Goal: Communication & Community: Answer question/provide support

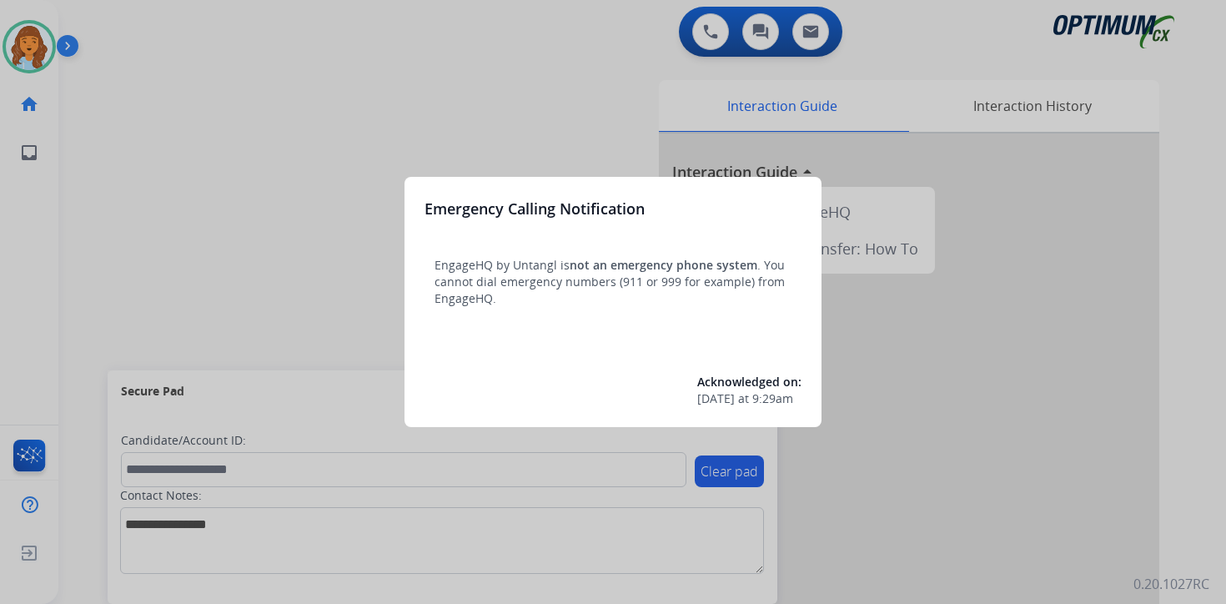
click at [93, 105] on div at bounding box center [613, 302] width 1226 height 604
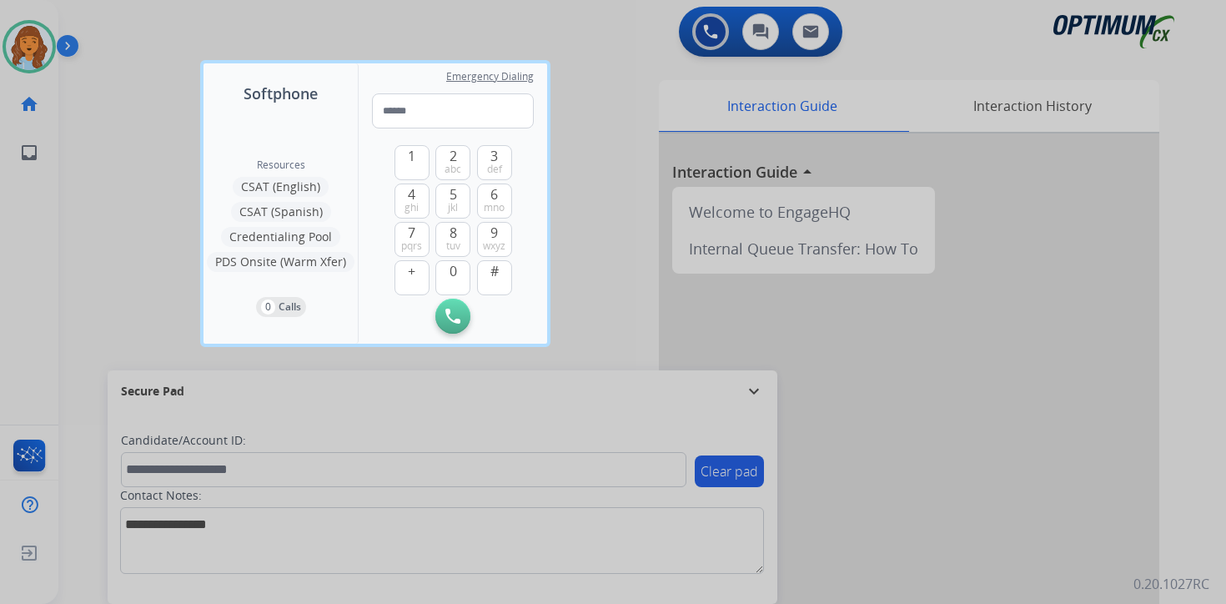
click at [97, 114] on div at bounding box center [613, 302] width 1226 height 604
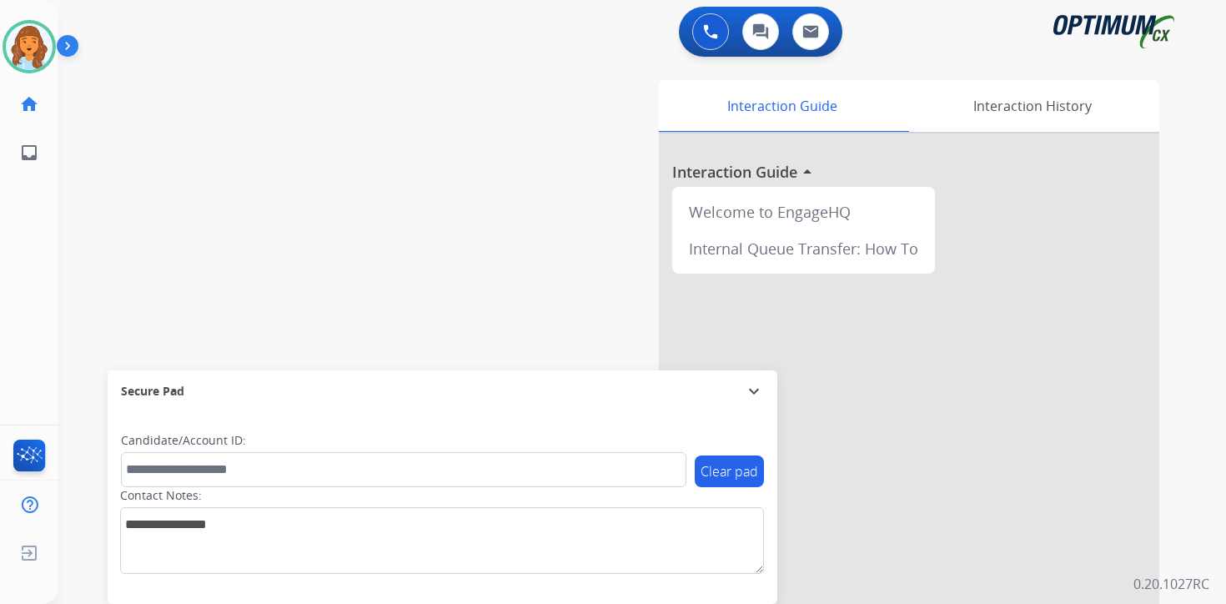
click at [70, 45] on img at bounding box center [71, 49] width 28 height 32
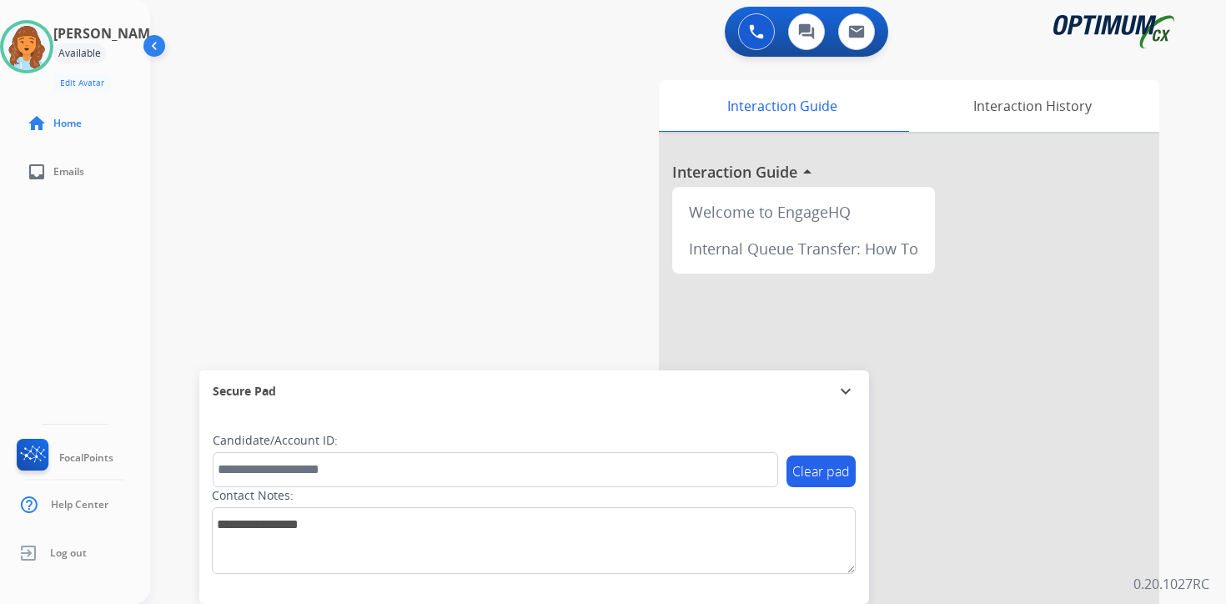
click at [1206, 333] on div "0 Voice Interactions 0 Chat Interactions 0 Email Interactions swap_horiz Break …" at bounding box center [687, 302] width 1075 height 604
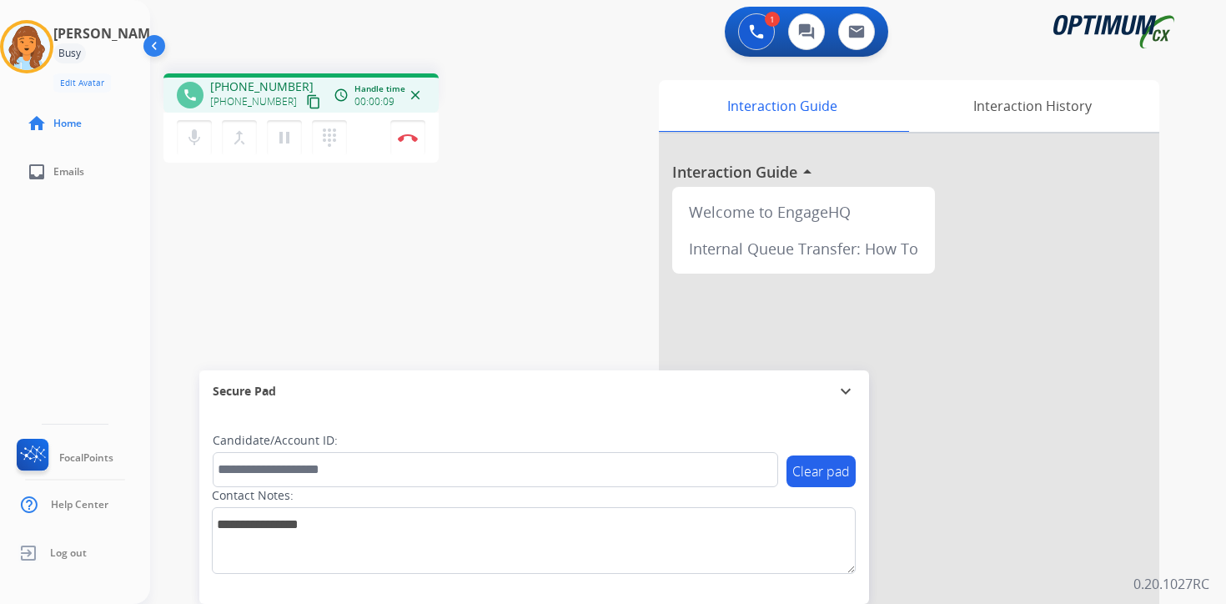
click at [306, 98] on mat-icon "content_copy" at bounding box center [313, 101] width 15 height 15
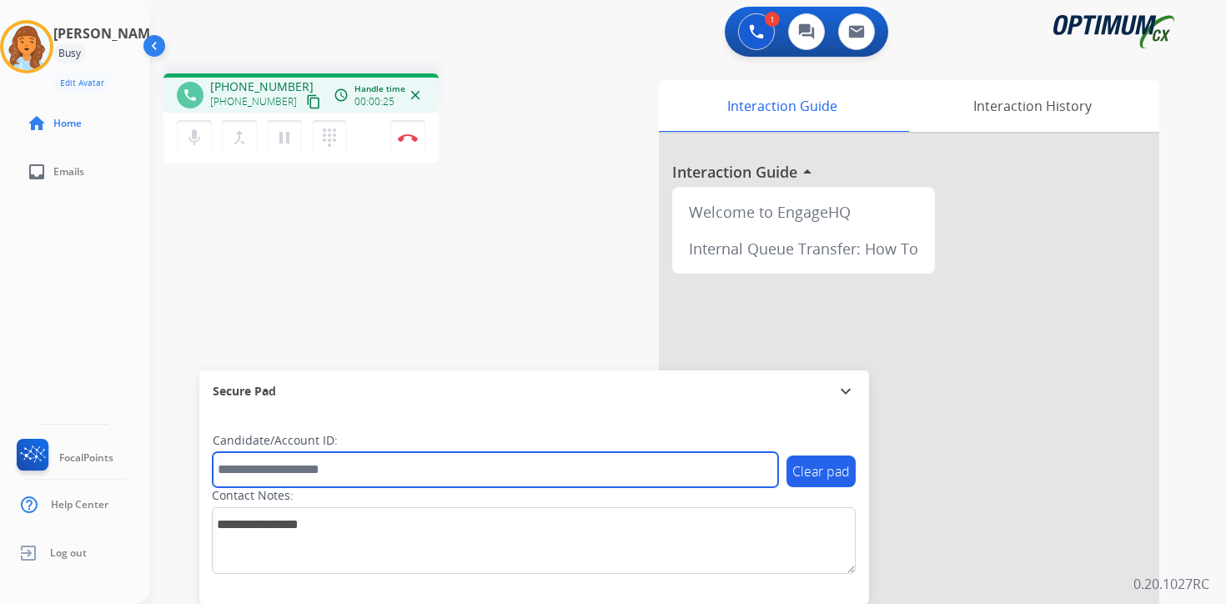
click at [303, 464] on input "text" at bounding box center [495, 469] width 565 height 35
type input "*********"
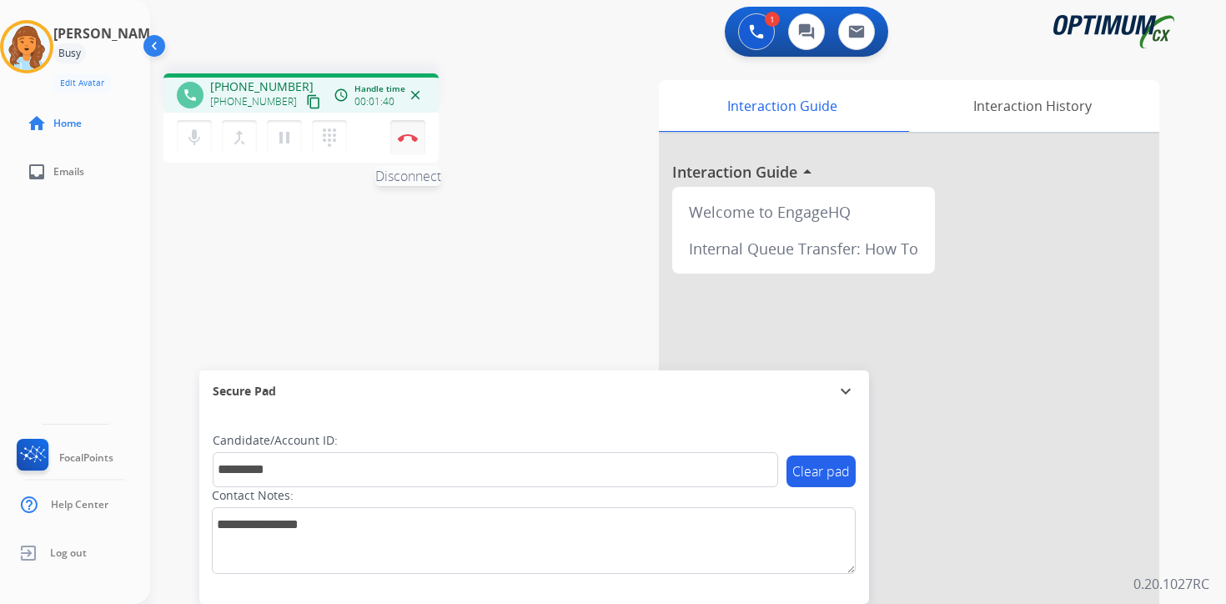
click at [402, 138] on img at bounding box center [408, 137] width 20 height 8
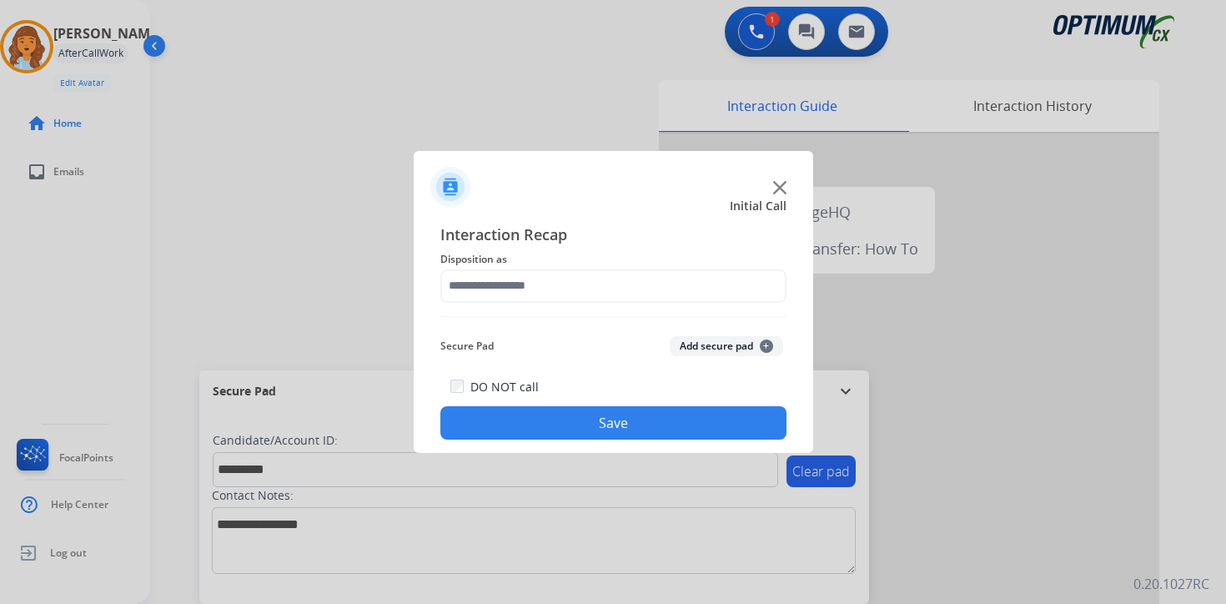
click at [745, 350] on button "Add secure pad +" at bounding box center [725, 346] width 113 height 20
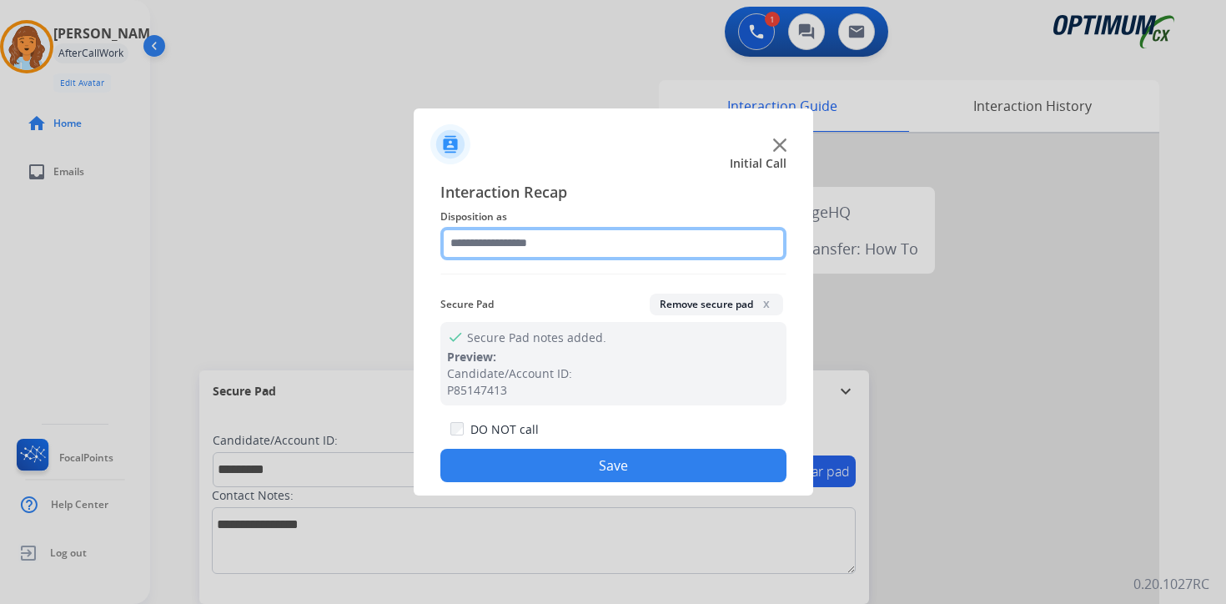
click at [584, 235] on input "text" at bounding box center [613, 243] width 346 height 33
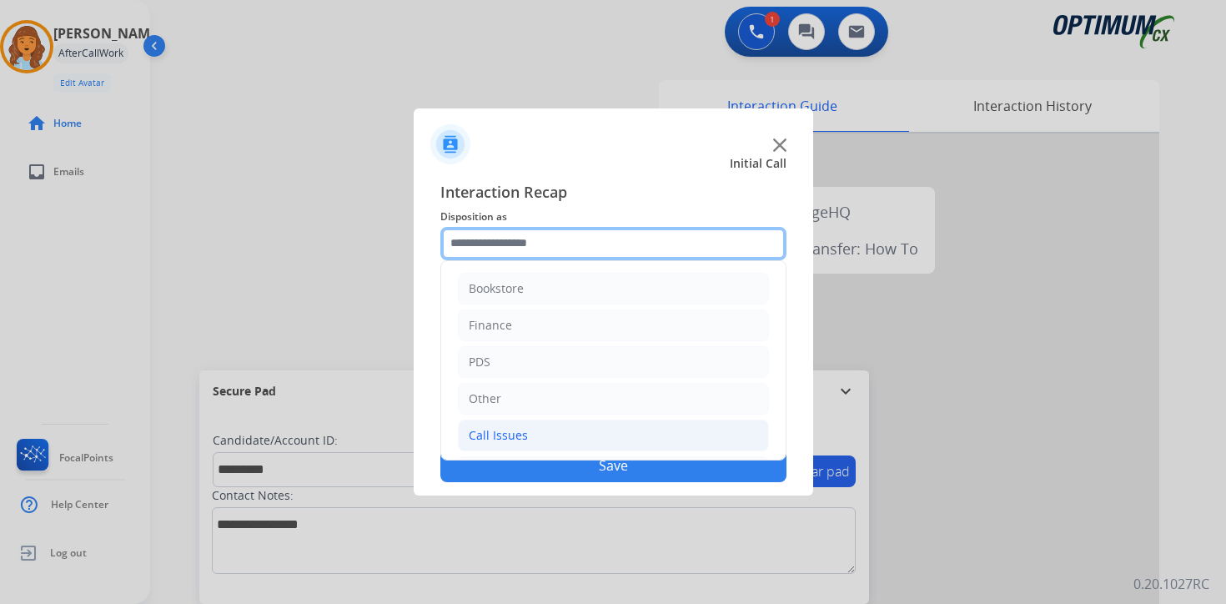
scroll to position [113, 0]
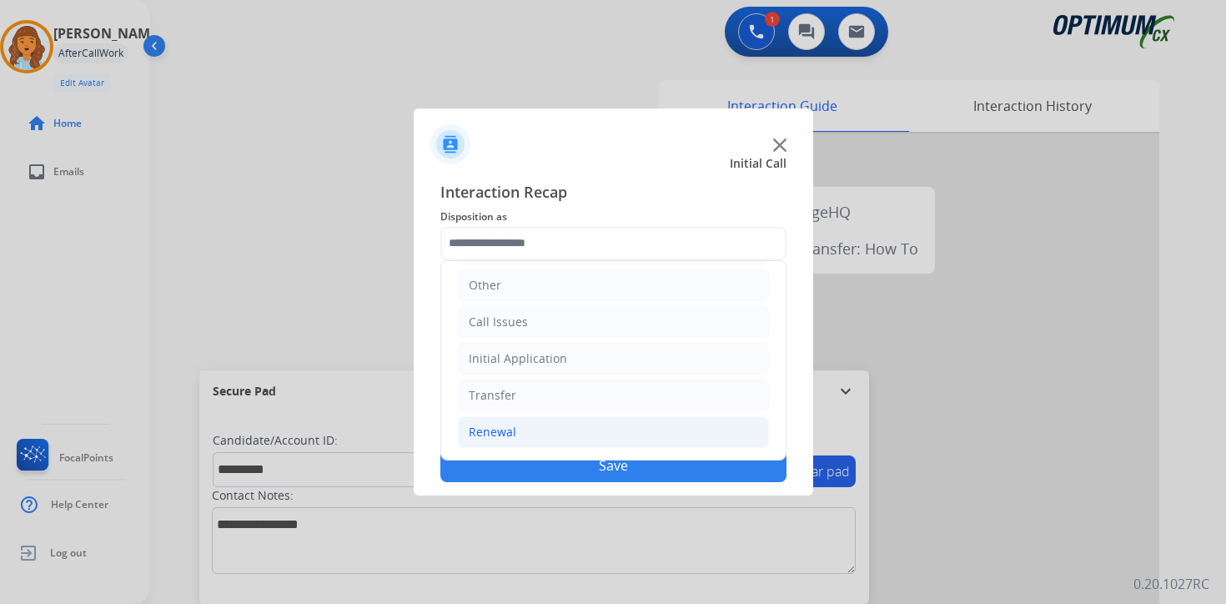
click at [514, 429] on div "Renewal" at bounding box center [493, 432] width 48 height 17
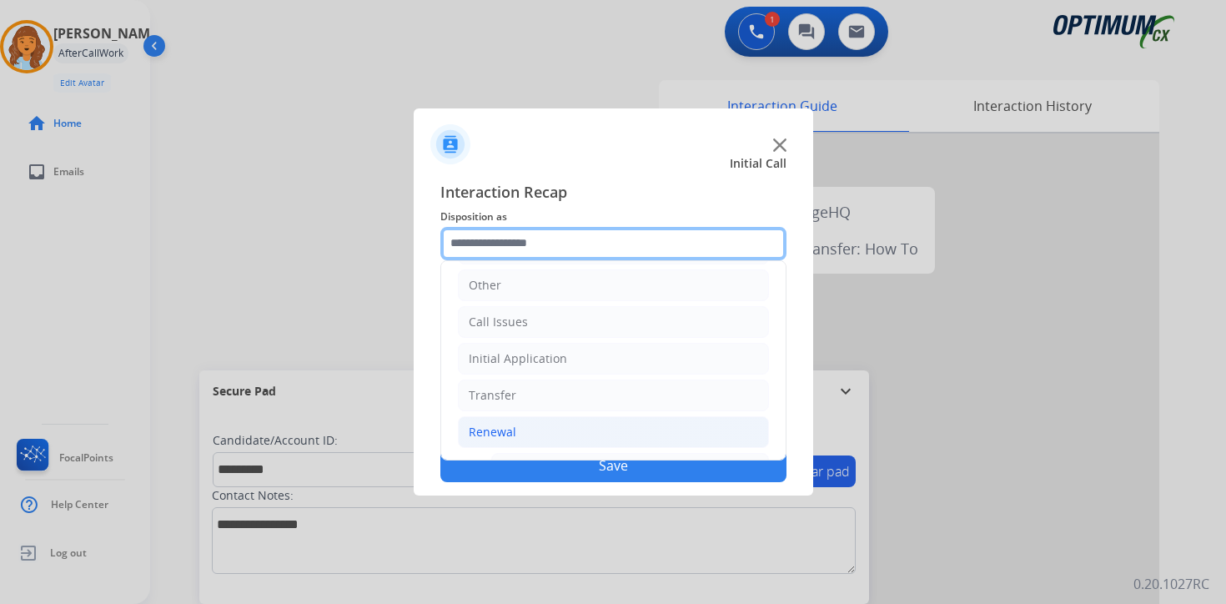
scroll to position [391, 0]
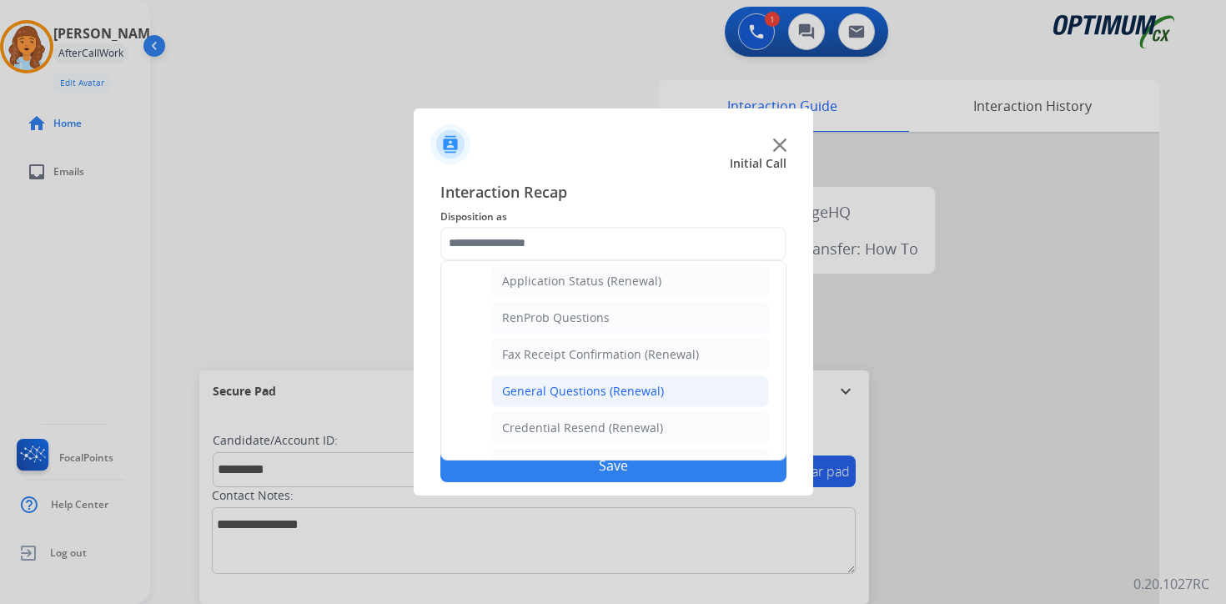
click at [519, 385] on div "General Questions (Renewal)" at bounding box center [583, 391] width 162 height 17
type input "**********"
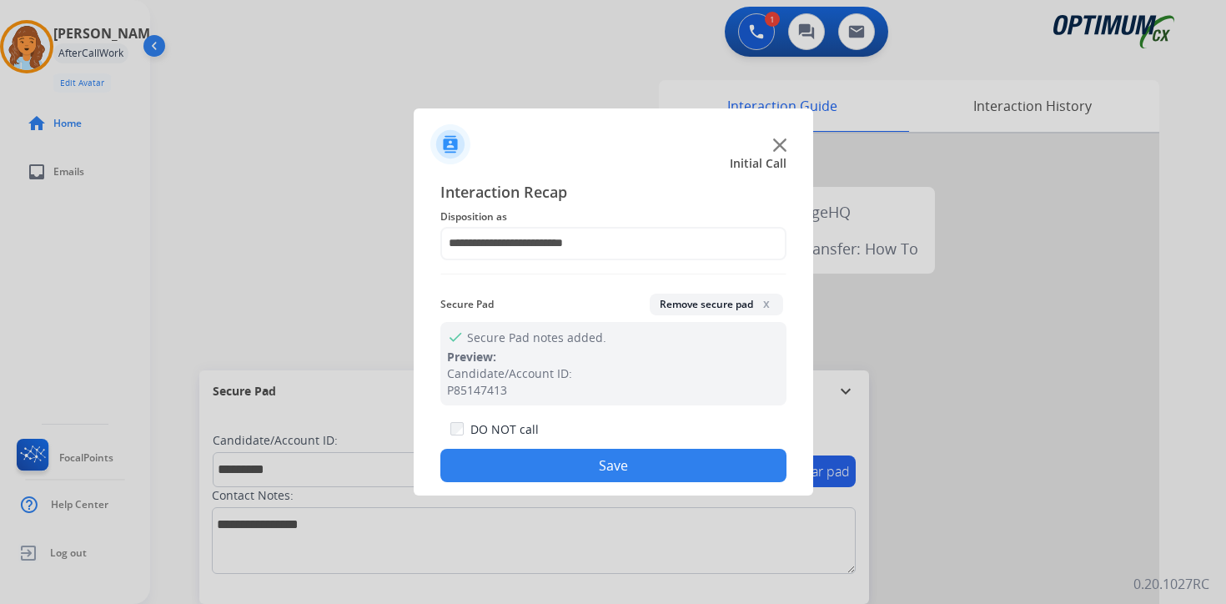
click at [523, 439] on div "DO NOT call" at bounding box center [494, 429] width 88 height 20
click at [537, 479] on button "Save" at bounding box center [613, 465] width 346 height 33
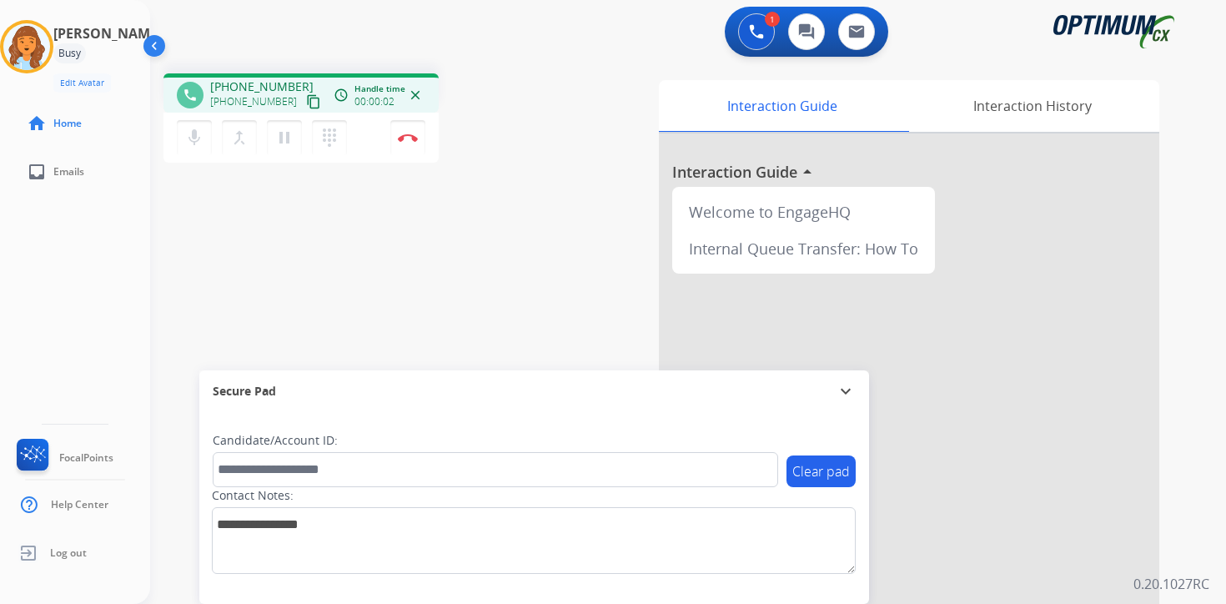
click at [306, 107] on mat-icon "content_copy" at bounding box center [313, 101] width 15 height 15
click at [1185, 568] on div "Interaction Guide Interaction History Interaction Guide arrow_drop_up Welcome t…" at bounding box center [883, 414] width 604 height 682
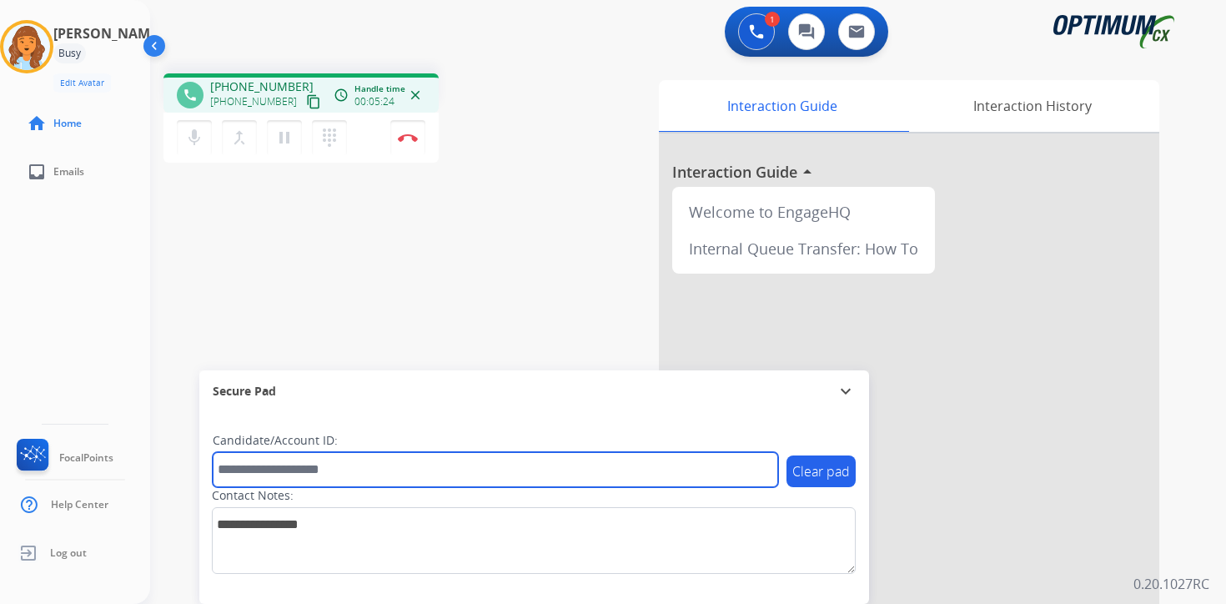
click at [318, 474] on input "text" at bounding box center [495, 469] width 565 height 35
type input "****"
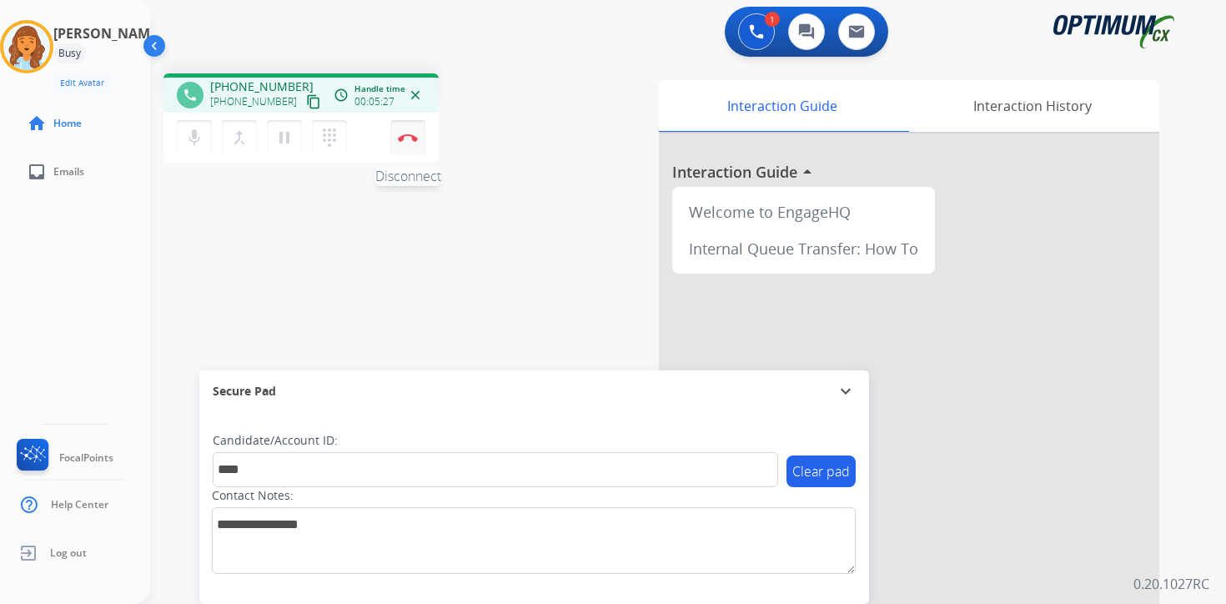
click at [407, 142] on button "Disconnect" at bounding box center [407, 137] width 35 height 35
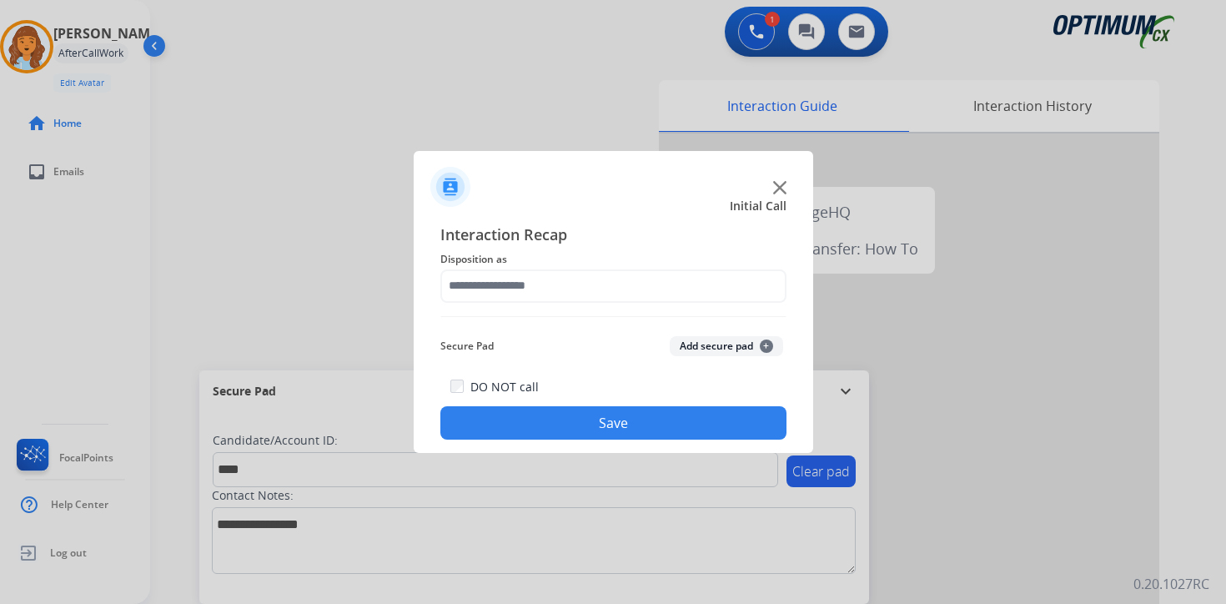
click at [718, 342] on button "Add secure pad +" at bounding box center [725, 346] width 113 height 20
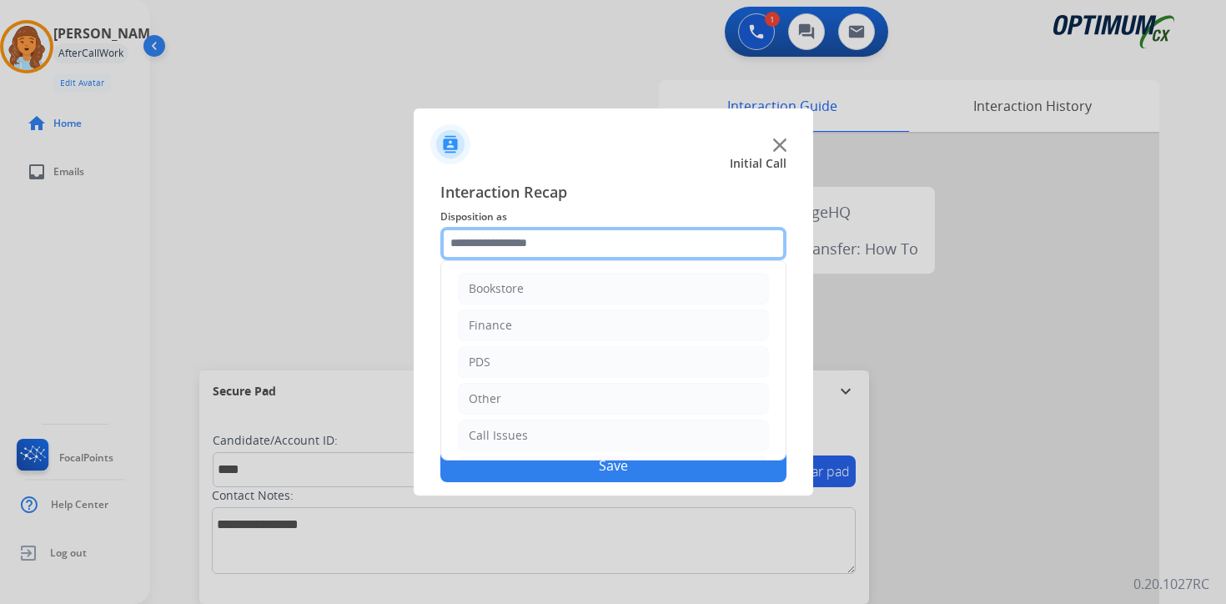
click at [472, 234] on input "text" at bounding box center [613, 243] width 346 height 33
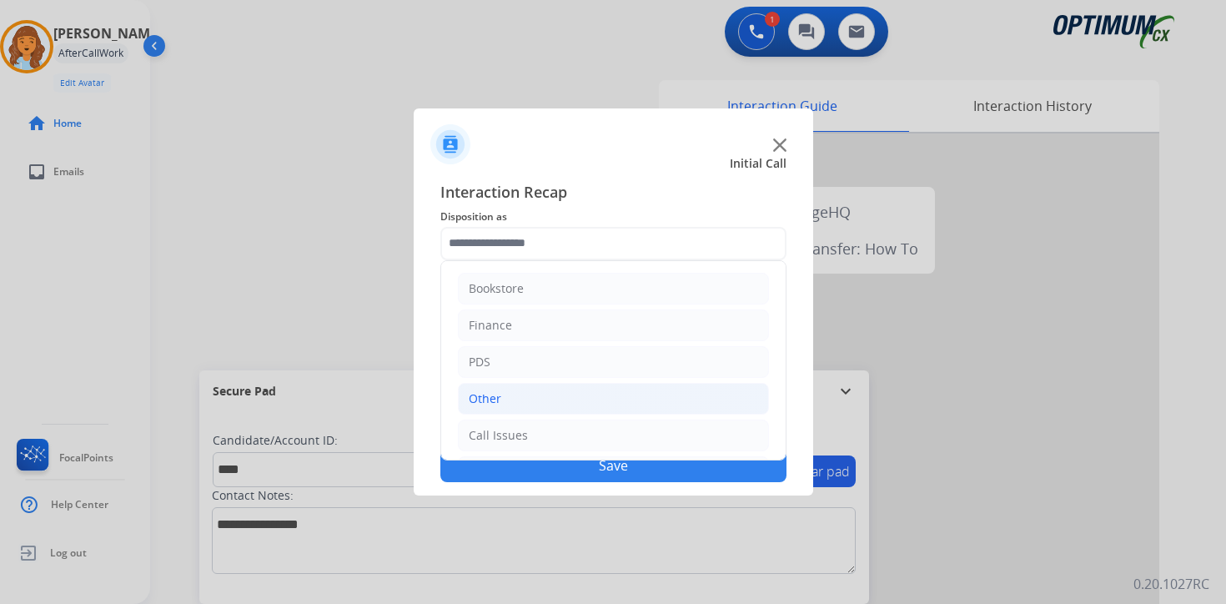
click at [489, 387] on li "Other" at bounding box center [613, 399] width 311 height 32
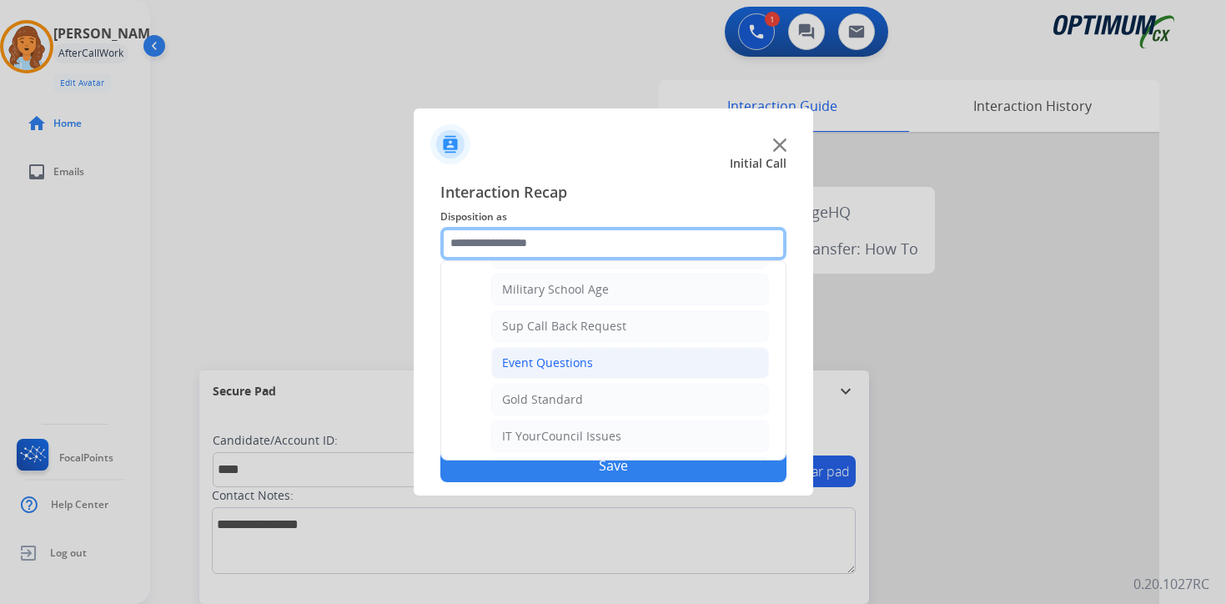
scroll to position [186, 0]
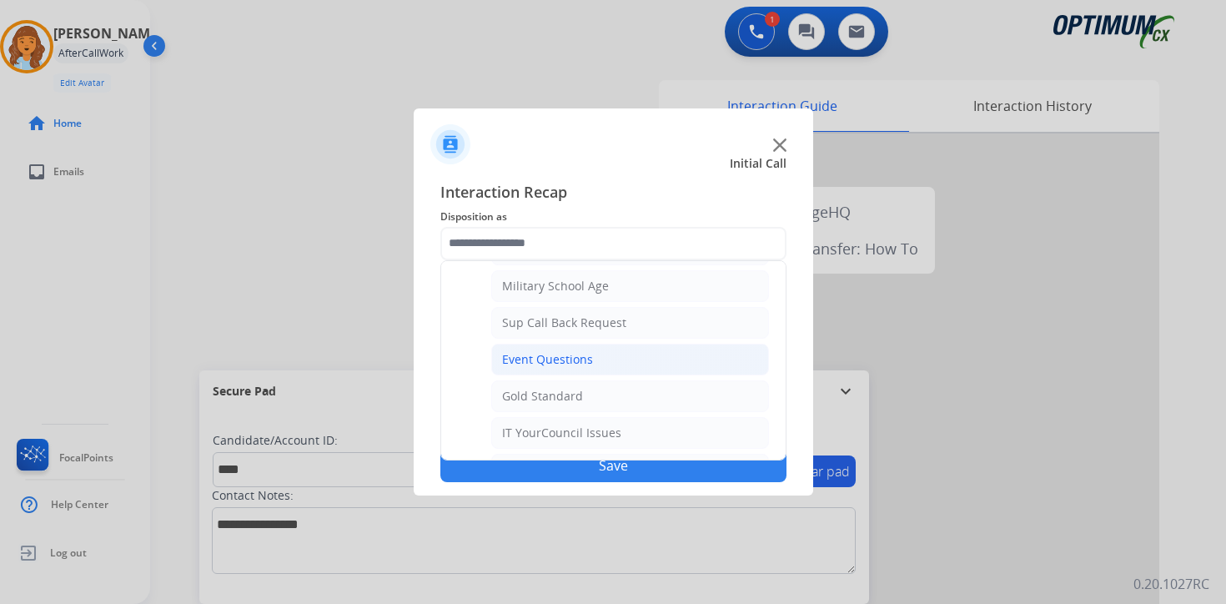
click at [653, 364] on li "Event Questions" at bounding box center [630, 359] width 278 height 32
type input "**********"
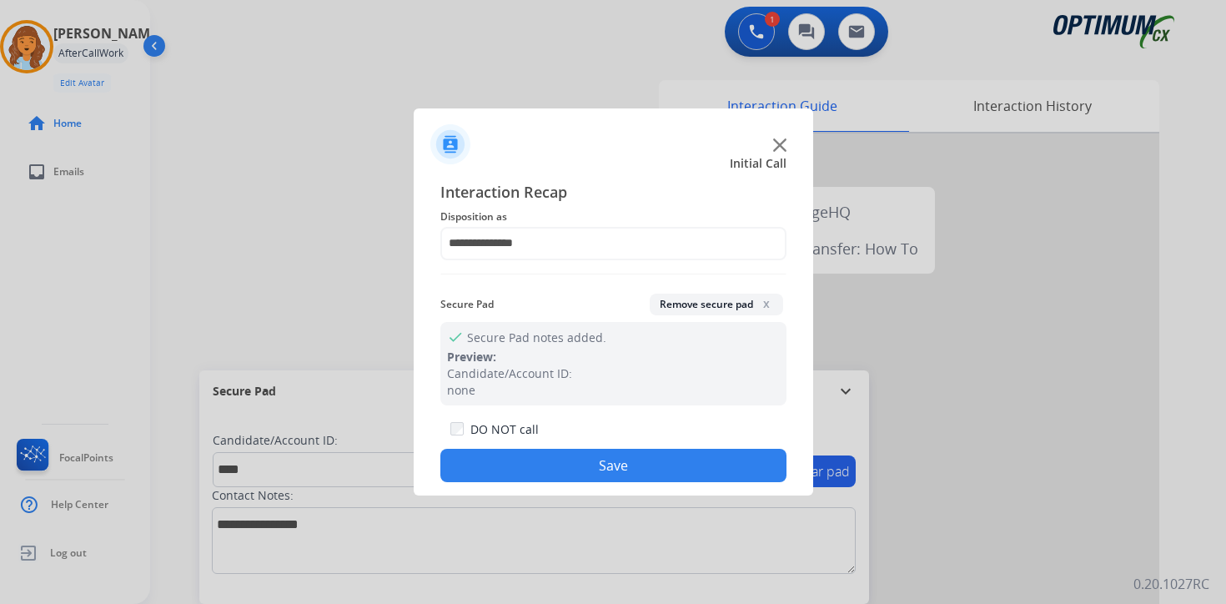
click at [576, 454] on button "Save" at bounding box center [613, 465] width 346 height 33
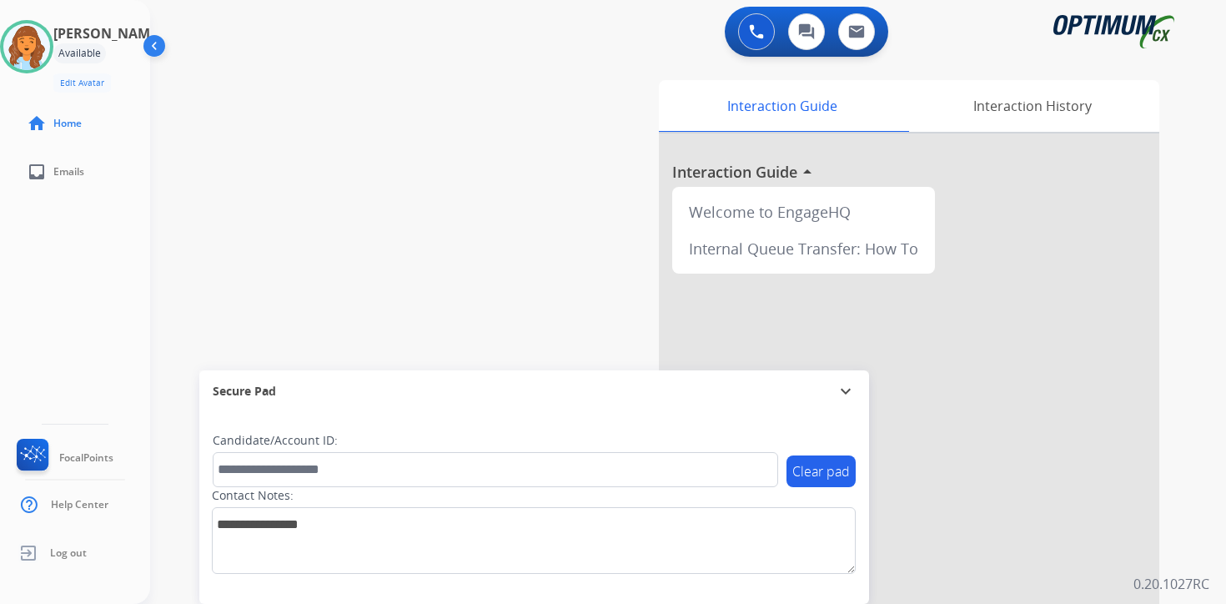
click at [1197, 567] on div "0 Voice Interactions 0 Chat Interactions 0 Email Interactions swap_horiz Break …" at bounding box center [687, 302] width 1075 height 604
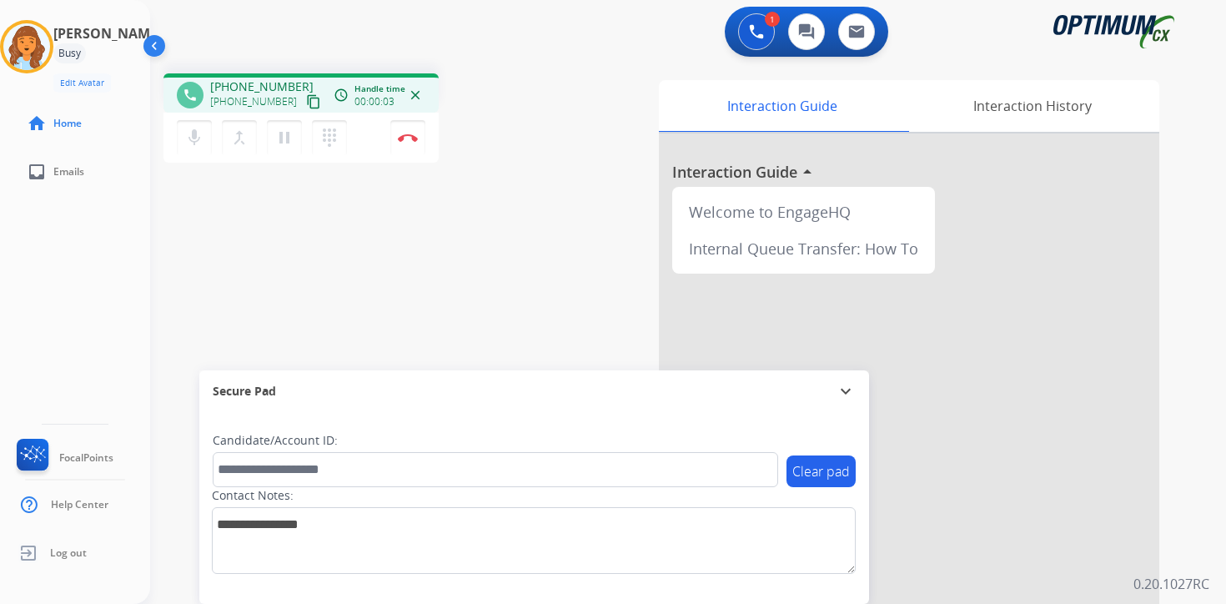
click at [306, 99] on mat-icon "content_copy" at bounding box center [313, 101] width 15 height 15
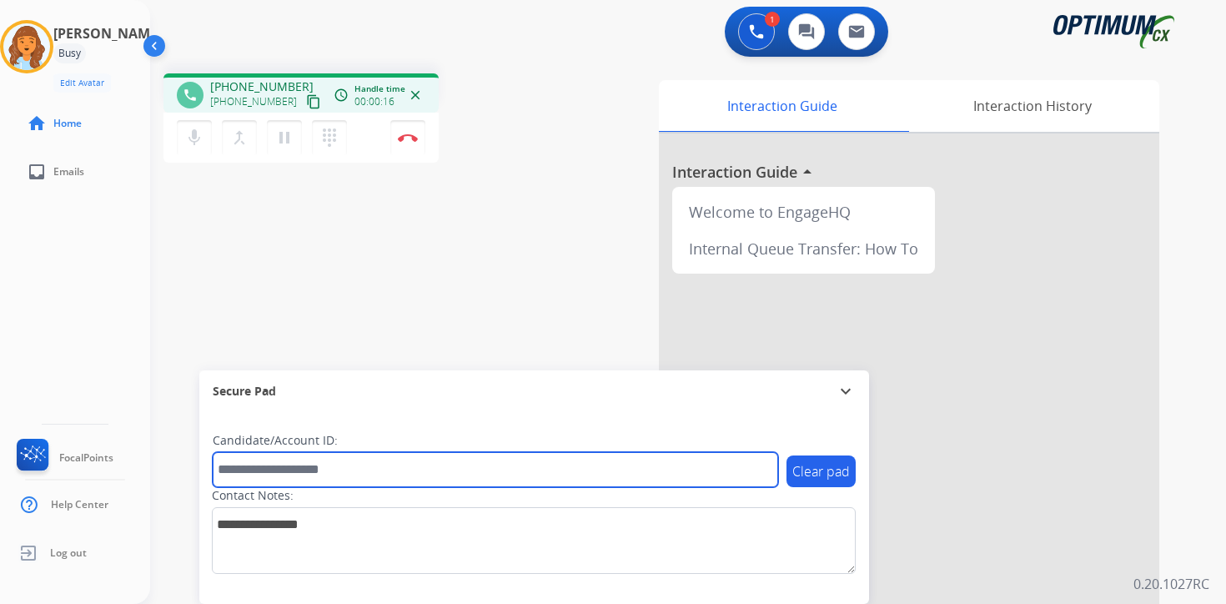
click at [349, 469] on input "text" at bounding box center [495, 469] width 565 height 35
type input "**********"
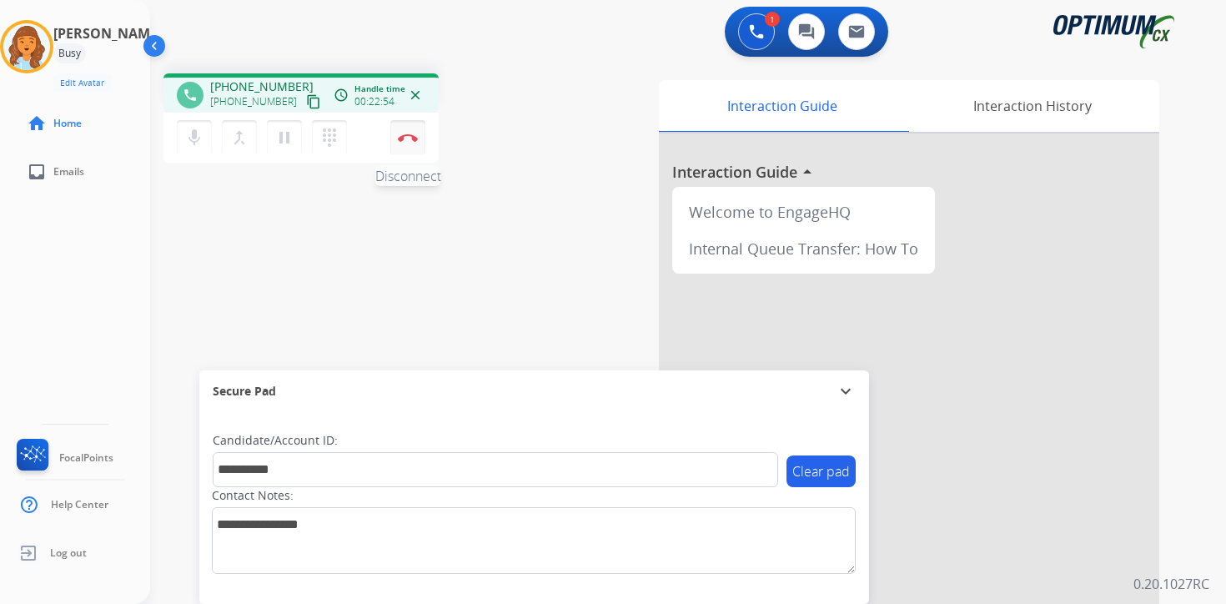
click at [406, 148] on button "Disconnect" at bounding box center [407, 137] width 35 height 35
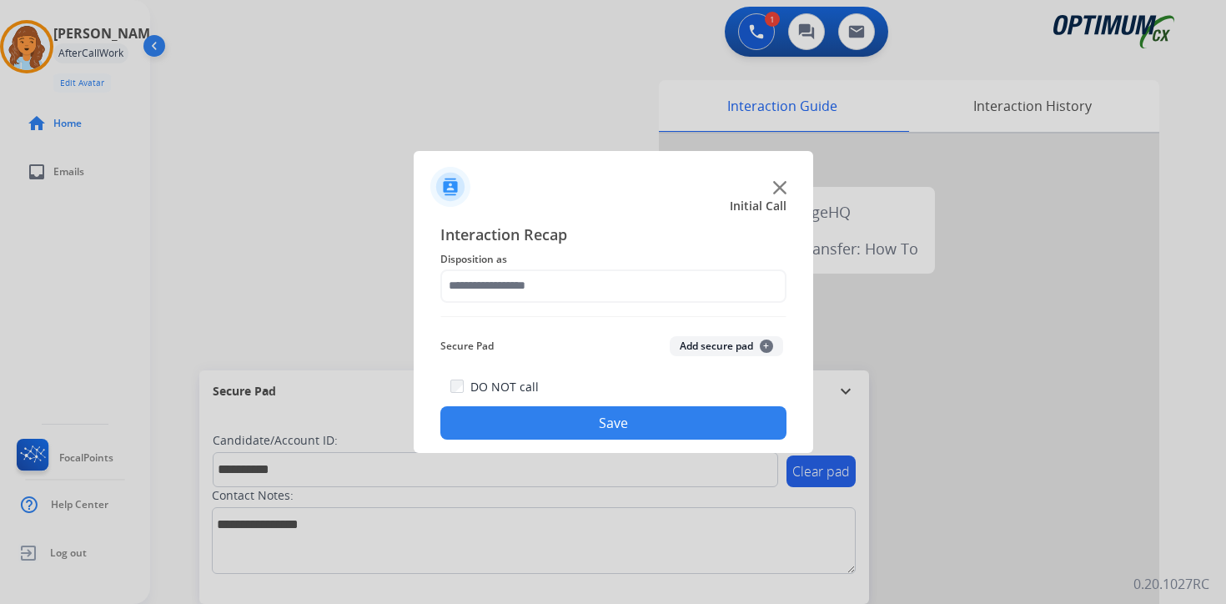
click at [767, 339] on button "Add secure pad +" at bounding box center [725, 346] width 113 height 20
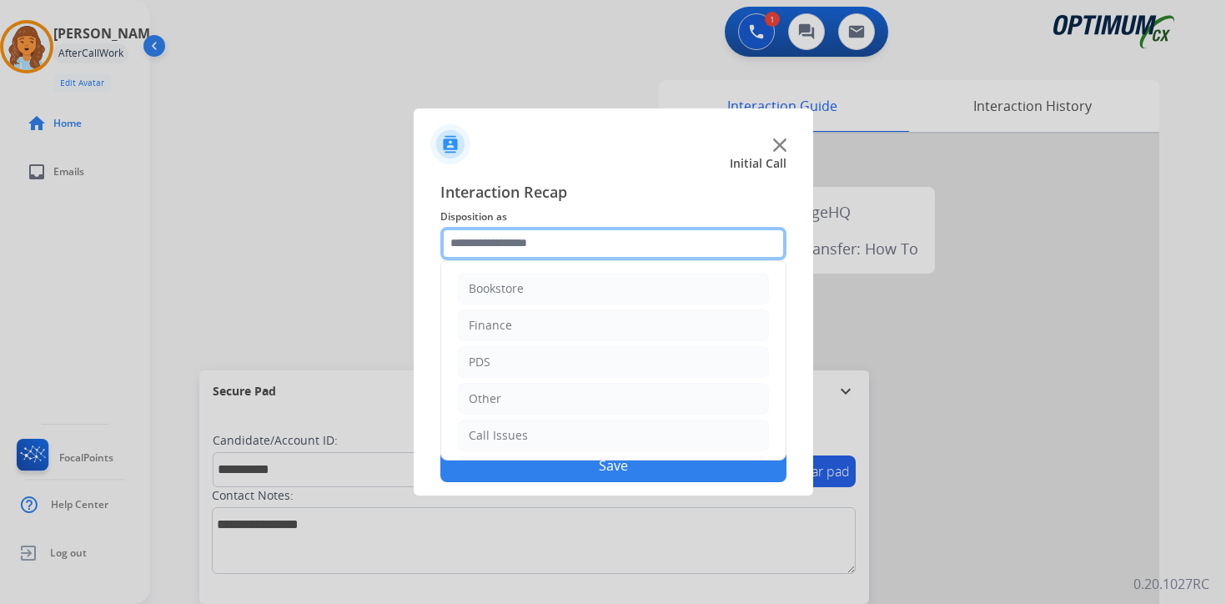
click at [574, 251] on input "text" at bounding box center [613, 243] width 346 height 33
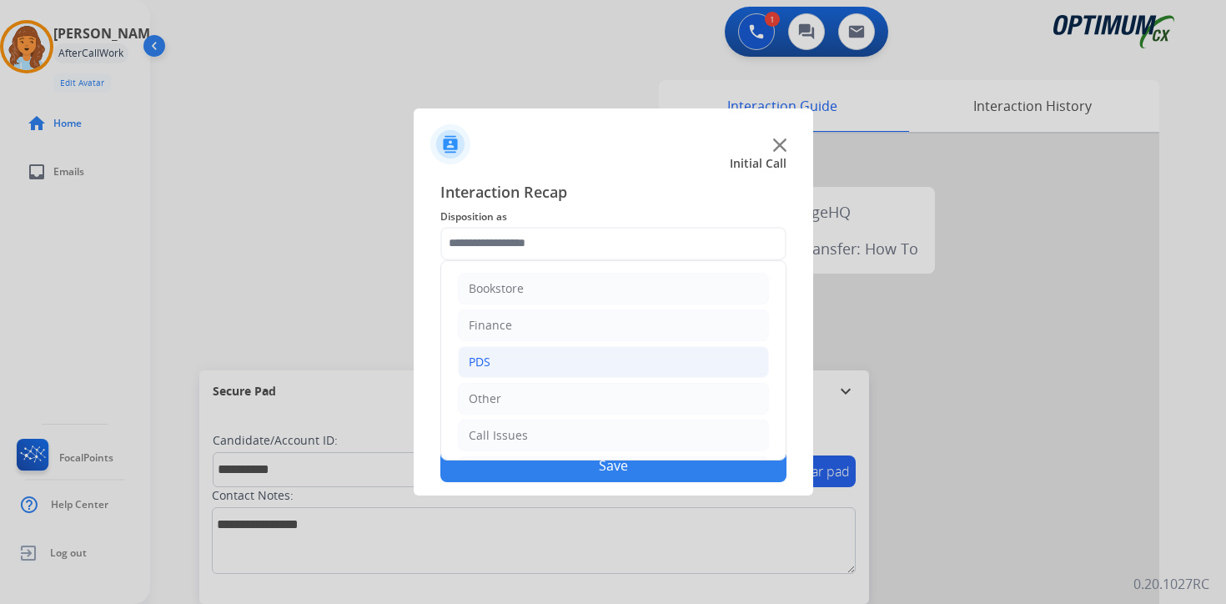
click at [532, 358] on li "PDS" at bounding box center [613, 362] width 311 height 32
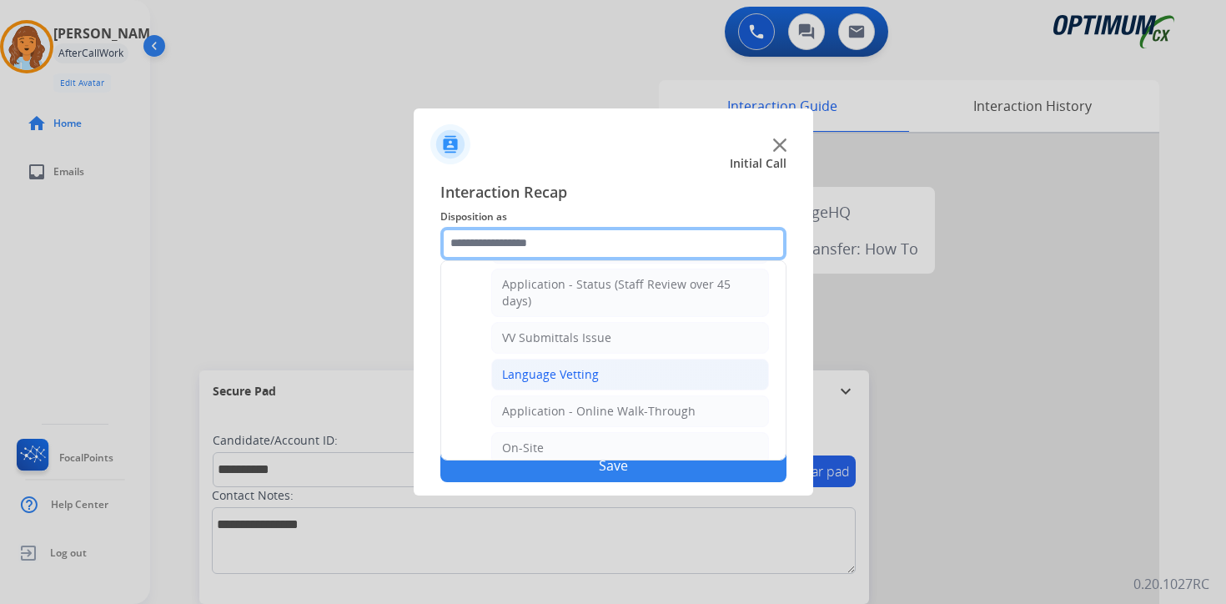
scroll to position [556, 0]
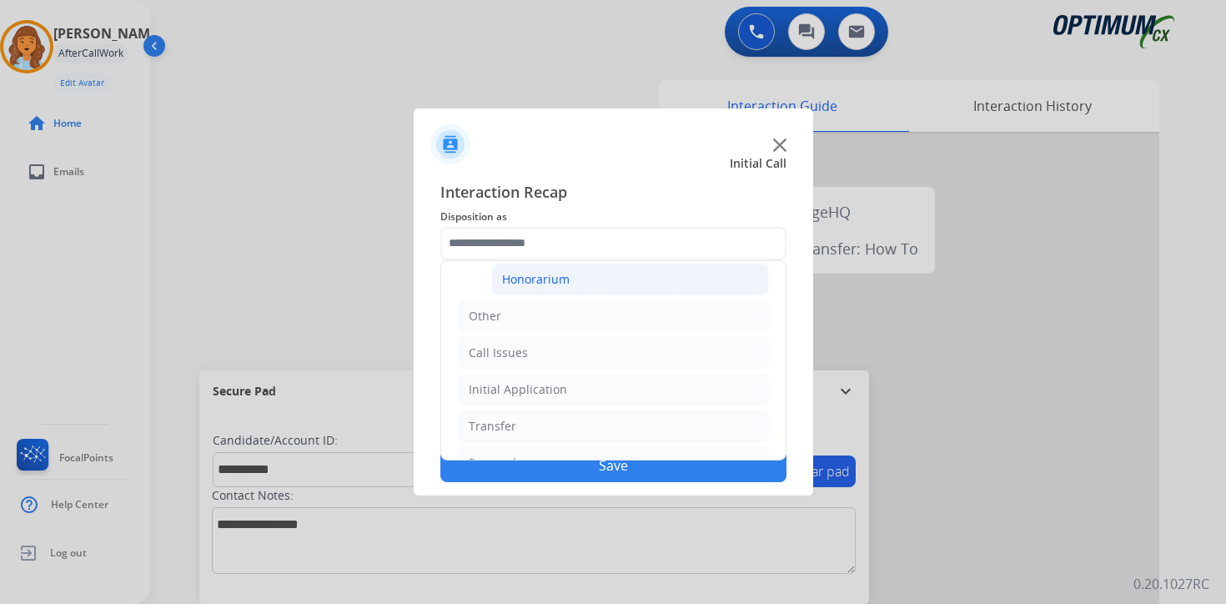
click at [563, 281] on div "Honorarium" at bounding box center [536, 279] width 68 height 17
type input "**********"
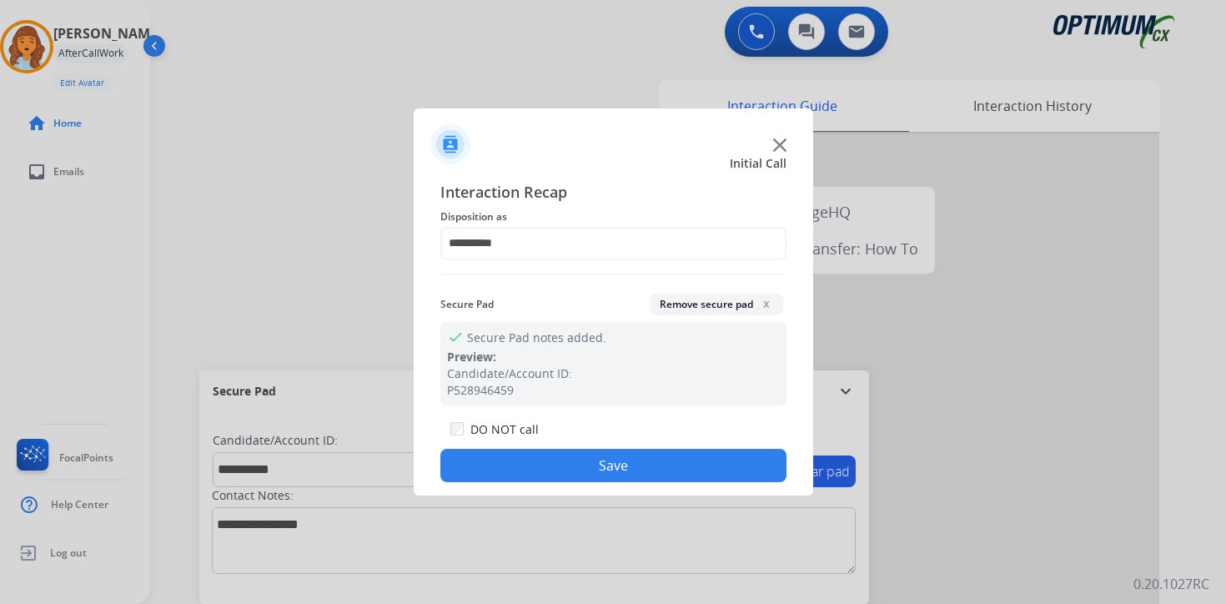
click at [601, 473] on button "Save" at bounding box center [613, 465] width 346 height 33
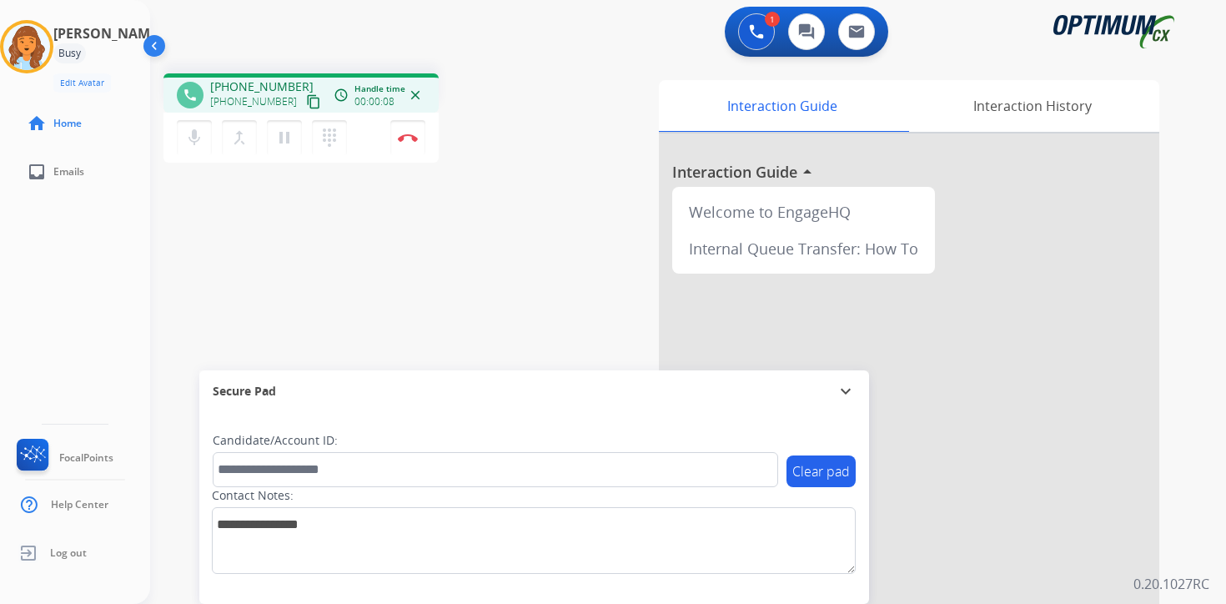
click at [306, 102] on mat-icon "content_copy" at bounding box center [313, 101] width 15 height 15
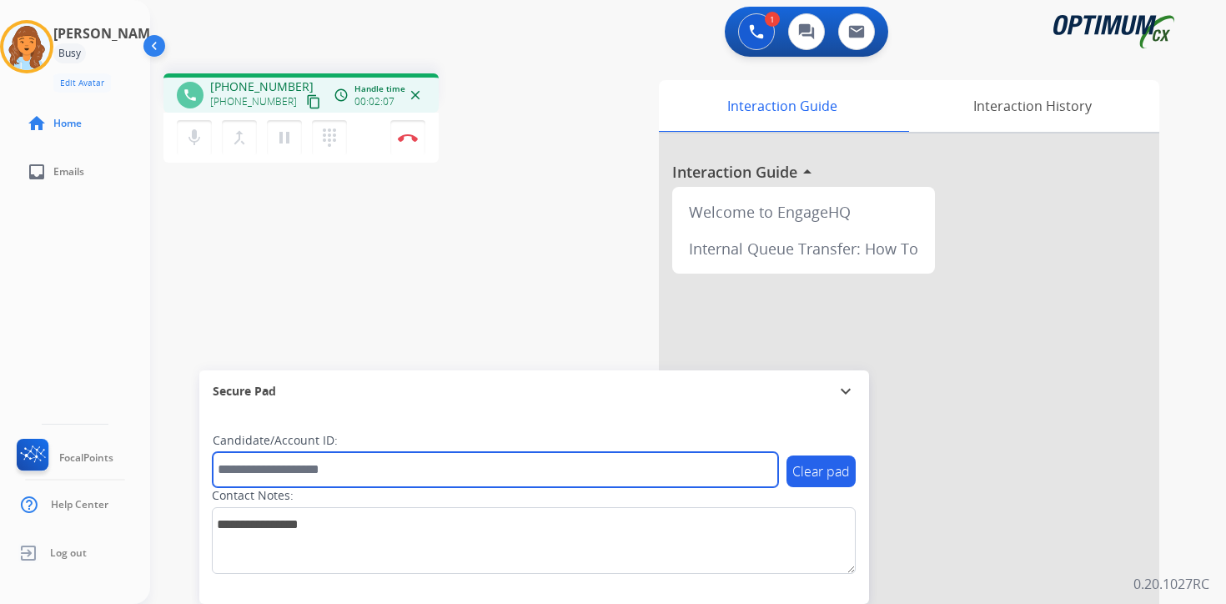
click at [365, 471] on input "text" at bounding box center [495, 469] width 565 height 35
type input "*******"
click at [306, 457] on input "*******" at bounding box center [495, 469] width 565 height 35
click at [314, 457] on input "*******" at bounding box center [495, 469] width 565 height 35
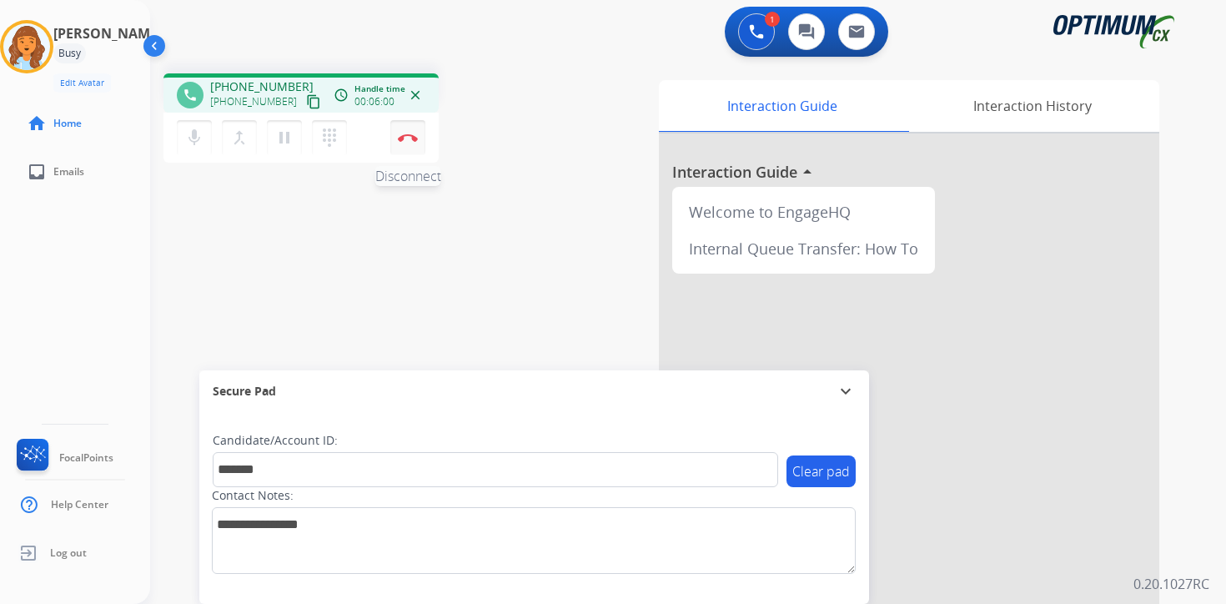
click at [412, 143] on button "Disconnect" at bounding box center [407, 137] width 35 height 35
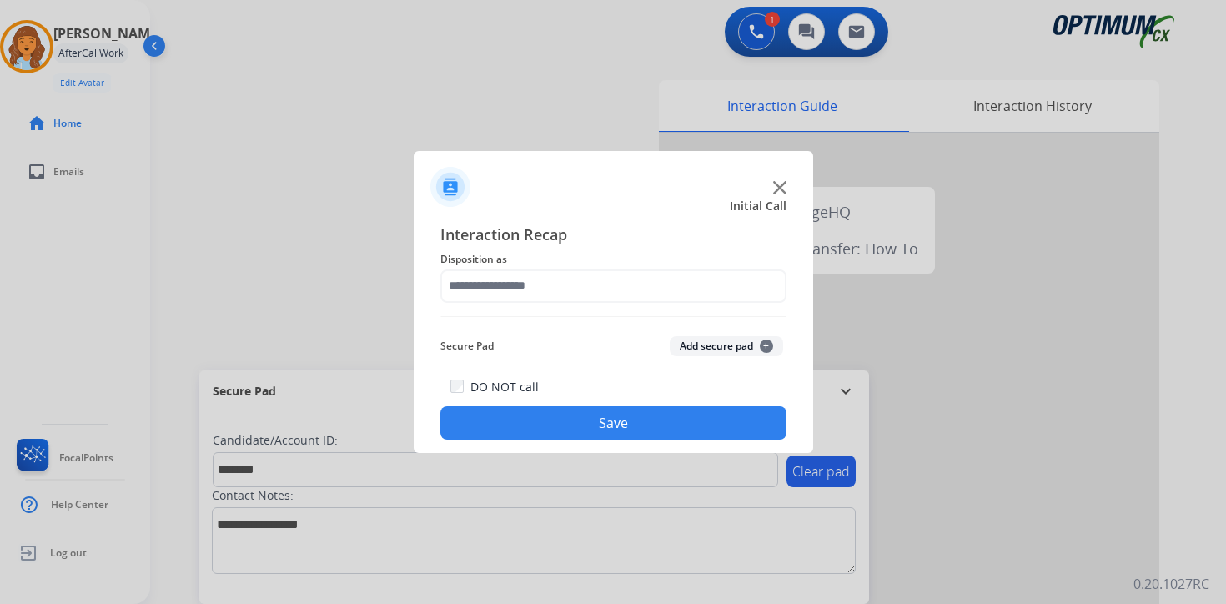
click at [754, 345] on button "Add secure pad +" at bounding box center [725, 346] width 113 height 20
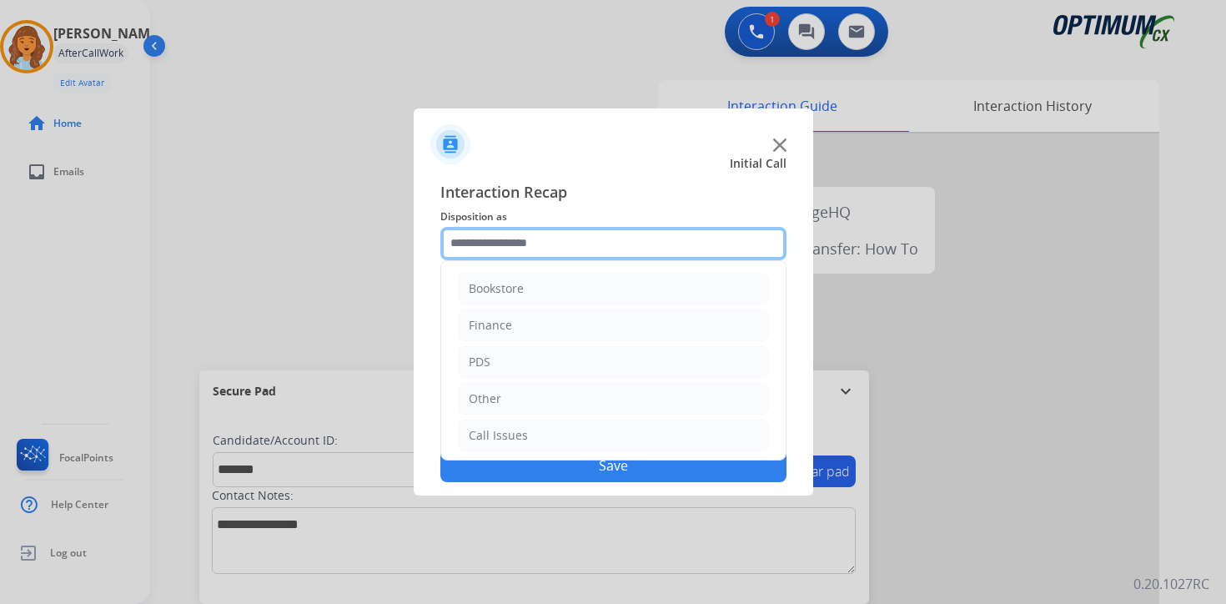
click at [539, 231] on input "text" at bounding box center [613, 243] width 346 height 33
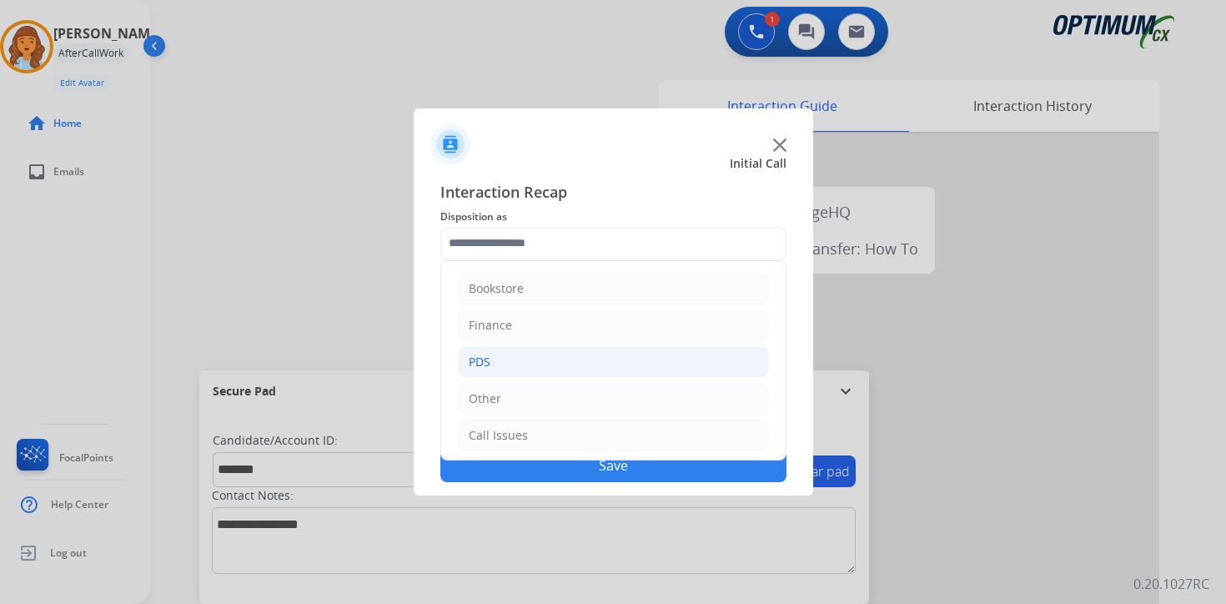
click at [503, 363] on li "PDS" at bounding box center [613, 362] width 311 height 32
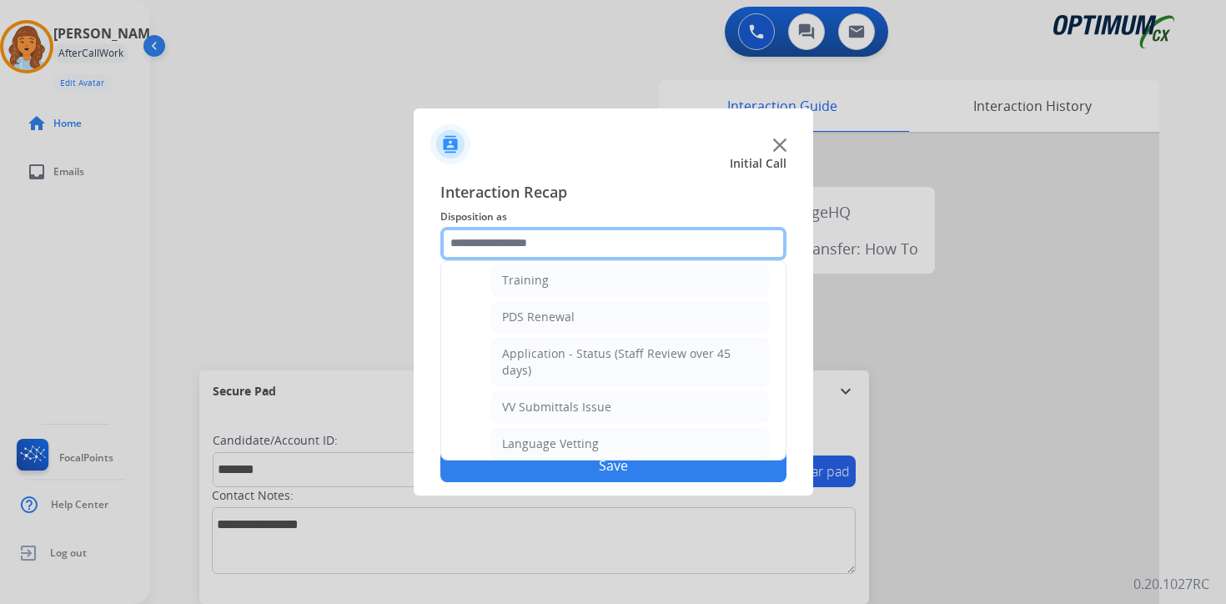
scroll to position [192, 0]
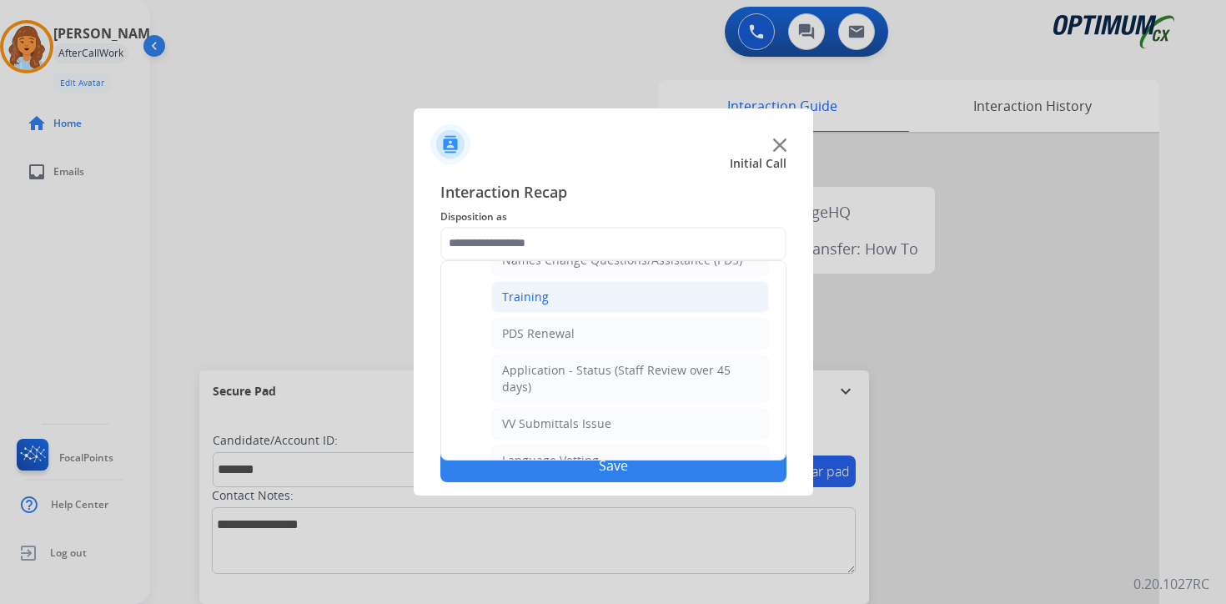
click at [560, 290] on li "Training" at bounding box center [630, 297] width 278 height 32
type input "********"
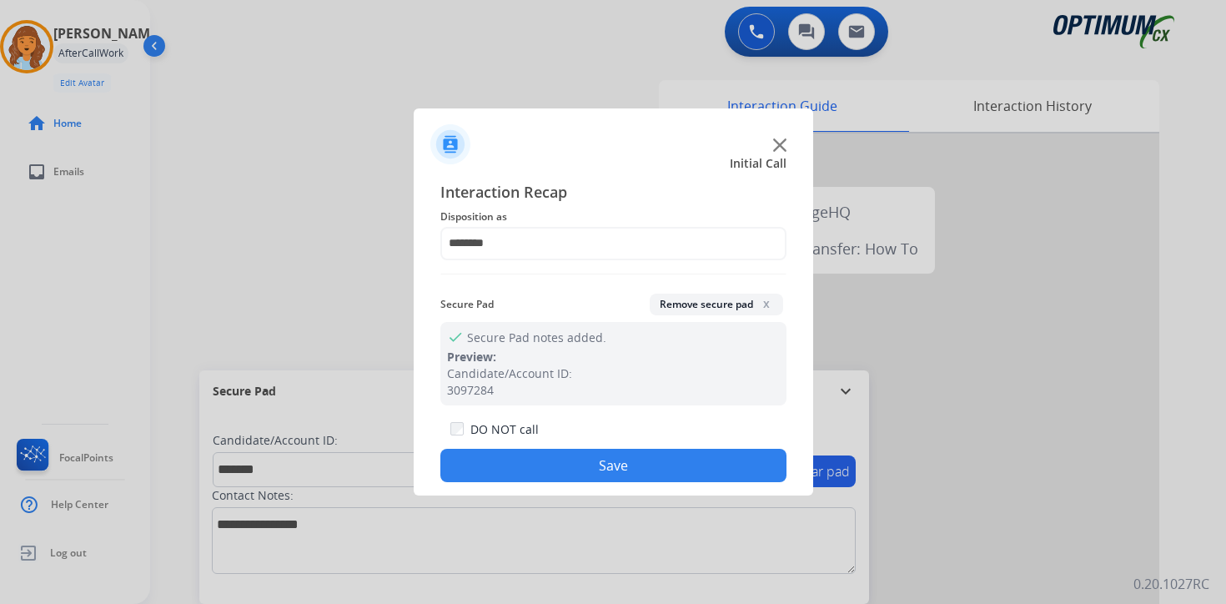
click at [585, 466] on button "Save" at bounding box center [613, 465] width 346 height 33
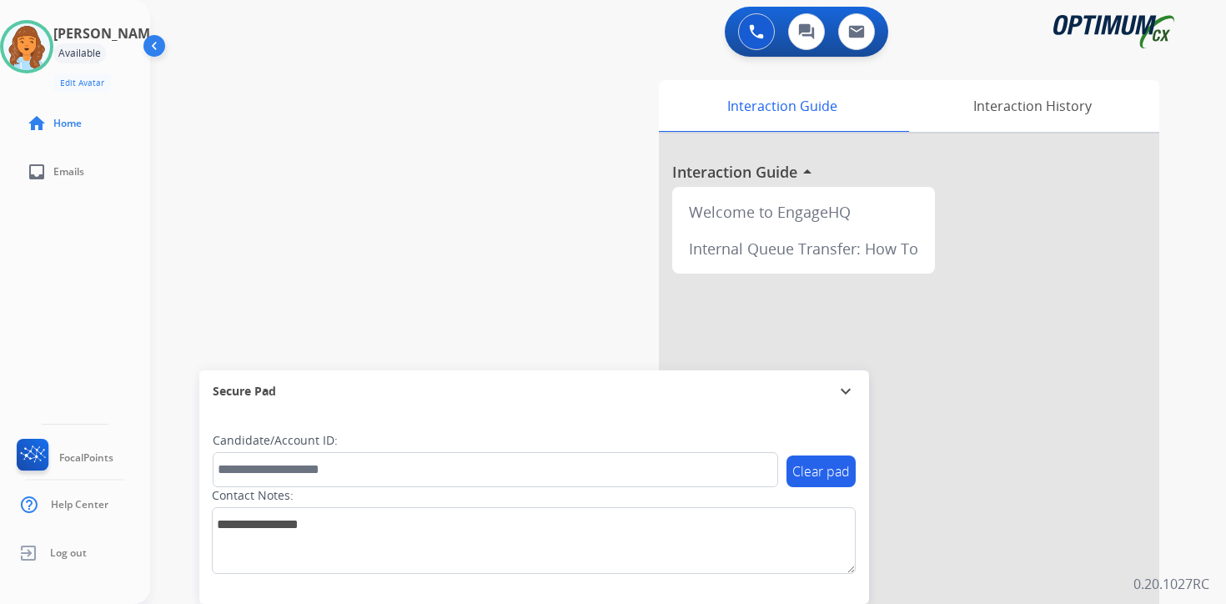
click at [1184, 516] on div "Interaction Guide Interaction History Interaction Guide arrow_drop_up Welcome t…" at bounding box center [883, 414] width 604 height 682
click at [44, 40] on img at bounding box center [26, 46] width 47 height 47
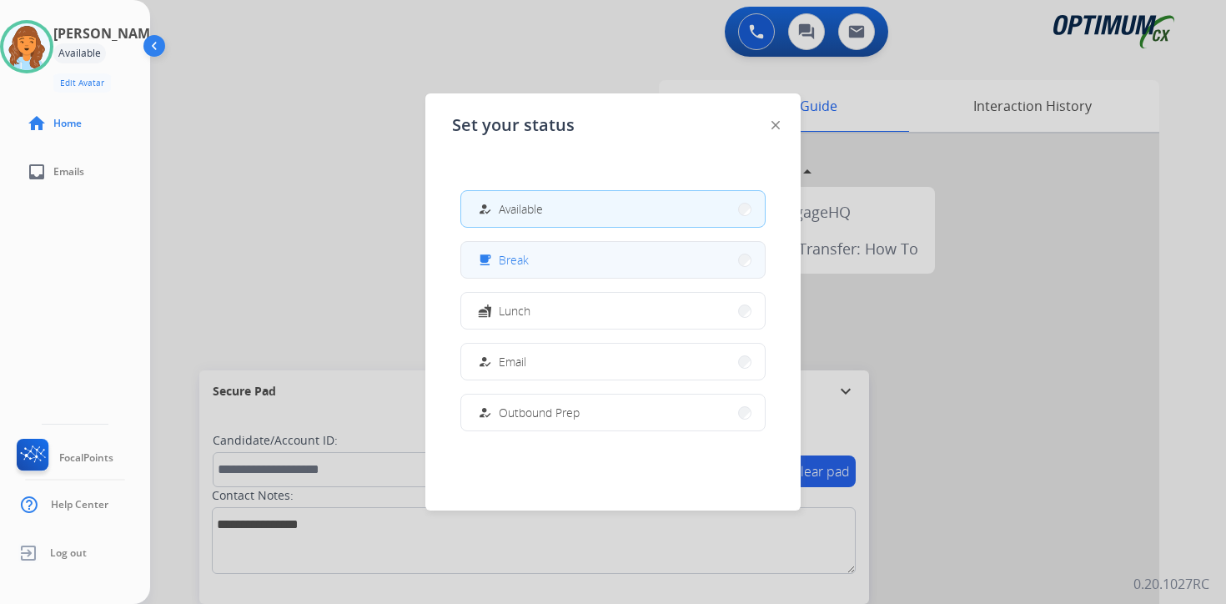
click at [511, 255] on span "Break" at bounding box center [514, 260] width 30 height 18
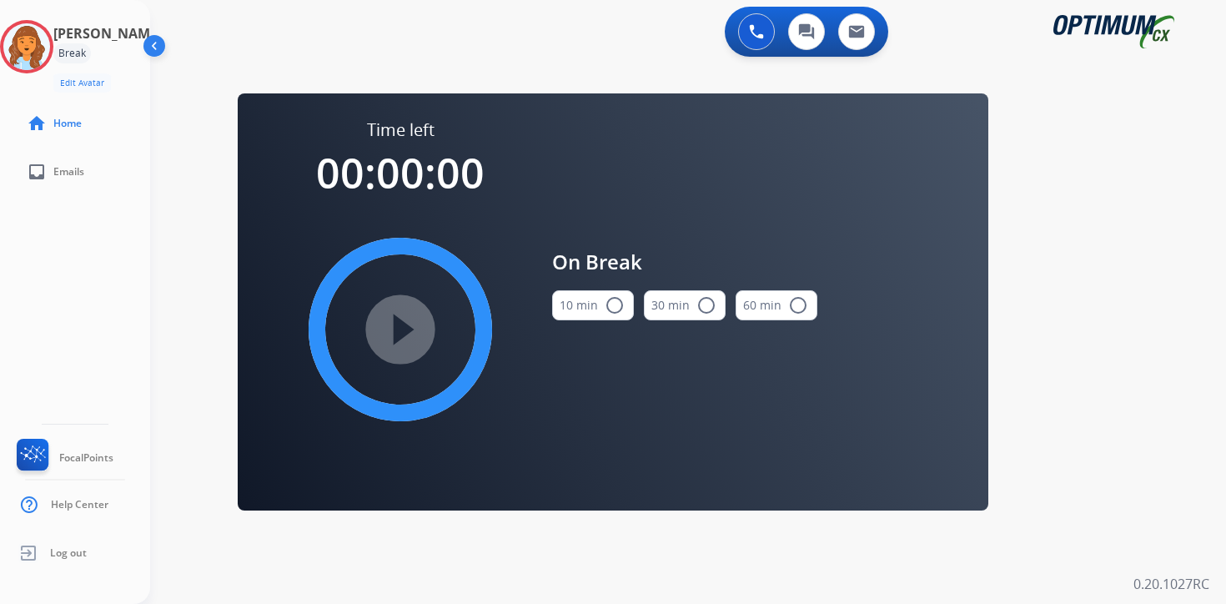
click at [1175, 456] on div "0 Voice Interactions 0 Chat Interactions 0 Email Interactions swap_horiz Break …" at bounding box center [687, 302] width 1075 height 604
click at [575, 315] on button "10 min radio_button_unchecked" at bounding box center [593, 305] width 82 height 30
click at [1193, 460] on div "0 Voice Interactions 0 Chat Interactions 0 Email Interactions swap_horiz Break …" at bounding box center [687, 302] width 1075 height 604
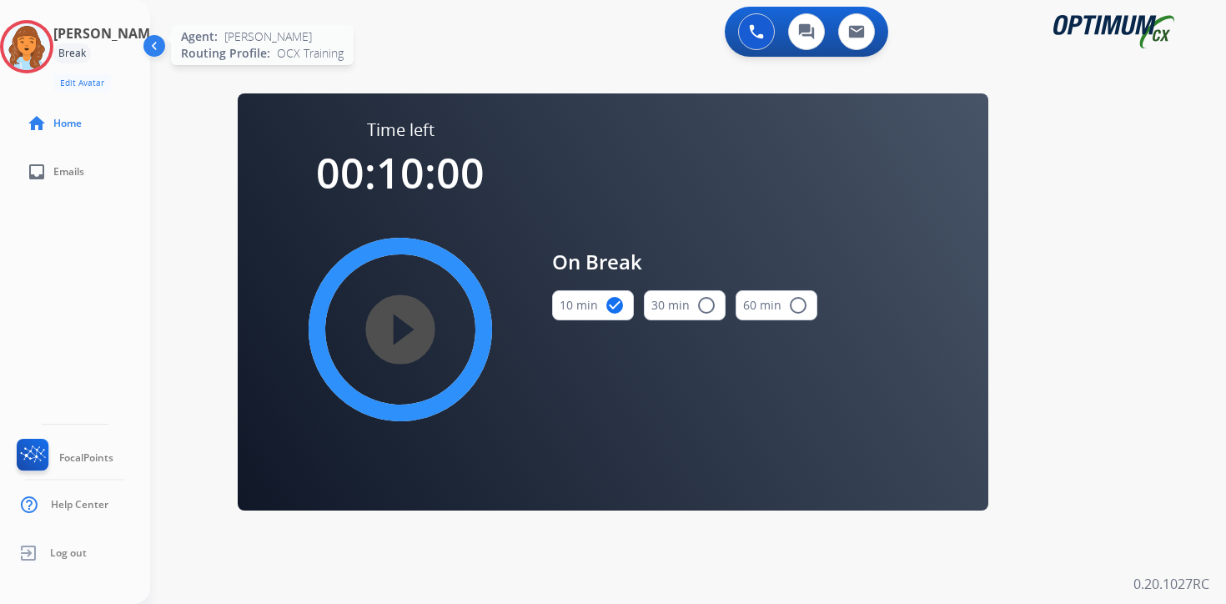
click at [48, 53] on img at bounding box center [26, 46] width 47 height 47
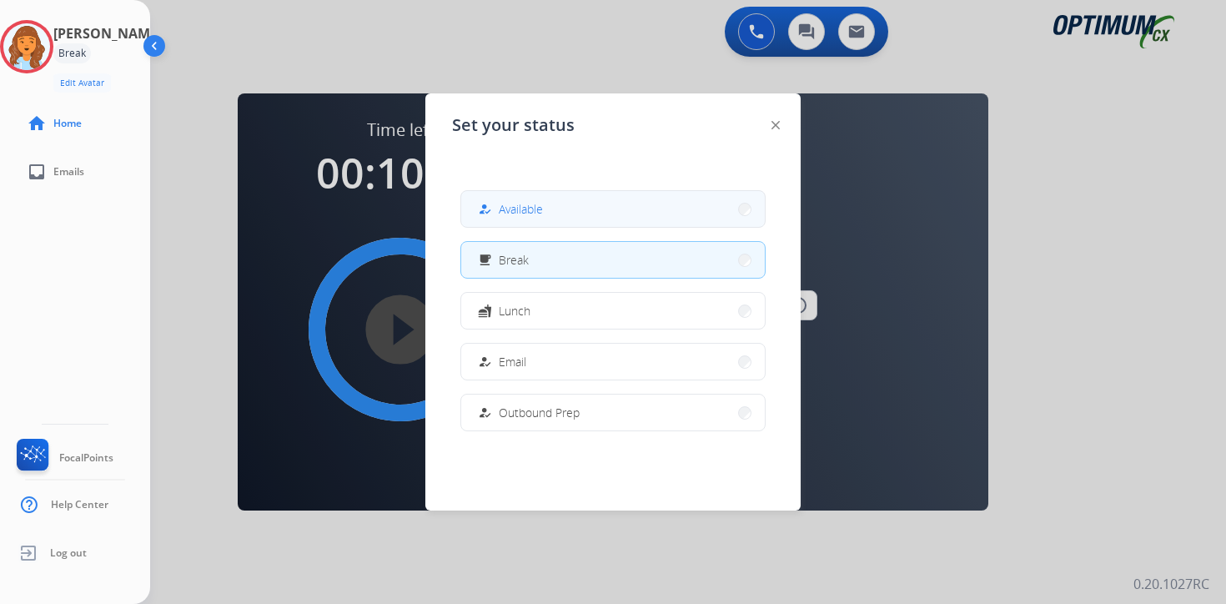
click at [556, 220] on button "how_to_reg Available" at bounding box center [612, 209] width 303 height 36
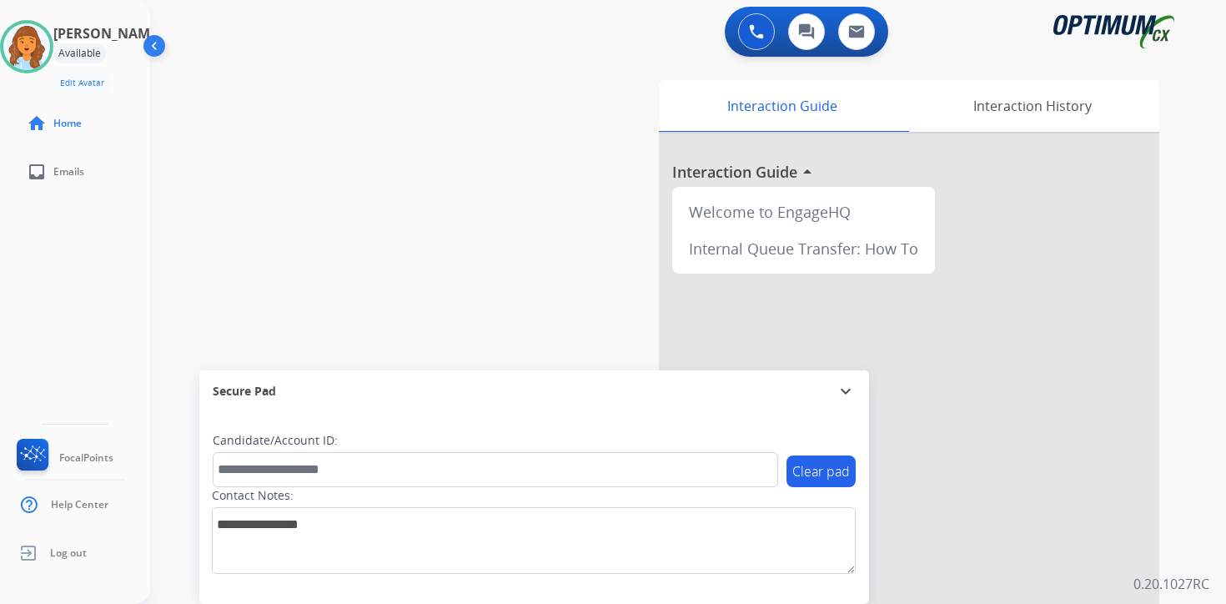
click at [1183, 435] on div "Interaction Guide Interaction History Interaction Guide arrow_drop_up Welcome t…" at bounding box center [883, 414] width 604 height 682
click at [1166, 539] on div "Interaction Guide Interaction History Interaction Guide arrow_drop_up Welcome t…" at bounding box center [883, 414] width 604 height 682
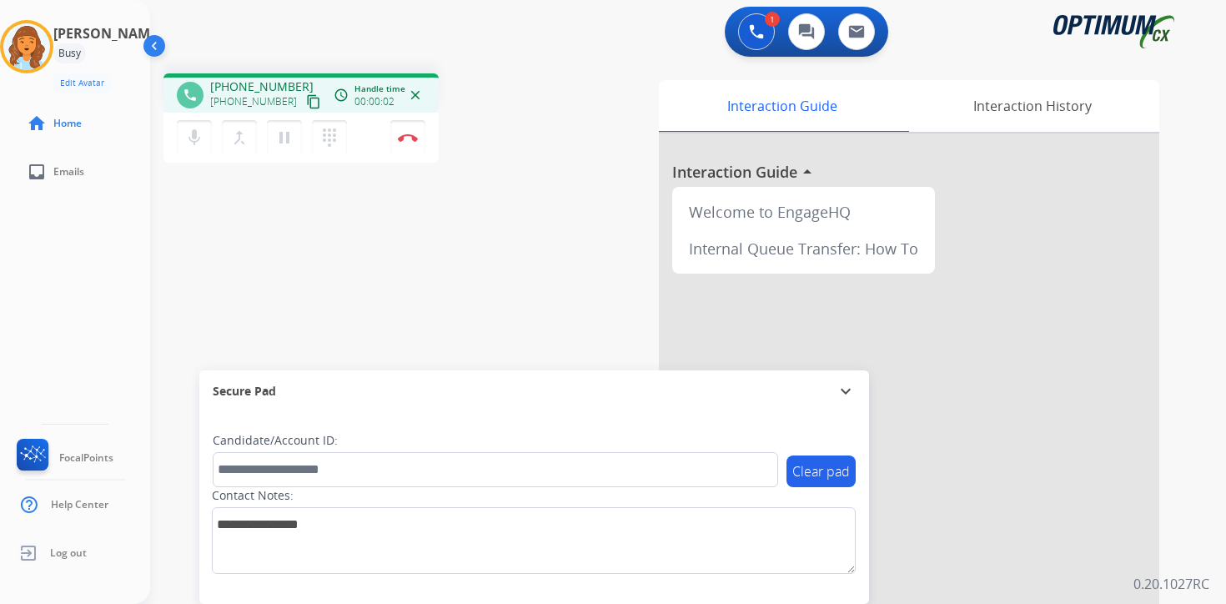
click at [306, 99] on mat-icon "content_copy" at bounding box center [313, 101] width 15 height 15
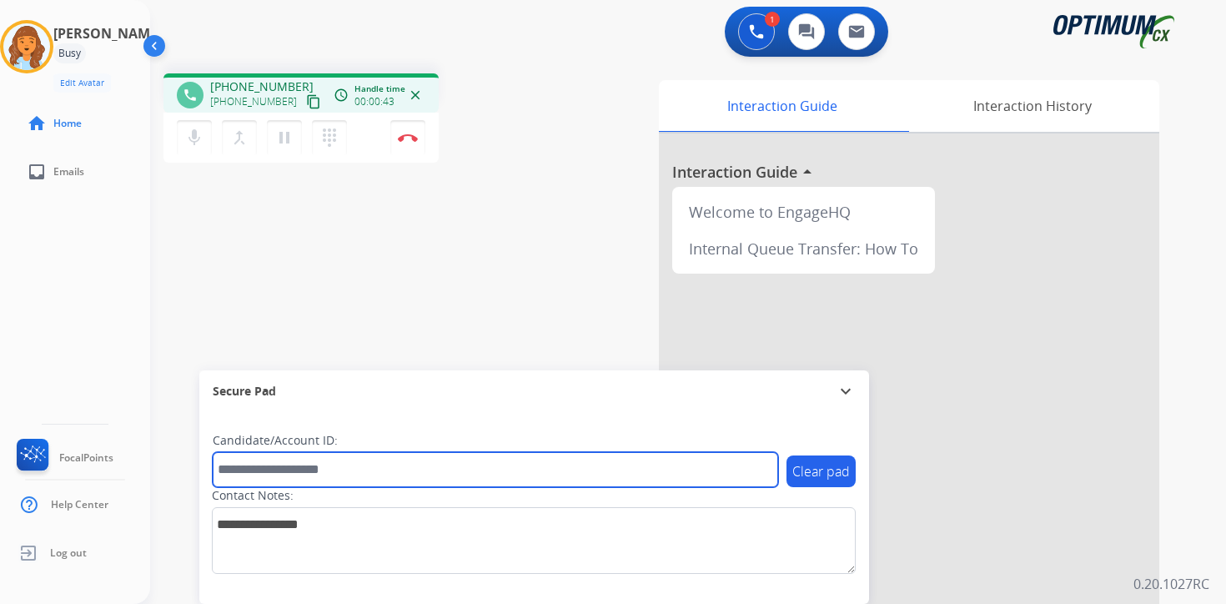
click at [337, 465] on input "text" at bounding box center [495, 469] width 565 height 35
type input "*******"
click at [364, 476] on input "*******" at bounding box center [495, 469] width 565 height 35
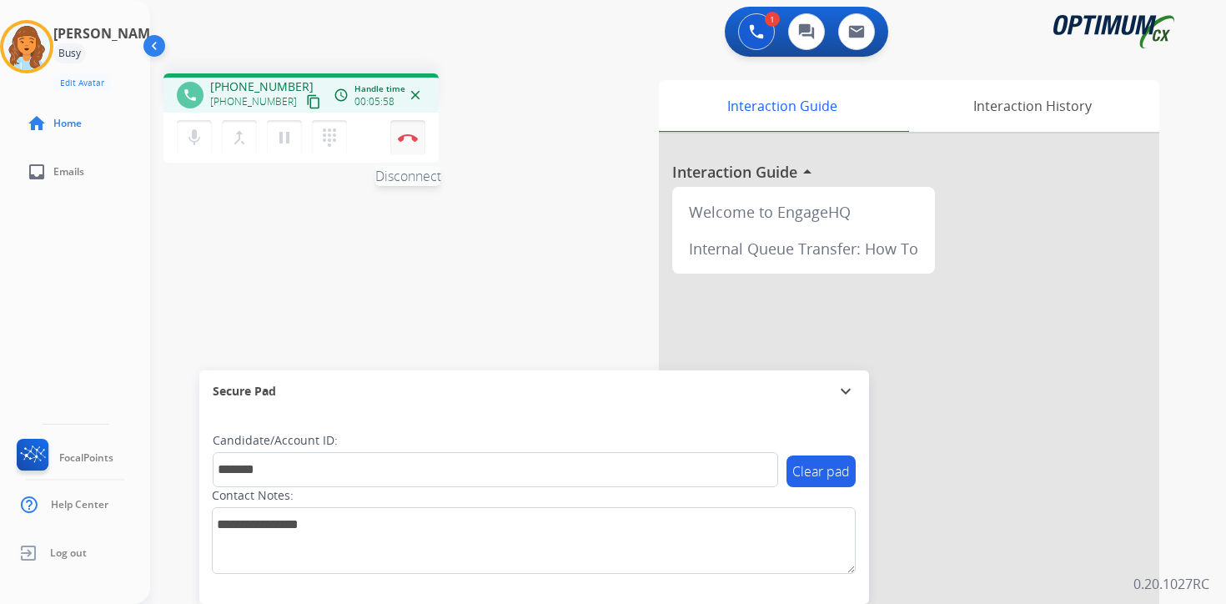
click at [418, 150] on button "Disconnect" at bounding box center [407, 137] width 35 height 35
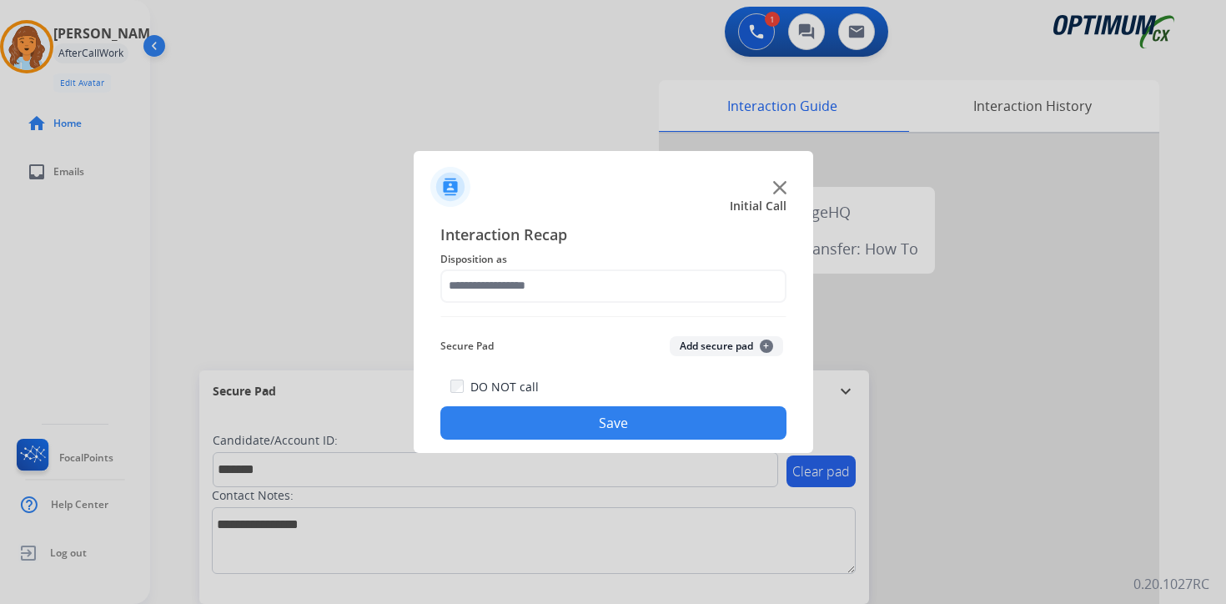
click at [749, 347] on button "Add secure pad +" at bounding box center [725, 346] width 113 height 20
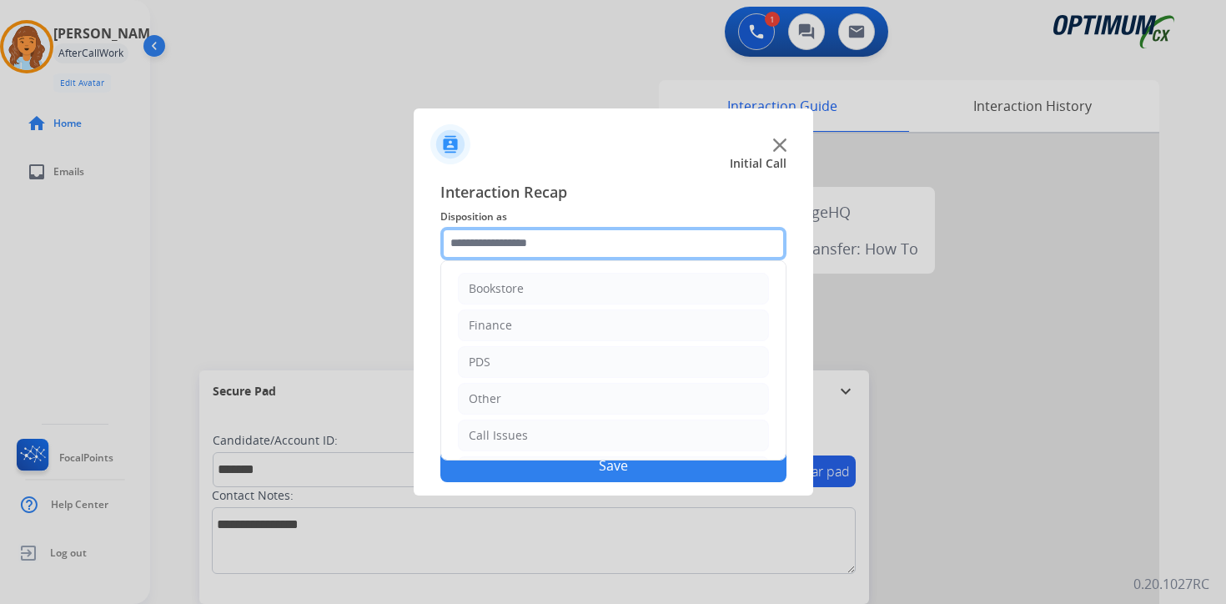
click at [522, 254] on input "text" at bounding box center [613, 243] width 346 height 33
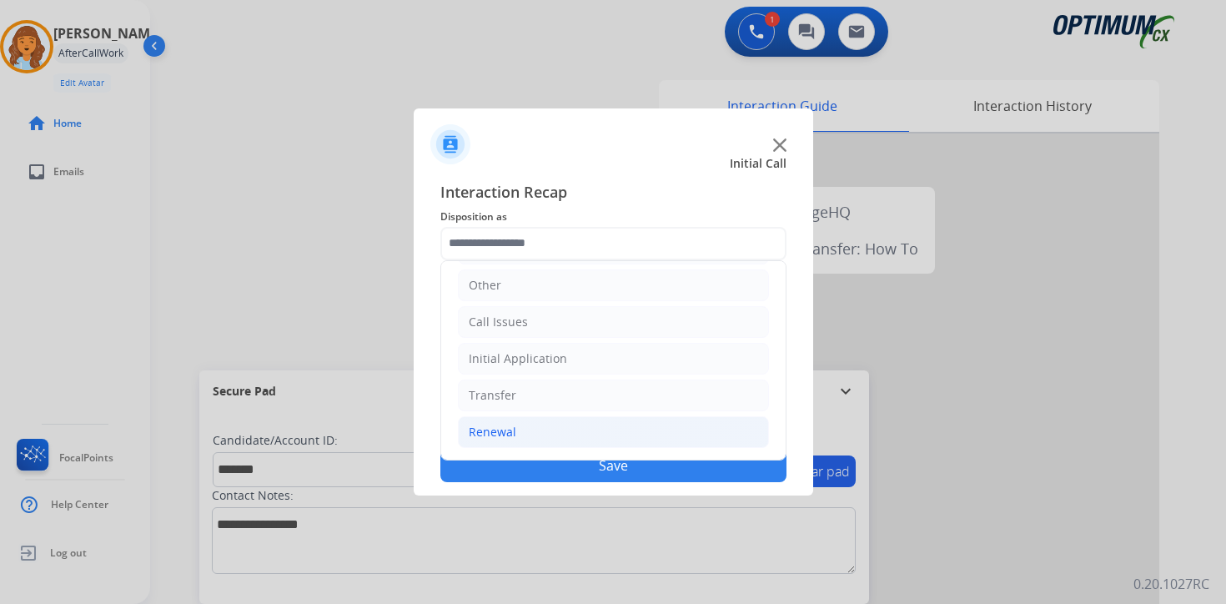
click at [517, 424] on li "Renewal" at bounding box center [613, 432] width 311 height 32
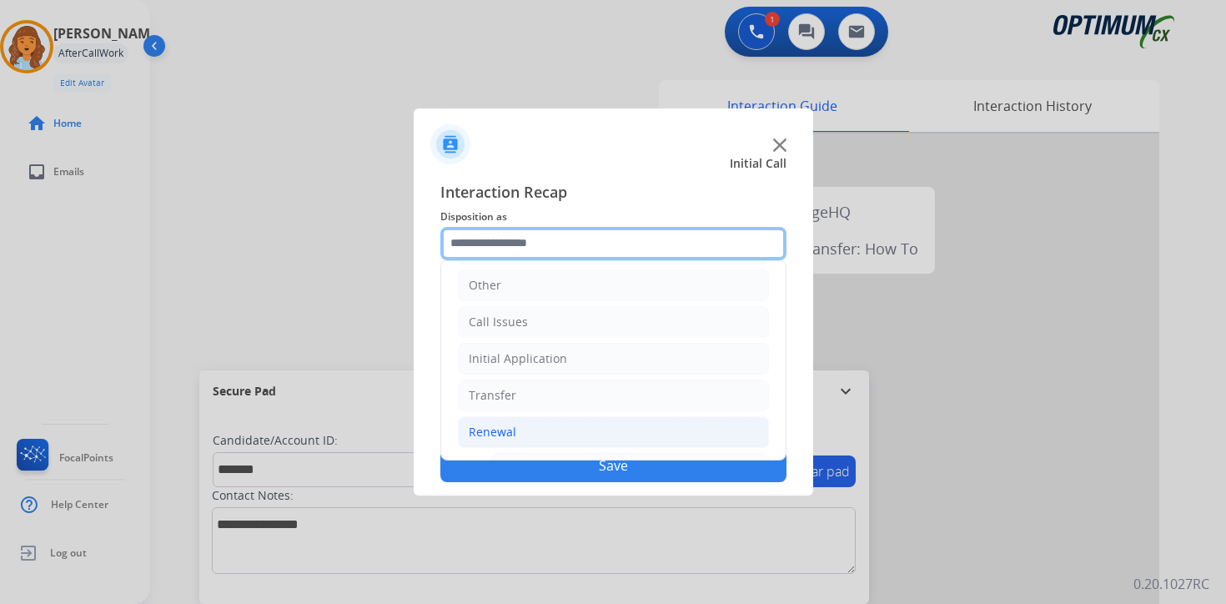
scroll to position [391, 0]
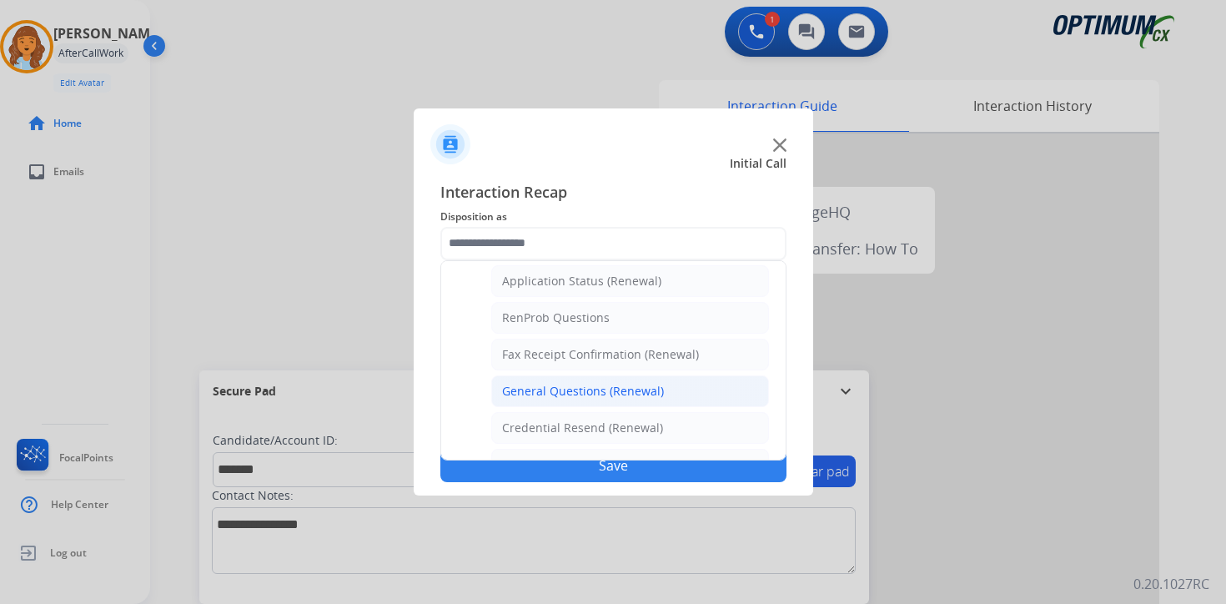
click at [535, 385] on div "General Questions (Renewal)" at bounding box center [583, 391] width 162 height 17
type input "**********"
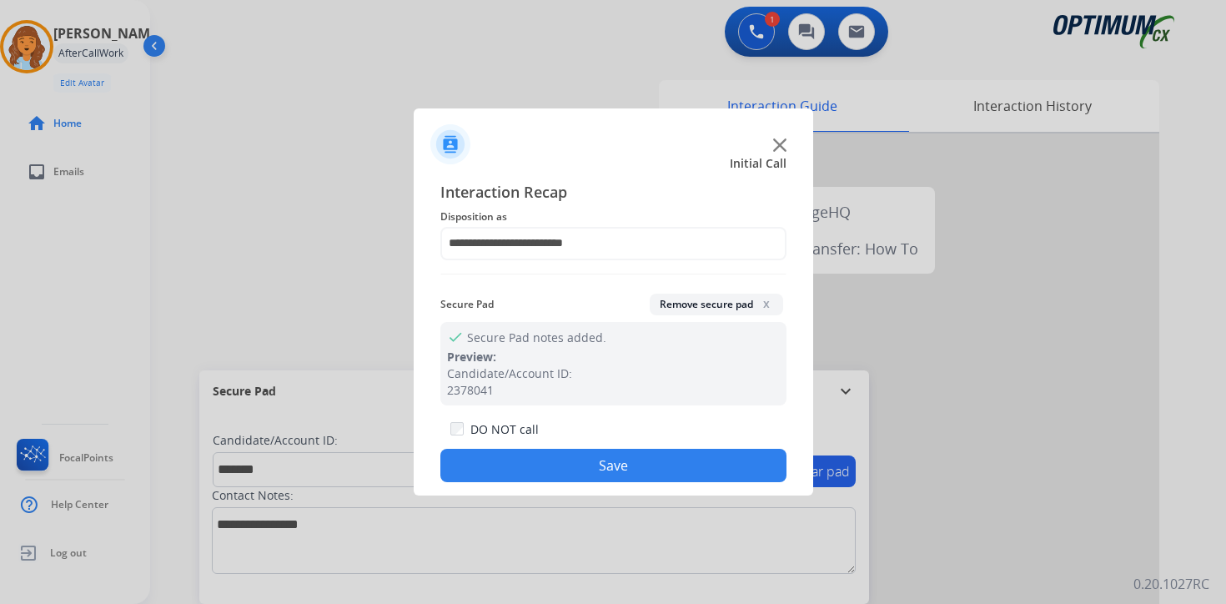
click at [560, 469] on button "Save" at bounding box center [613, 465] width 346 height 33
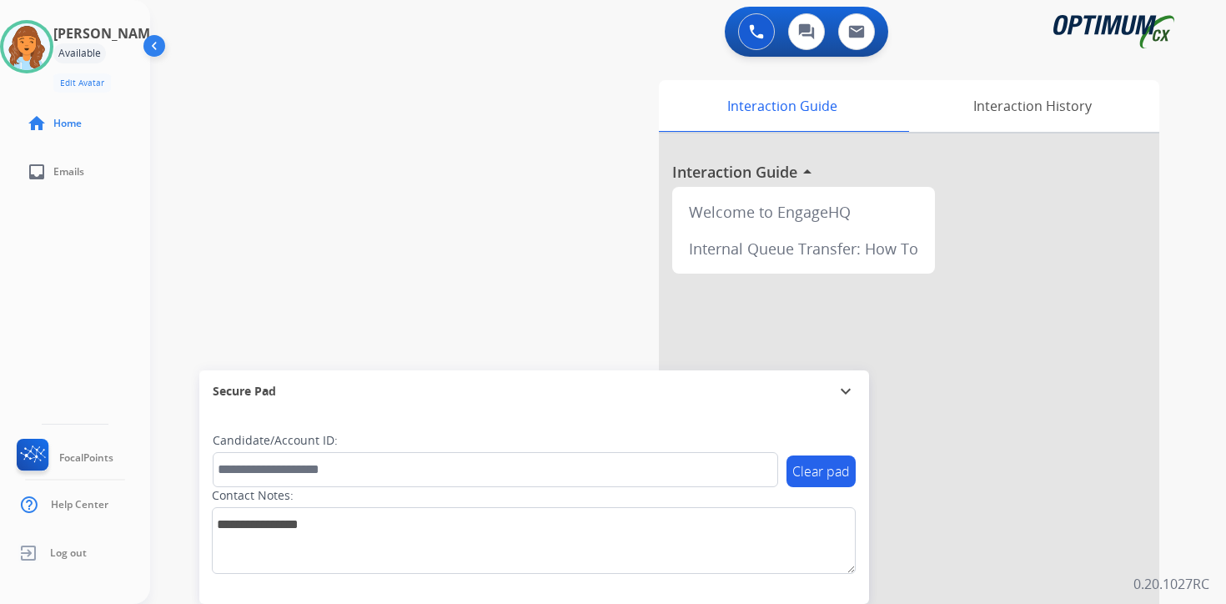
click at [1190, 481] on div "0 Voice Interactions 0 Chat Interactions 0 Email Interactions swap_horiz Break …" at bounding box center [687, 302] width 1075 height 604
click at [1175, 418] on div "Interaction Guide Interaction History Interaction Guide arrow_drop_up Welcome t…" at bounding box center [883, 414] width 604 height 682
click at [1180, 480] on div "Interaction Guide Interaction History Interaction Guide arrow_drop_up Welcome t…" at bounding box center [883, 414] width 604 height 682
click at [1216, 404] on div "0 Voice Interactions 0 Chat Interactions 0 Email Interactions swap_horiz Break …" at bounding box center [687, 302] width 1075 height 604
click at [1206, 484] on div "0 Voice Interactions 0 Chat Interactions 0 Email Interactions swap_horiz Break …" at bounding box center [687, 302] width 1075 height 604
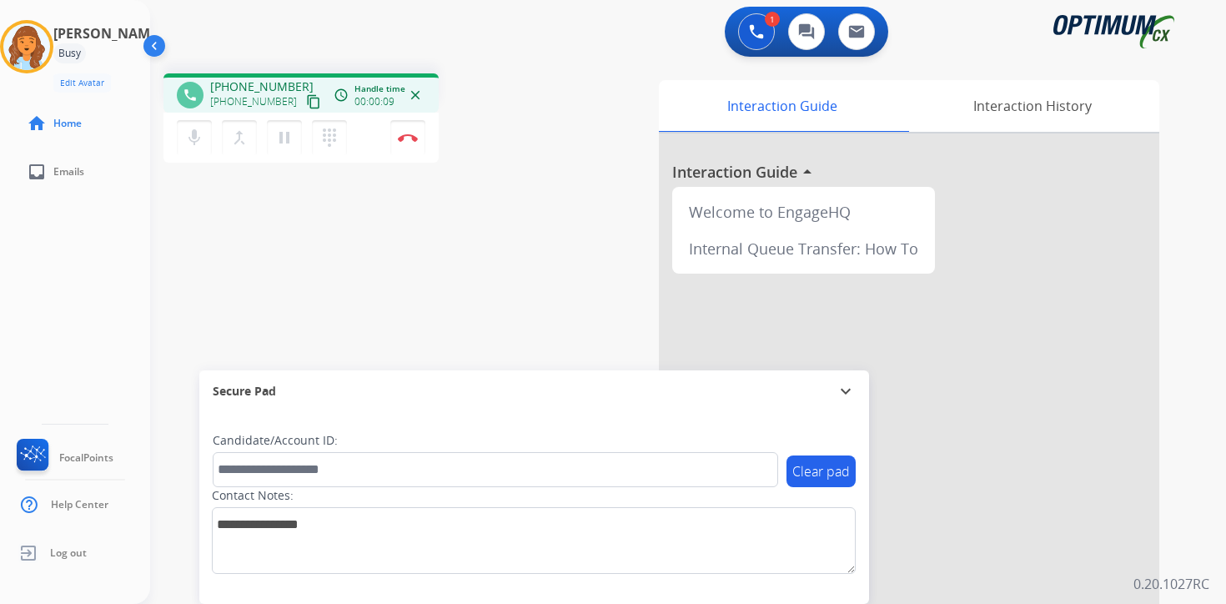
click at [306, 102] on mat-icon "content_copy" at bounding box center [313, 101] width 15 height 15
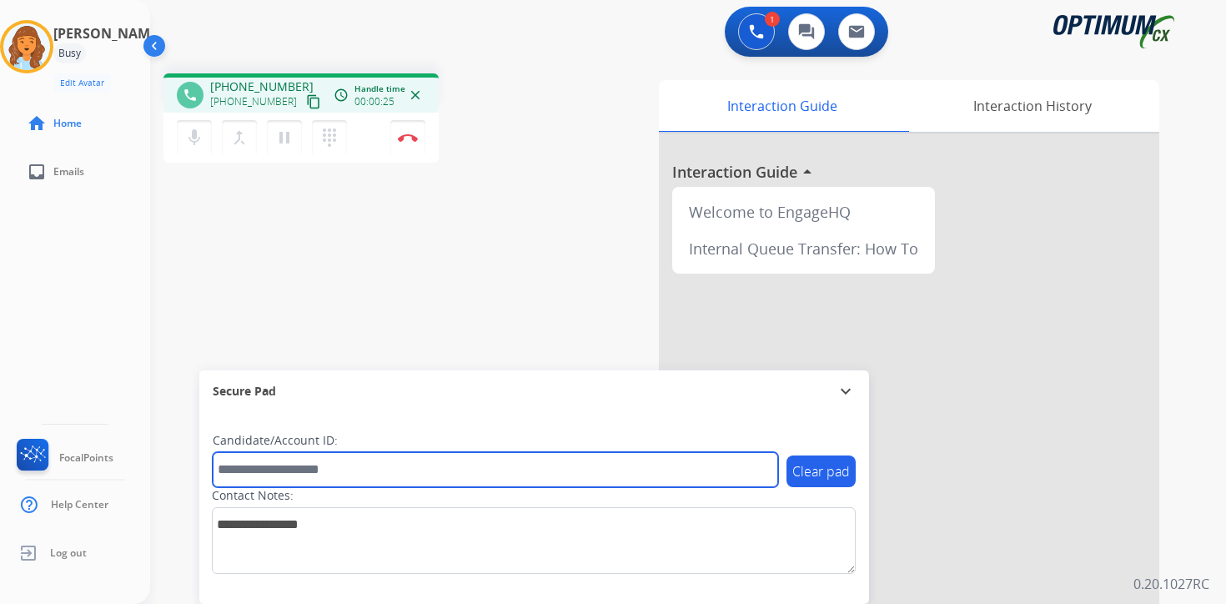
click at [390, 471] on input "text" at bounding box center [495, 469] width 565 height 35
type input "*******"
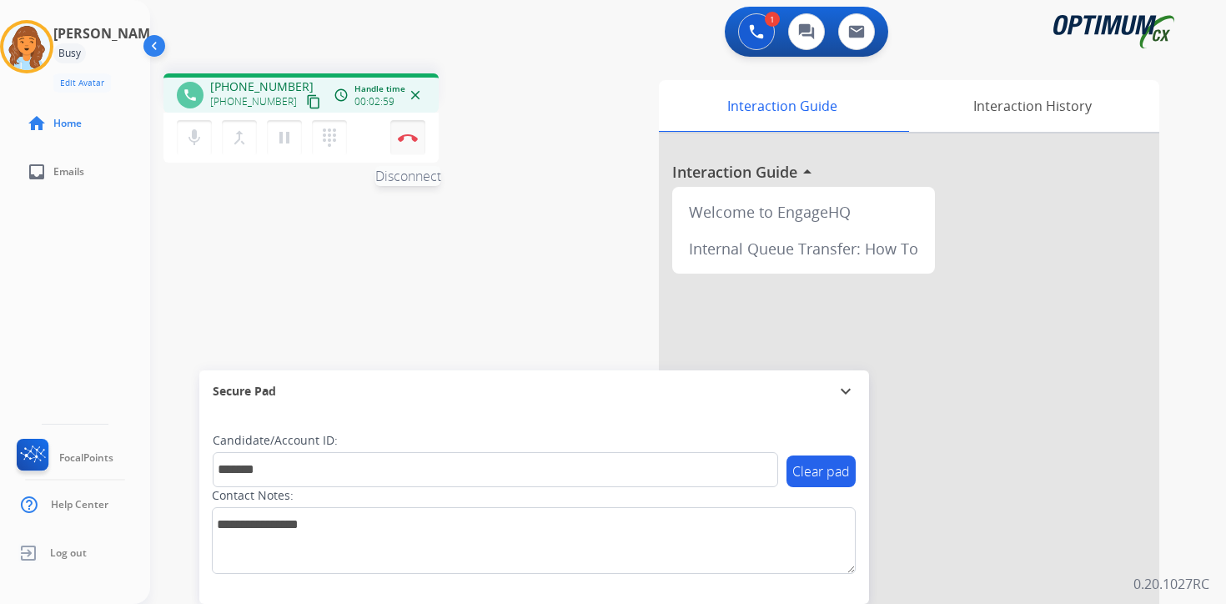
click at [418, 139] on button "Disconnect" at bounding box center [407, 137] width 35 height 35
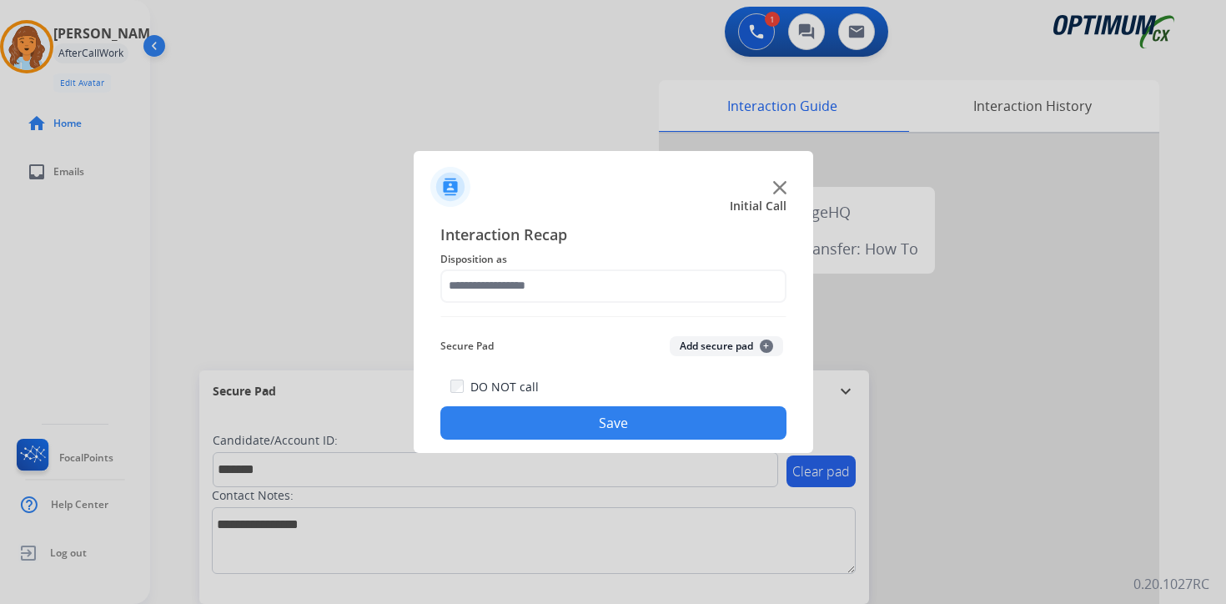
click at [710, 353] on button "Add secure pad +" at bounding box center [725, 346] width 113 height 20
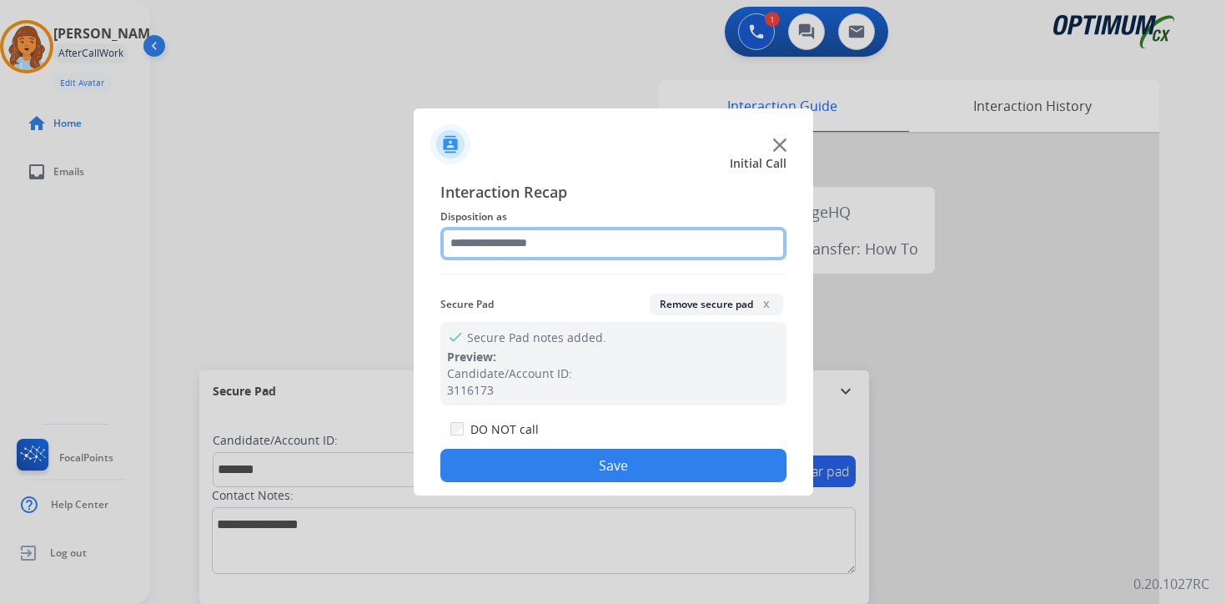
click at [554, 252] on input "text" at bounding box center [613, 243] width 346 height 33
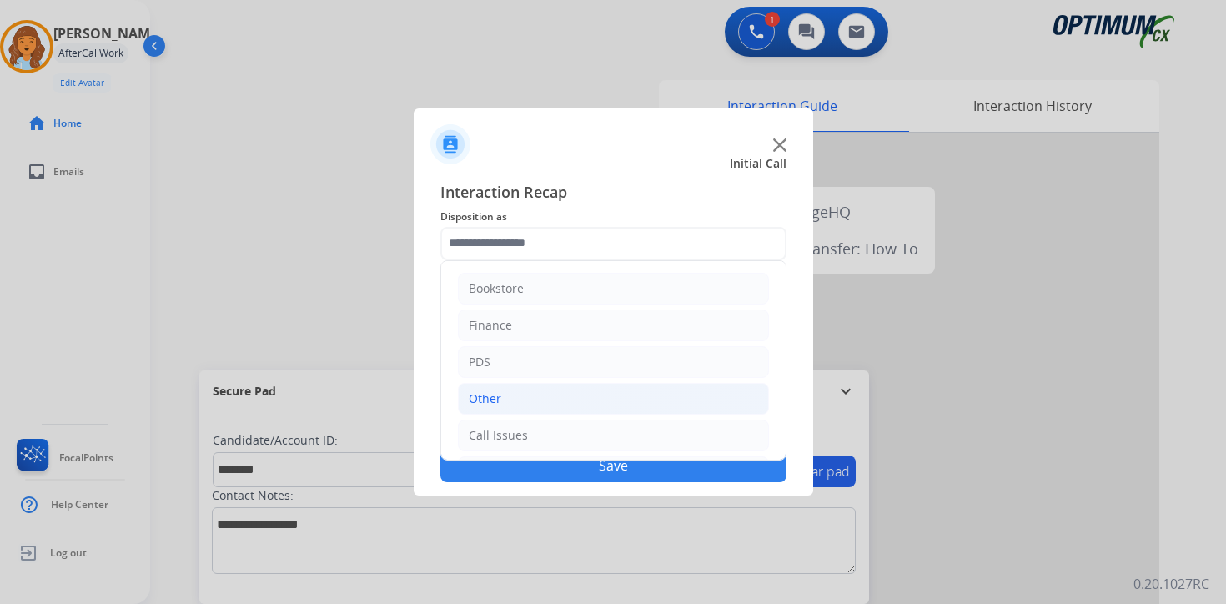
click at [514, 398] on li "Other" at bounding box center [613, 399] width 311 height 32
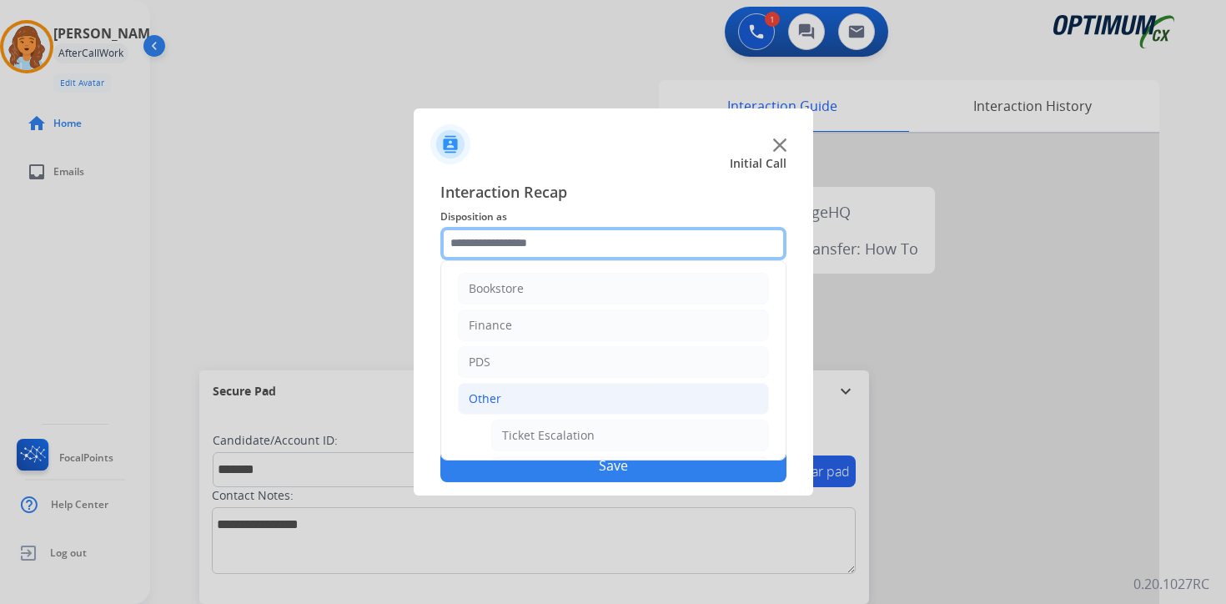
scroll to position [278, 0]
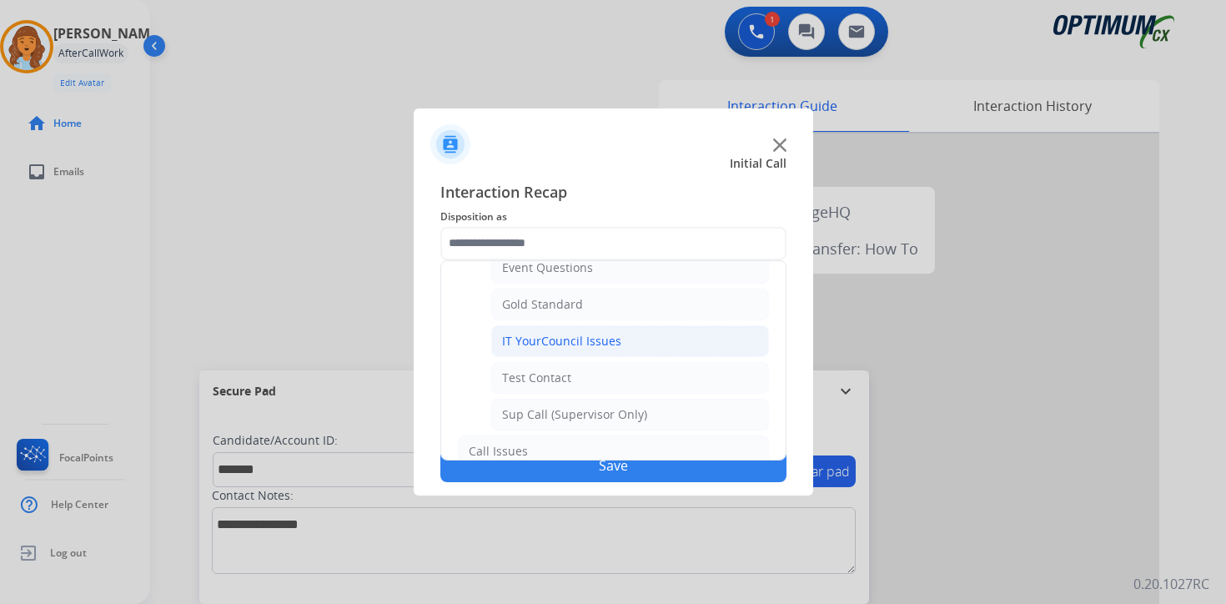
click at [521, 348] on div "IT YourCouncil Issues" at bounding box center [561, 341] width 119 height 17
type input "**********"
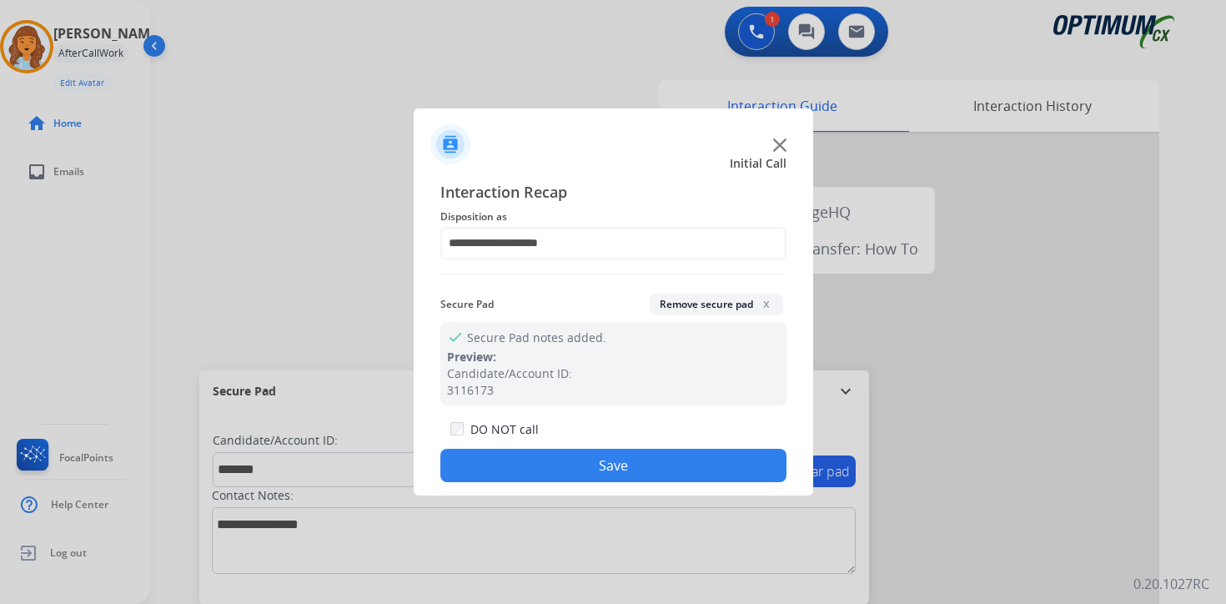
click at [530, 458] on button "Save" at bounding box center [613, 465] width 346 height 33
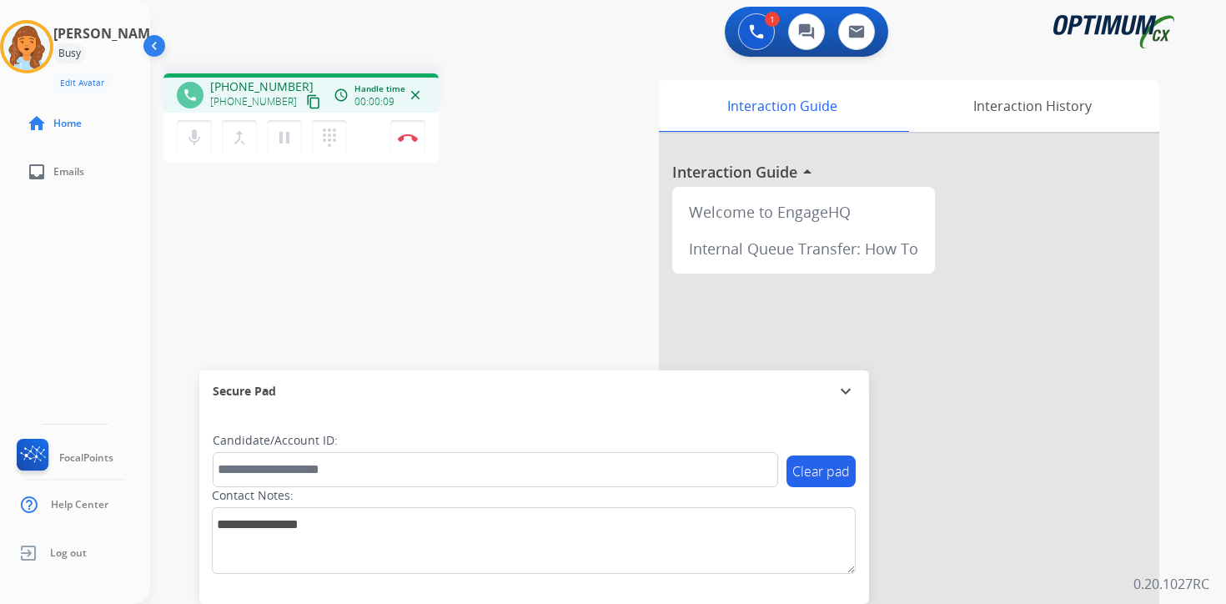
click at [1194, 465] on div "1 Voice Interactions 0 Chat Interactions 0 Email Interactions phone [PHONE_NUMB…" at bounding box center [687, 302] width 1075 height 604
click at [306, 103] on mat-icon "content_copy" at bounding box center [313, 101] width 15 height 15
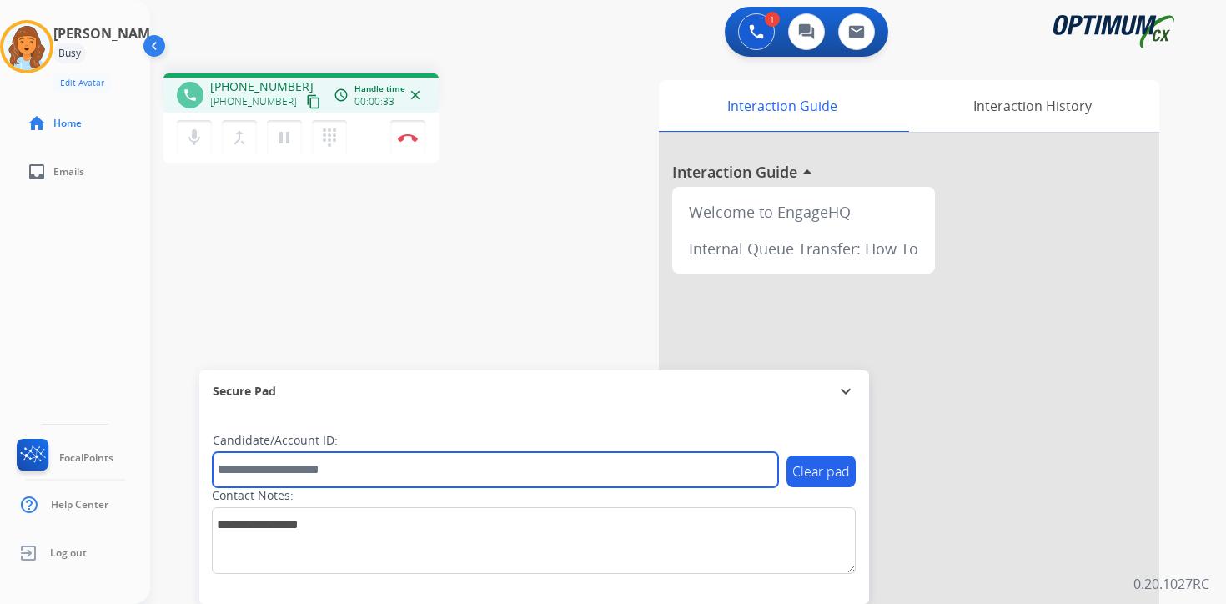
click at [333, 461] on input "text" at bounding box center [495, 469] width 565 height 35
type input "*******"
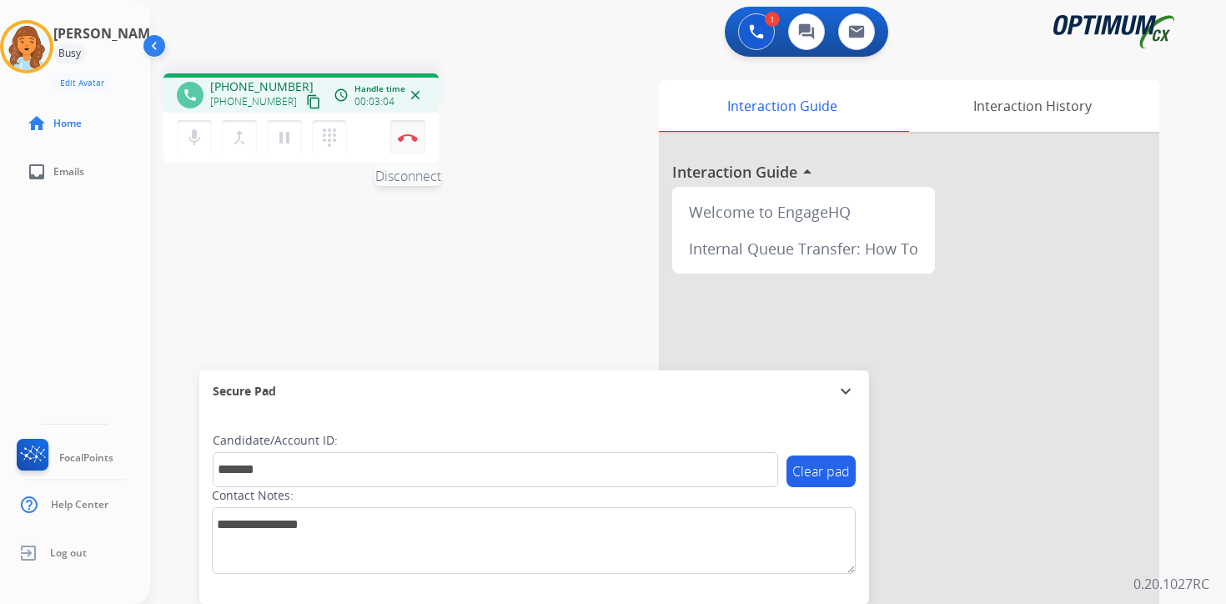
click at [419, 132] on button "Disconnect" at bounding box center [407, 137] width 35 height 35
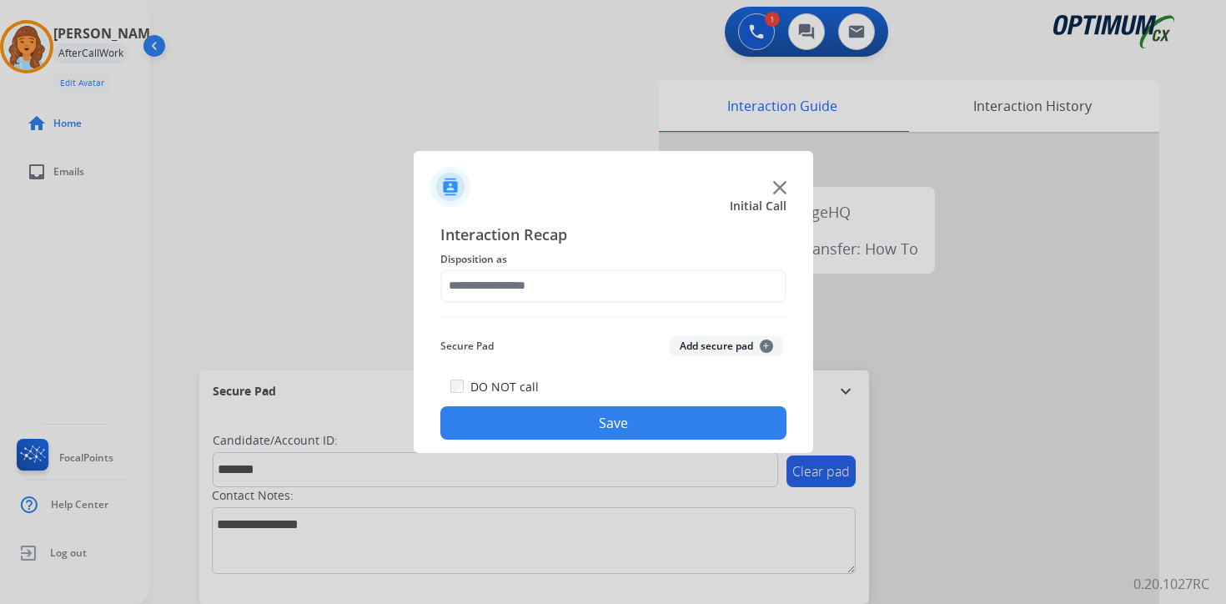
click at [754, 348] on button "Add secure pad +" at bounding box center [725, 346] width 113 height 20
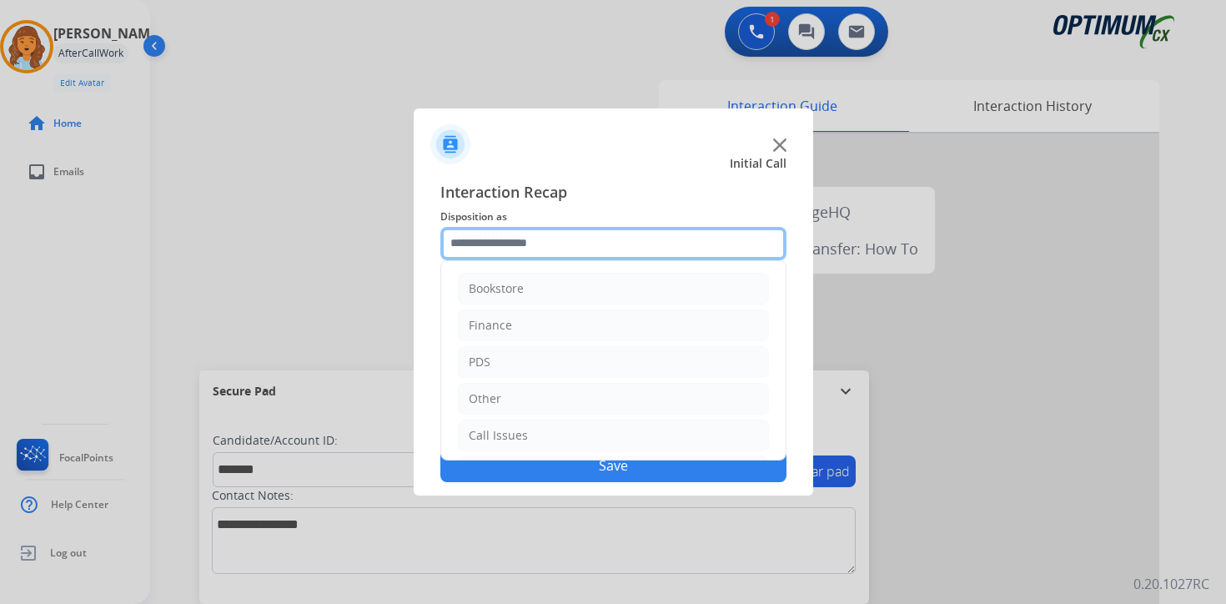
click at [560, 252] on input "text" at bounding box center [613, 243] width 346 height 33
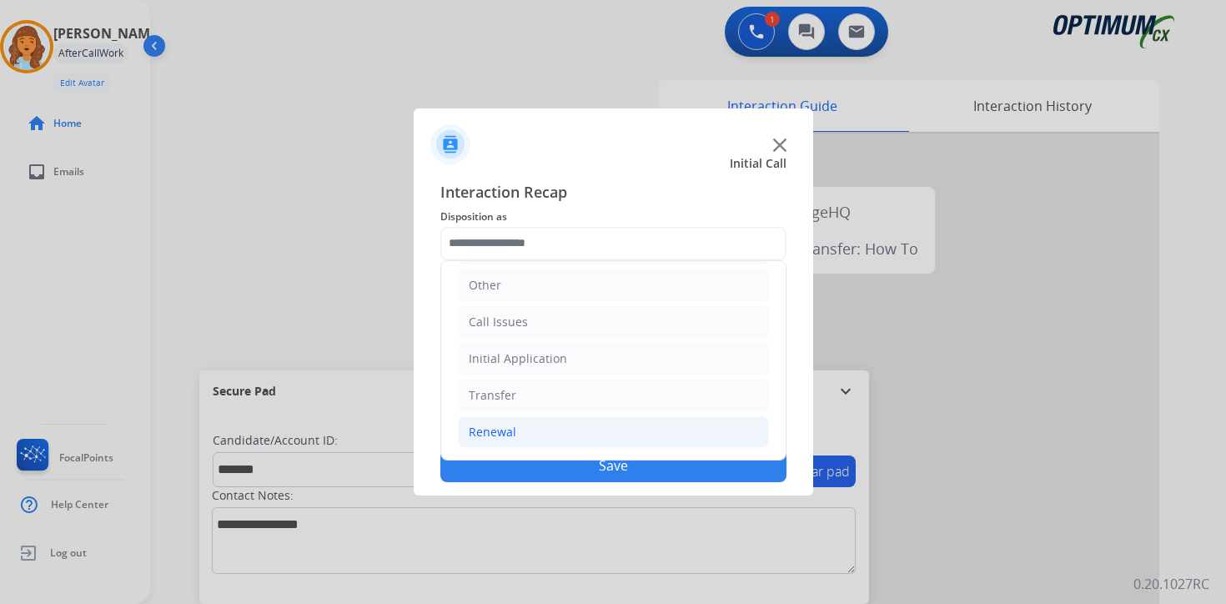
click at [514, 434] on li "Renewal" at bounding box center [613, 432] width 311 height 32
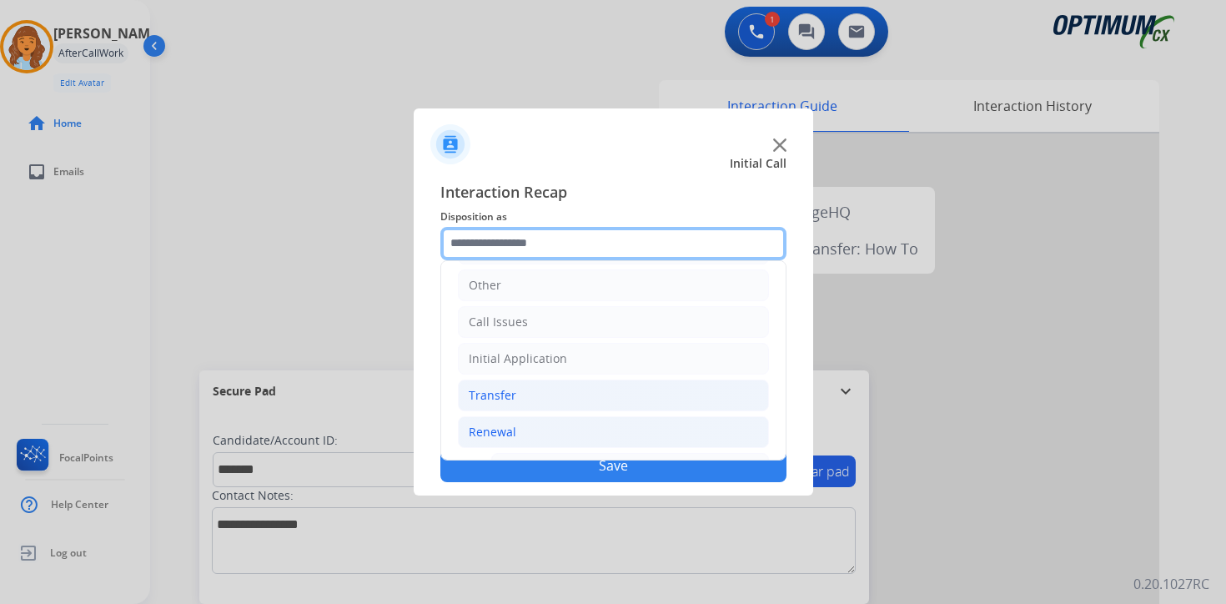
scroll to position [391, 0]
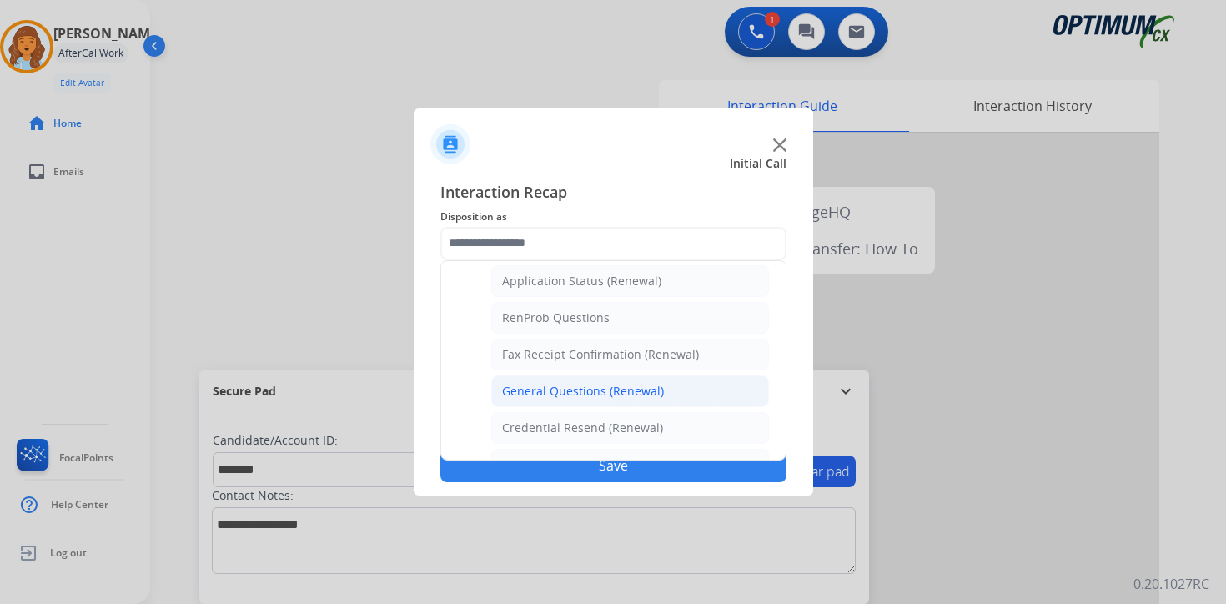
click at [570, 400] on li "General Questions (Renewal)" at bounding box center [630, 391] width 278 height 32
type input "**********"
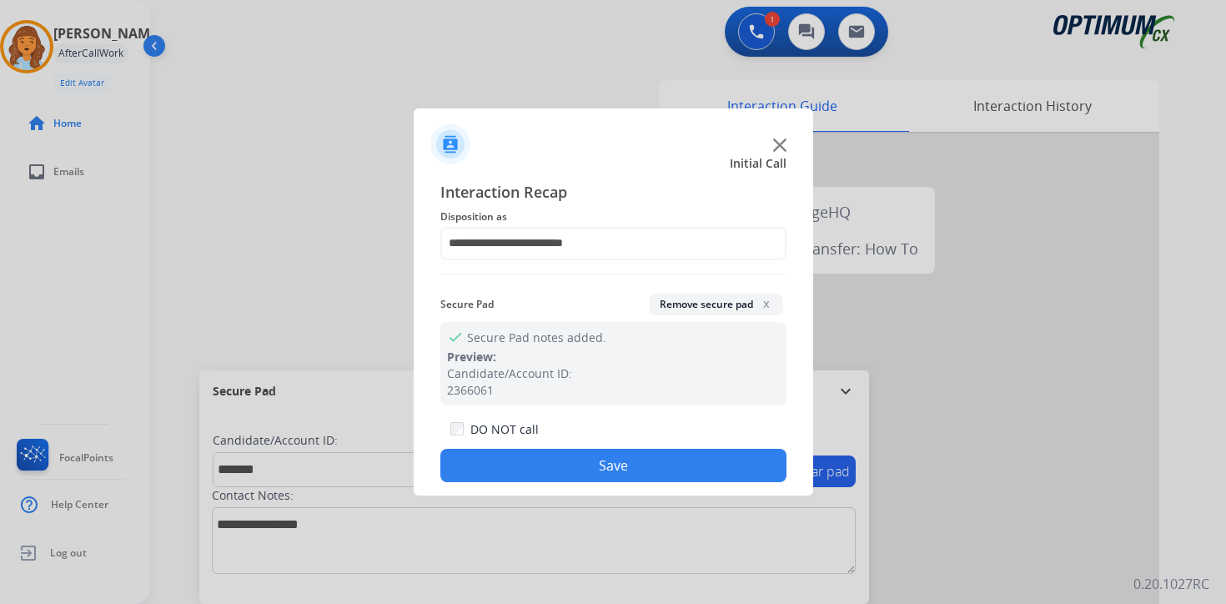
click at [565, 459] on button "Save" at bounding box center [613, 465] width 346 height 33
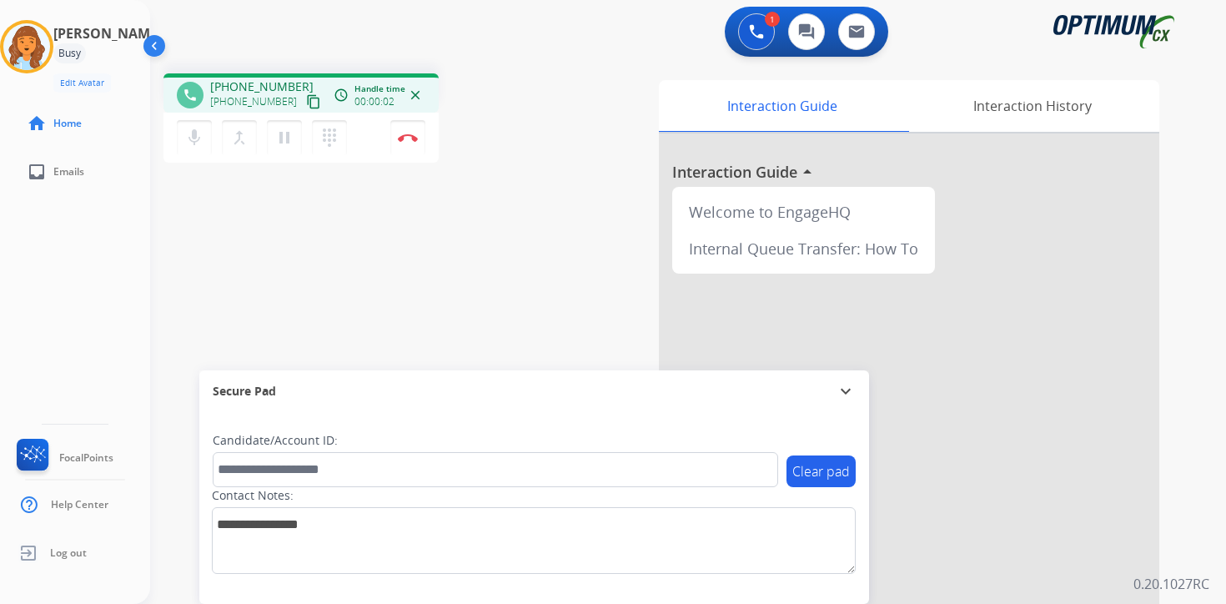
click at [306, 103] on mat-icon "content_copy" at bounding box center [313, 101] width 15 height 15
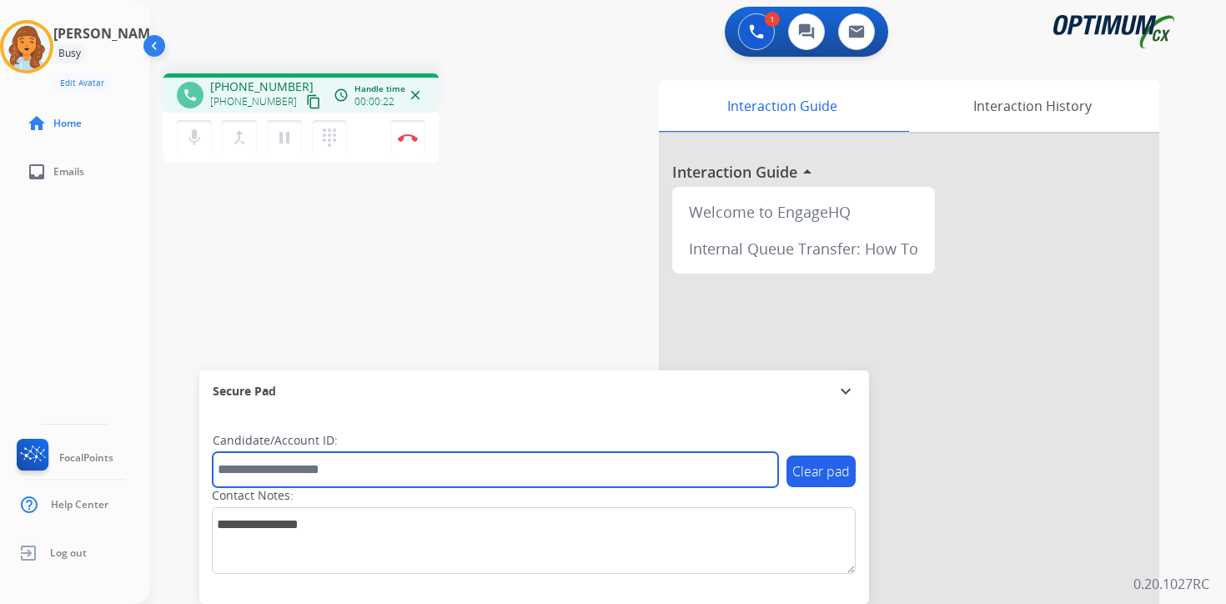
click at [353, 472] on input "text" at bounding box center [495, 469] width 565 height 35
type input "*********"
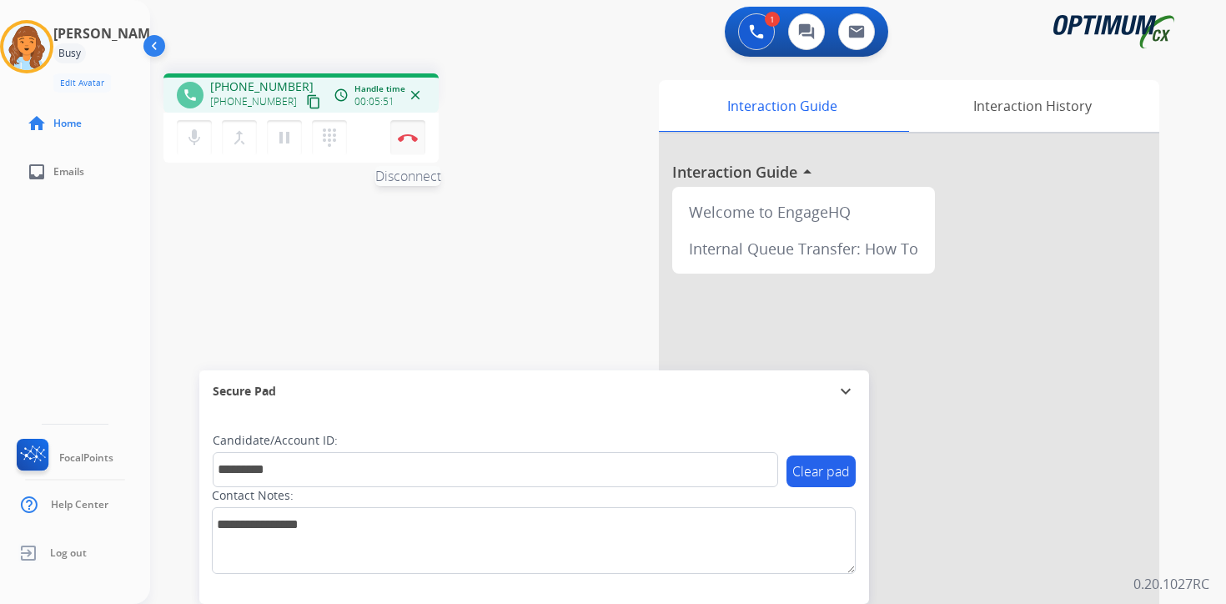
click at [406, 146] on button "Disconnect" at bounding box center [407, 137] width 35 height 35
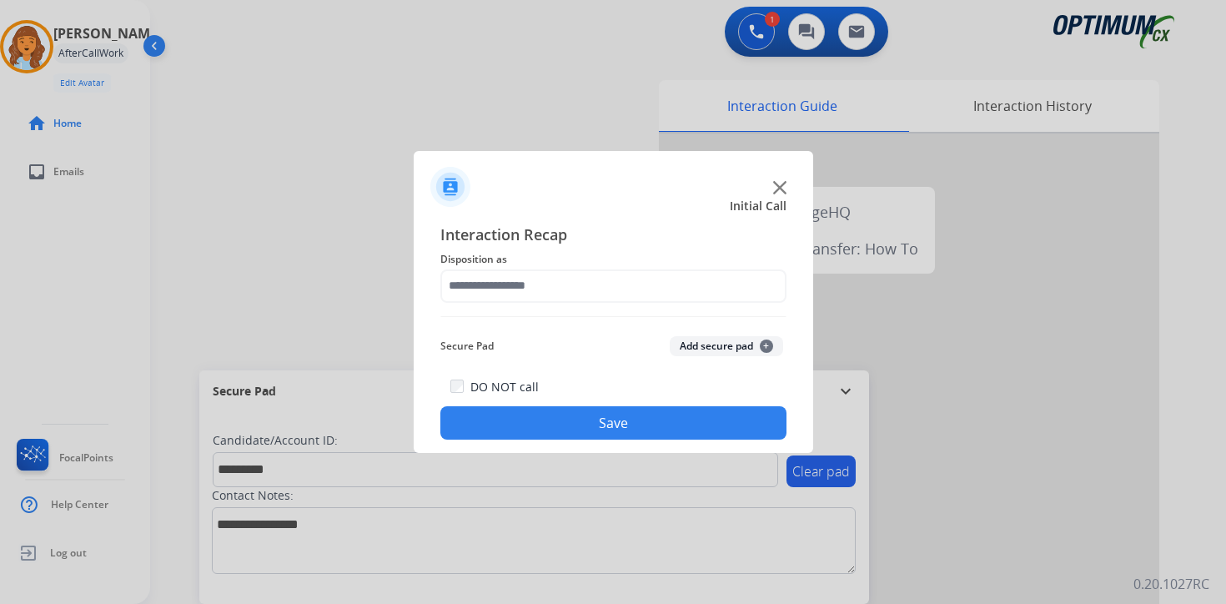
click at [738, 347] on button "Add secure pad +" at bounding box center [725, 346] width 113 height 20
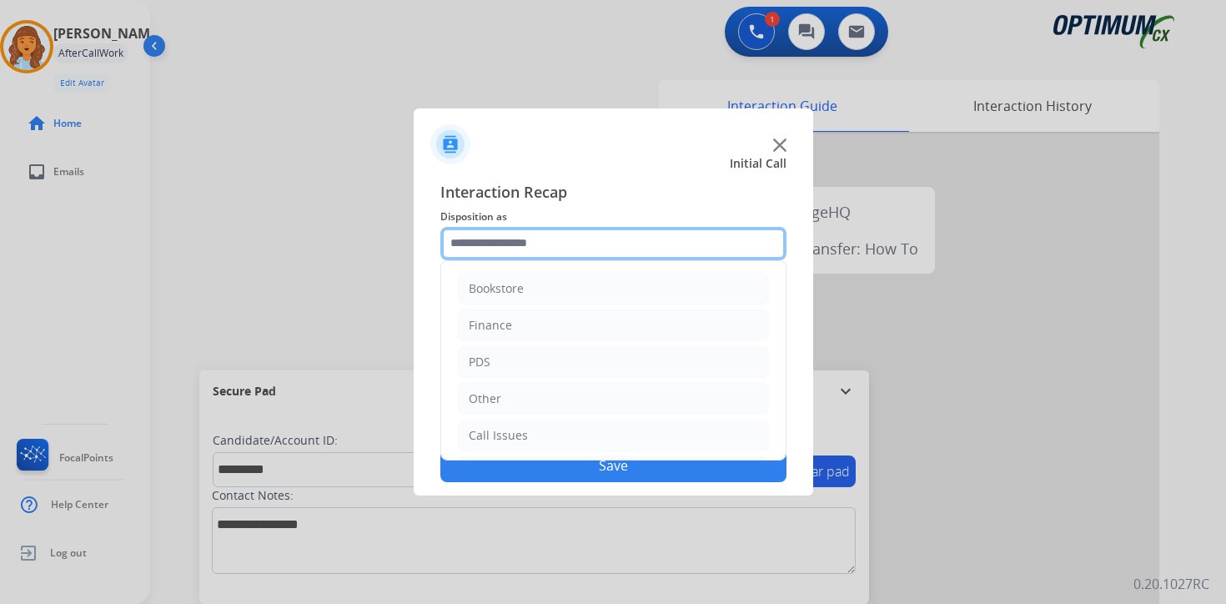
click at [514, 242] on input "text" at bounding box center [613, 243] width 346 height 33
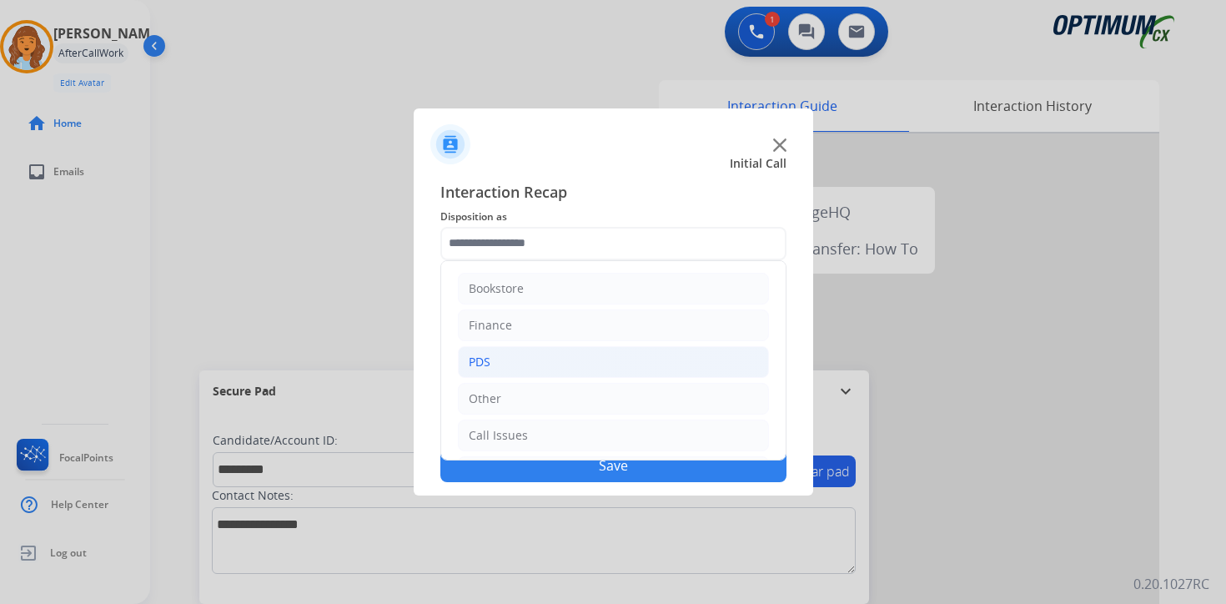
click at [506, 360] on li "PDS" at bounding box center [613, 362] width 311 height 32
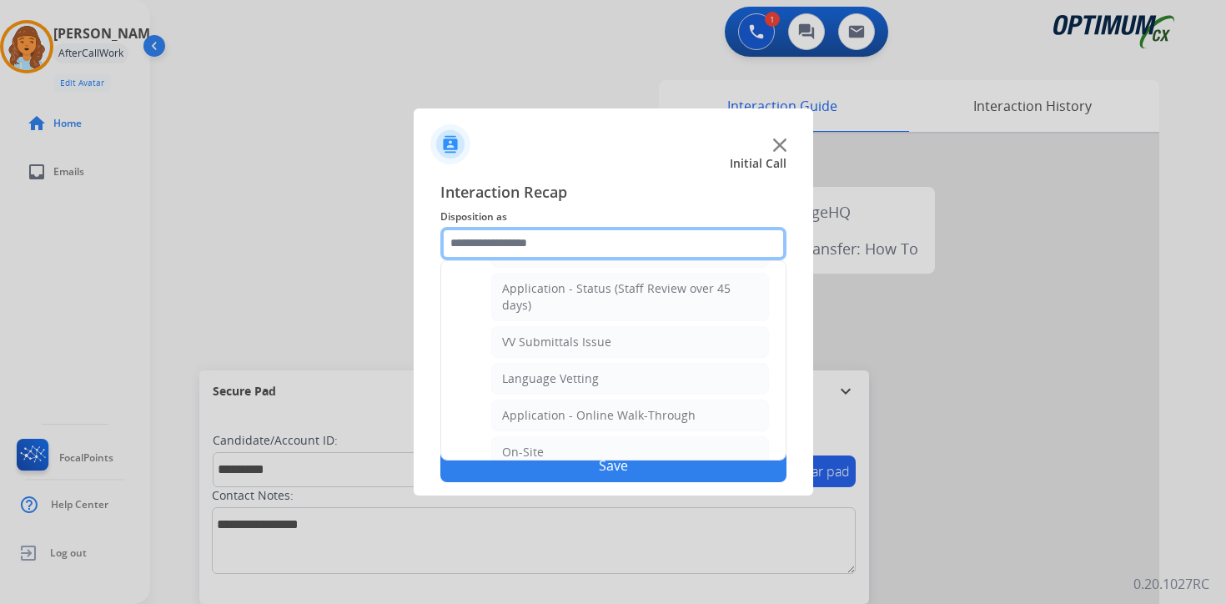
scroll to position [278, 0]
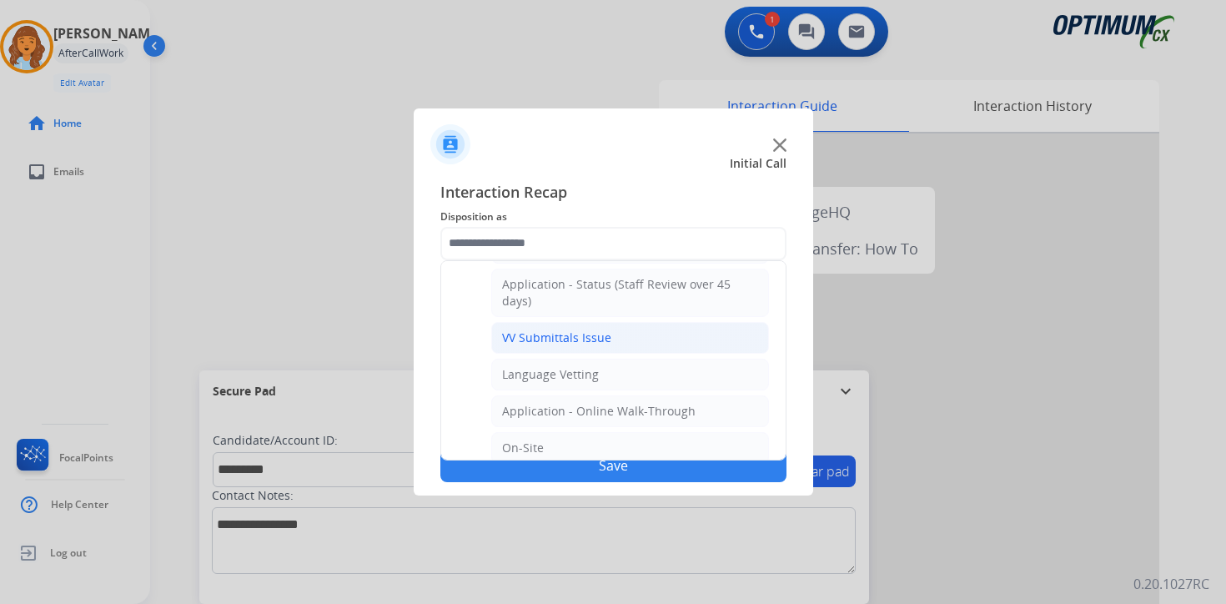
click at [687, 345] on li "VV Submittals Issue" at bounding box center [630, 338] width 278 height 32
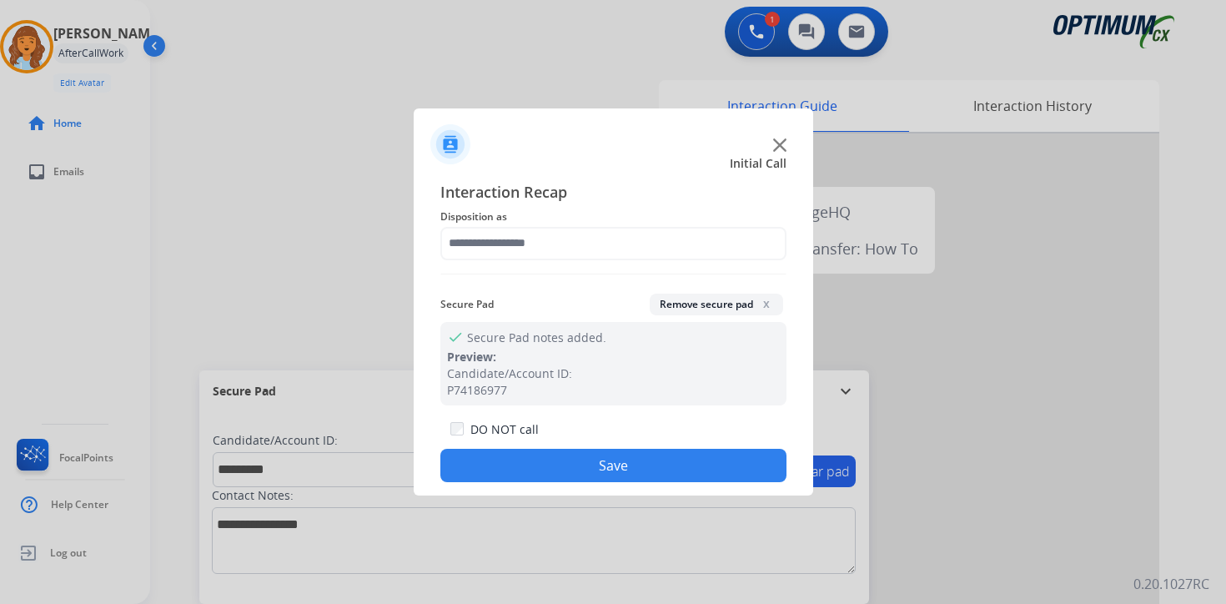
type input "**********"
click at [607, 453] on button "Save" at bounding box center [613, 465] width 346 height 33
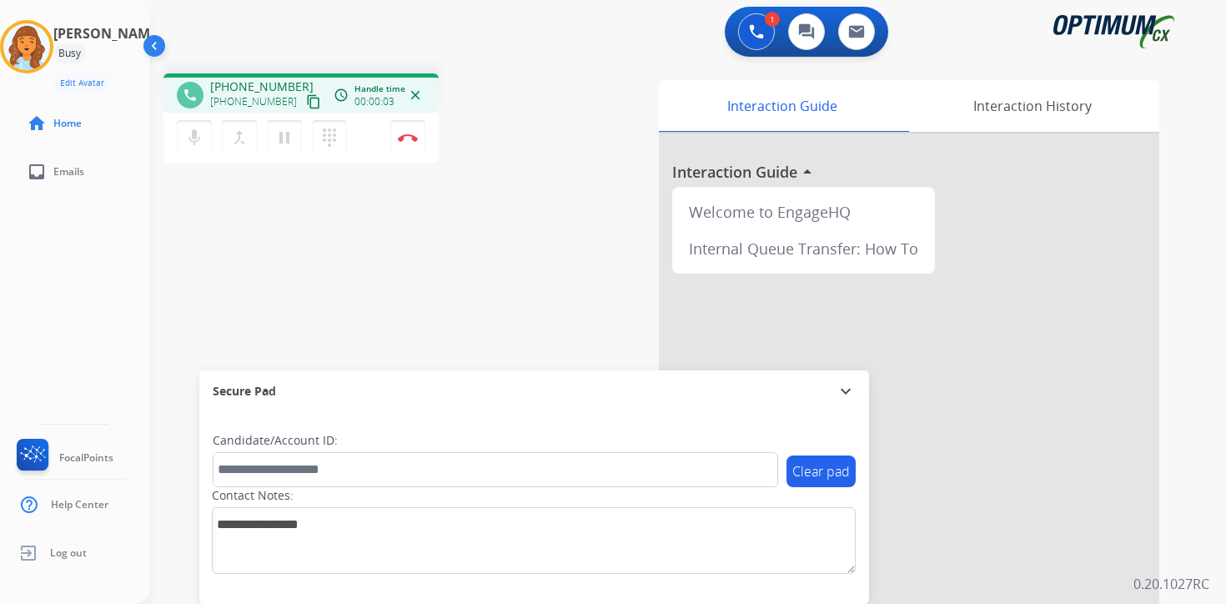
click at [306, 105] on mat-icon "content_copy" at bounding box center [313, 101] width 15 height 15
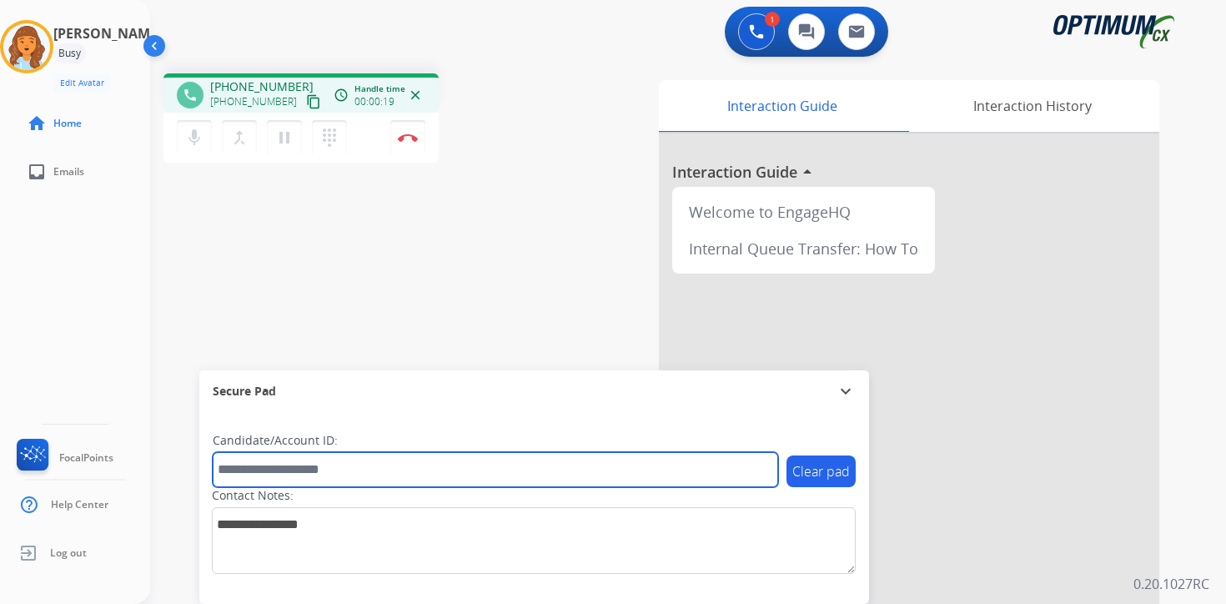
click at [436, 472] on input "text" at bounding box center [495, 469] width 565 height 35
type input "*******"
click at [330, 460] on input "*******" at bounding box center [495, 469] width 565 height 35
click at [409, 481] on input "*******" at bounding box center [495, 469] width 565 height 35
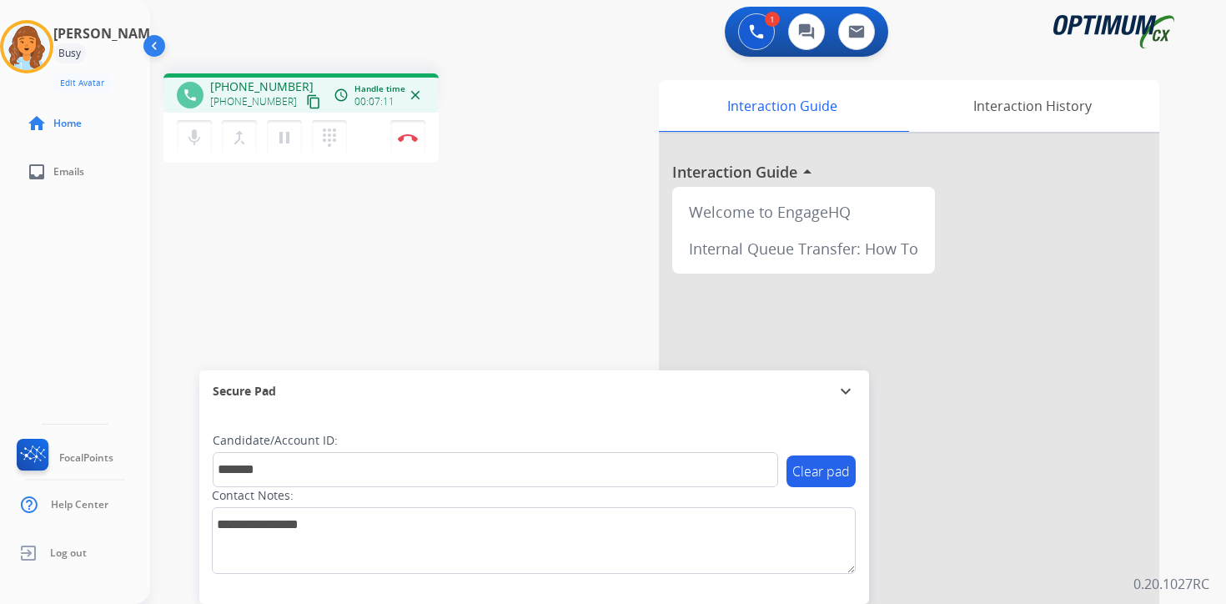
click at [504, 282] on div "phone [PHONE_NUMBER] [PHONE_NUMBER] content_copy access_time Call metrics Queue…" at bounding box center [667, 407] width 1035 height 695
click at [414, 148] on button "Disconnect" at bounding box center [407, 137] width 35 height 35
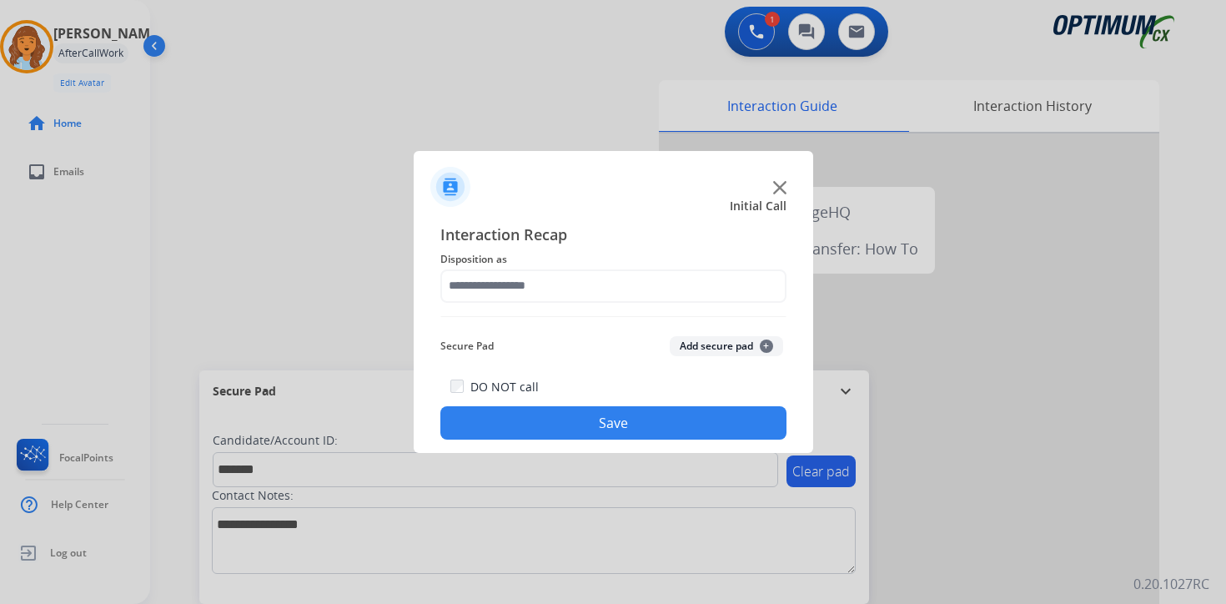
click at [733, 338] on button "Add secure pad +" at bounding box center [725, 346] width 113 height 20
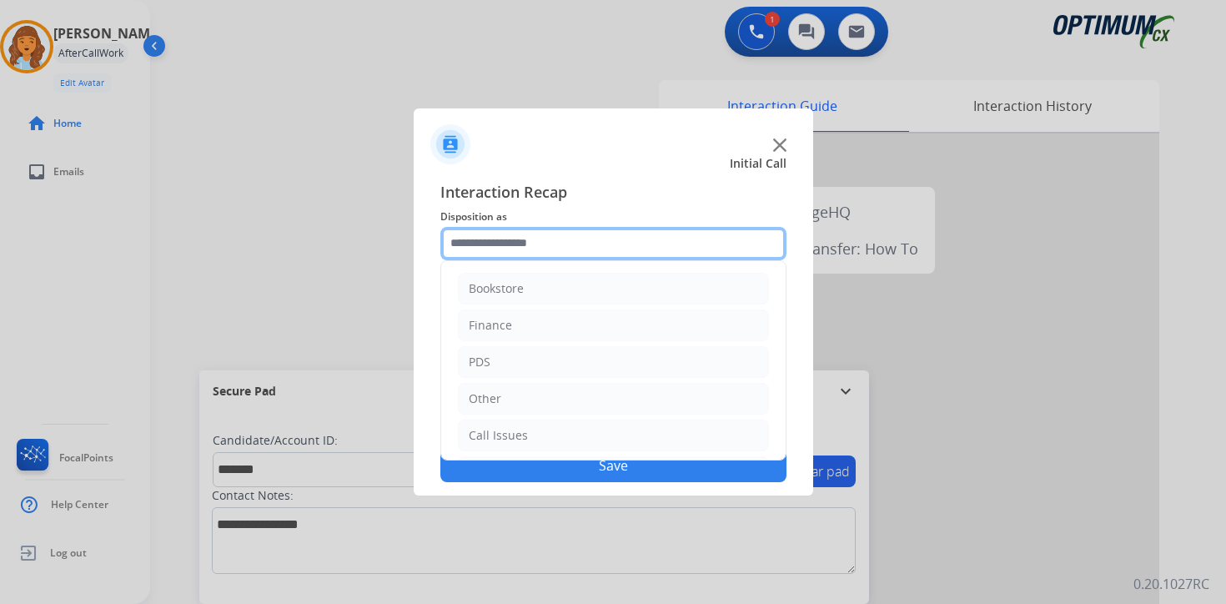
click at [504, 247] on input "text" at bounding box center [613, 243] width 346 height 33
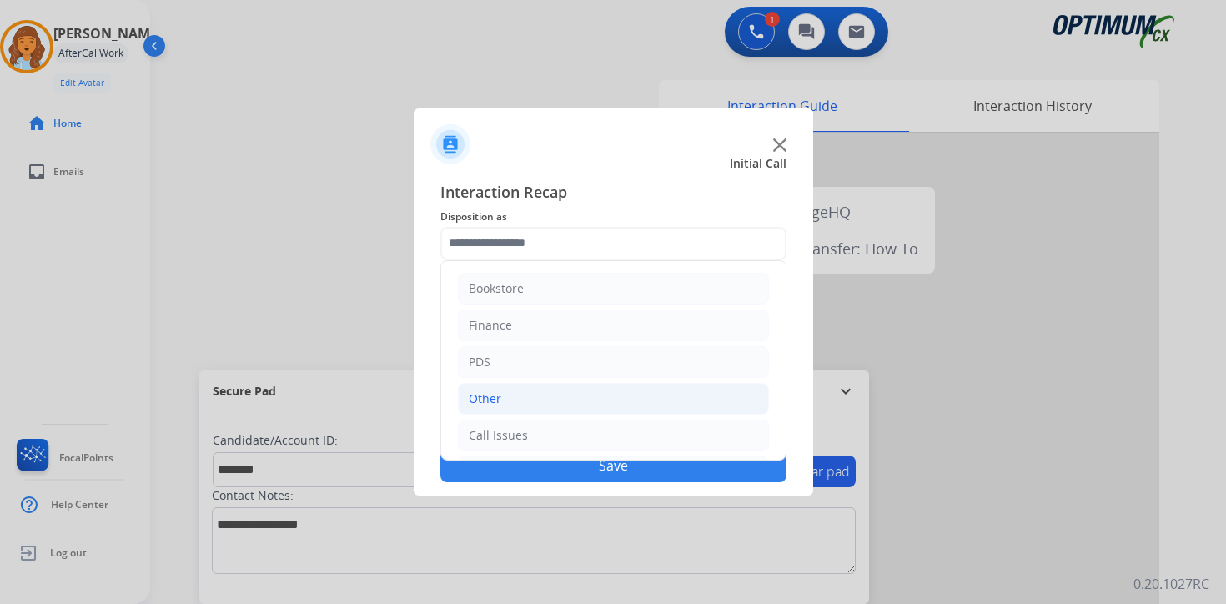
click at [499, 400] on div "Other" at bounding box center [485, 398] width 33 height 17
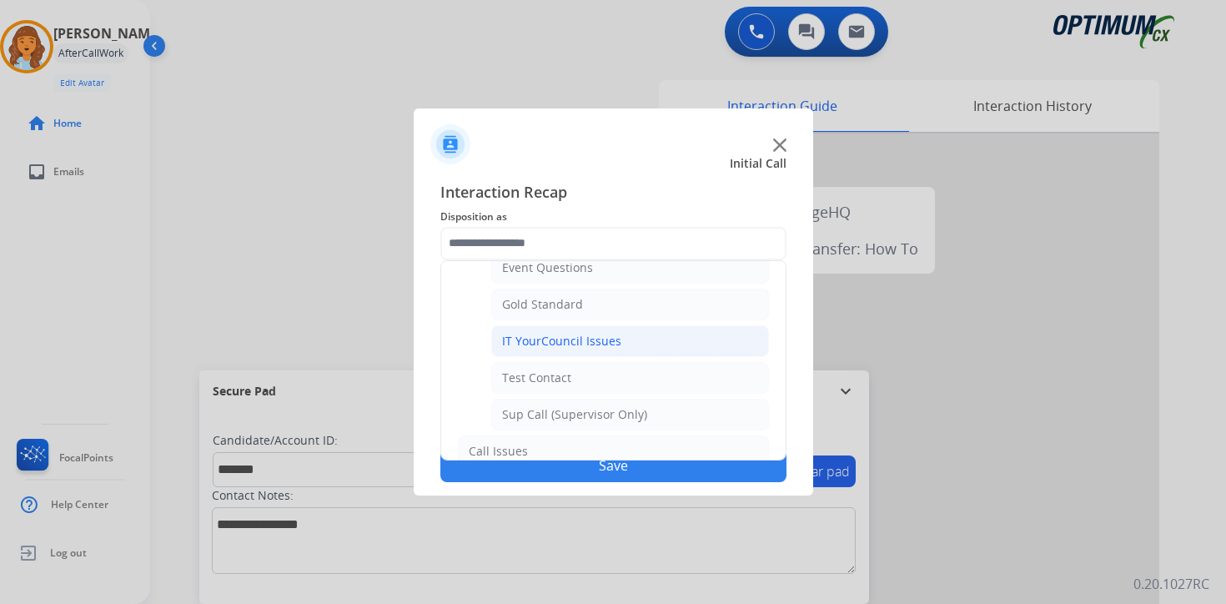
click at [524, 346] on div "IT YourCouncil Issues" at bounding box center [561, 341] width 119 height 17
type input "**********"
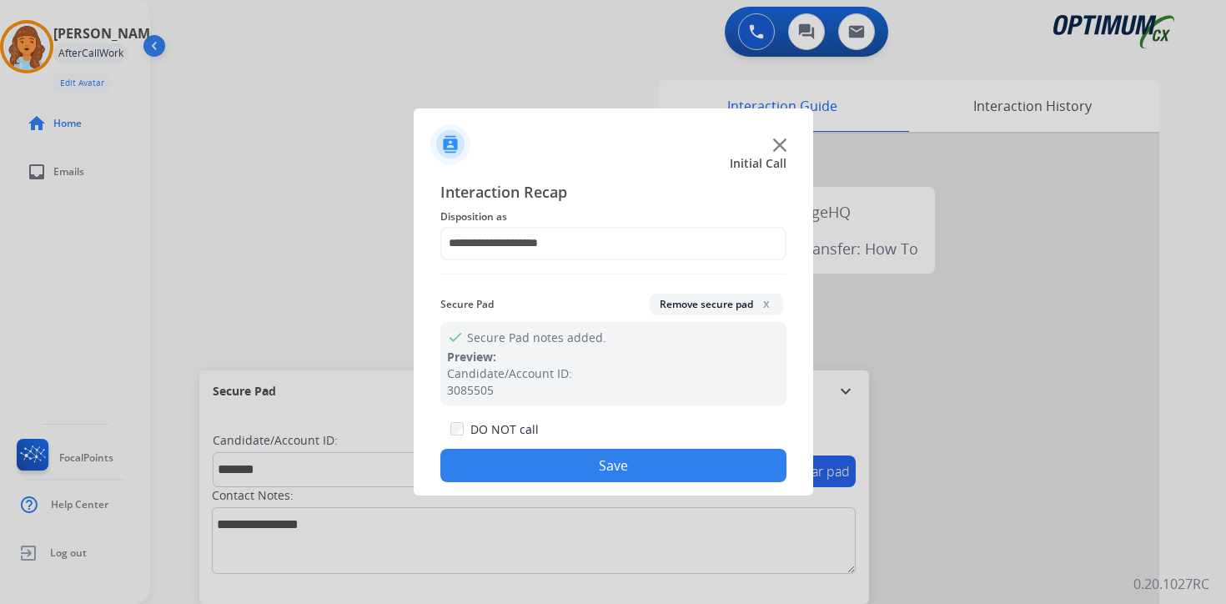
click at [519, 465] on button "Save" at bounding box center [613, 465] width 346 height 33
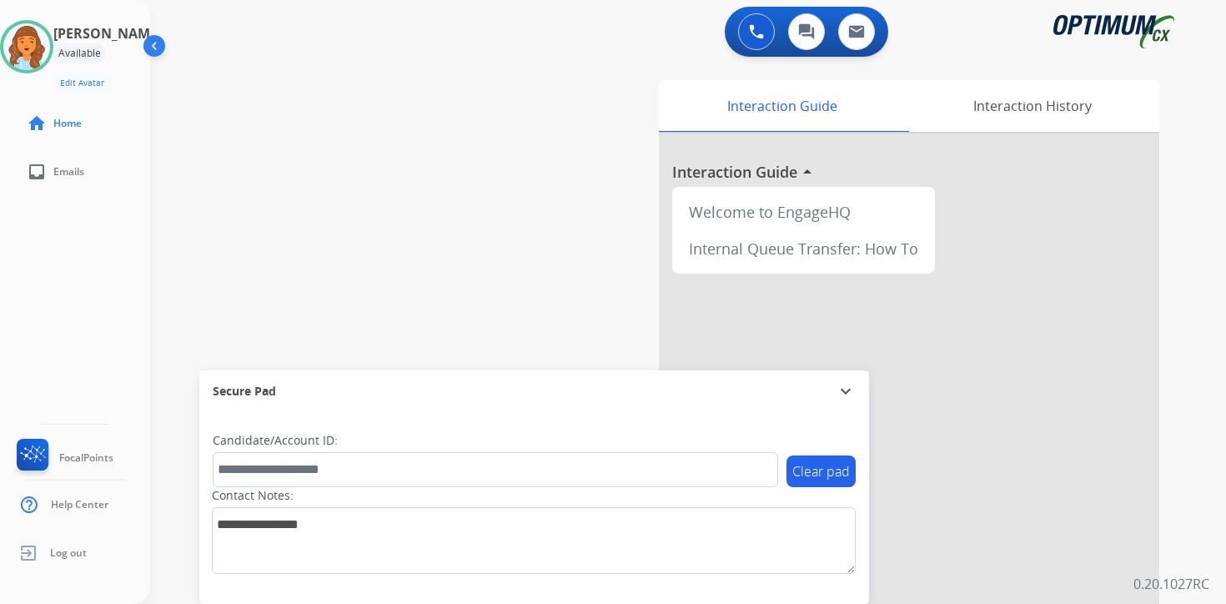
click at [1199, 345] on div "0 Voice Interactions 0 Chat Interactions 0 Email Interactions swap_horiz Break …" at bounding box center [687, 302] width 1075 height 604
click at [48, 46] on img at bounding box center [26, 46] width 47 height 47
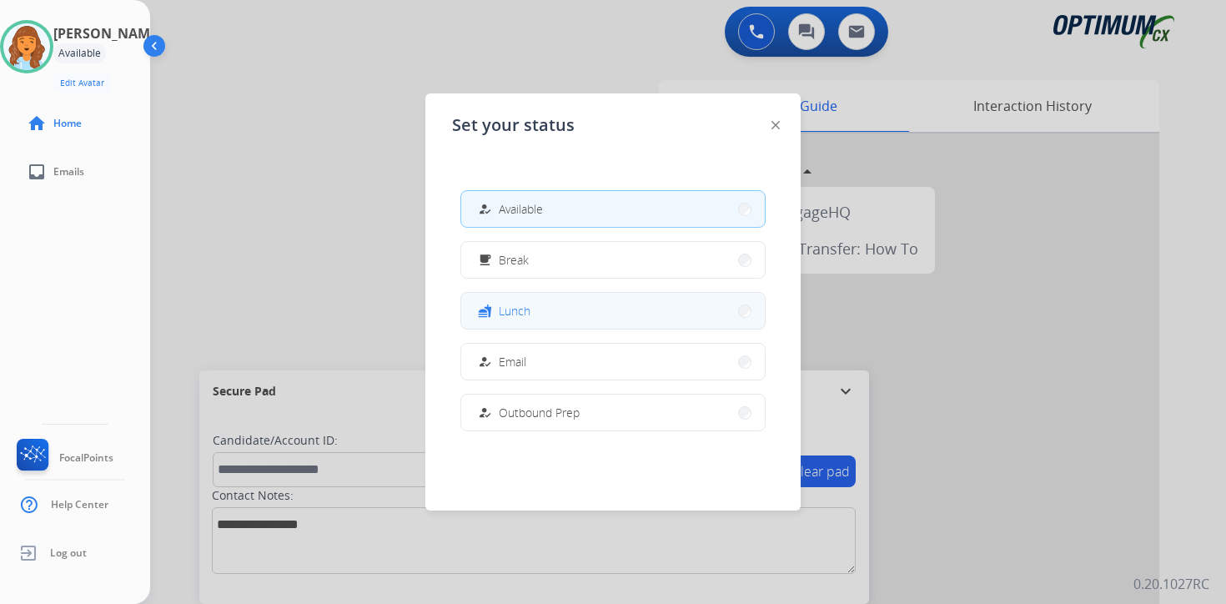
click at [536, 298] on button "fastfood Lunch" at bounding box center [612, 311] width 303 height 36
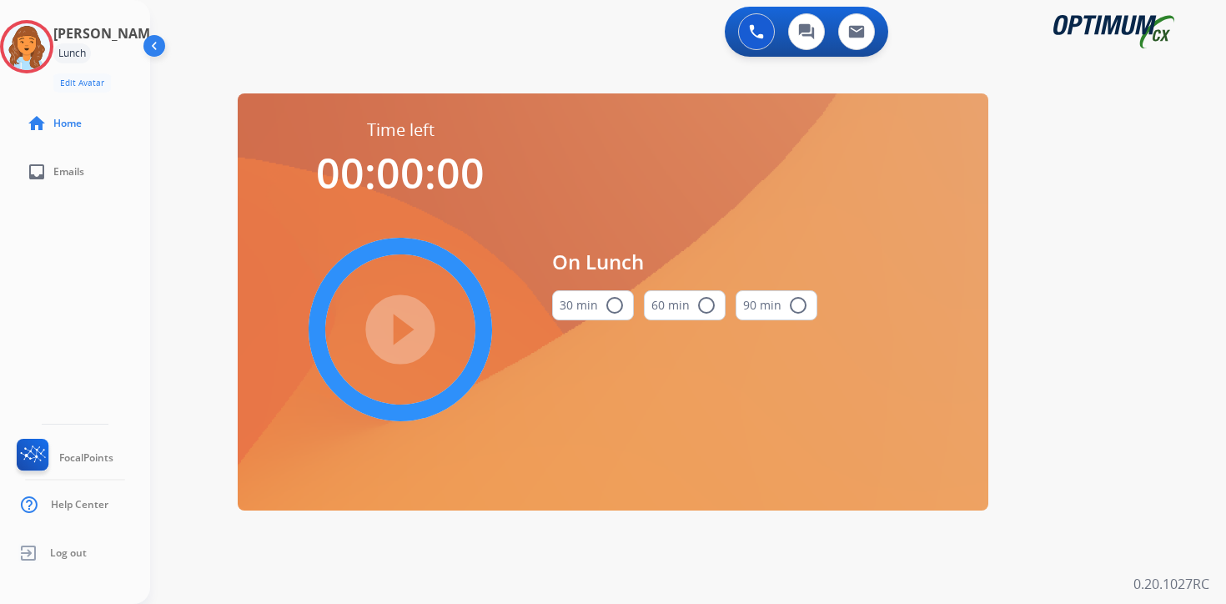
click at [1206, 237] on div "0 Voice Interactions 0 Chat Interactions 0 Email Interactions swap_horiz Break …" at bounding box center [687, 302] width 1075 height 604
click at [33, 57] on img at bounding box center [26, 46] width 47 height 47
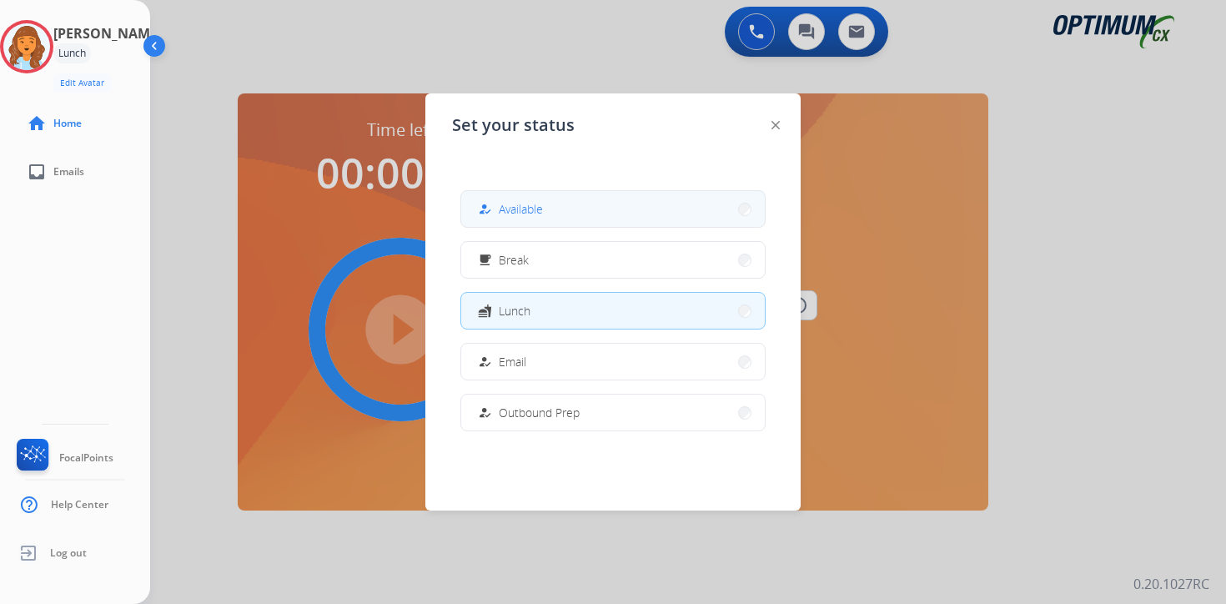
click at [604, 215] on button "how_to_reg Available" at bounding box center [612, 209] width 303 height 36
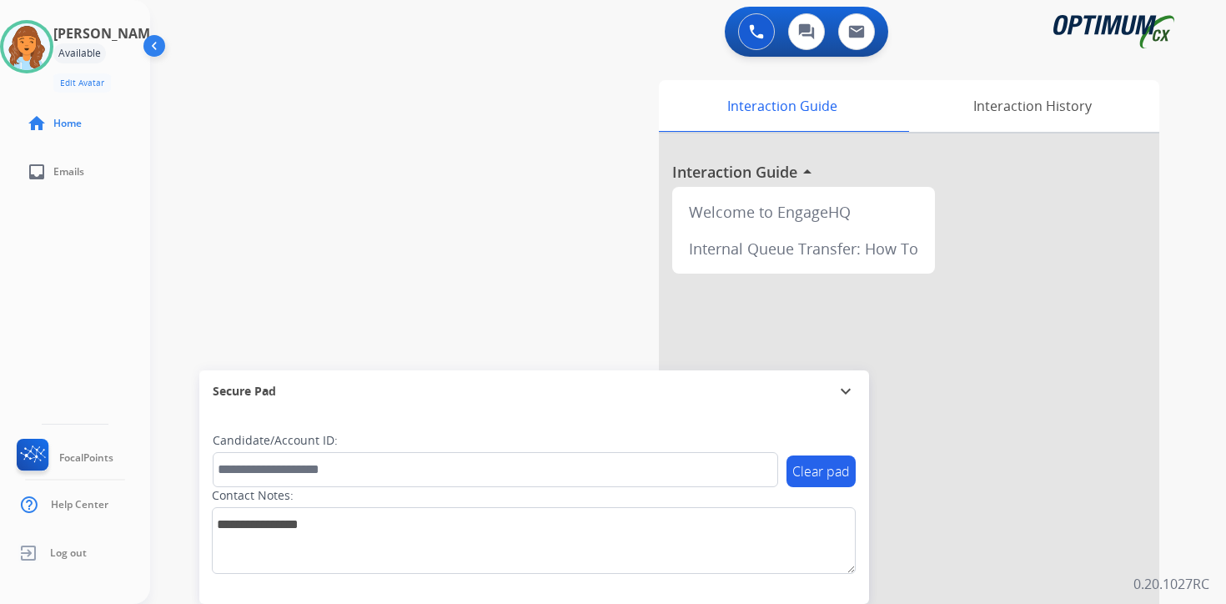
click at [1183, 455] on div "Interaction Guide Interaction History Interaction Guide arrow_drop_up Welcome t…" at bounding box center [883, 414] width 604 height 682
click at [1177, 399] on div "Interaction Guide Interaction History Interaction Guide arrow_drop_up Welcome t…" at bounding box center [883, 414] width 604 height 682
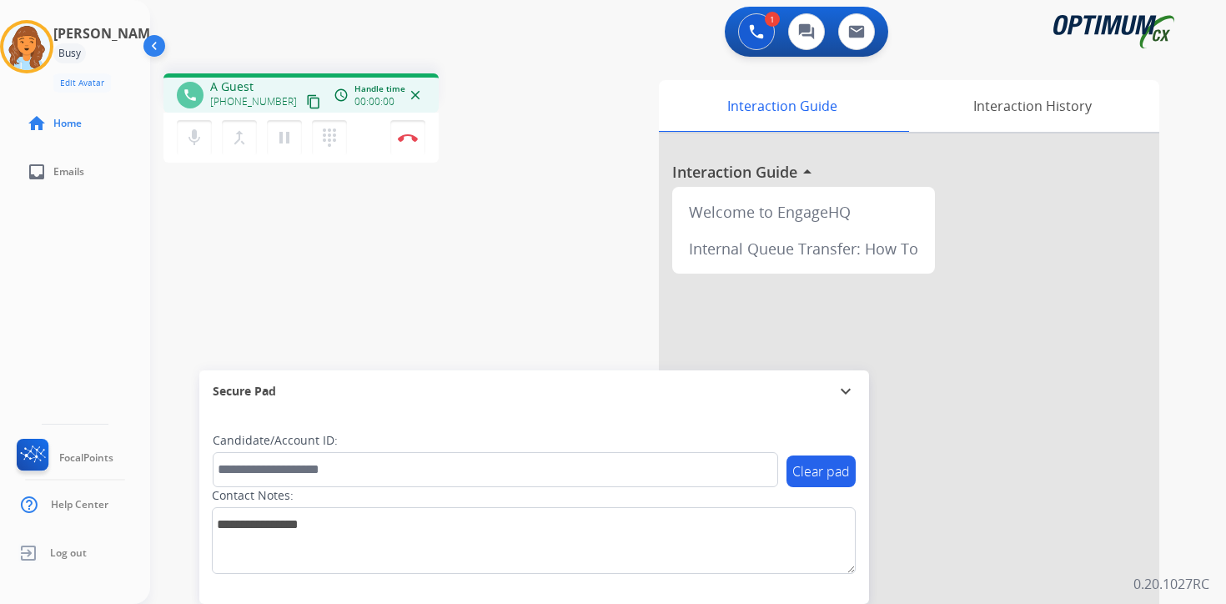
click at [306, 103] on mat-icon "content_copy" at bounding box center [313, 101] width 15 height 15
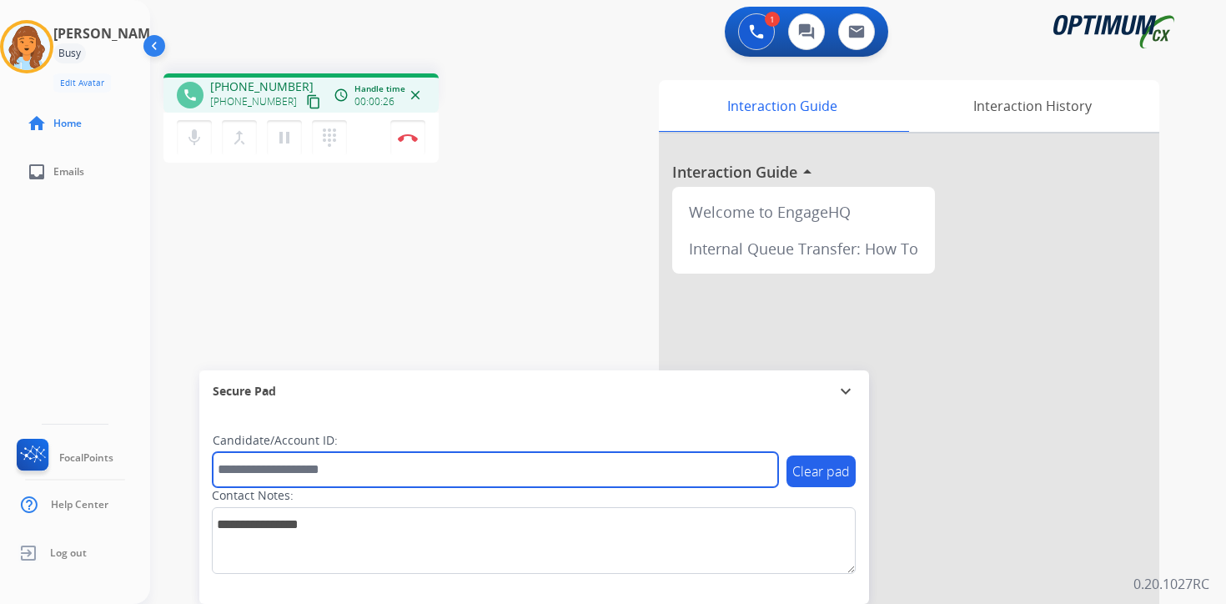
click at [298, 470] on input "text" at bounding box center [495, 469] width 565 height 35
type input "*******"
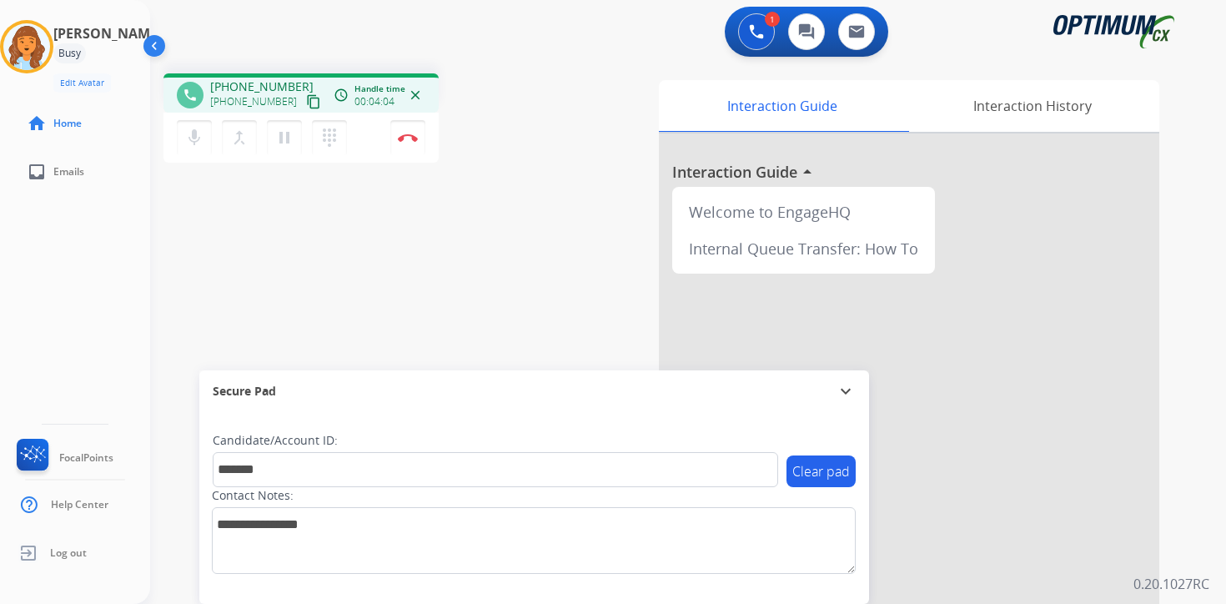
click at [464, 494] on div "Contact Notes:" at bounding box center [534, 530] width 644 height 87
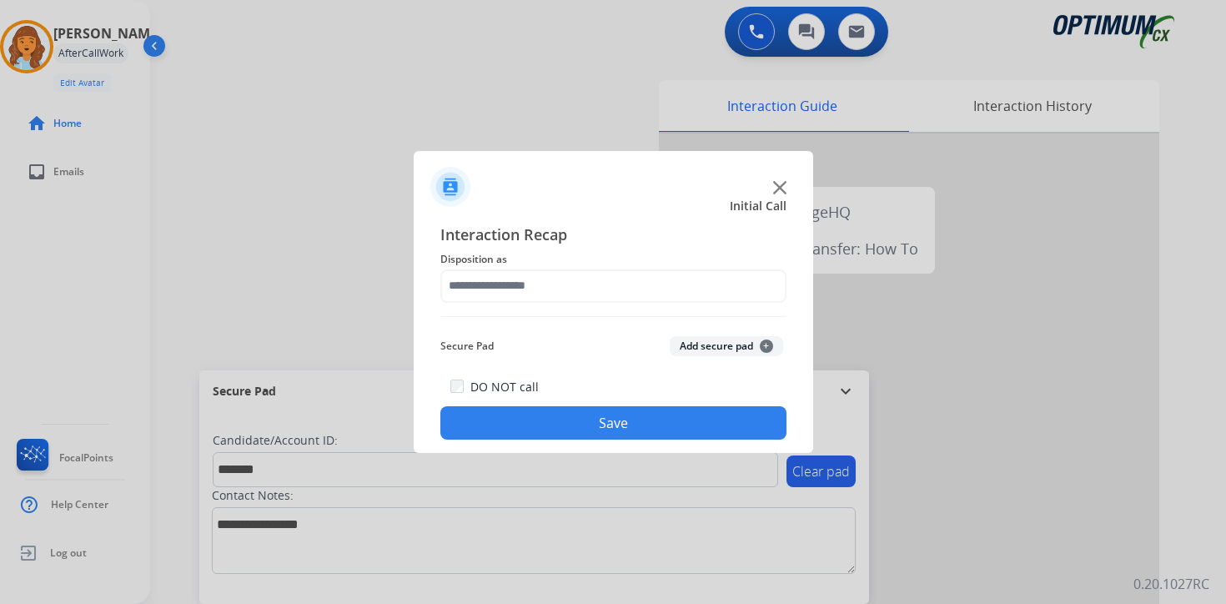
click at [758, 345] on button "Add secure pad +" at bounding box center [725, 346] width 113 height 20
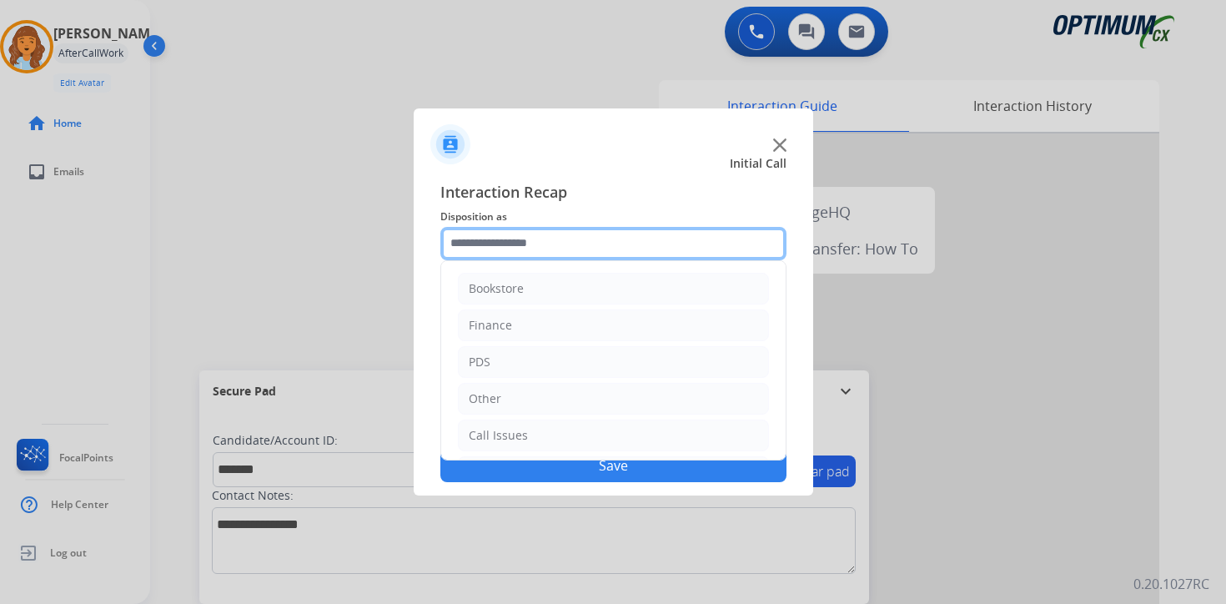
click at [468, 239] on input "text" at bounding box center [613, 243] width 346 height 33
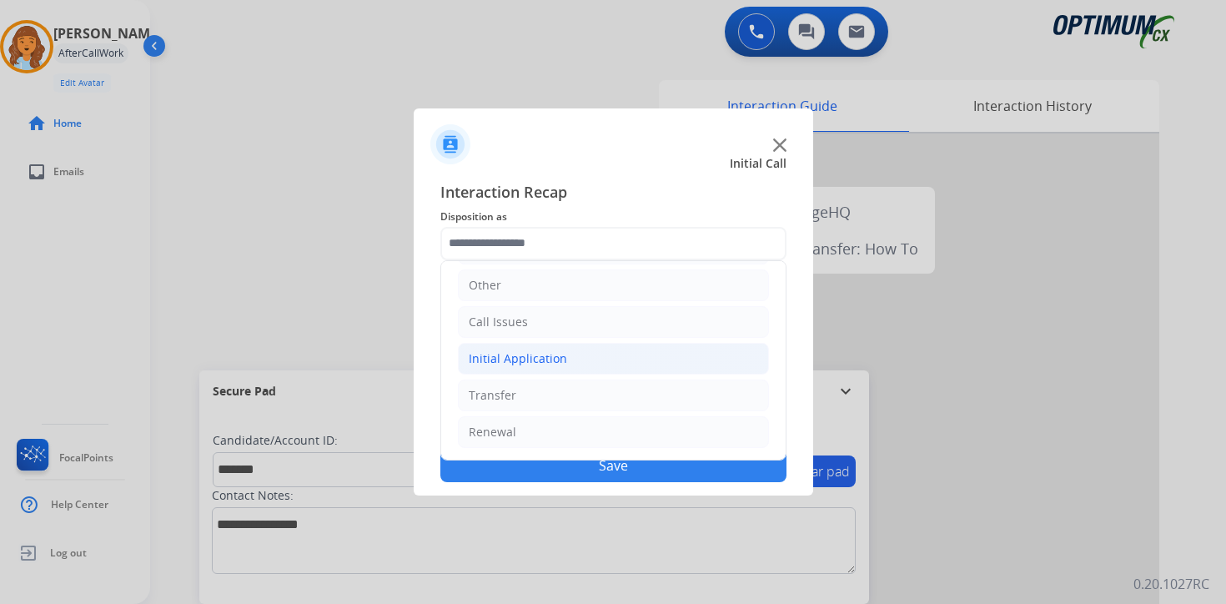
click at [512, 356] on div "Initial Application" at bounding box center [518, 358] width 98 height 17
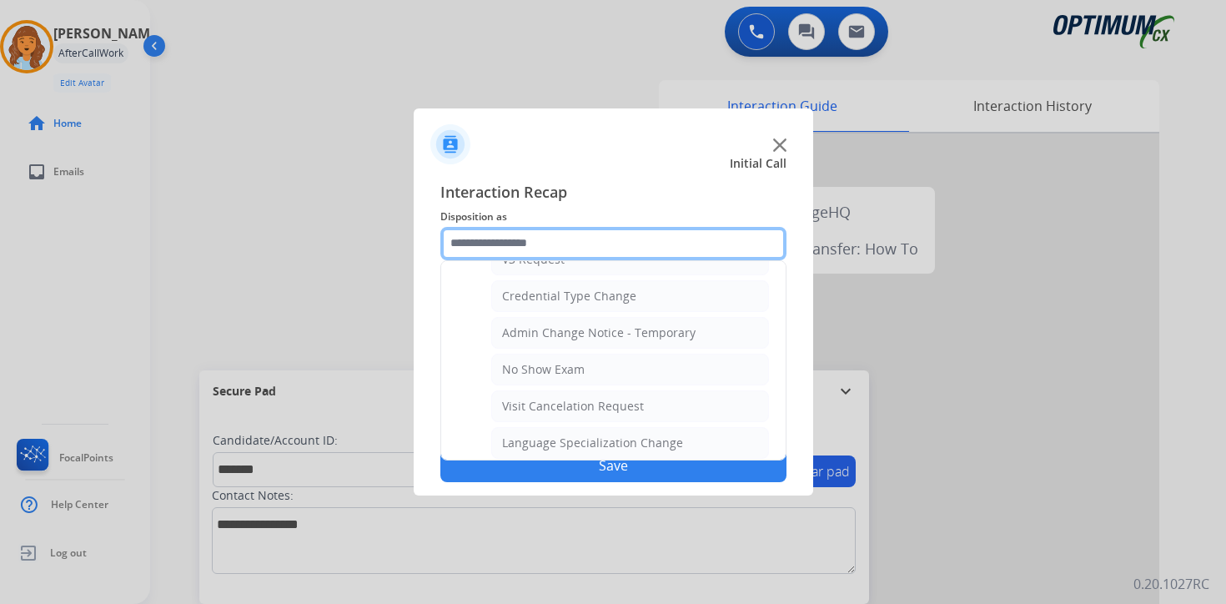
scroll to position [947, 0]
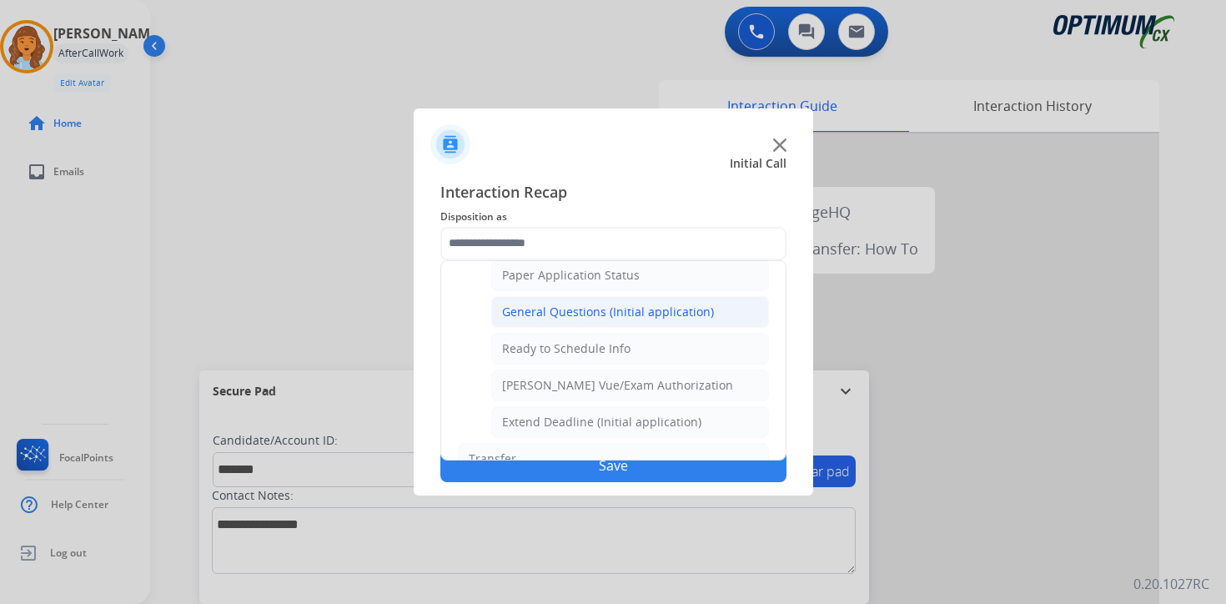
click at [514, 313] on div "General Questions (Initial application)" at bounding box center [608, 311] width 212 height 17
type input "**********"
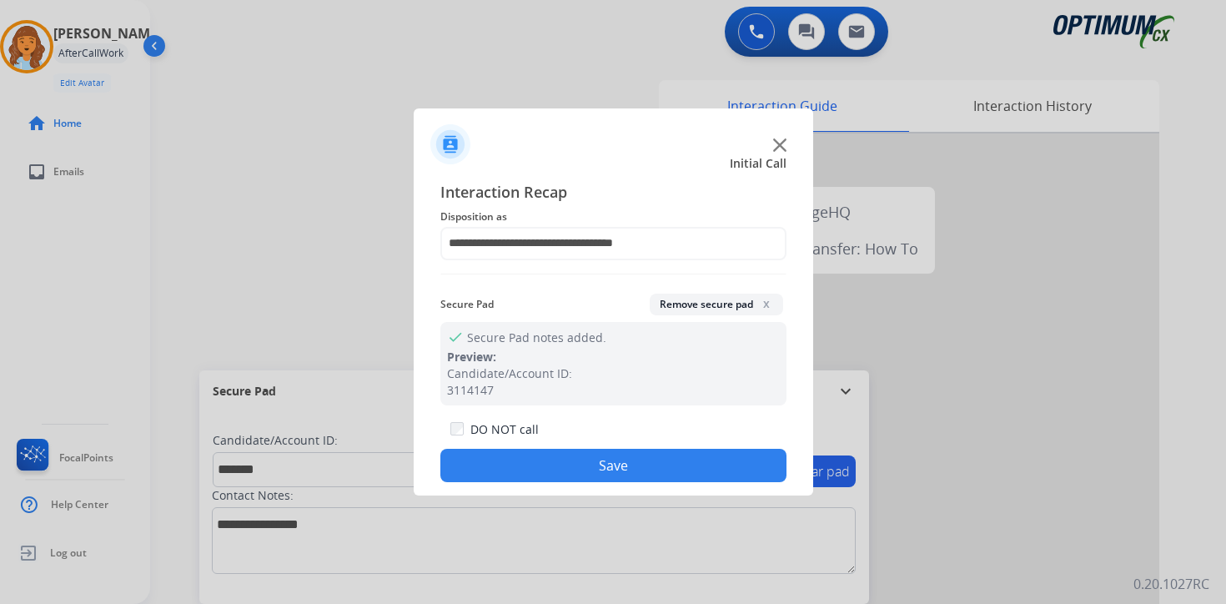
click at [531, 459] on button "Save" at bounding box center [613, 465] width 346 height 33
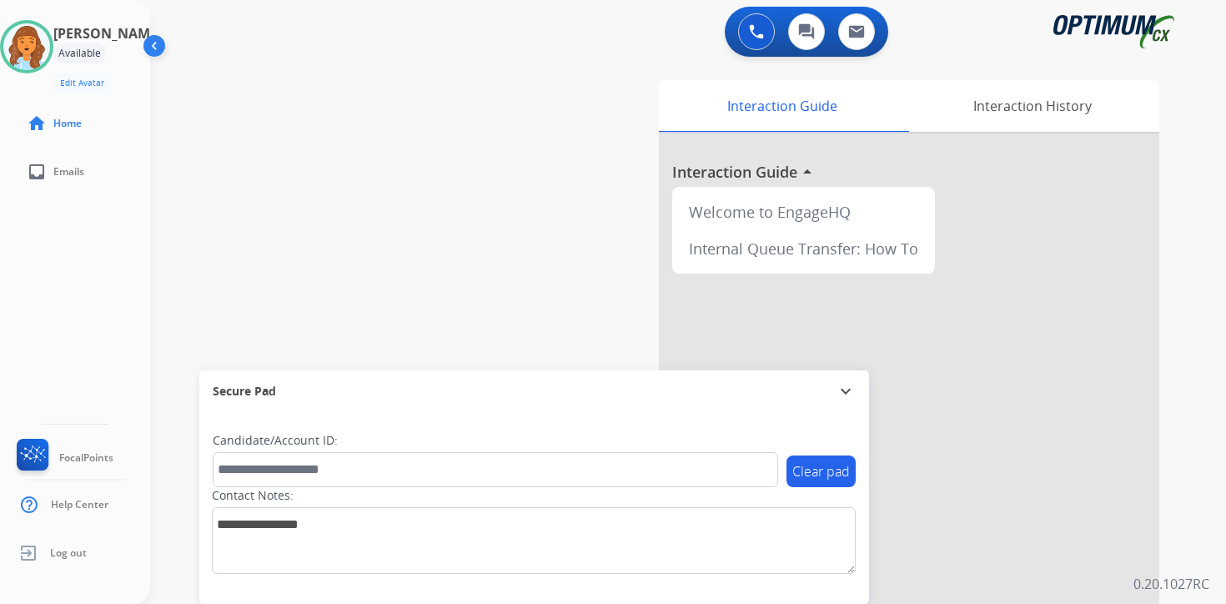
click at [1199, 489] on div "0 Voice Interactions 0 Chat Interactions 0 Email Interactions swap_horiz Break …" at bounding box center [687, 302] width 1075 height 604
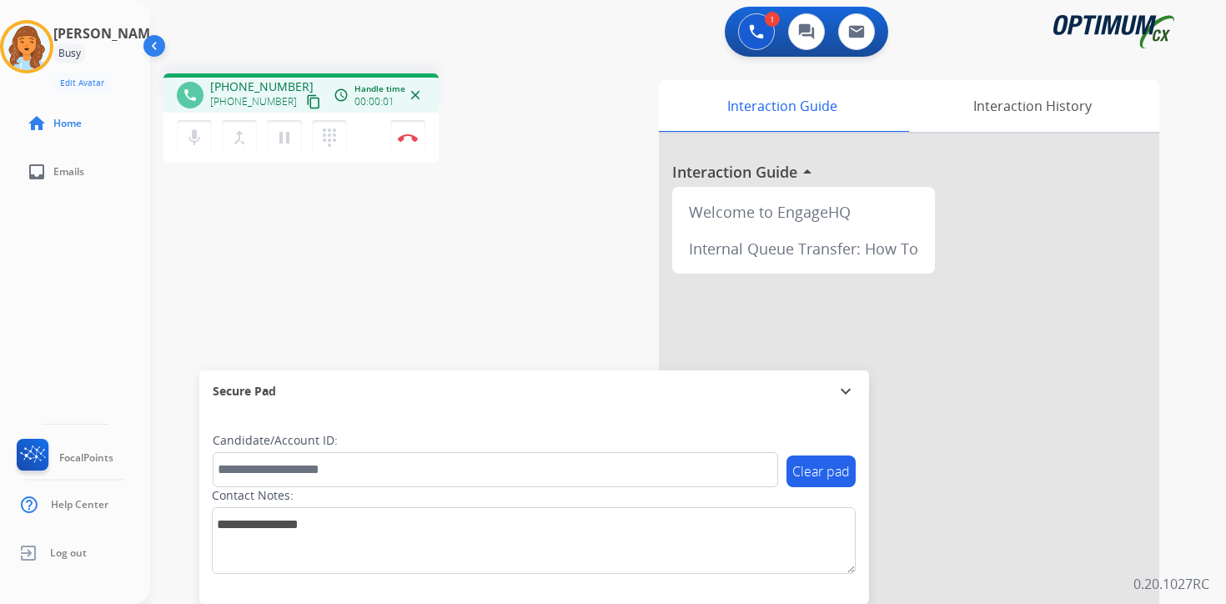
drag, startPoint x: 291, startPoint y: 82, endPoint x: 289, endPoint y: 98, distance: 16.8
click at [291, 82] on div "[PHONE_NUMBER] [PHONE_NUMBER] content_copy" at bounding box center [266, 94] width 113 height 33
click at [306, 102] on mat-icon "content_copy" at bounding box center [313, 101] width 15 height 15
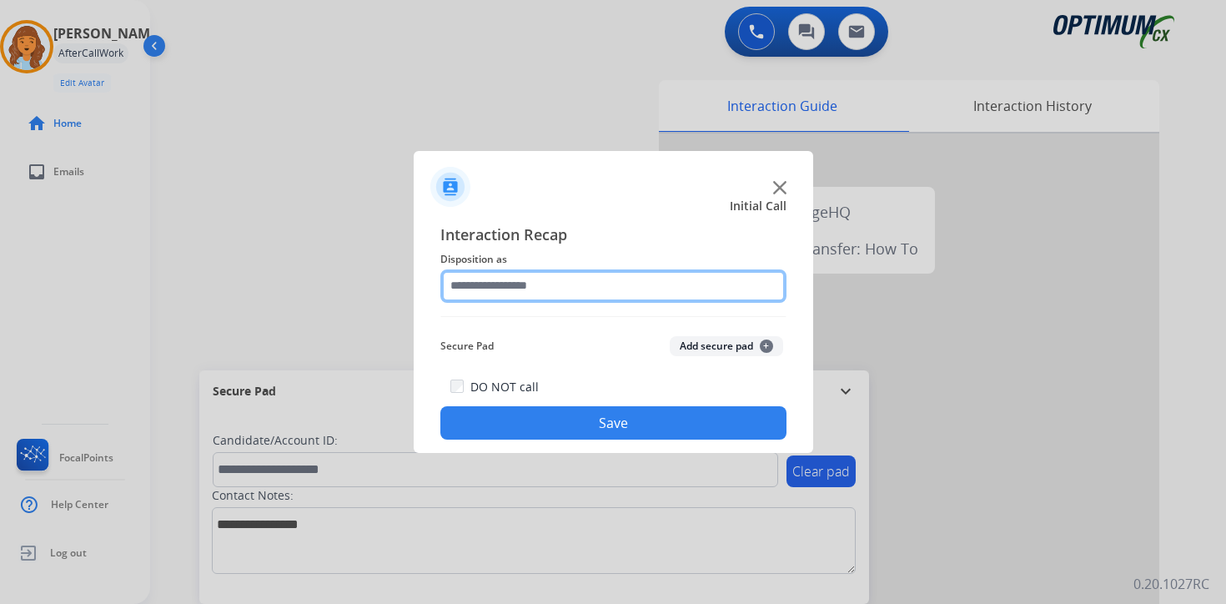
click at [628, 283] on input "text" at bounding box center [613, 285] width 346 height 33
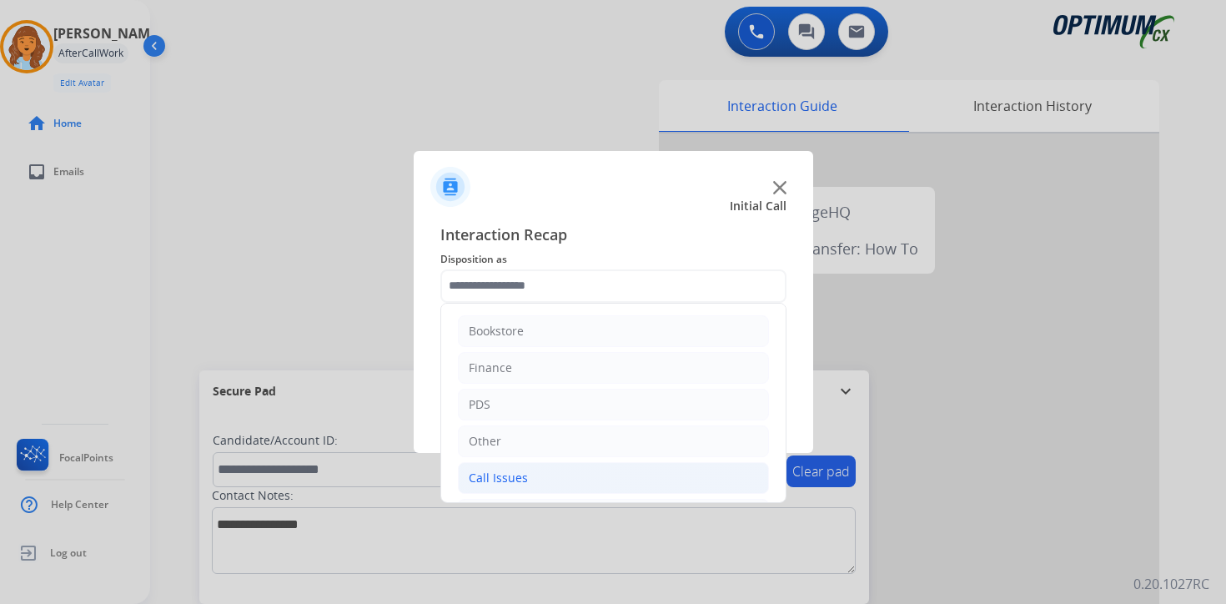
click at [506, 485] on div "Call Issues" at bounding box center [498, 477] width 59 height 17
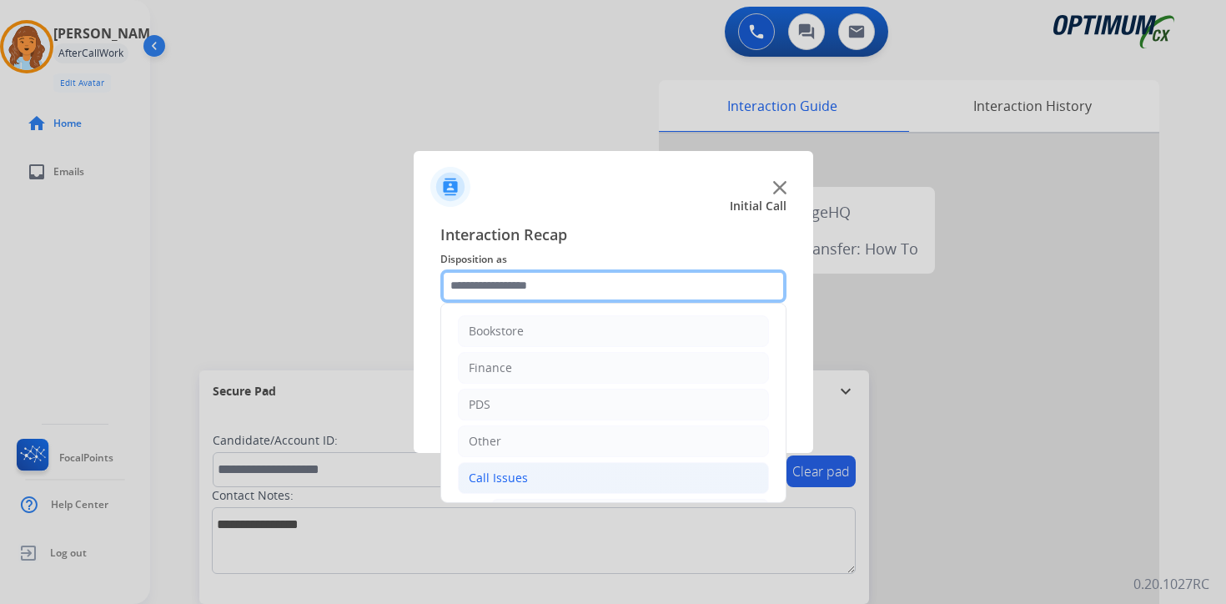
scroll to position [278, 0]
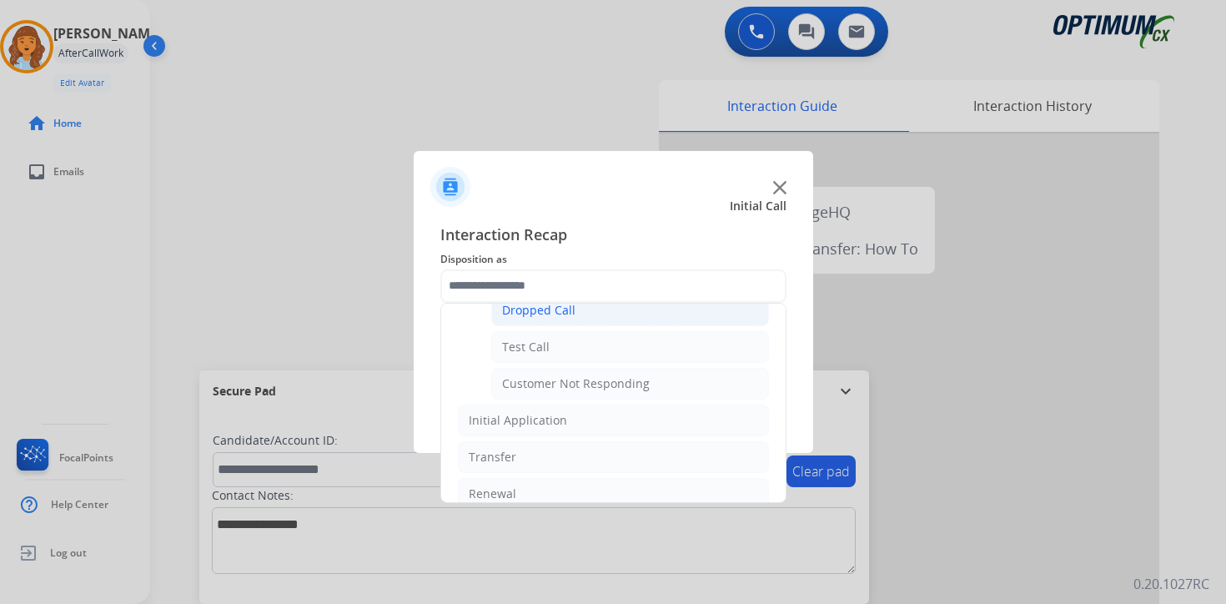
click at [538, 310] on div "Dropped Call" at bounding box center [538, 310] width 73 height 17
type input "**********"
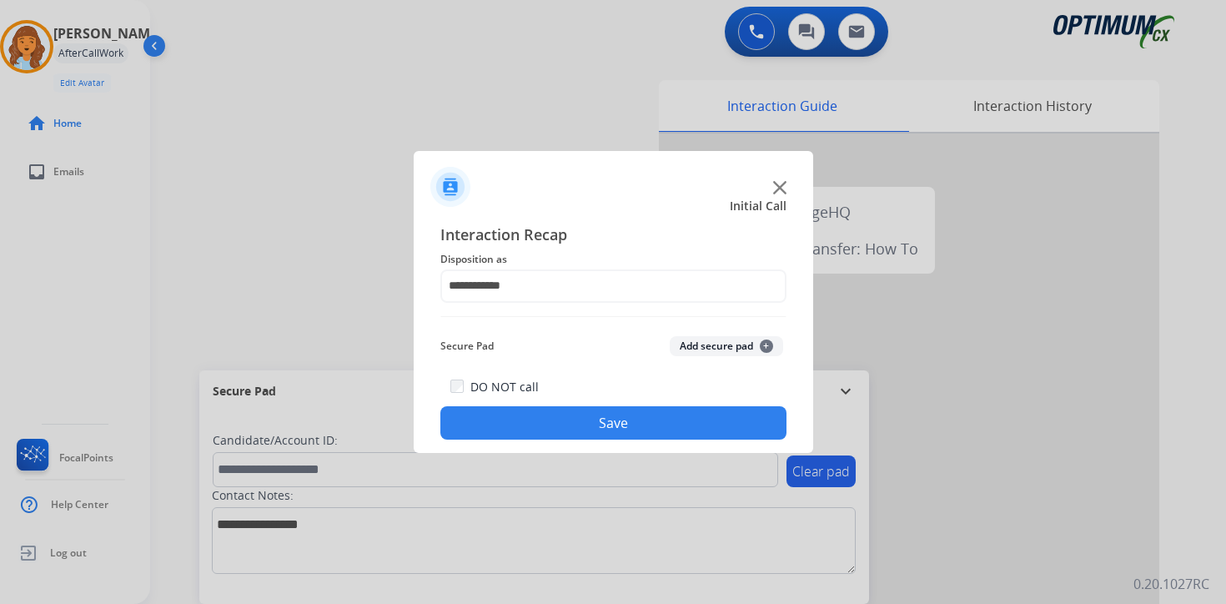
click at [616, 420] on button "Save" at bounding box center [613, 422] width 346 height 33
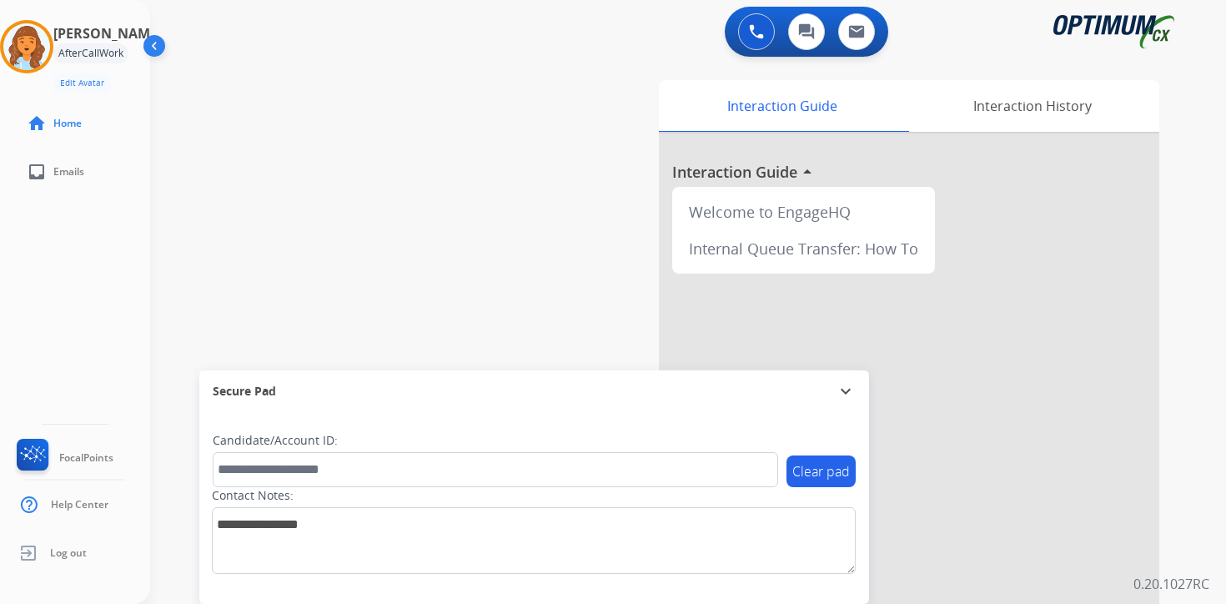
click at [1182, 433] on div "Interaction Guide Interaction History Interaction Guide arrow_drop_up Welcome t…" at bounding box center [883, 414] width 604 height 682
click at [28, 36] on img at bounding box center [26, 46] width 47 height 47
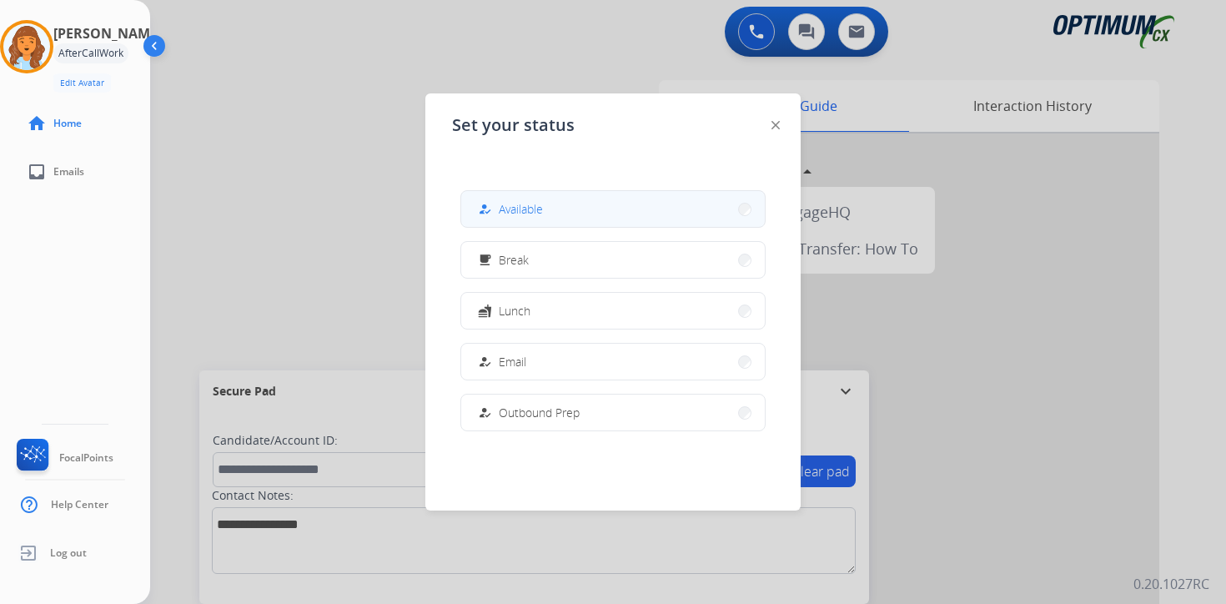
click at [552, 196] on button "how_to_reg Available" at bounding box center [612, 209] width 303 height 36
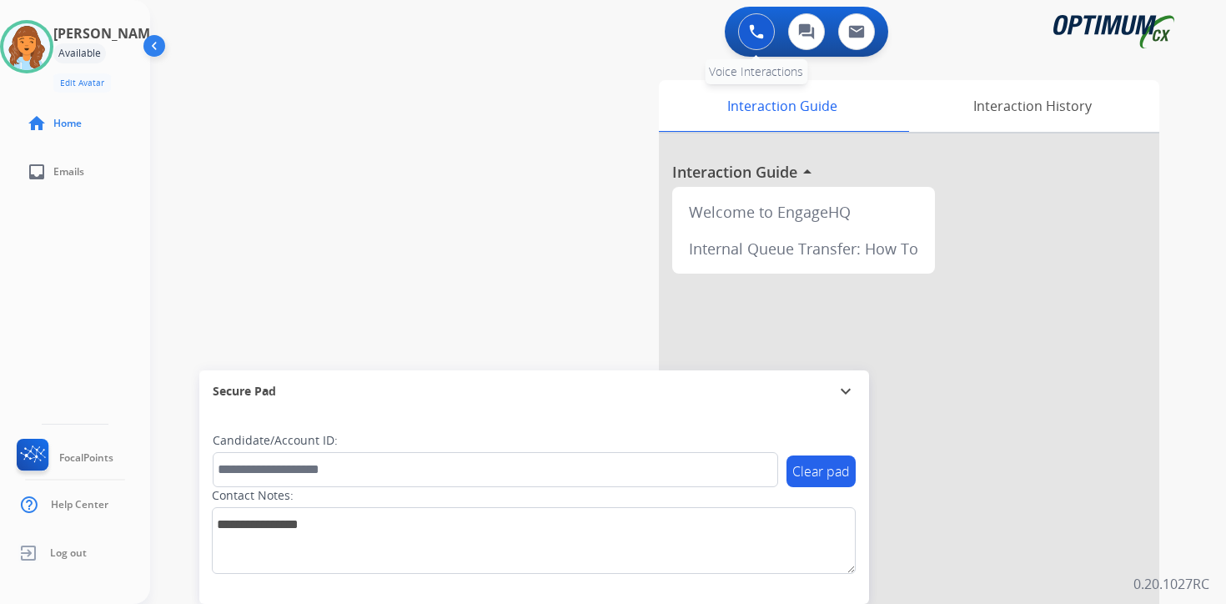
click at [746, 40] on button at bounding box center [756, 31] width 37 height 37
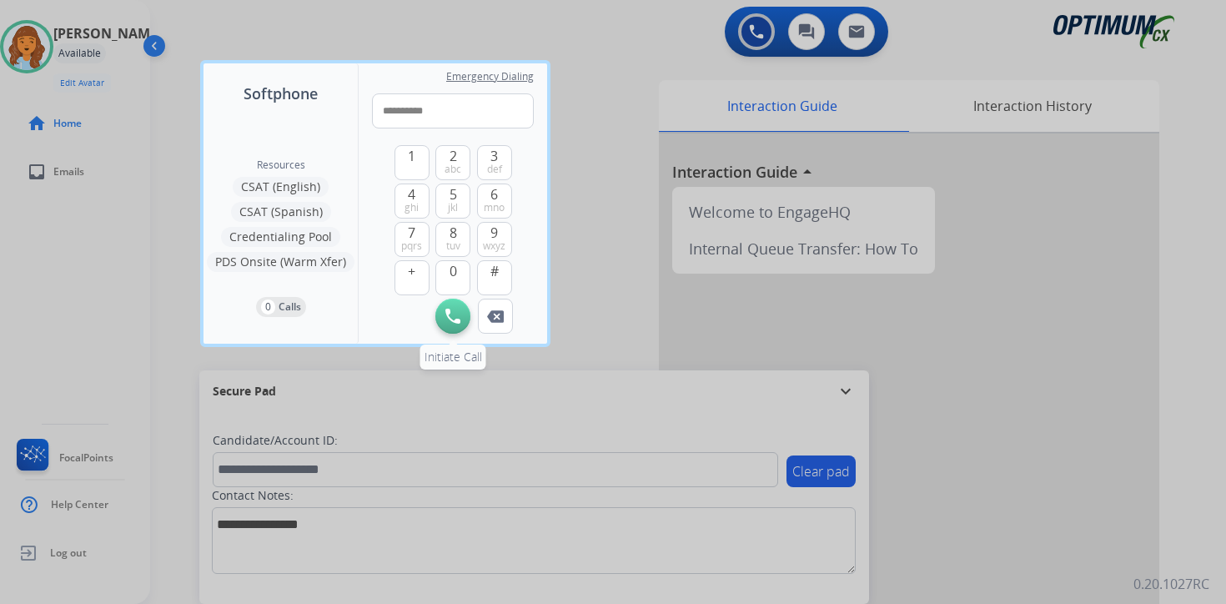
type input "**********"
click at [450, 308] on button "Initiate Call" at bounding box center [452, 315] width 35 height 35
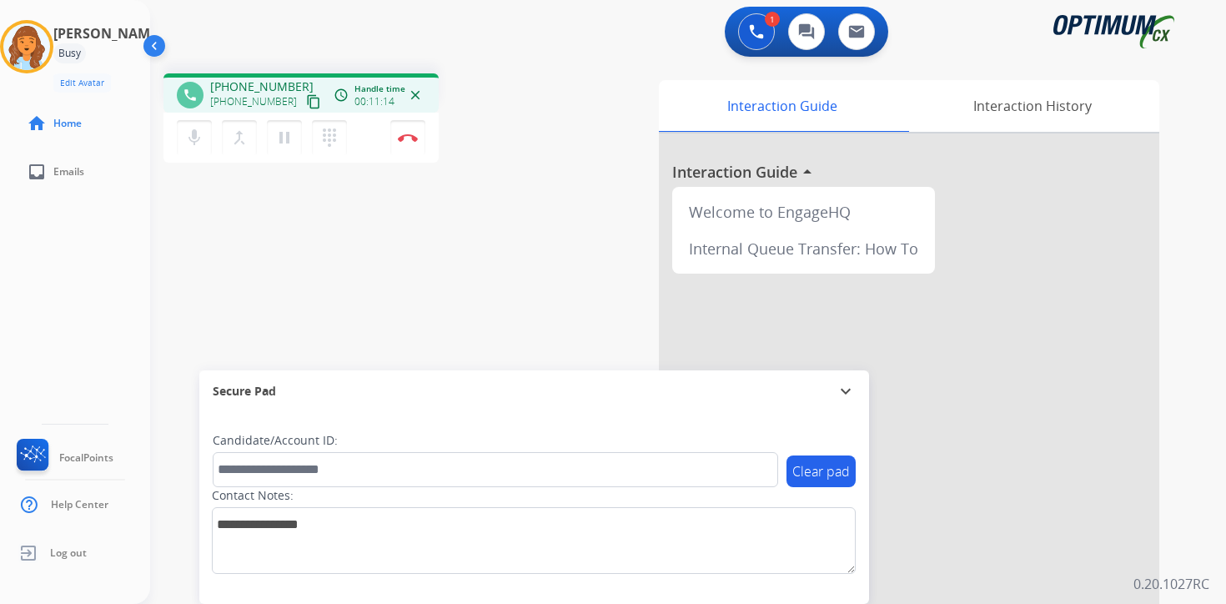
click at [1196, 578] on p "0.20.1027RC" at bounding box center [1171, 584] width 76 height 20
click at [1205, 575] on p "0.20.1027RC" at bounding box center [1171, 584] width 76 height 20
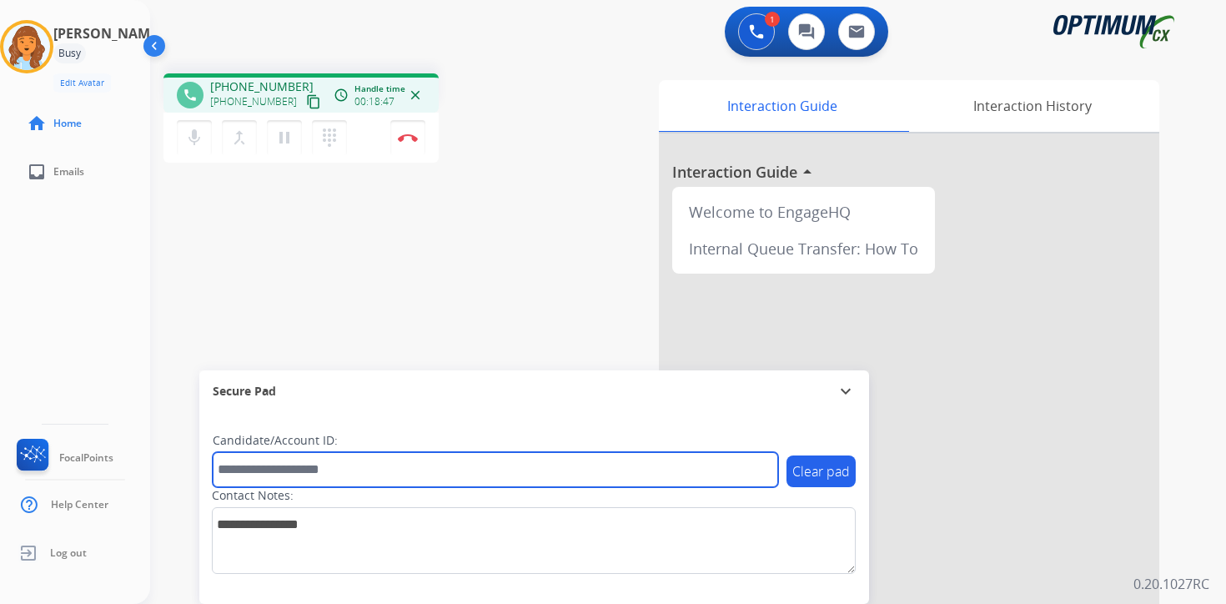
click at [291, 475] on input "text" at bounding box center [495, 469] width 565 height 35
type input "*******"
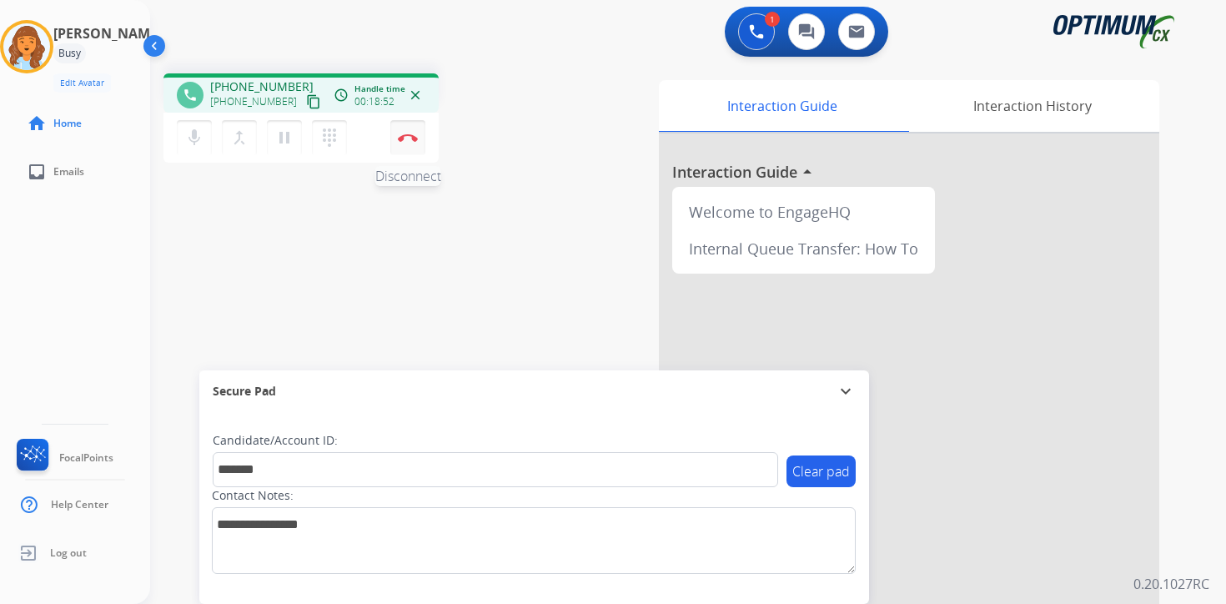
click at [414, 139] on img at bounding box center [408, 137] width 20 height 8
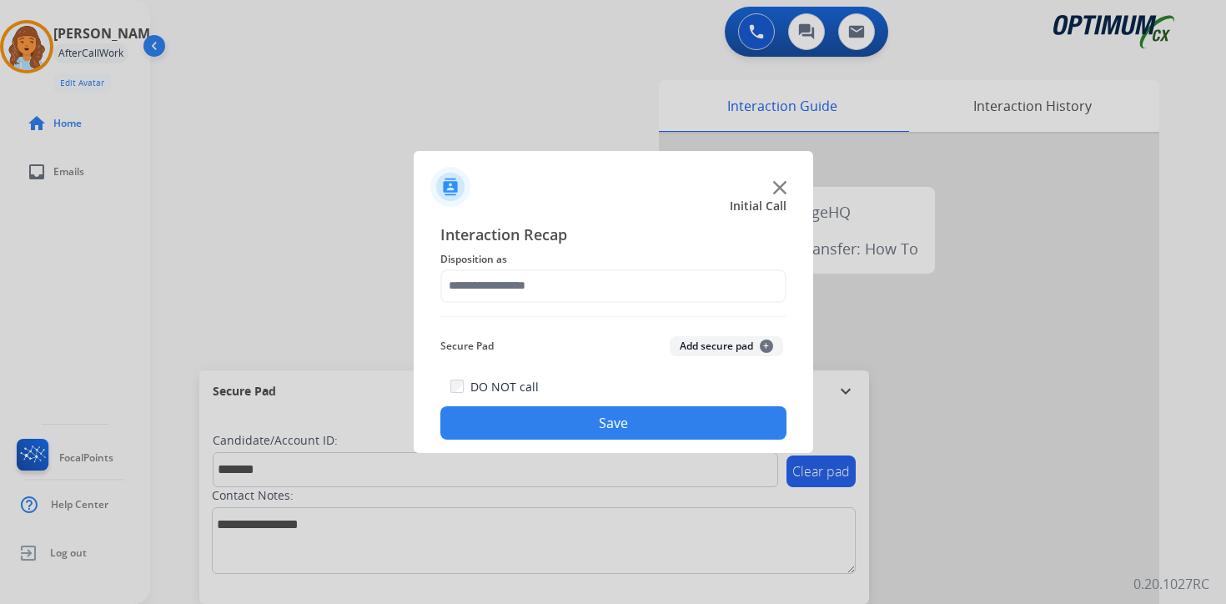
click at [759, 335] on div "Secure Pad Add secure pad +" at bounding box center [613, 345] width 346 height 33
click at [760, 348] on span "+" at bounding box center [765, 345] width 13 height 13
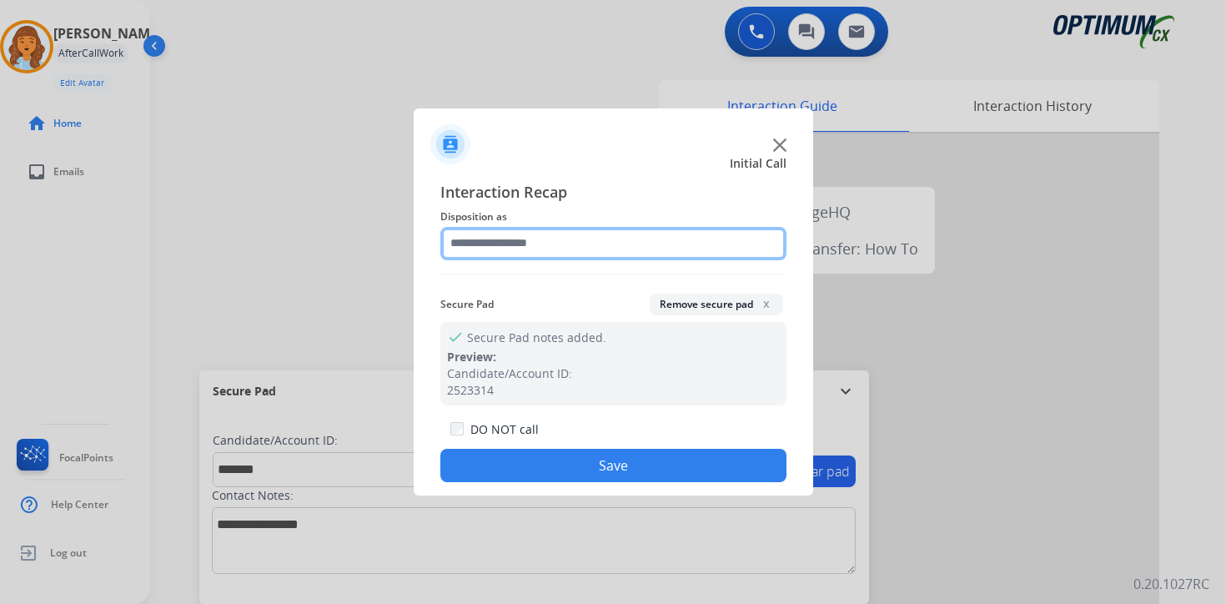
click at [524, 246] on input "text" at bounding box center [613, 243] width 346 height 33
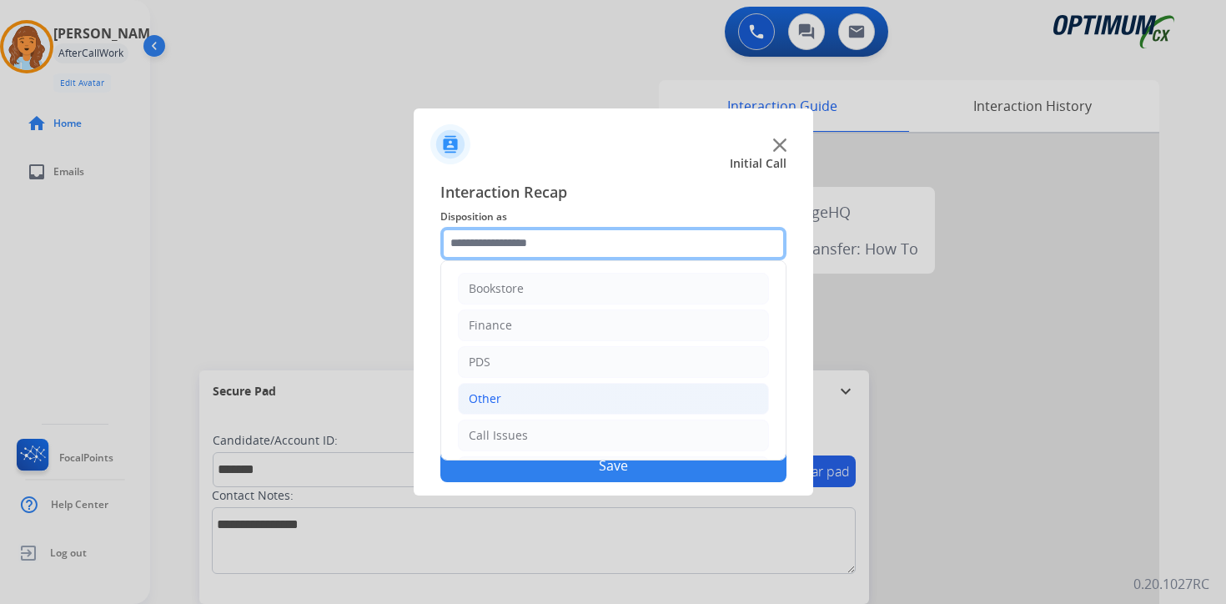
scroll to position [113, 0]
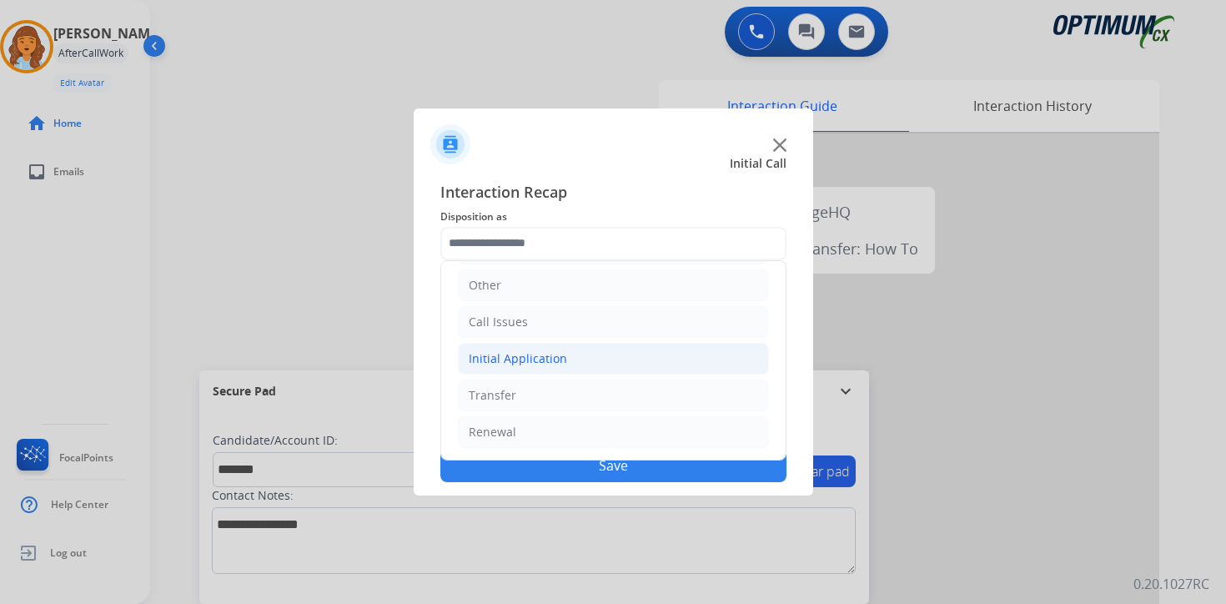
click at [503, 362] on div "Initial Application" at bounding box center [518, 358] width 98 height 17
click at [522, 397] on div "Credential Resend (Initial application)" at bounding box center [607, 395] width 211 height 17
type input "**********"
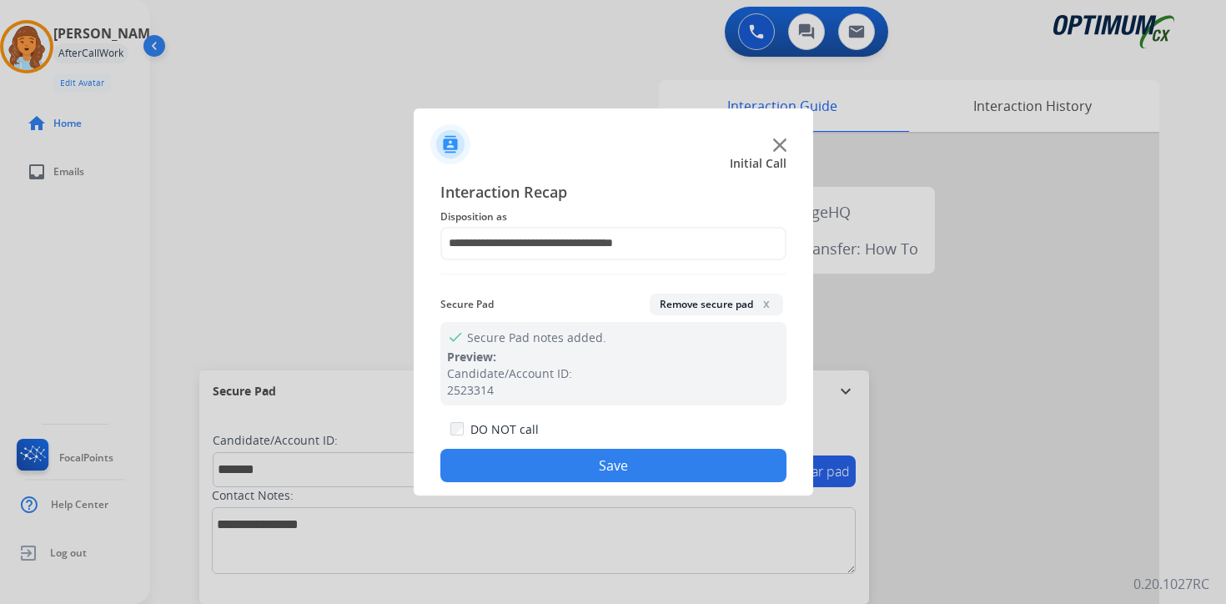
click at [539, 454] on button "Save" at bounding box center [613, 465] width 346 height 33
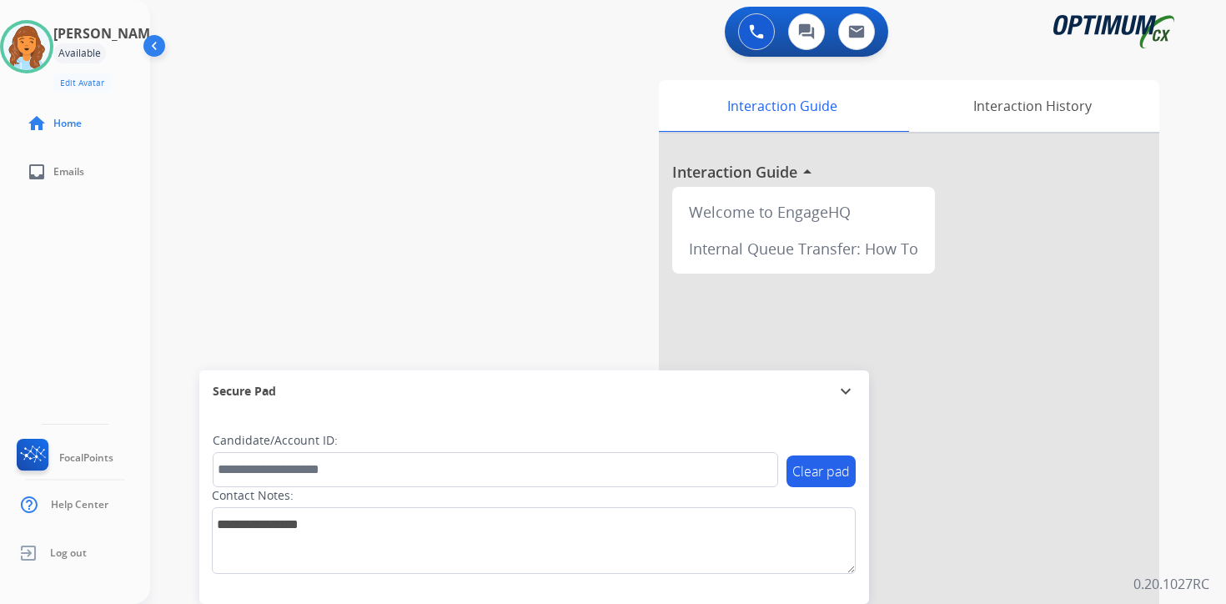
click at [1177, 366] on div "Interaction Guide Interaction History Interaction Guide arrow_drop_up Welcome t…" at bounding box center [883, 414] width 604 height 682
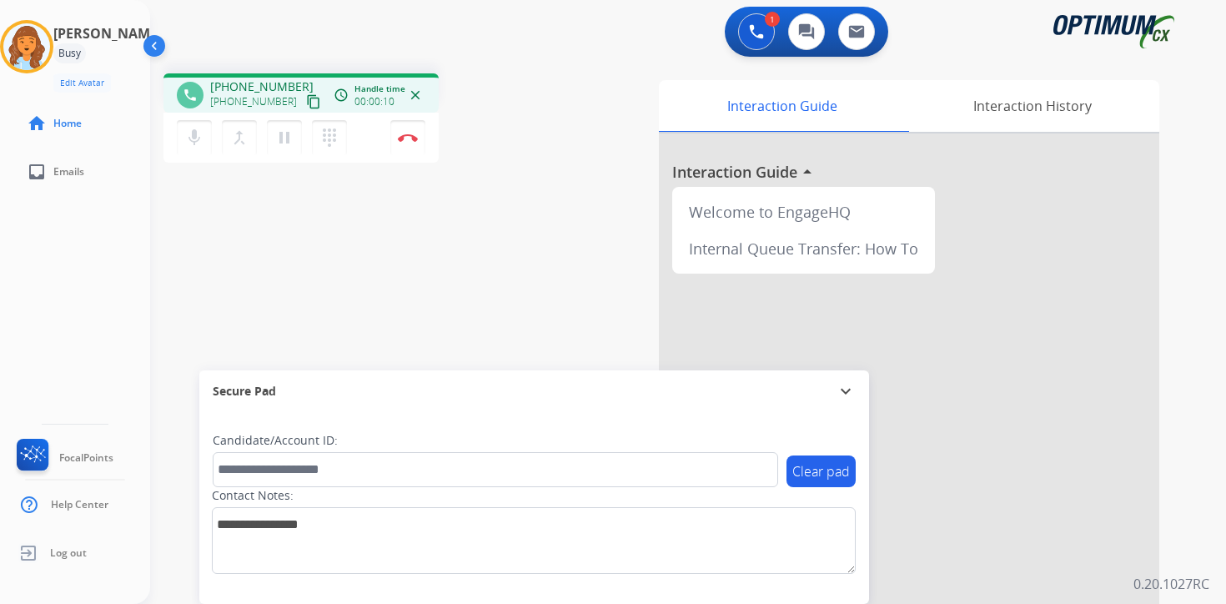
click at [1187, 570] on div "1 Voice Interactions 0 Chat Interactions 0 Email Interactions phone [PHONE_NUMB…" at bounding box center [687, 302] width 1075 height 604
click at [306, 105] on mat-icon "content_copy" at bounding box center [313, 101] width 15 height 15
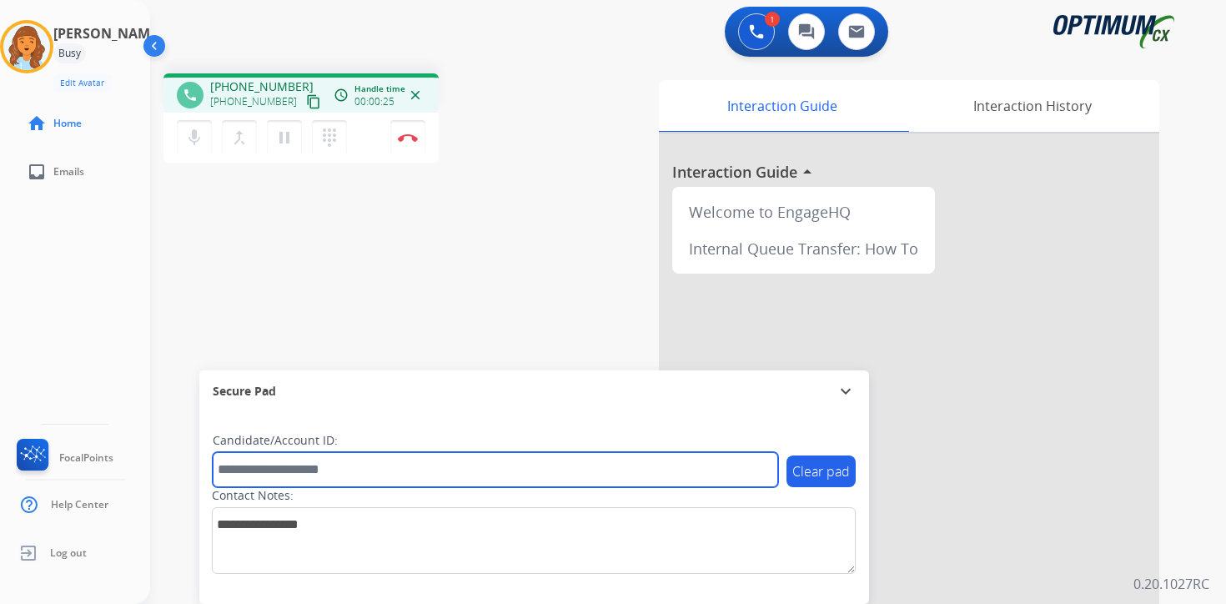
click at [373, 469] on input "text" at bounding box center [495, 469] width 565 height 35
type input "*******"
drag, startPoint x: 360, startPoint y: 474, endPoint x: 354, endPoint y: 482, distance: 10.2
click at [360, 474] on input "*******" at bounding box center [495, 469] width 565 height 35
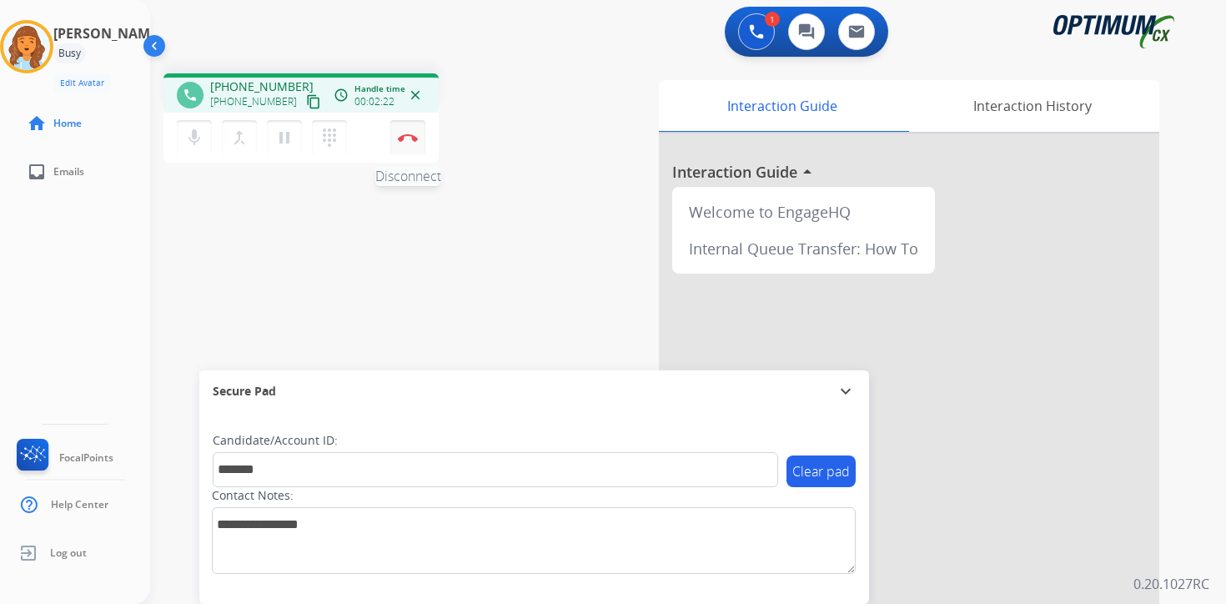
click at [404, 141] on img at bounding box center [408, 137] width 20 height 8
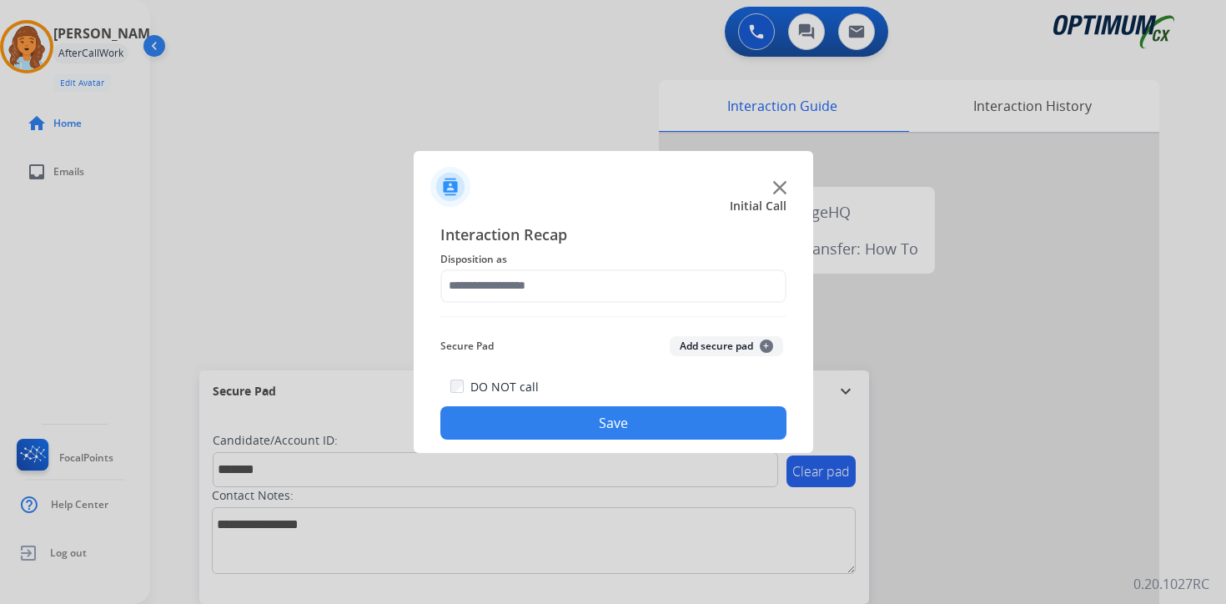
click at [771, 349] on button "Add secure pad +" at bounding box center [725, 346] width 113 height 20
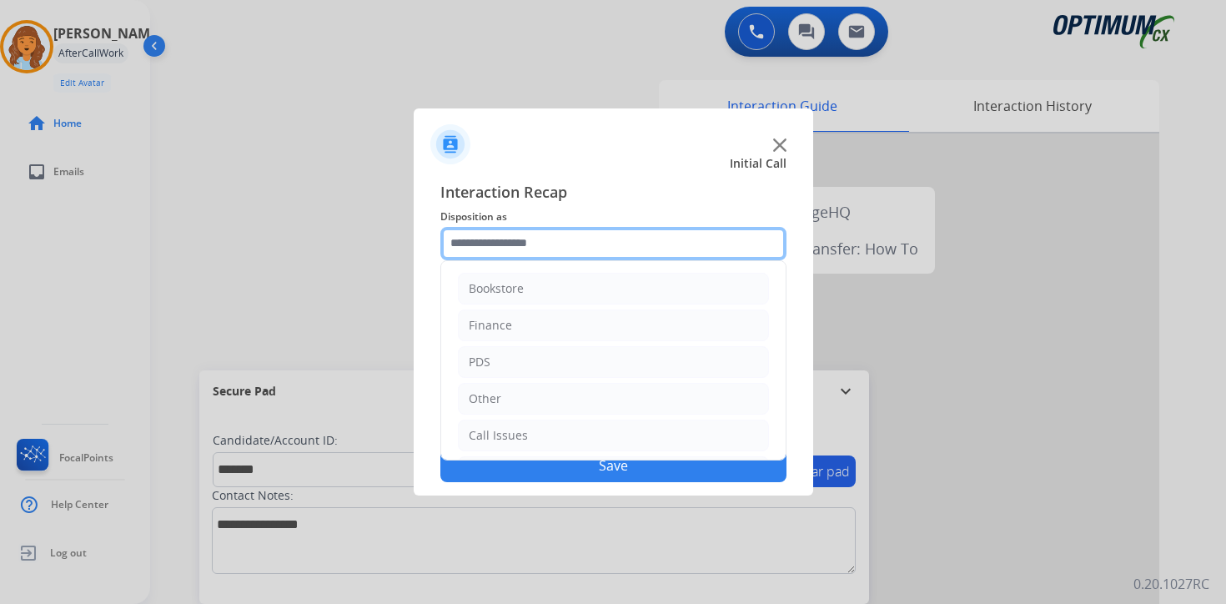
click at [482, 239] on input "text" at bounding box center [613, 243] width 346 height 33
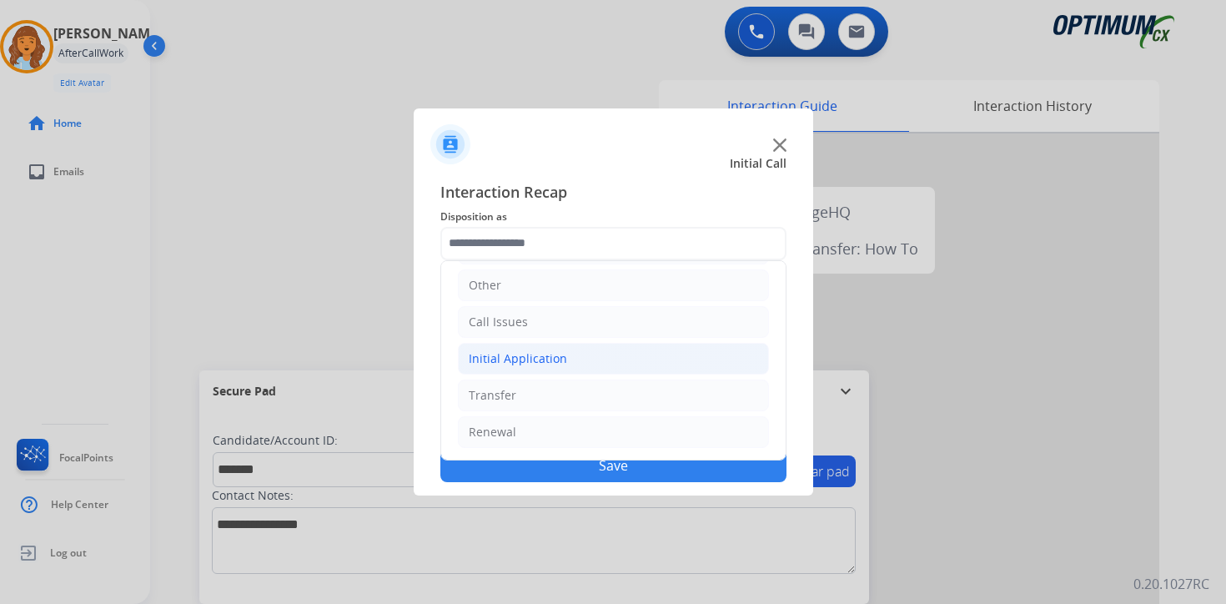
click at [495, 353] on div "Initial Application" at bounding box center [518, 358] width 98 height 17
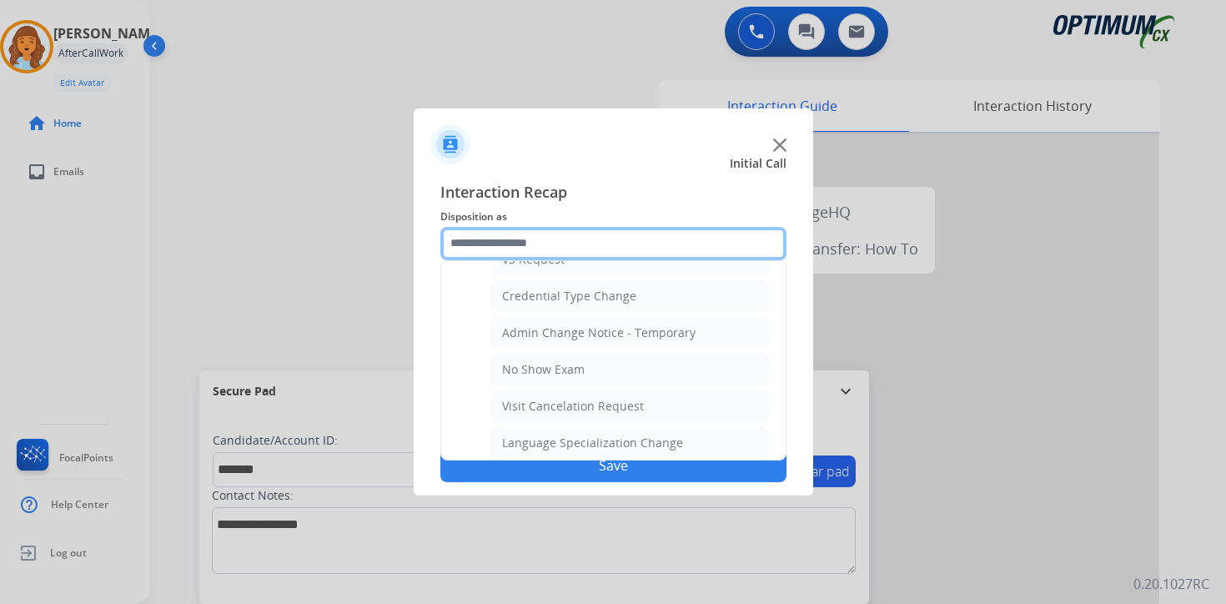
scroll to position [947, 0]
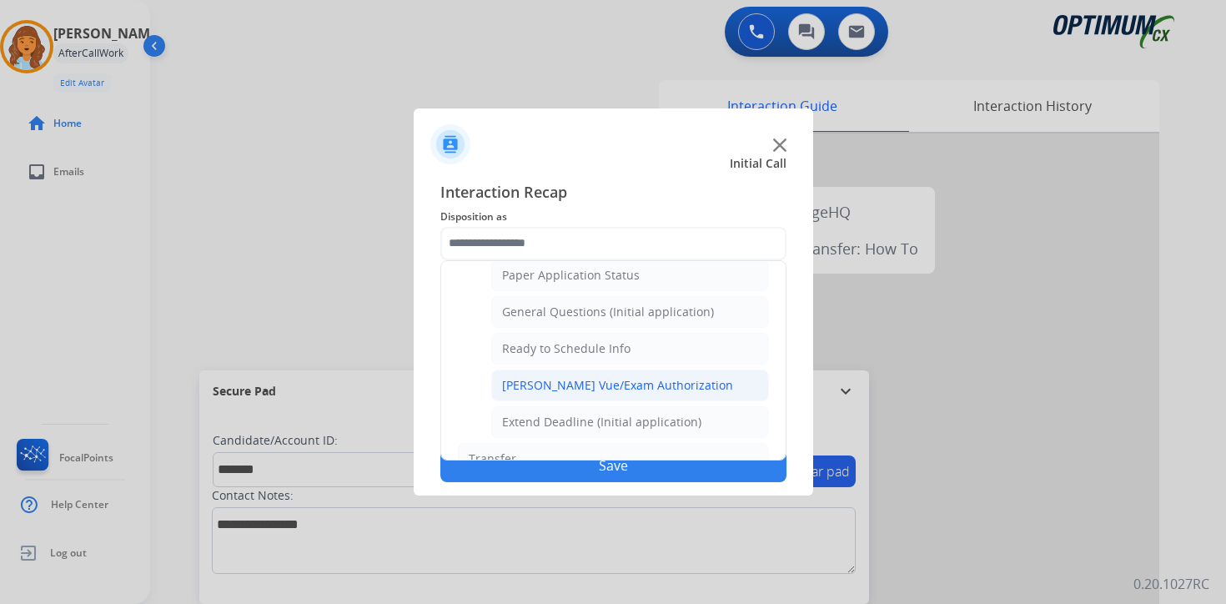
click at [521, 382] on div "[PERSON_NAME] Vue/Exam Authorization" at bounding box center [617, 385] width 231 height 17
type input "**********"
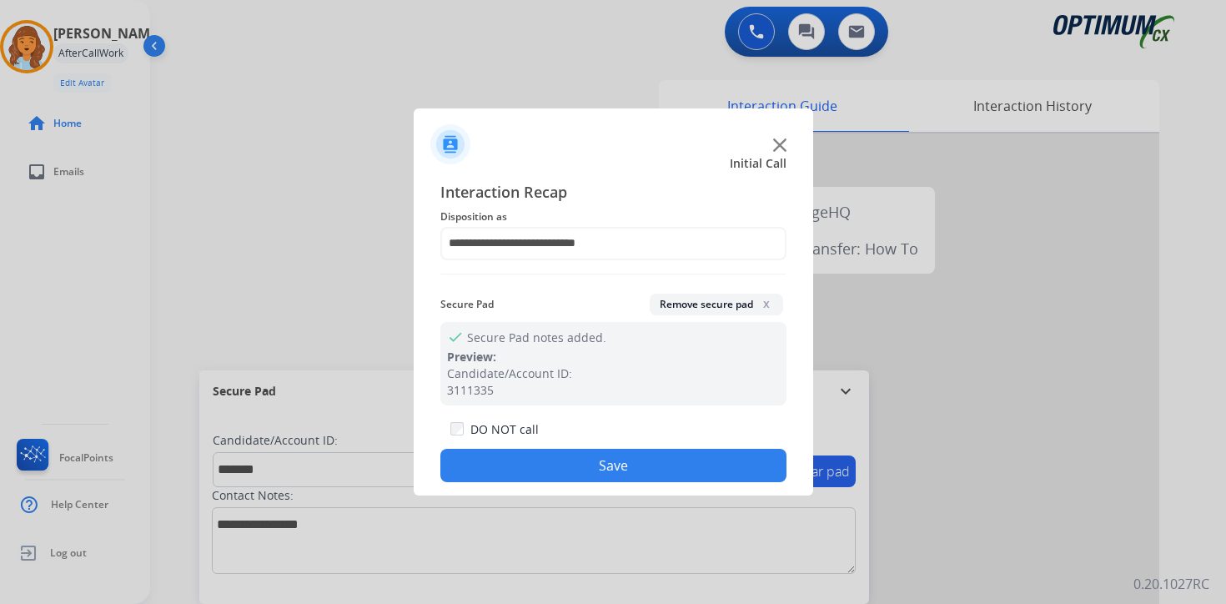
click at [535, 460] on button "Save" at bounding box center [613, 465] width 346 height 33
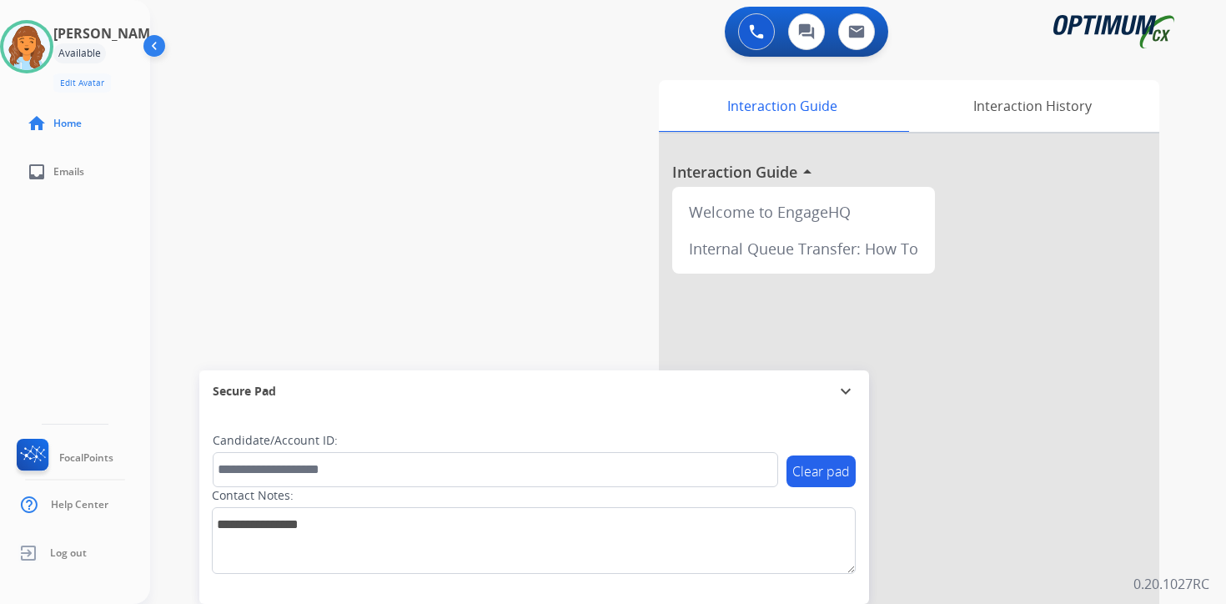
click at [1188, 440] on div "0 Voice Interactions 0 Chat Interactions 0 Email Interactions swap_horiz Break …" at bounding box center [687, 302] width 1075 height 604
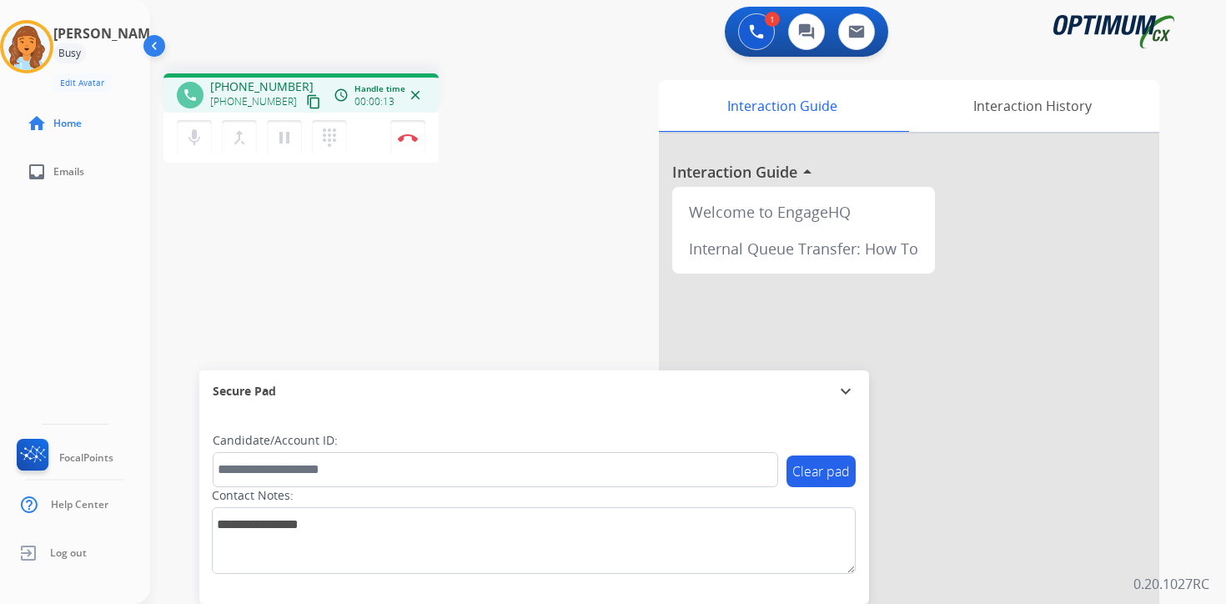
click at [1196, 574] on p "0.20.1027RC" at bounding box center [1171, 584] width 76 height 20
click at [306, 105] on mat-icon "content_copy" at bounding box center [313, 101] width 15 height 15
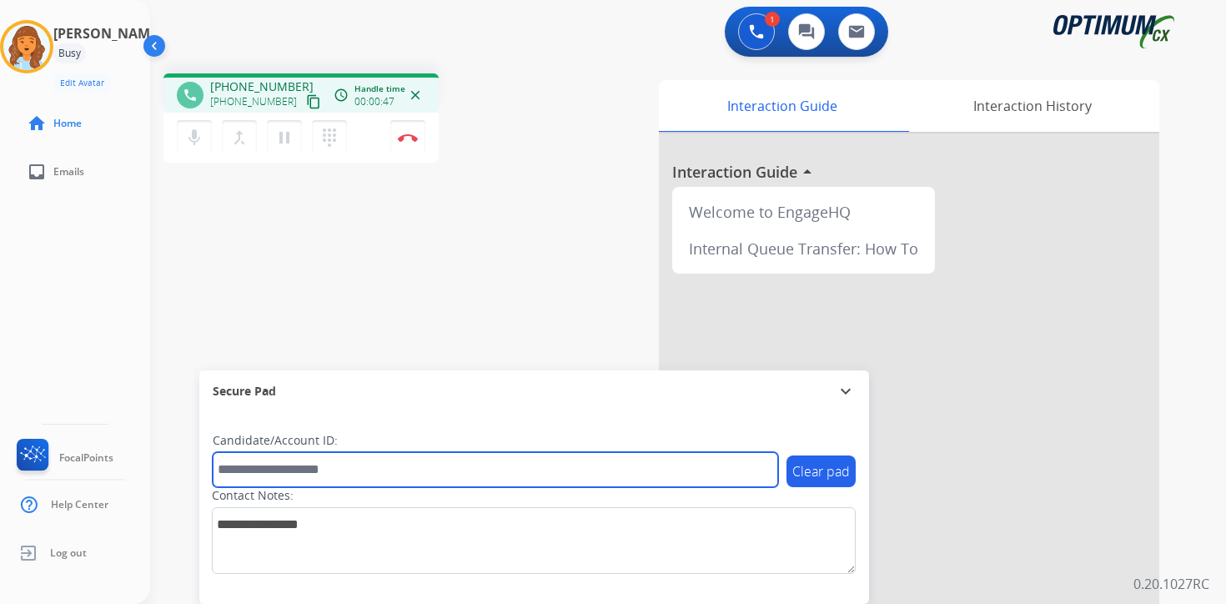
click at [347, 463] on input "text" at bounding box center [495, 469] width 565 height 35
type input "*******"
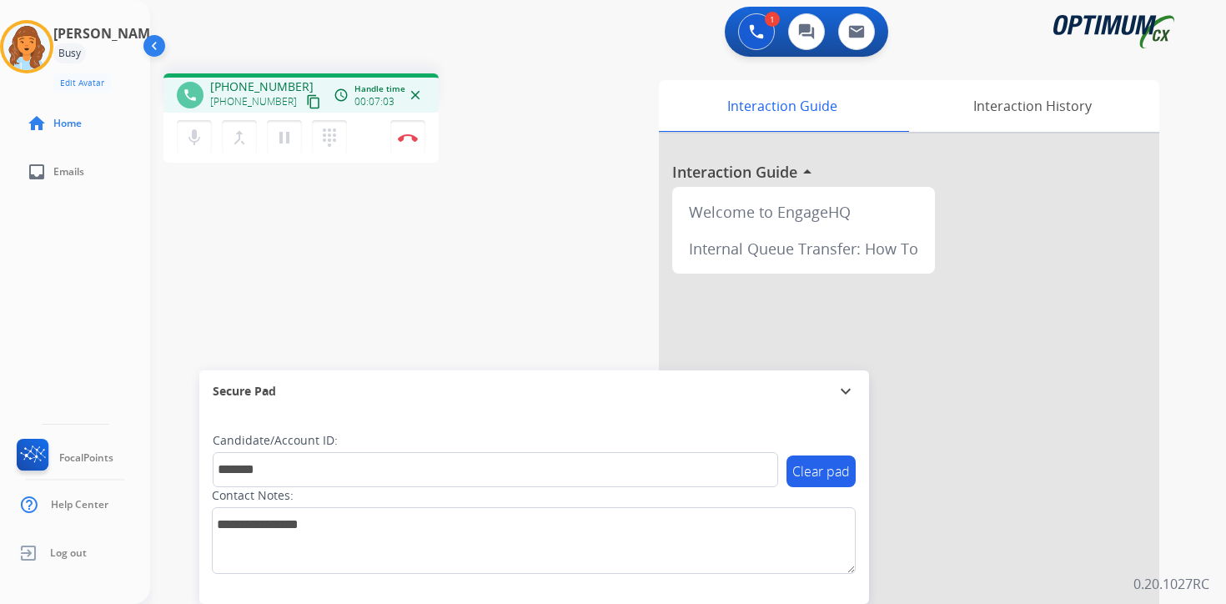
click at [1206, 563] on div "1 Voice Interactions 0 Chat Interactions 0 Email Interactions phone [PHONE_NUMB…" at bounding box center [687, 302] width 1075 height 604
click at [411, 138] on img at bounding box center [408, 137] width 20 height 8
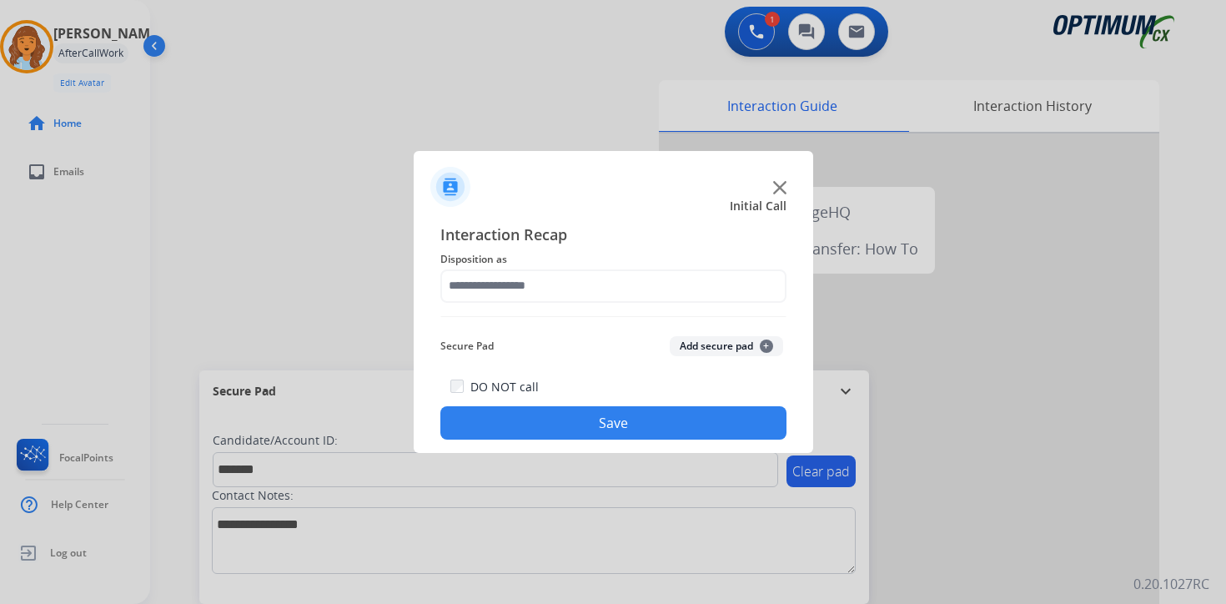
click at [742, 351] on button "Add secure pad +" at bounding box center [725, 346] width 113 height 20
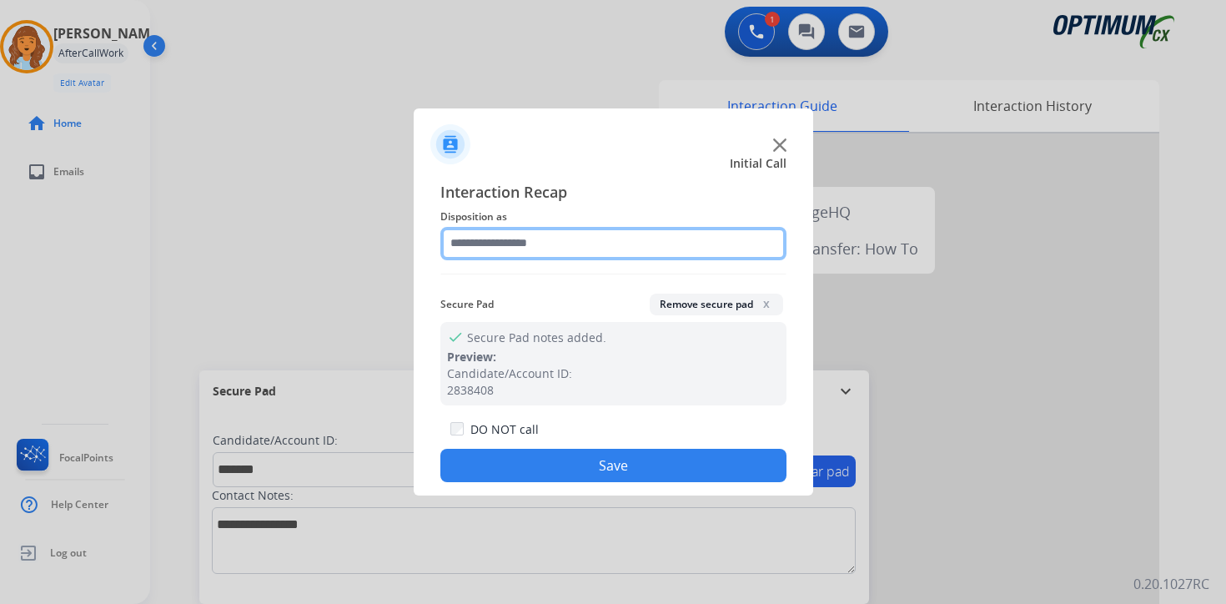
click at [502, 247] on input "text" at bounding box center [613, 243] width 346 height 33
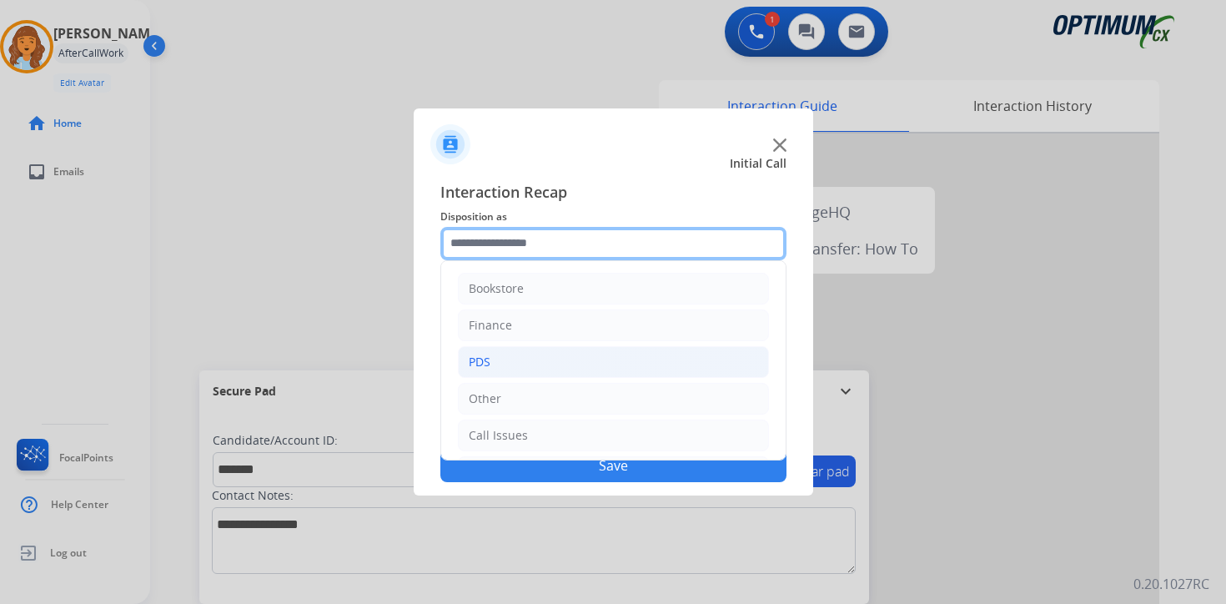
scroll to position [113, 0]
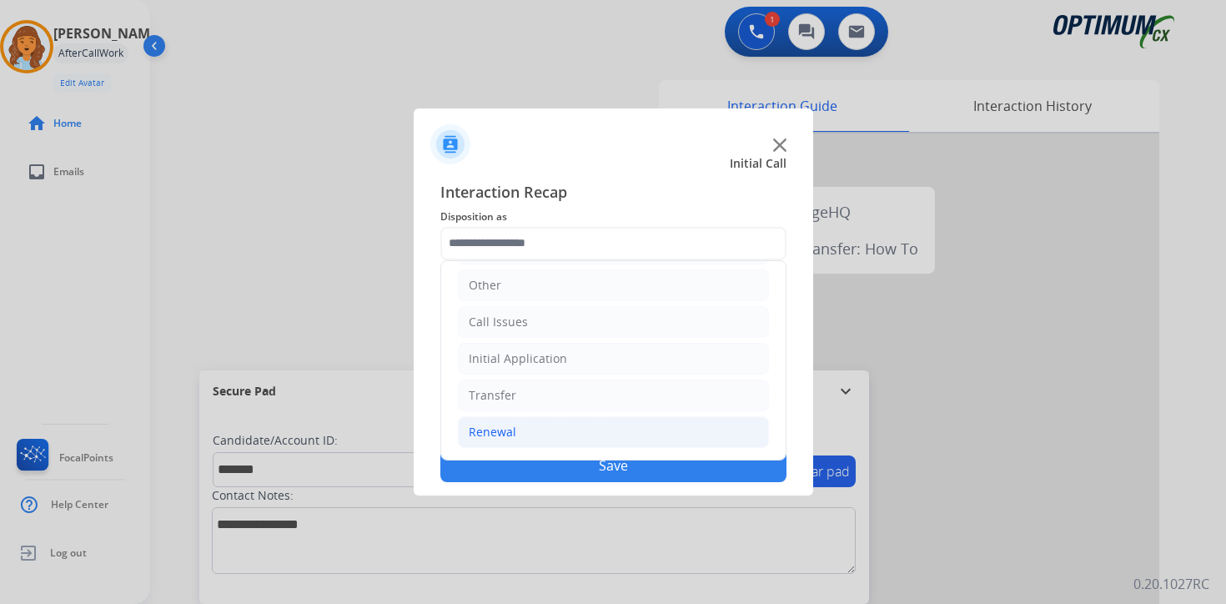
click at [508, 438] on div "Renewal" at bounding box center [493, 432] width 48 height 17
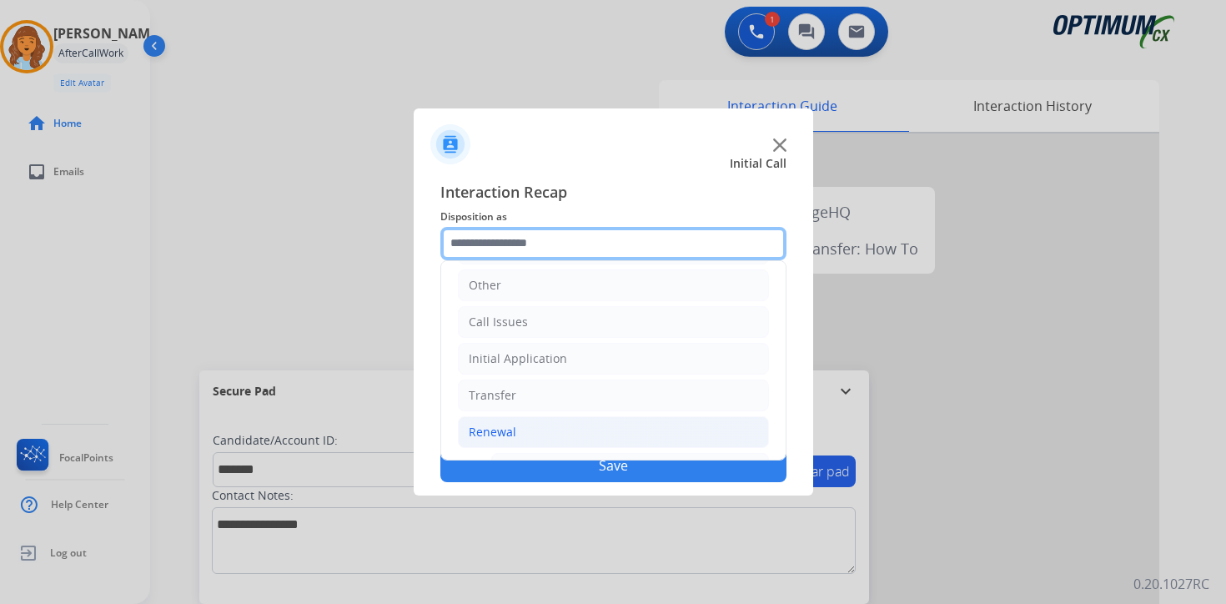
scroll to position [391, 0]
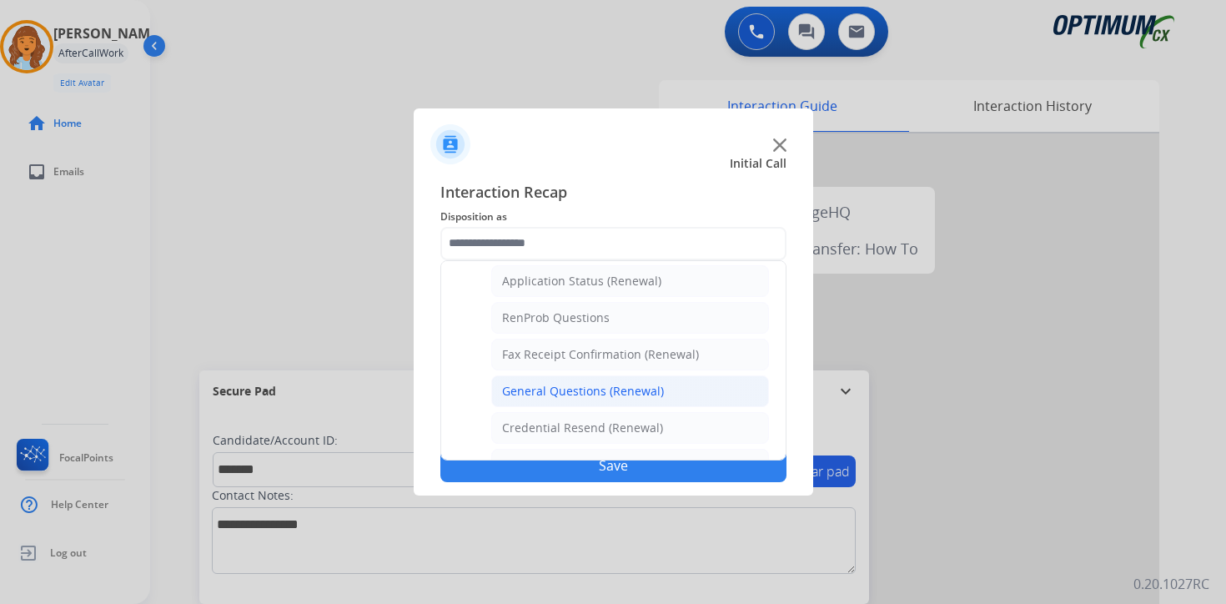
click at [534, 397] on div "General Questions (Renewal)" at bounding box center [583, 391] width 162 height 17
type input "**********"
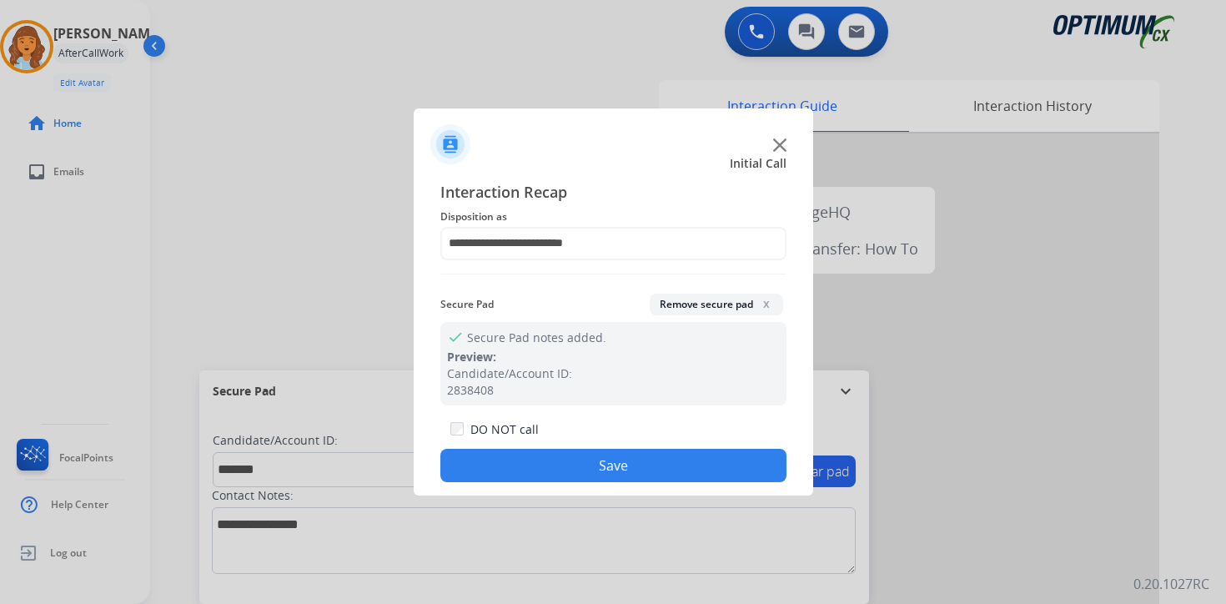
click at [524, 458] on button "Save" at bounding box center [613, 465] width 346 height 33
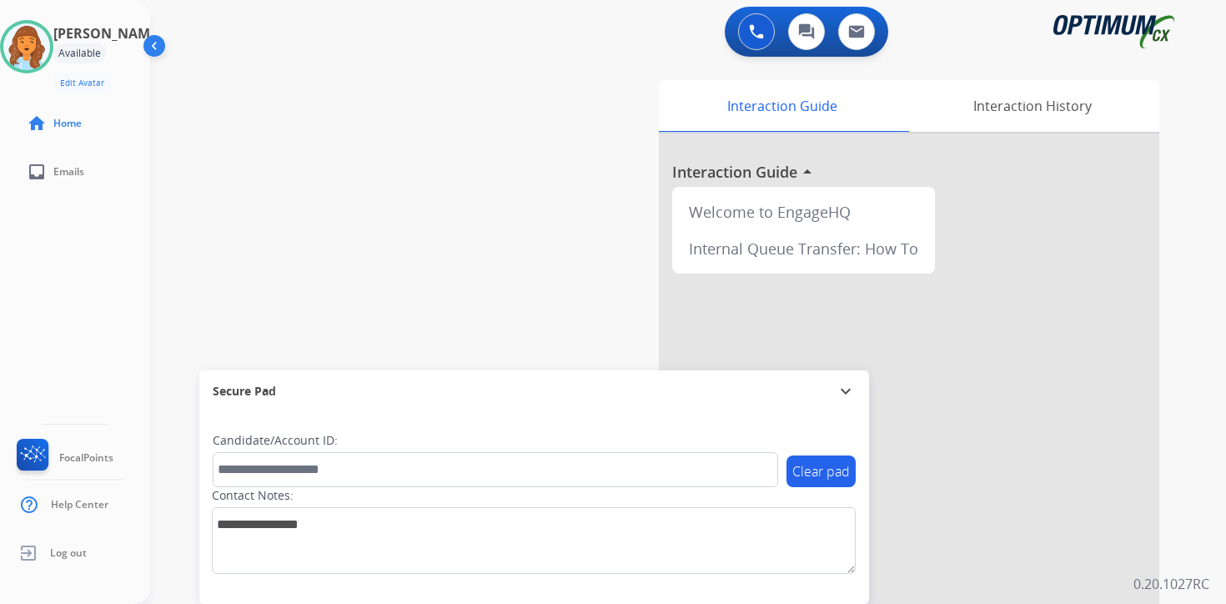
click at [1219, 358] on div "0 Voice Interactions 0 Chat Interactions 0 Email Interactions swap_horiz Break …" at bounding box center [687, 302] width 1075 height 604
drag, startPoint x: 1177, startPoint y: 464, endPoint x: 1160, endPoint y: 467, distance: 17.0
click at [1177, 464] on div "Interaction Guide Interaction History Interaction Guide arrow_drop_up Welcome t…" at bounding box center [883, 414] width 604 height 682
click at [1209, 528] on div "0 Voice Interactions 0 Chat Interactions 0 Email Interactions swap_horiz Break …" at bounding box center [687, 302] width 1075 height 604
click at [1186, 500] on div "0 Voice Interactions 0 Chat Interactions 0 Email Interactions swap_horiz Break …" at bounding box center [687, 302] width 1075 height 604
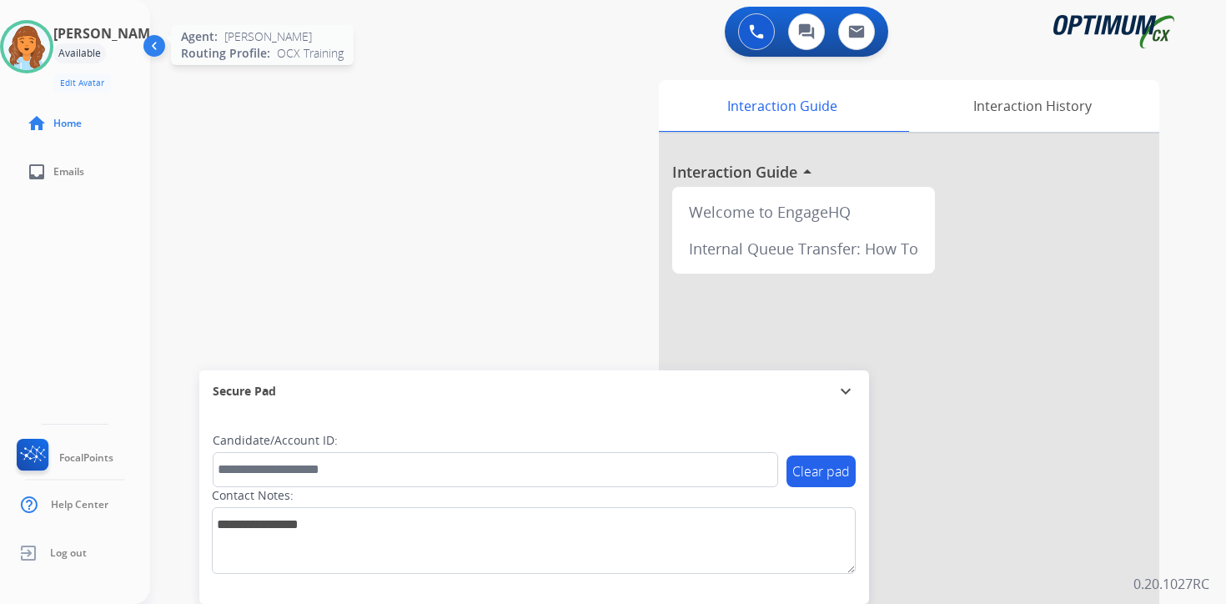
click at [46, 30] on img at bounding box center [26, 46] width 47 height 47
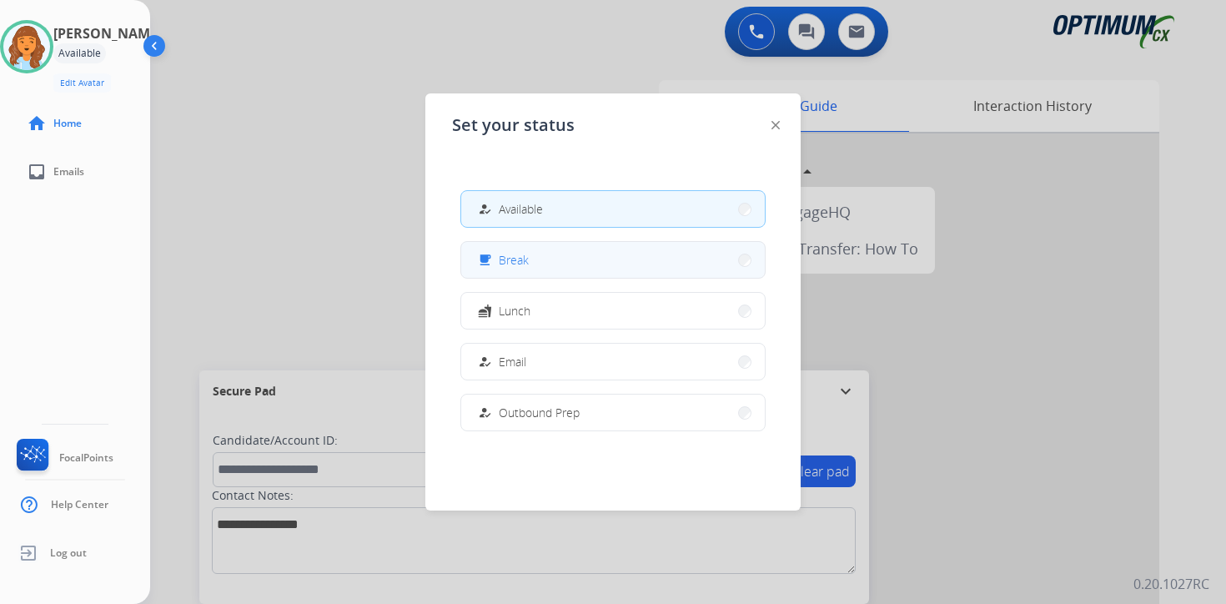
click at [534, 269] on button "free_breakfast Break" at bounding box center [612, 260] width 303 height 36
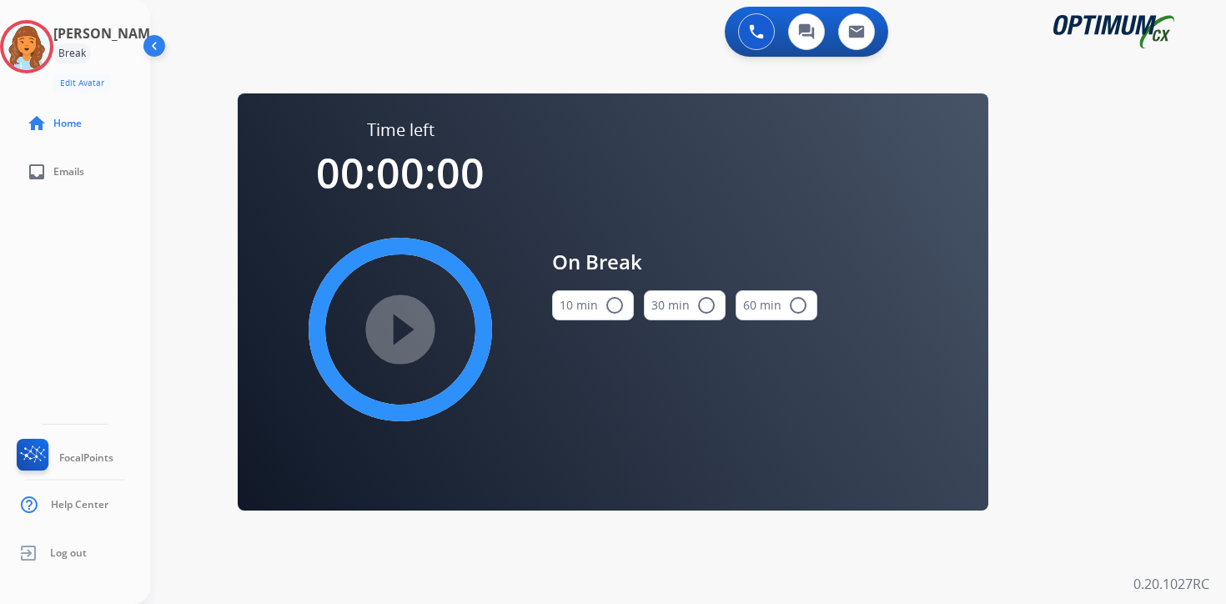
click at [1175, 464] on div "0 Voice Interactions 0 Chat Interactions 0 Email Interactions swap_horiz Break …" at bounding box center [687, 302] width 1075 height 604
click at [43, 44] on img at bounding box center [26, 46] width 47 height 47
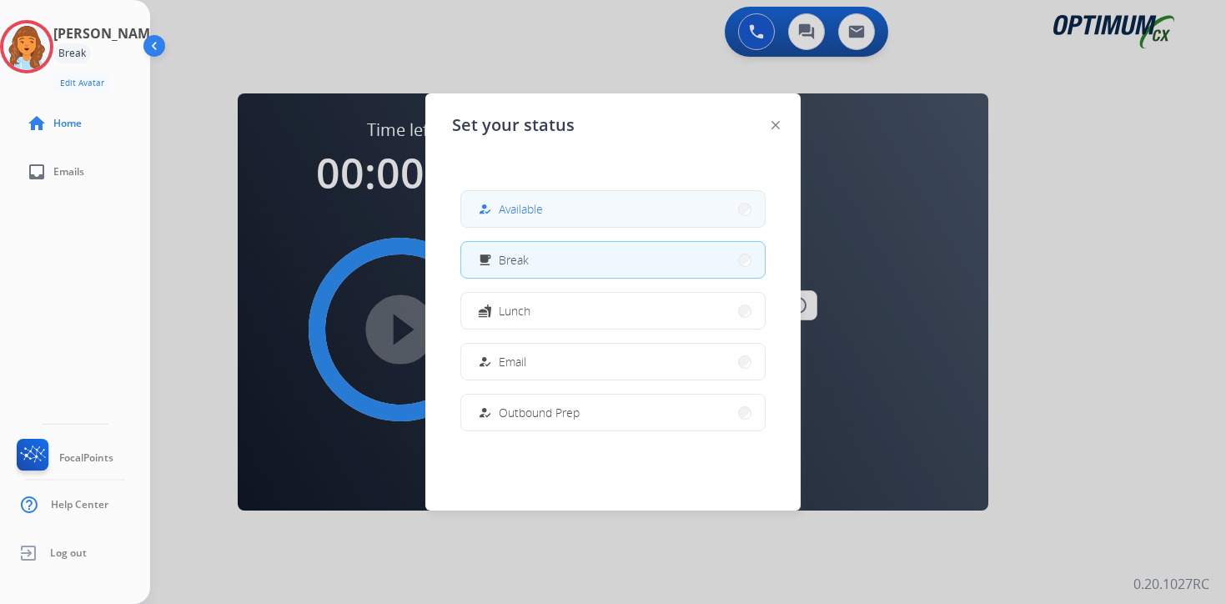
click at [514, 202] on span "Available" at bounding box center [521, 209] width 44 height 18
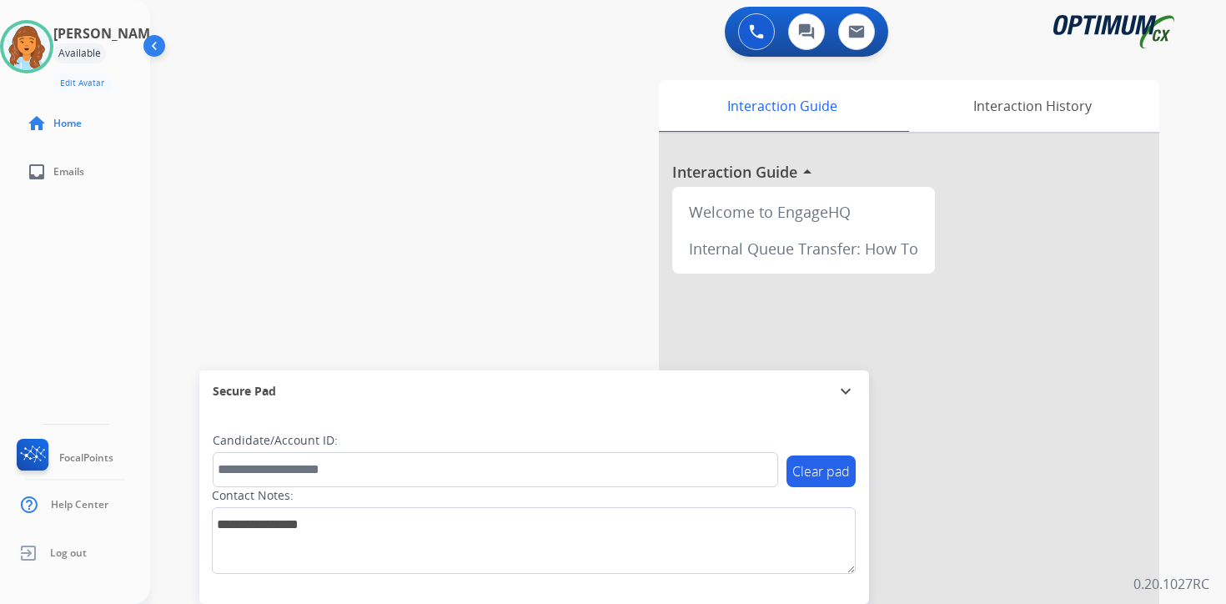
click at [1192, 393] on div "0 Voice Interactions 0 Chat Interactions 0 Email Interactions swap_horiz Break …" at bounding box center [687, 302] width 1075 height 604
click at [1199, 491] on div "0 Voice Interactions 0 Chat Interactions 0 Email Interactions swap_horiz Break …" at bounding box center [687, 302] width 1075 height 604
click at [1214, 567] on div "0 Voice Interactions 0 Chat Interactions 0 Email Interactions swap_horiz Break …" at bounding box center [687, 302] width 1075 height 604
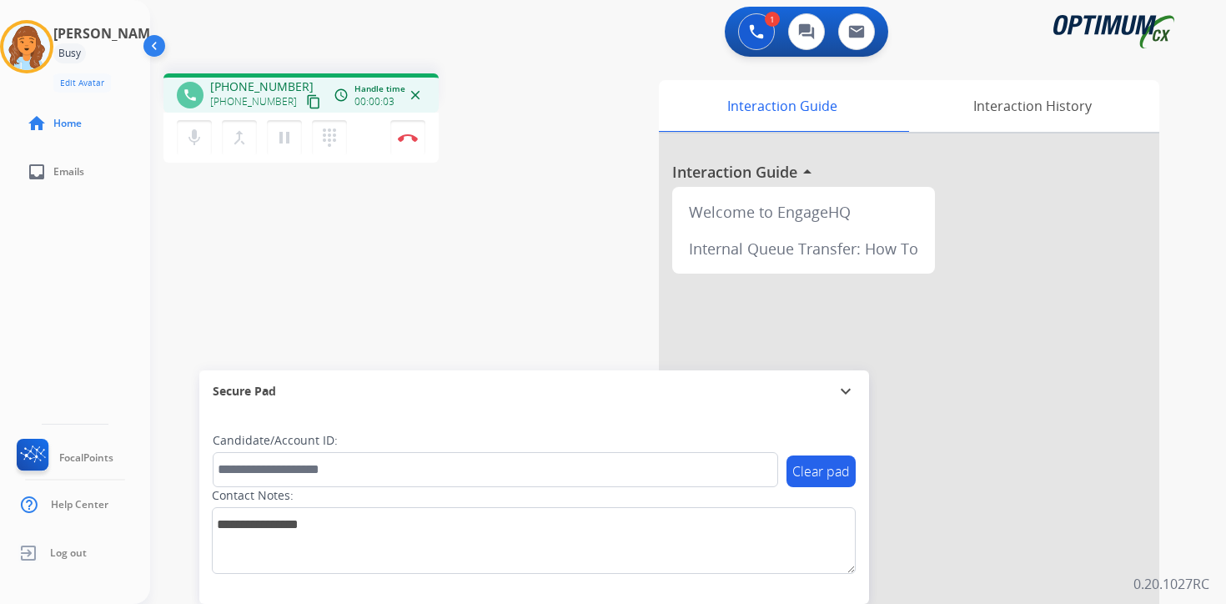
click at [306, 108] on mat-icon "content_copy" at bounding box center [313, 101] width 15 height 15
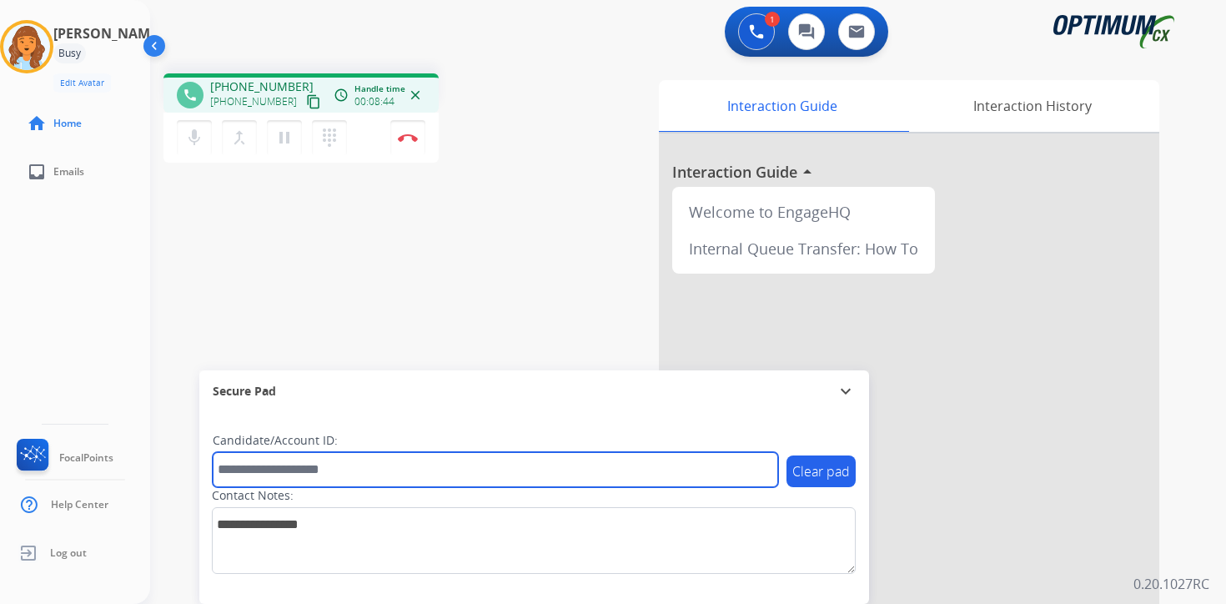
click at [315, 460] on input "text" at bounding box center [495, 469] width 565 height 35
type input "*******"
click at [392, 479] on input "*******" at bounding box center [495, 469] width 565 height 35
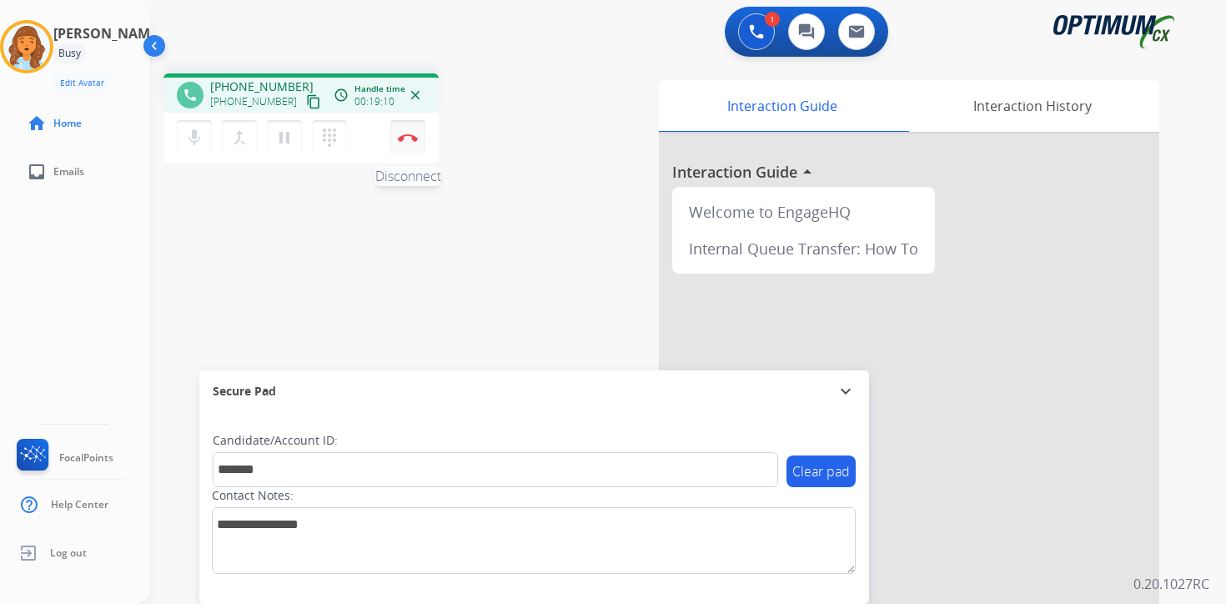
click at [411, 136] on img at bounding box center [408, 137] width 20 height 8
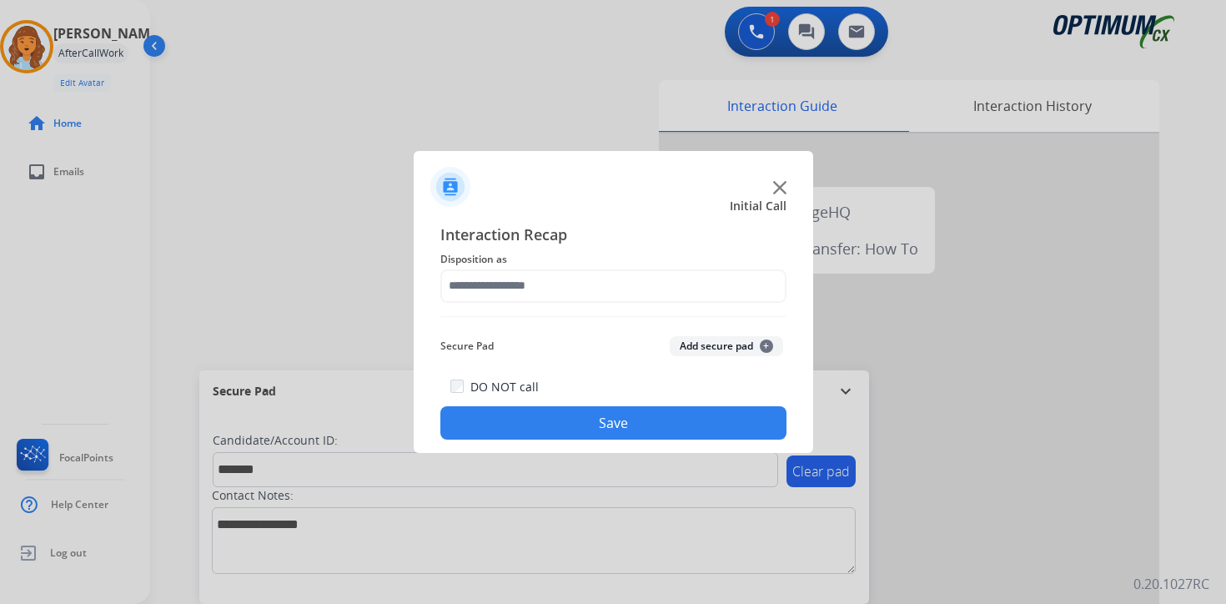
click at [737, 348] on button "Add secure pad +" at bounding box center [725, 346] width 113 height 20
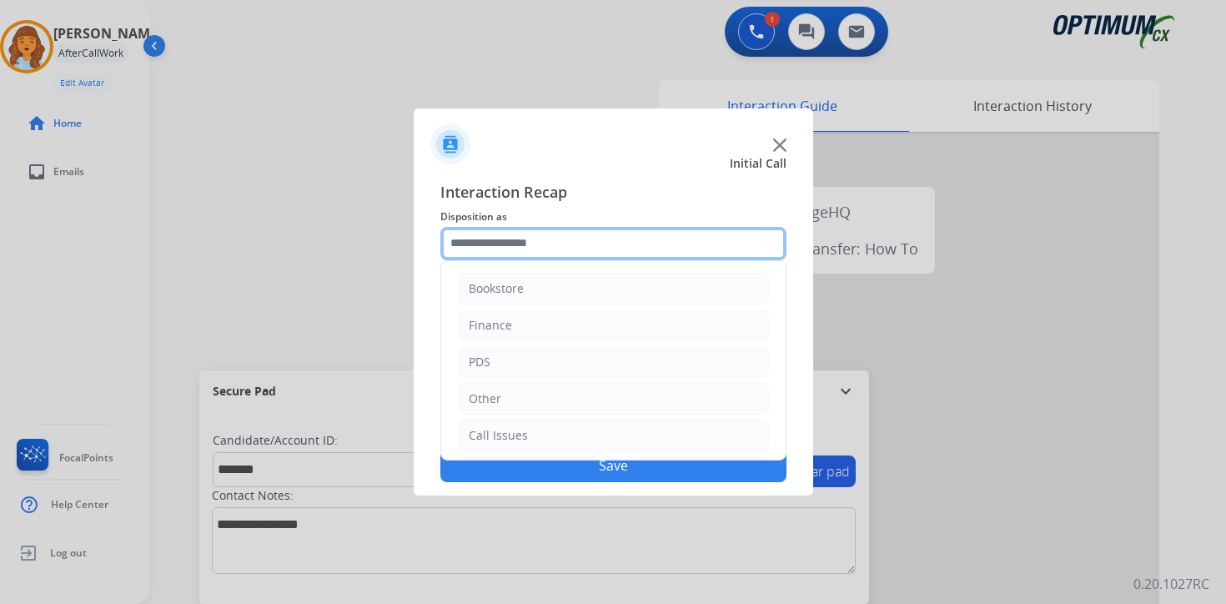
click at [516, 228] on input "text" at bounding box center [613, 243] width 346 height 33
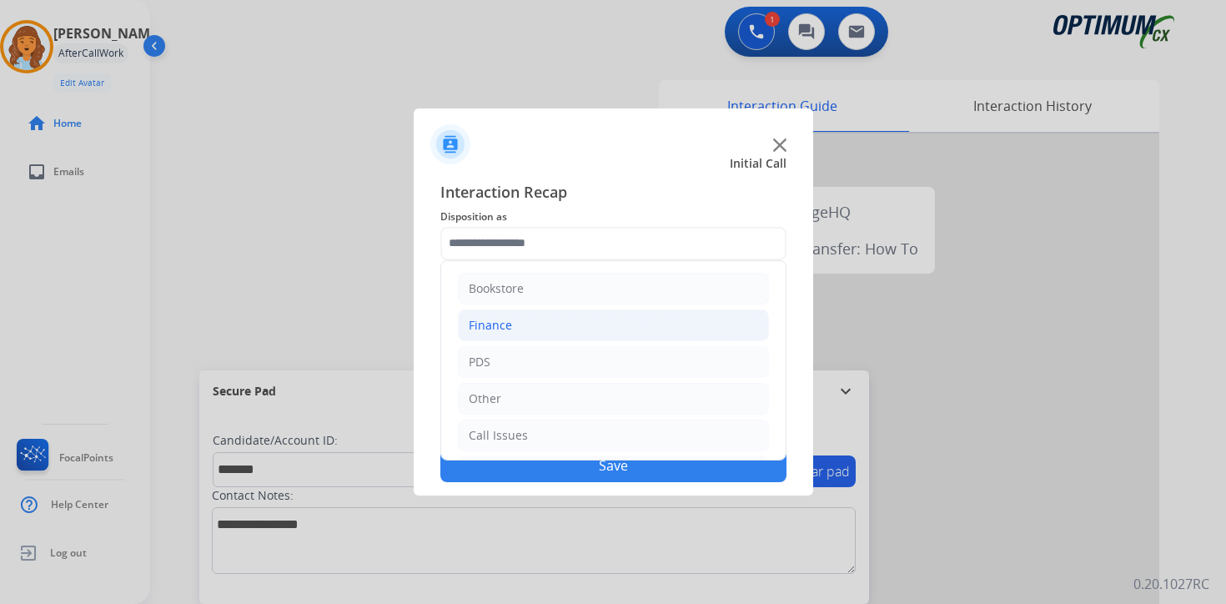
click at [504, 322] on div "Finance" at bounding box center [490, 325] width 43 height 17
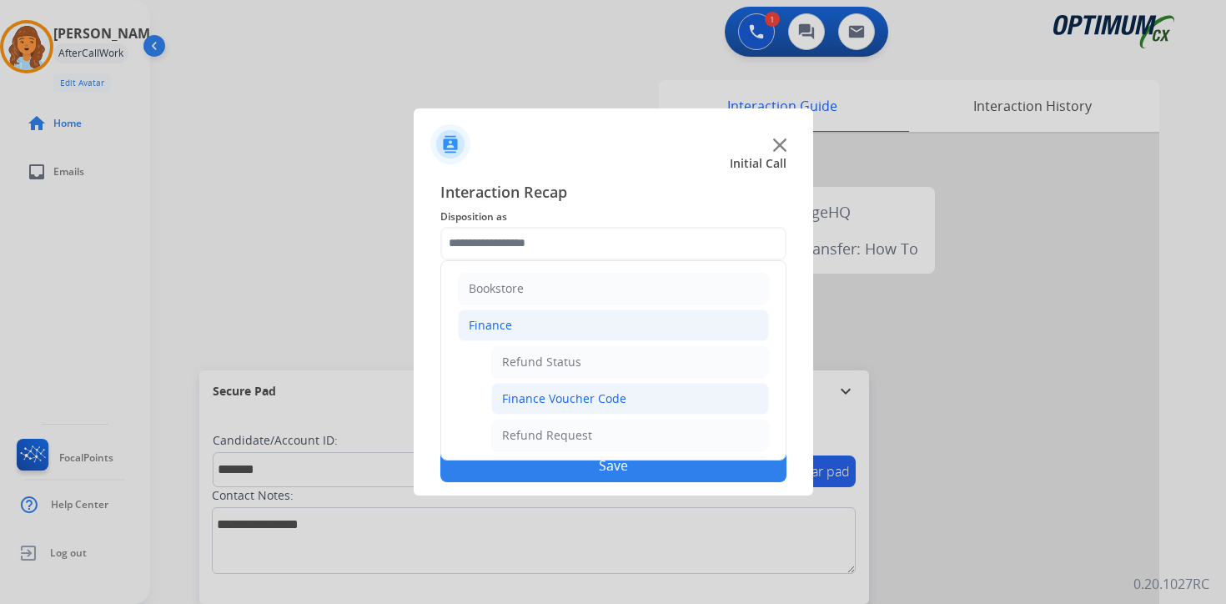
click at [535, 402] on div "Finance Voucher Code" at bounding box center [564, 398] width 124 height 17
type input "**********"
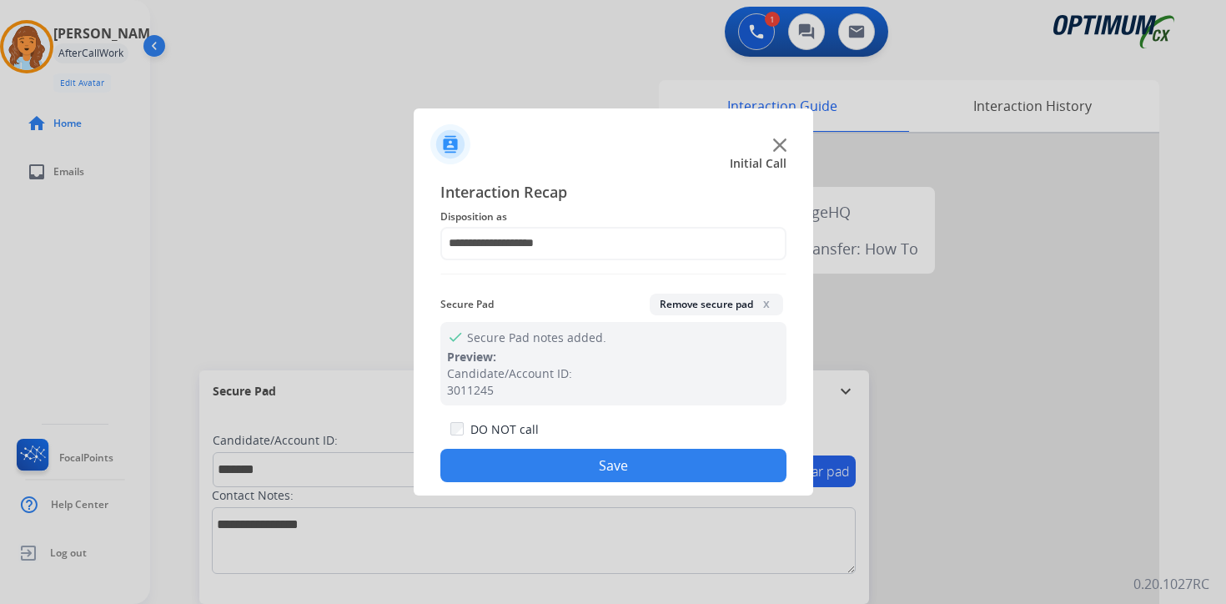
click at [552, 481] on div "DO NOT call Save" at bounding box center [613, 450] width 346 height 63
click at [593, 470] on button "Save" at bounding box center [613, 465] width 346 height 33
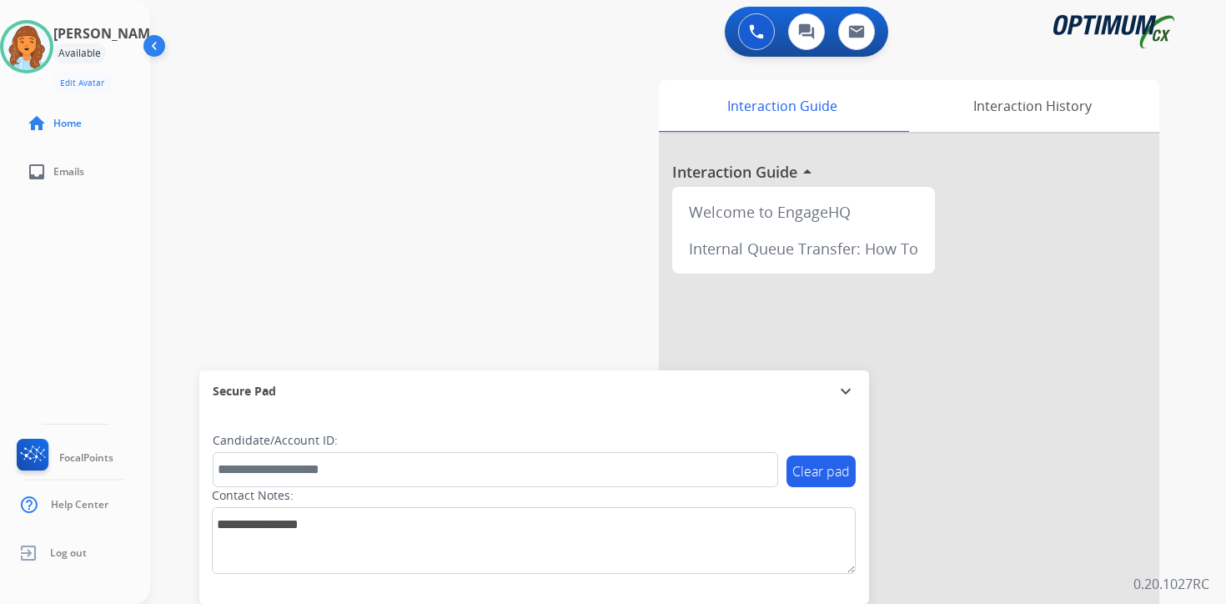
click at [1186, 434] on div "0 Voice Interactions 0 Chat Interactions 0 Email Interactions swap_horiz Break …" at bounding box center [687, 302] width 1075 height 604
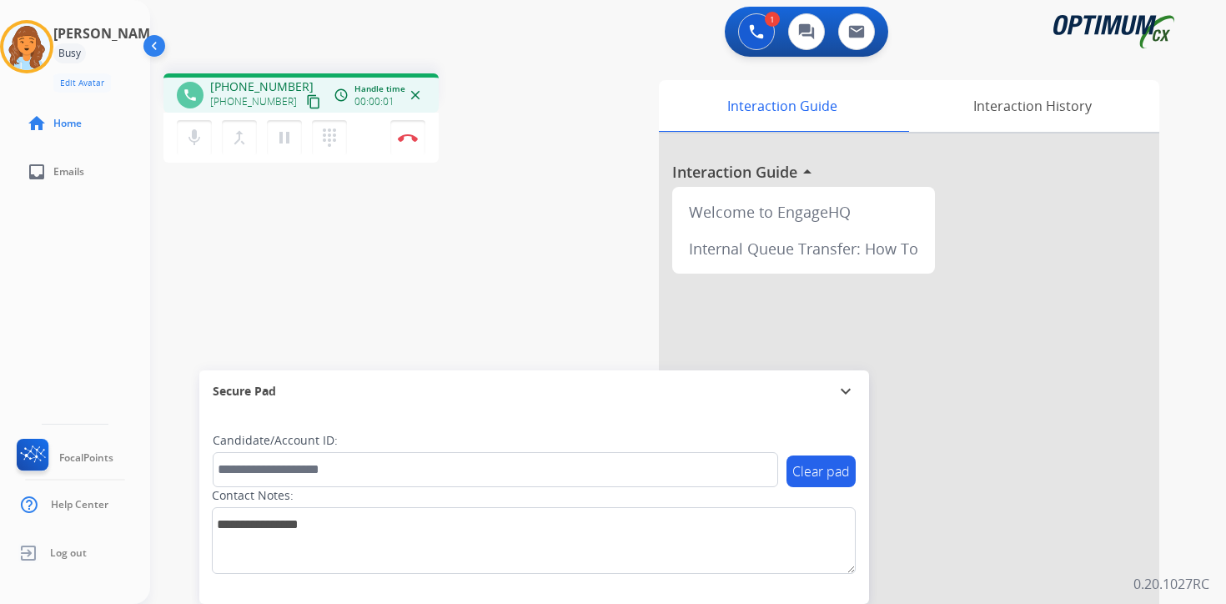
click at [306, 104] on mat-icon "content_copy" at bounding box center [313, 101] width 15 height 15
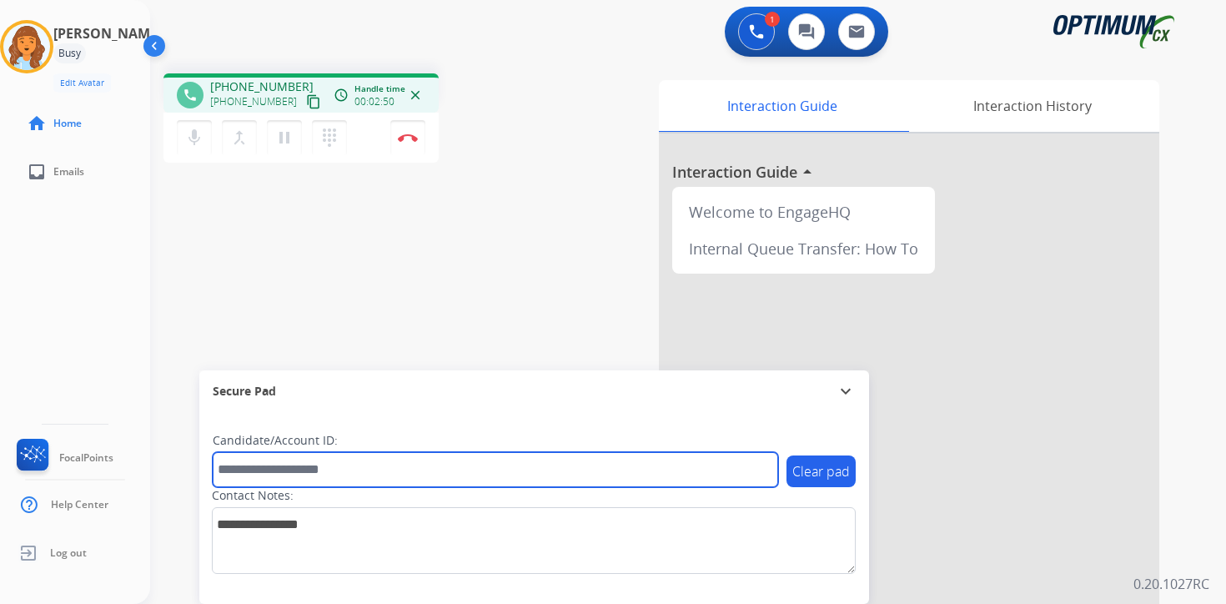
click at [337, 470] on input "text" at bounding box center [495, 469] width 565 height 35
type input "****"
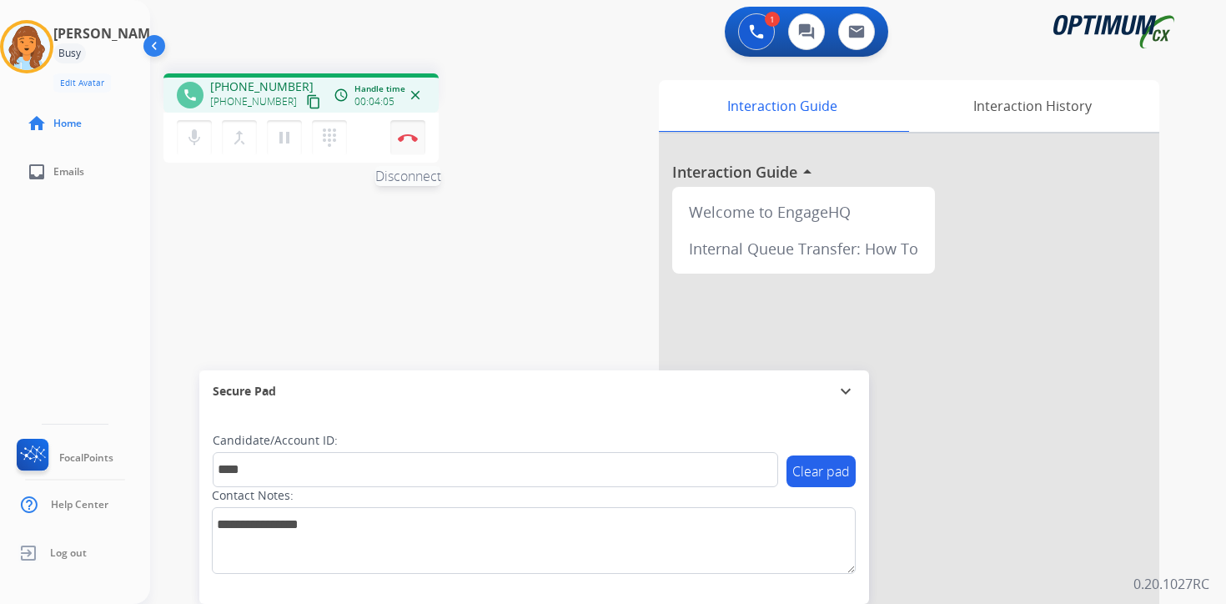
click at [407, 148] on button "Disconnect" at bounding box center [407, 137] width 35 height 35
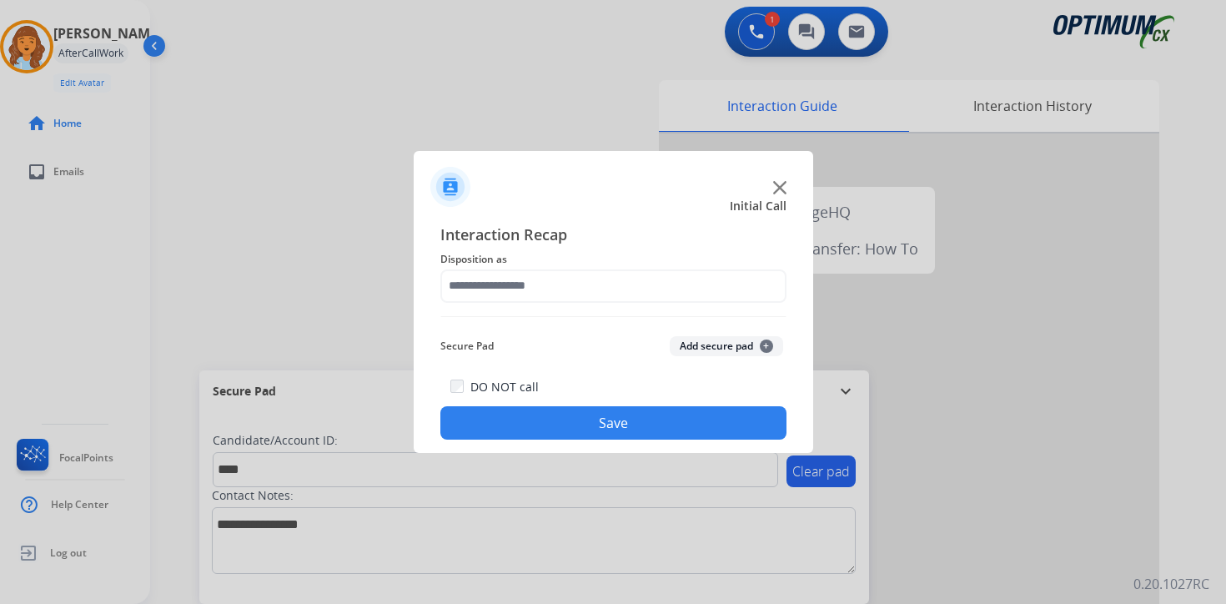
click at [744, 338] on button "Add secure pad +" at bounding box center [725, 346] width 113 height 20
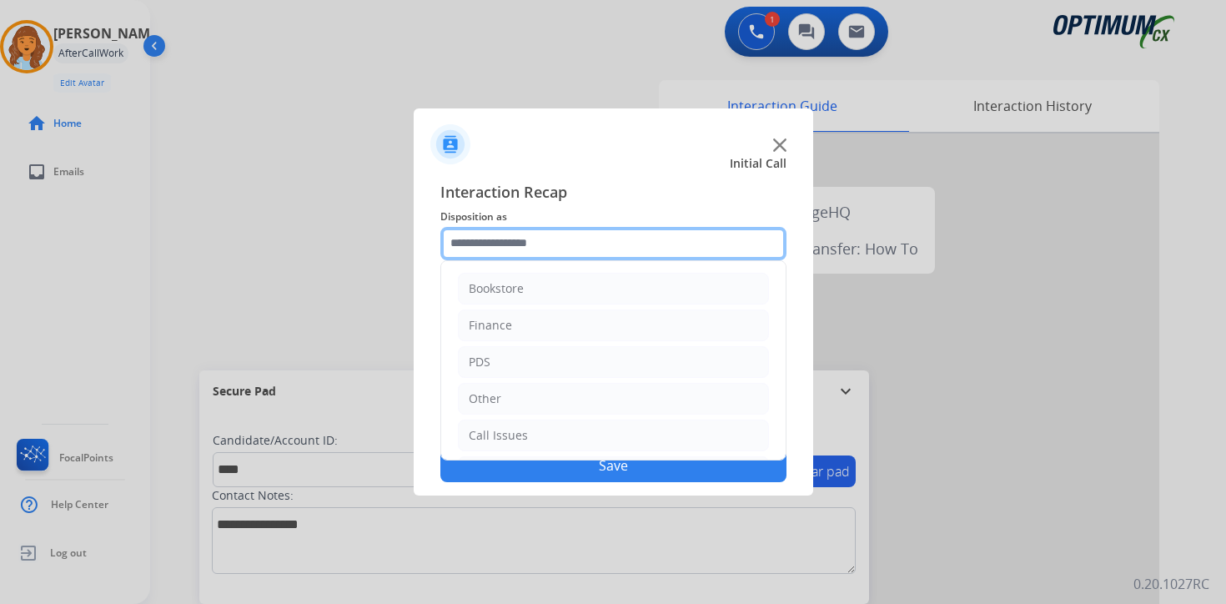
click at [546, 245] on input "text" at bounding box center [613, 243] width 346 height 33
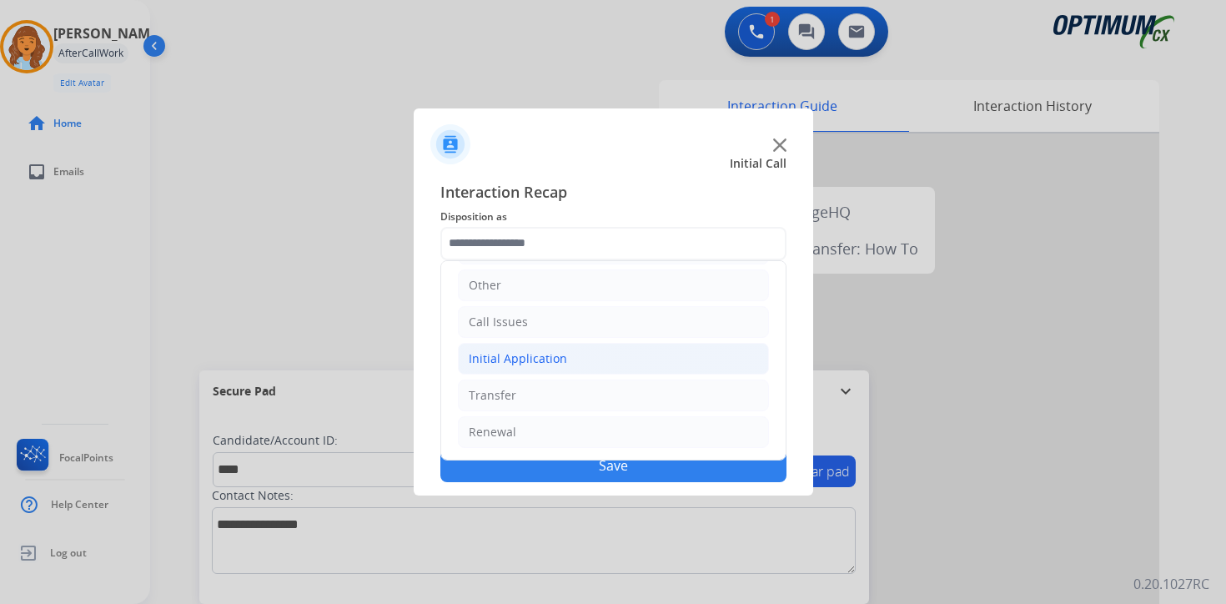
click at [529, 351] on div "Initial Application" at bounding box center [518, 358] width 98 height 17
click at [555, 399] on div "Credential Resend (Initial application)" at bounding box center [607, 395] width 211 height 17
type input "**********"
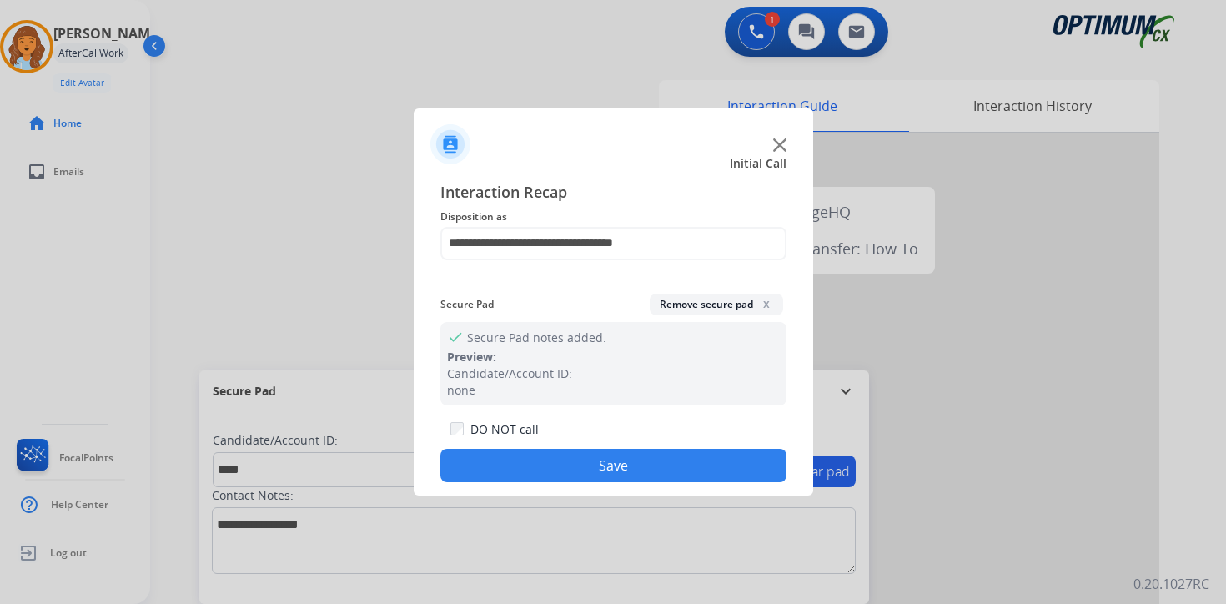
click at [560, 472] on button "Save" at bounding box center [613, 465] width 346 height 33
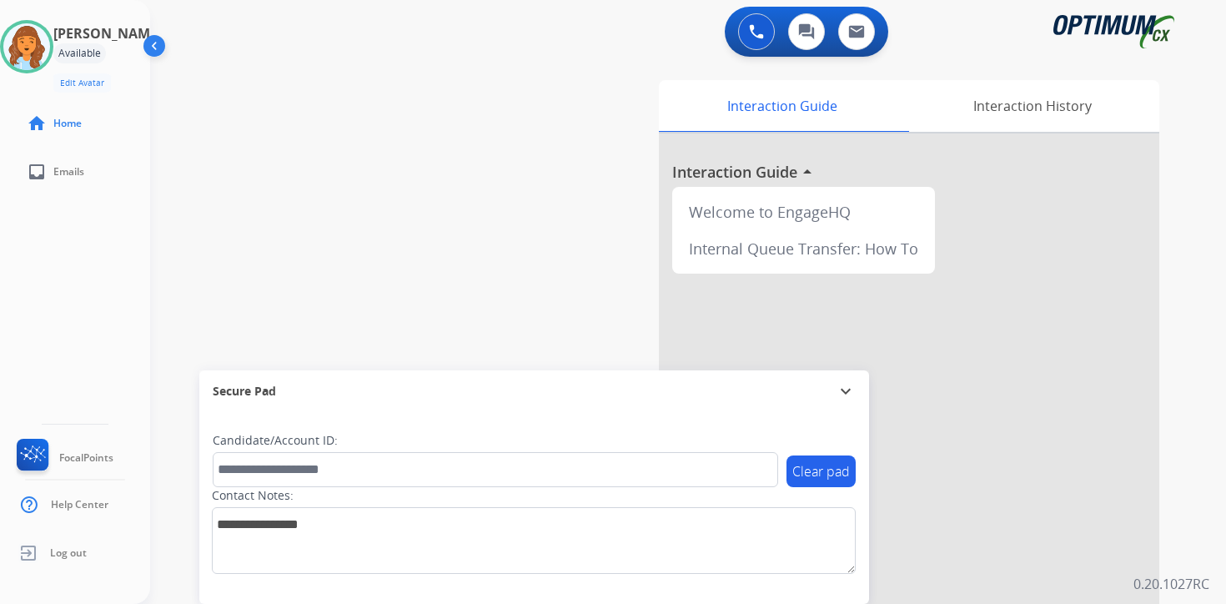
click at [1179, 454] on div "Interaction Guide Interaction History Interaction Guide arrow_drop_up Welcome t…" at bounding box center [883, 414] width 604 height 682
click at [1195, 563] on div "0 Voice Interactions 0 Chat Interactions 0 Email Interactions swap_horiz Break …" at bounding box center [687, 302] width 1075 height 604
click at [37, 43] on img at bounding box center [26, 46] width 47 height 47
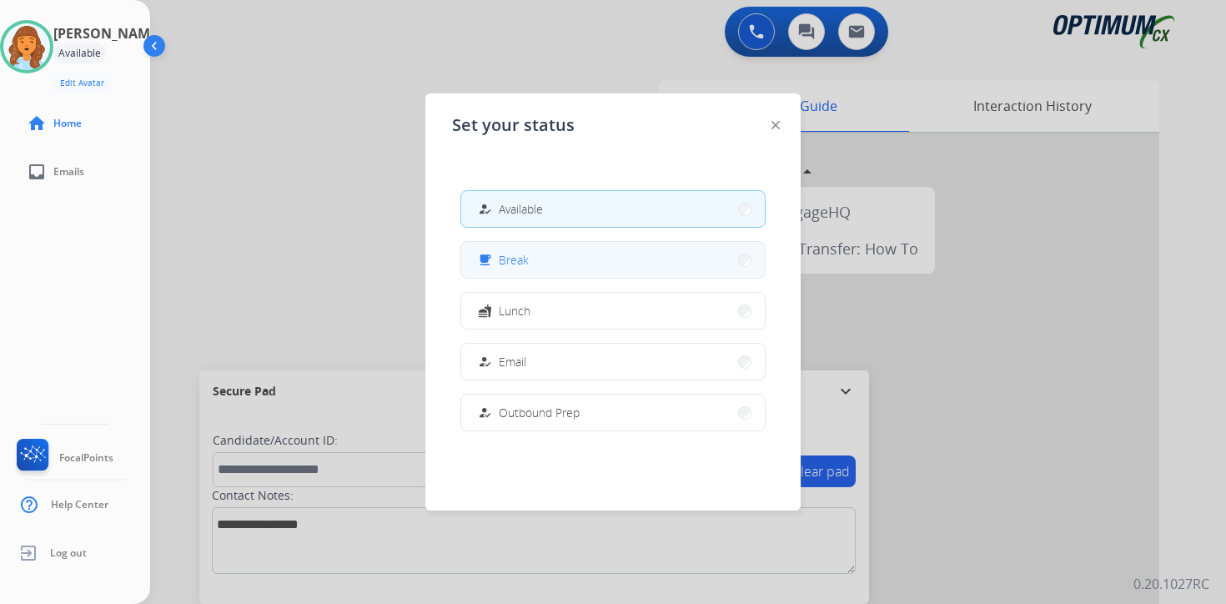
click at [514, 261] on span "Break" at bounding box center [514, 260] width 30 height 18
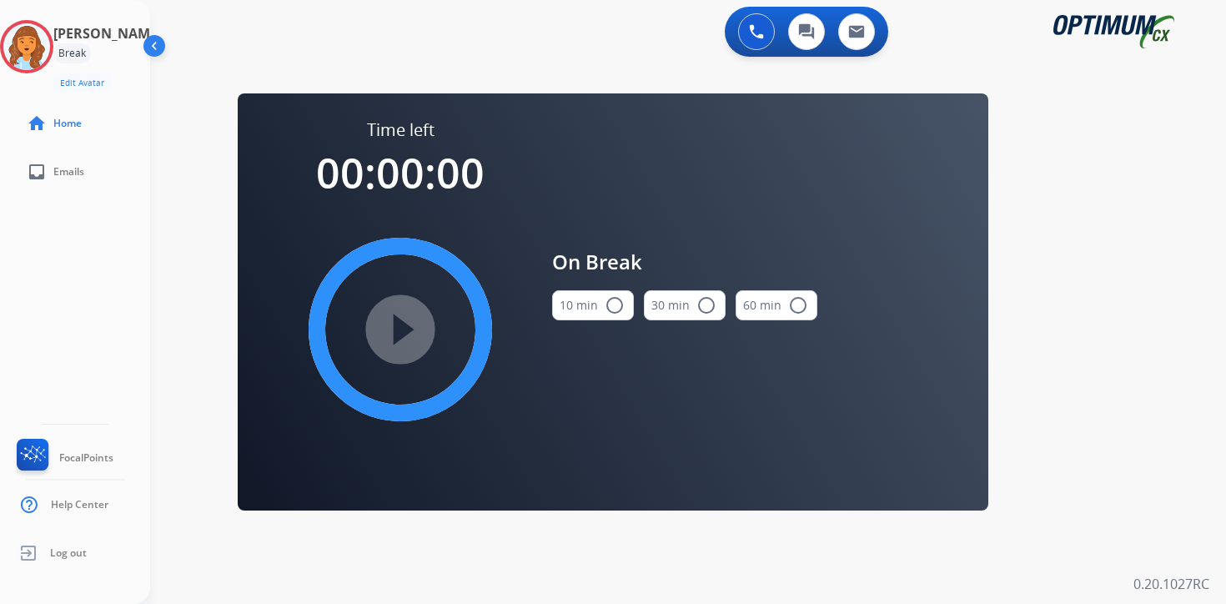
click at [1160, 359] on div "0 Voice Interactions 0 Chat Interactions 0 Email Interactions swap_horiz Break …" at bounding box center [687, 302] width 1075 height 604
click at [36, 40] on img at bounding box center [26, 46] width 47 height 47
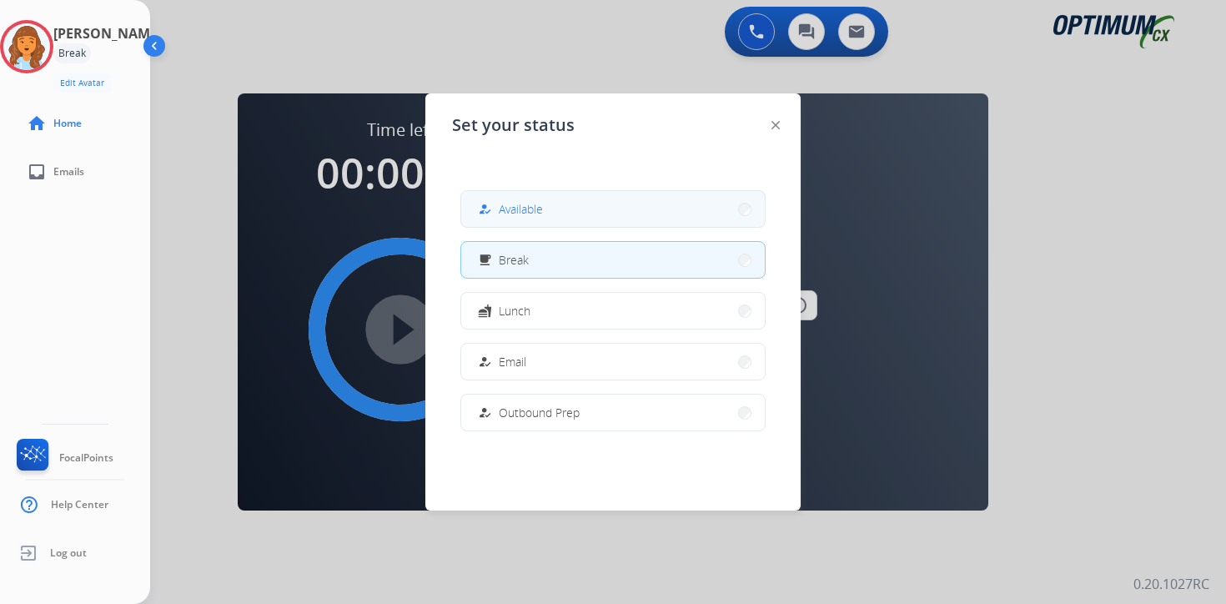
click at [570, 201] on button "how_to_reg Available" at bounding box center [612, 209] width 303 height 36
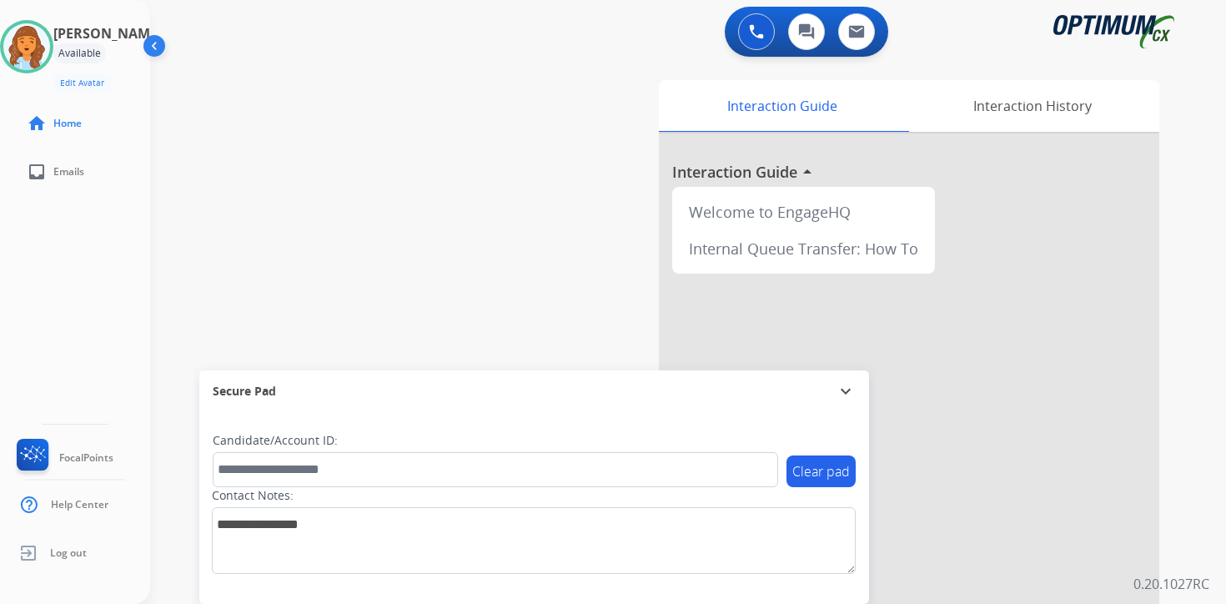
click at [1211, 385] on div "0 Voice Interactions 0 Chat Interactions 0 Email Interactions swap_horiz Break …" at bounding box center [687, 302] width 1075 height 604
click at [1198, 501] on div "0 Voice Interactions 0 Chat Interactions 0 Email Interactions swap_horiz Break …" at bounding box center [687, 302] width 1075 height 604
click at [1218, 469] on div "0 Voice Interactions 0 Chat Interactions 0 Email Interactions swap_horiz Break …" at bounding box center [687, 302] width 1075 height 604
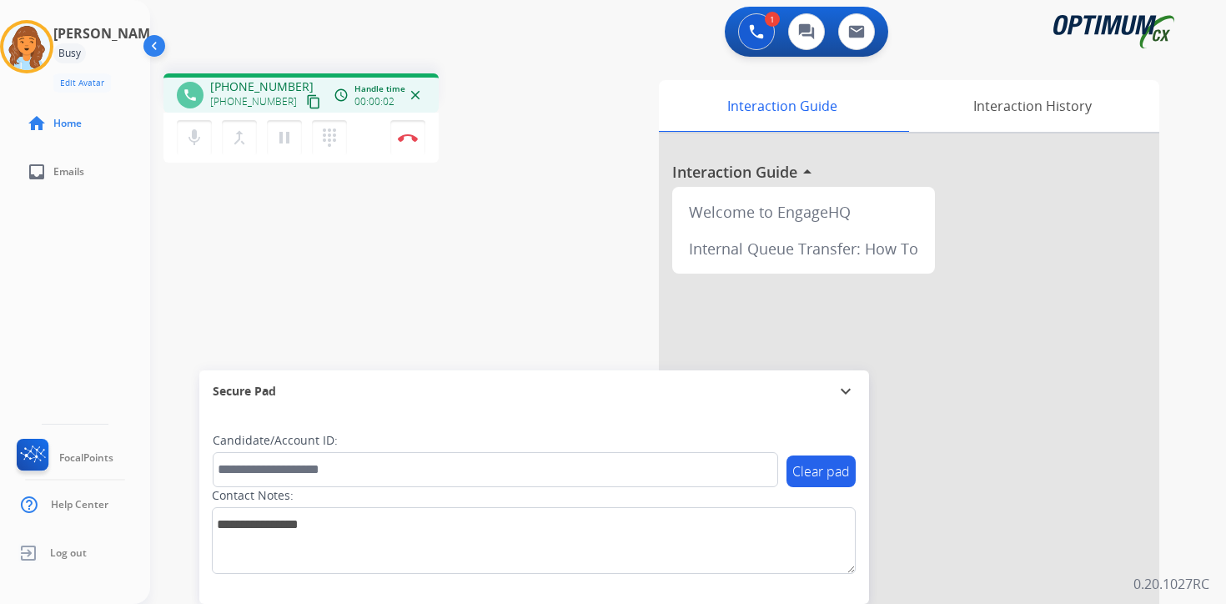
click at [306, 97] on mat-icon "content_copy" at bounding box center [313, 101] width 15 height 15
click at [1221, 568] on div "1 Voice Interactions 0 Chat Interactions 0 Email Interactions phone [PHONE_NUMB…" at bounding box center [687, 302] width 1075 height 604
click at [1217, 576] on div "1 Voice Interactions 0 Chat Interactions 0 Email Interactions phone [PHONE_NUMB…" at bounding box center [687, 302] width 1075 height 604
click at [421, 143] on button "Disconnect" at bounding box center [407, 137] width 35 height 35
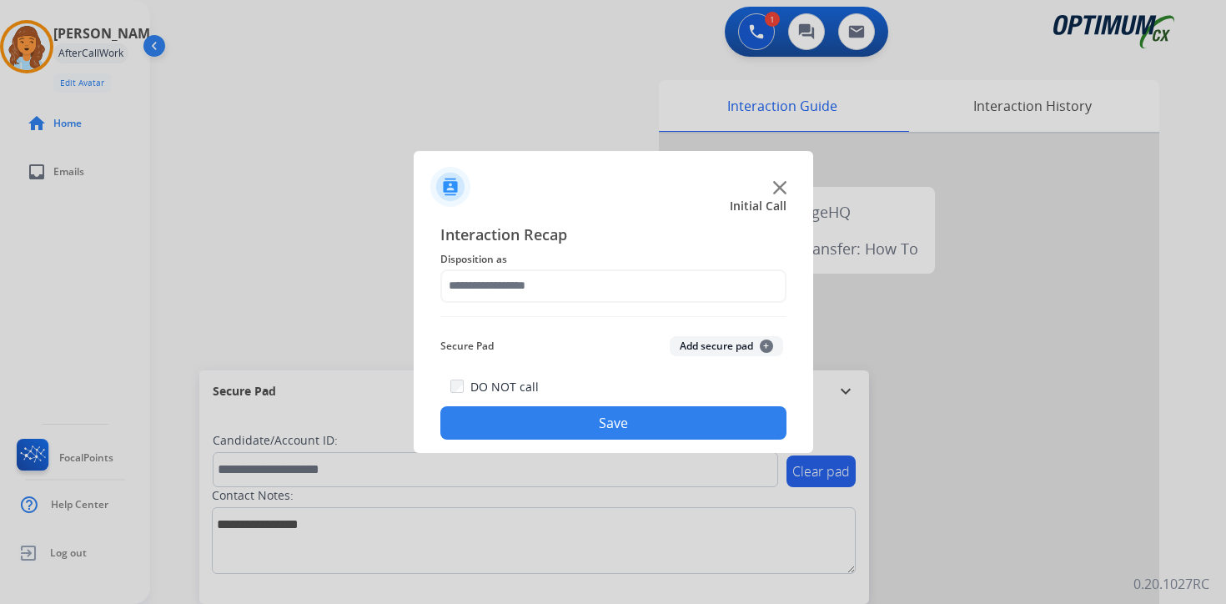
click at [737, 353] on button "Add secure pad +" at bounding box center [725, 346] width 113 height 20
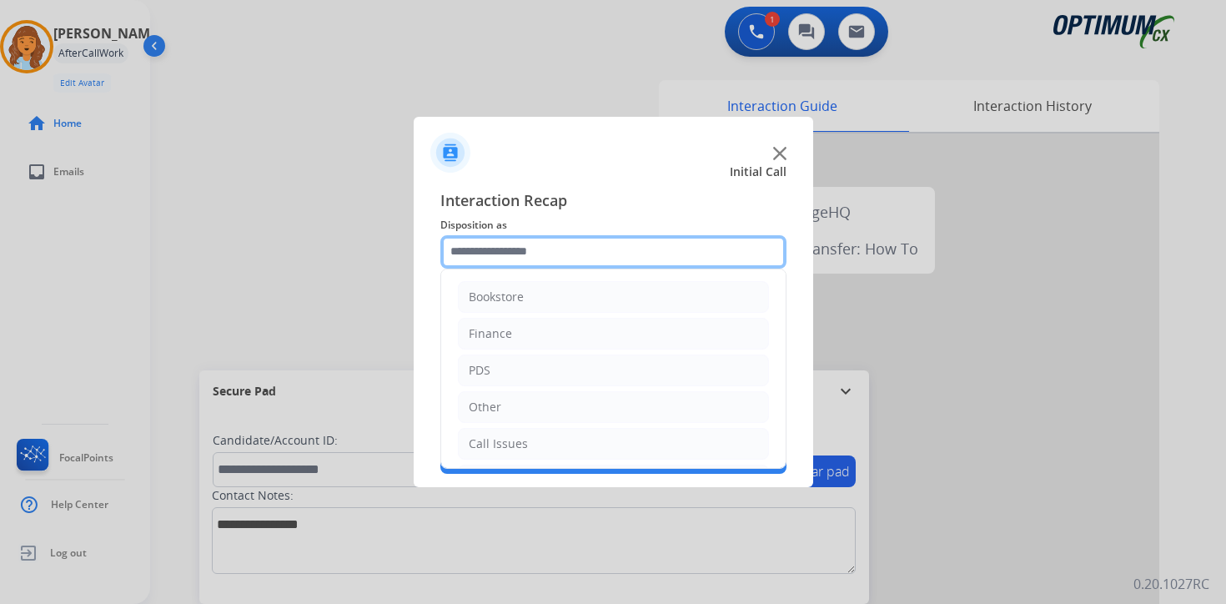
click at [581, 246] on input "text" at bounding box center [613, 251] width 346 height 33
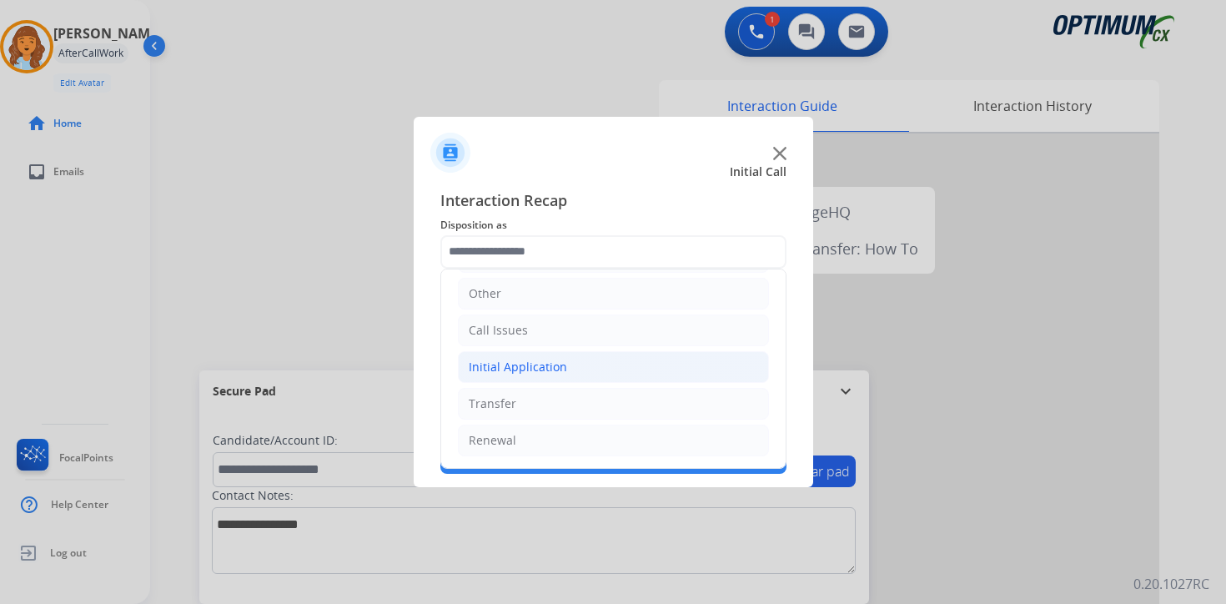
click at [535, 363] on div "Initial Application" at bounding box center [518, 366] width 98 height 17
click at [547, 400] on div "Credential Resend (Initial application)" at bounding box center [607, 403] width 211 height 17
type input "**********"
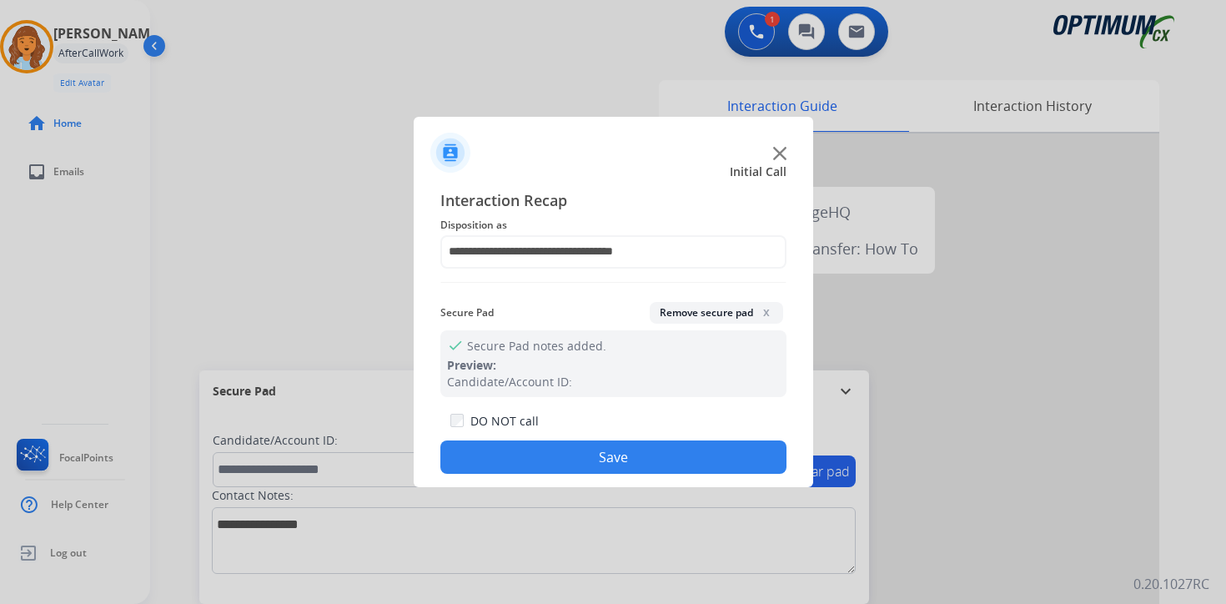
click at [569, 454] on button "Save" at bounding box center [613, 456] width 346 height 33
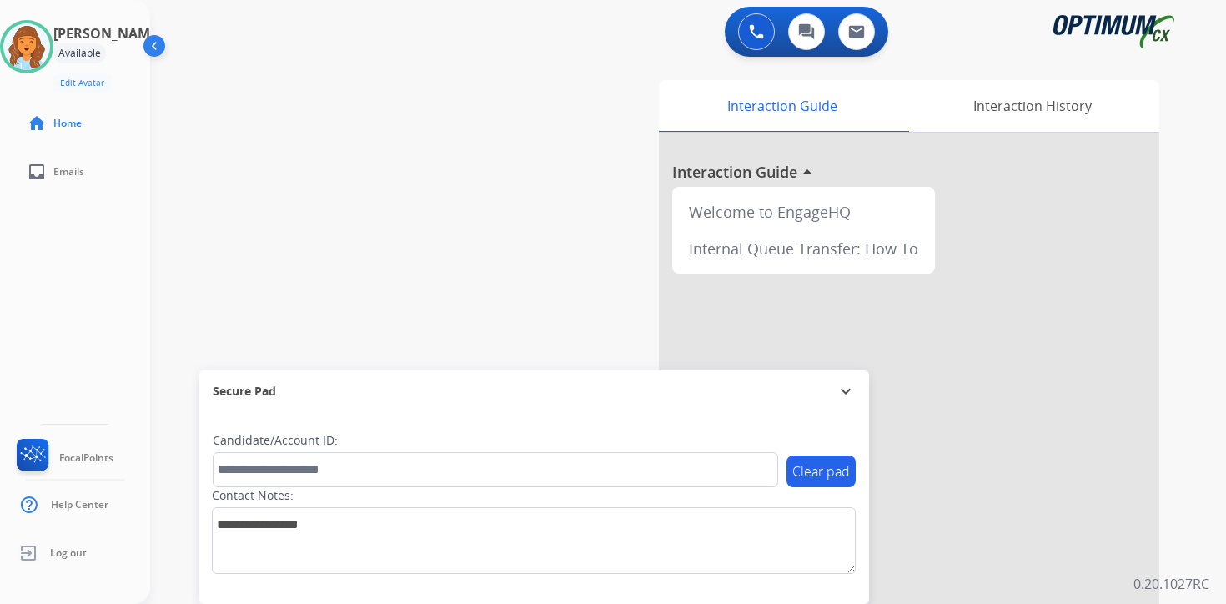
click at [1199, 495] on div "0 Voice Interactions 0 Chat Interactions 0 Email Interactions swap_horiz Break …" at bounding box center [687, 302] width 1075 height 604
click at [1207, 443] on div "0 Voice Interactions 0 Chat Interactions 0 Email Interactions swap_horiz Break …" at bounding box center [687, 302] width 1075 height 604
drag, startPoint x: 141, startPoint y: 570, endPoint x: 213, endPoint y: 125, distance: 450.9
click at [213, 123] on div "swap_horiz Break voice bridge close_fullscreen Connect 3-Way Call merge_type Se…" at bounding box center [667, 407] width 1035 height 695
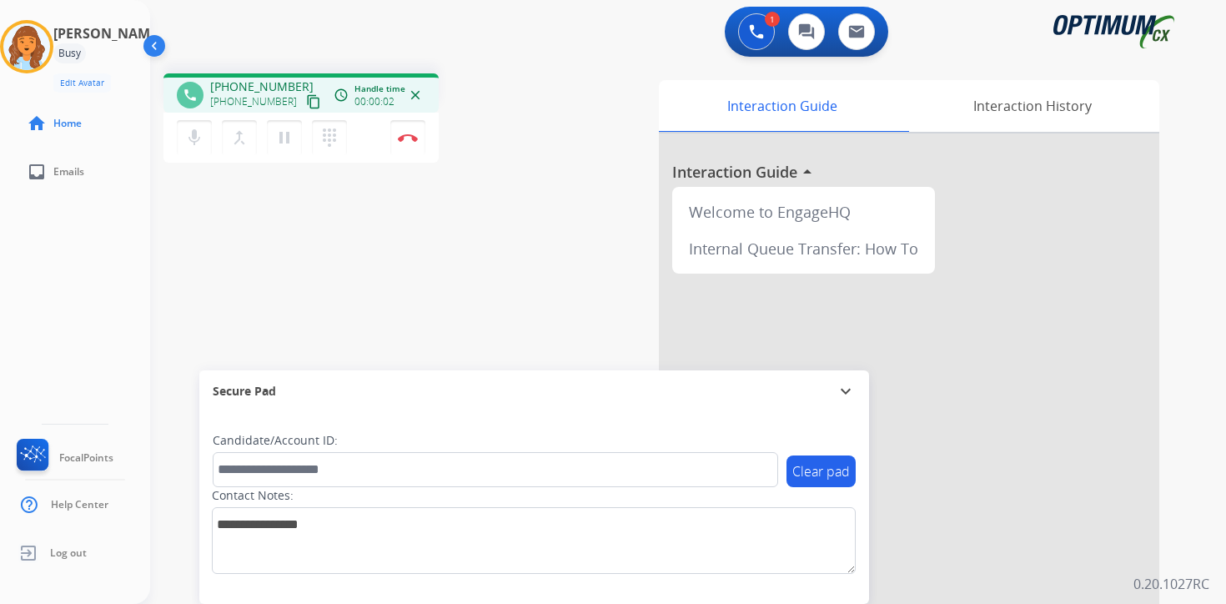
click at [306, 97] on mat-icon "content_copy" at bounding box center [313, 101] width 15 height 15
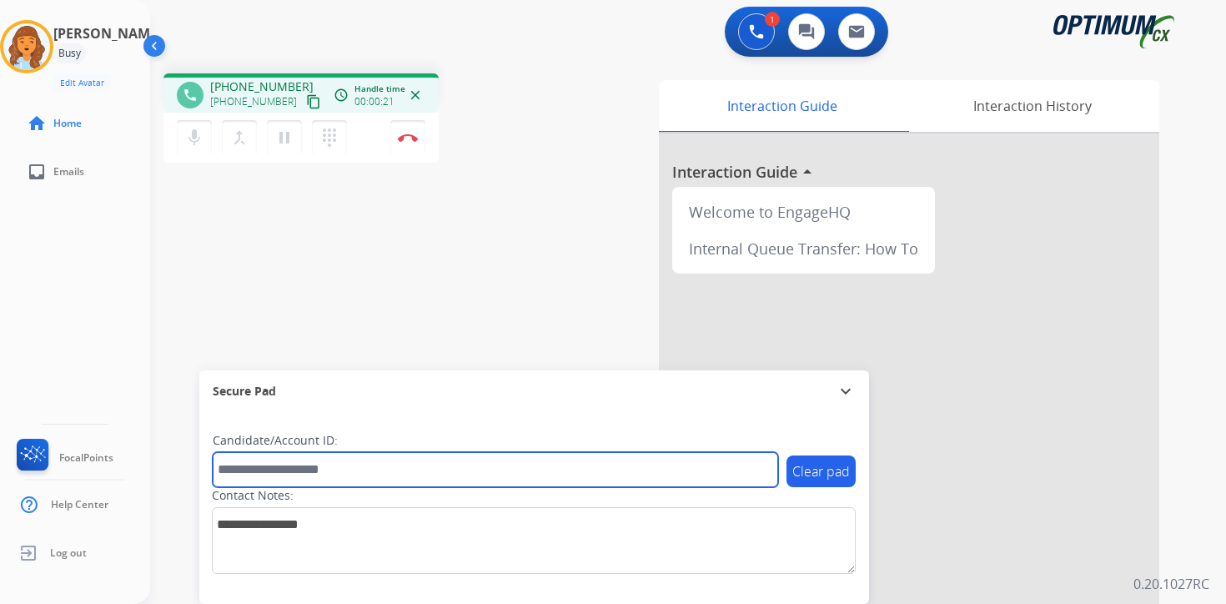
click at [359, 468] on input "text" at bounding box center [495, 469] width 565 height 35
type input "*******"
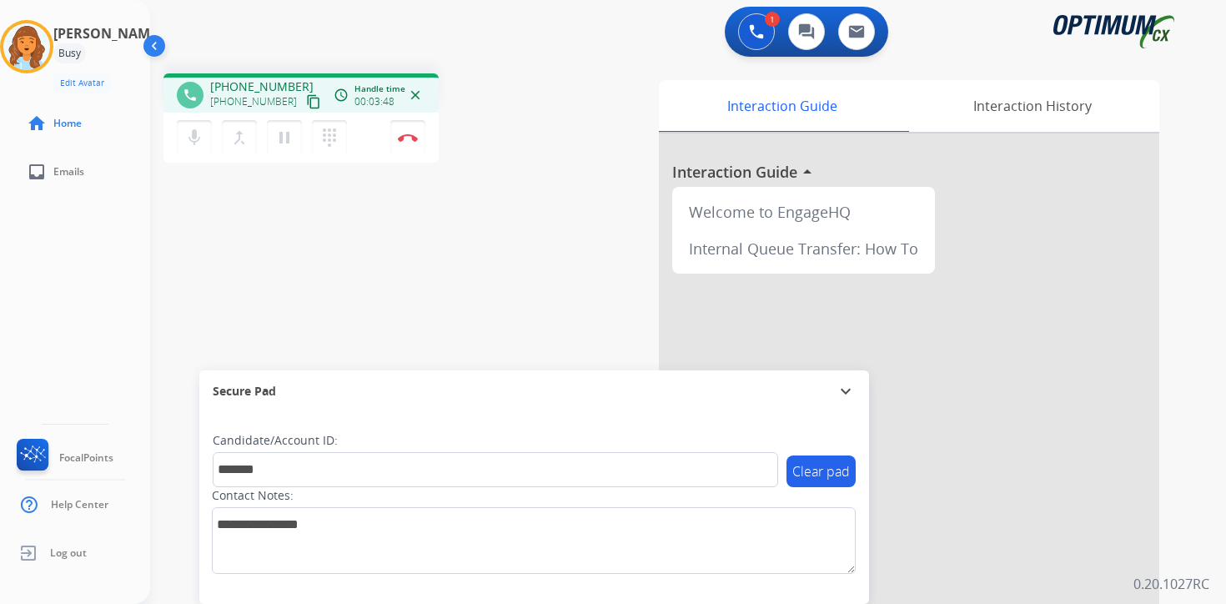
drag, startPoint x: 1211, startPoint y: 584, endPoint x: 1221, endPoint y: 588, distance: 10.8
click at [1211, 584] on div "1 Voice Interactions 0 Chat Interactions 0 Email Interactions phone [PHONE_NUMB…" at bounding box center [687, 302] width 1075 height 604
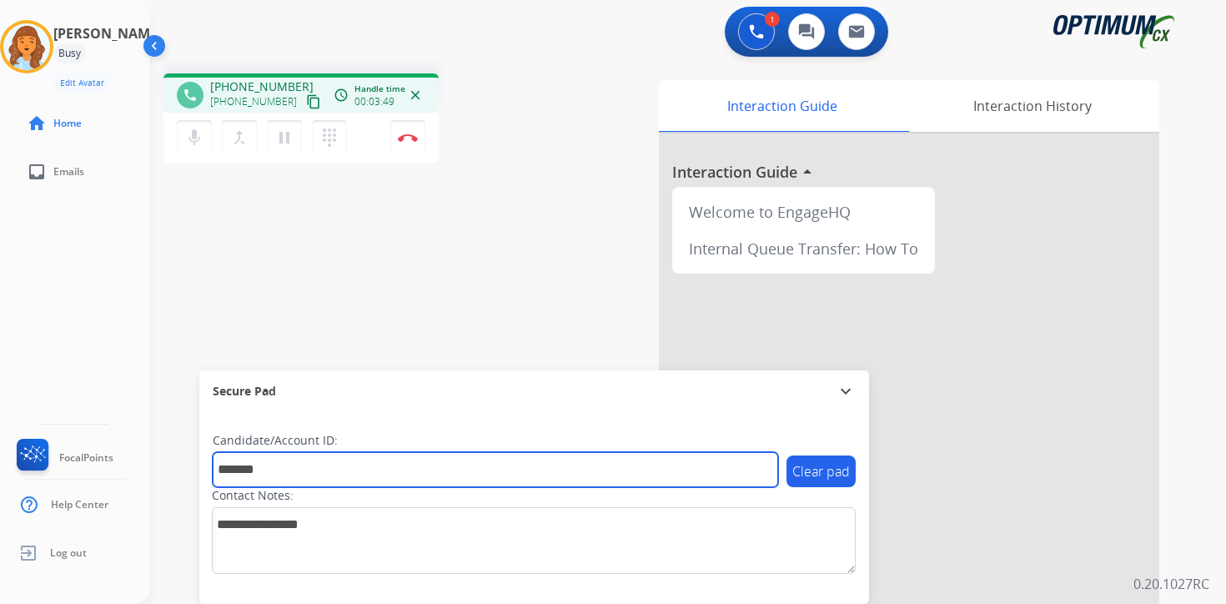
click at [276, 469] on input "*******" at bounding box center [495, 469] width 565 height 35
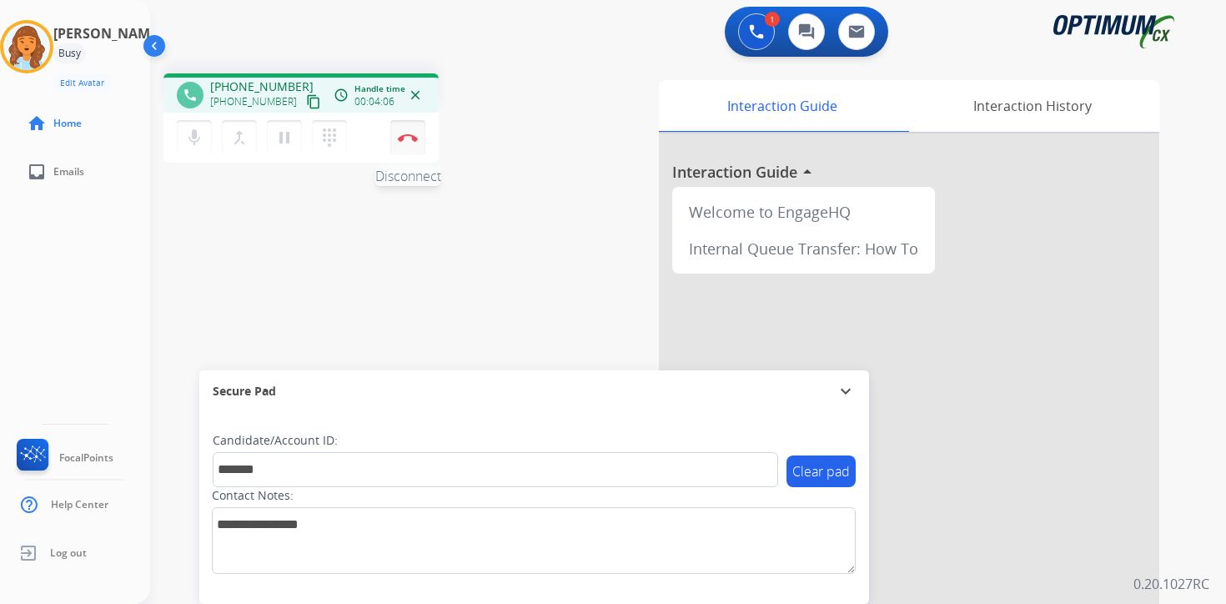
click at [404, 148] on button "Disconnect" at bounding box center [407, 137] width 35 height 35
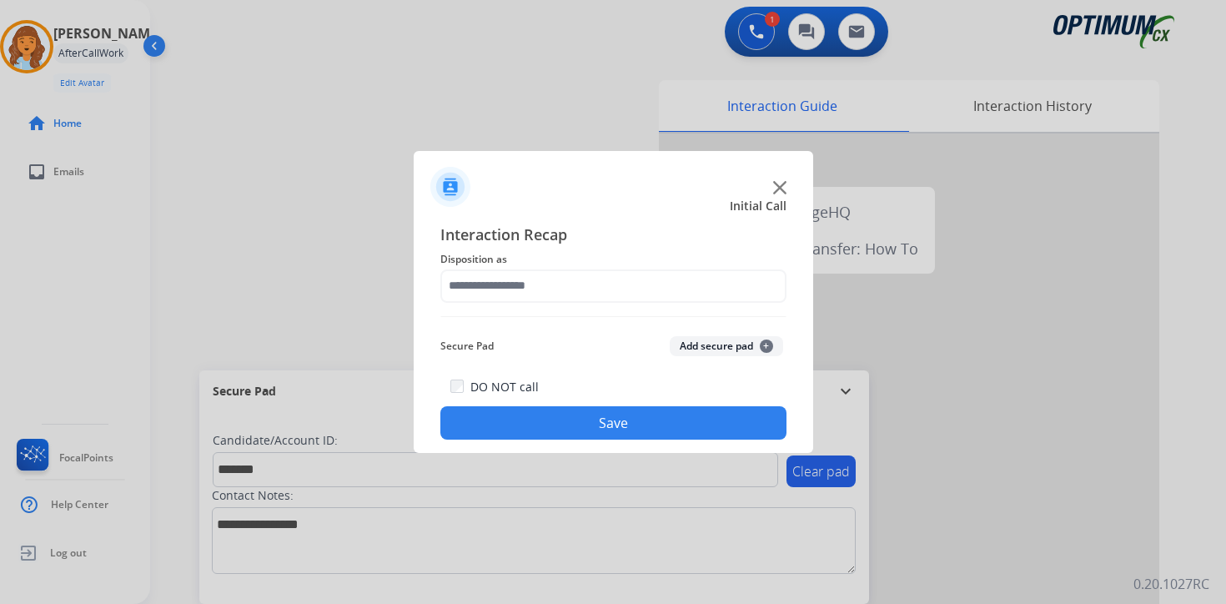
click at [747, 341] on button "Add secure pad +" at bounding box center [725, 346] width 113 height 20
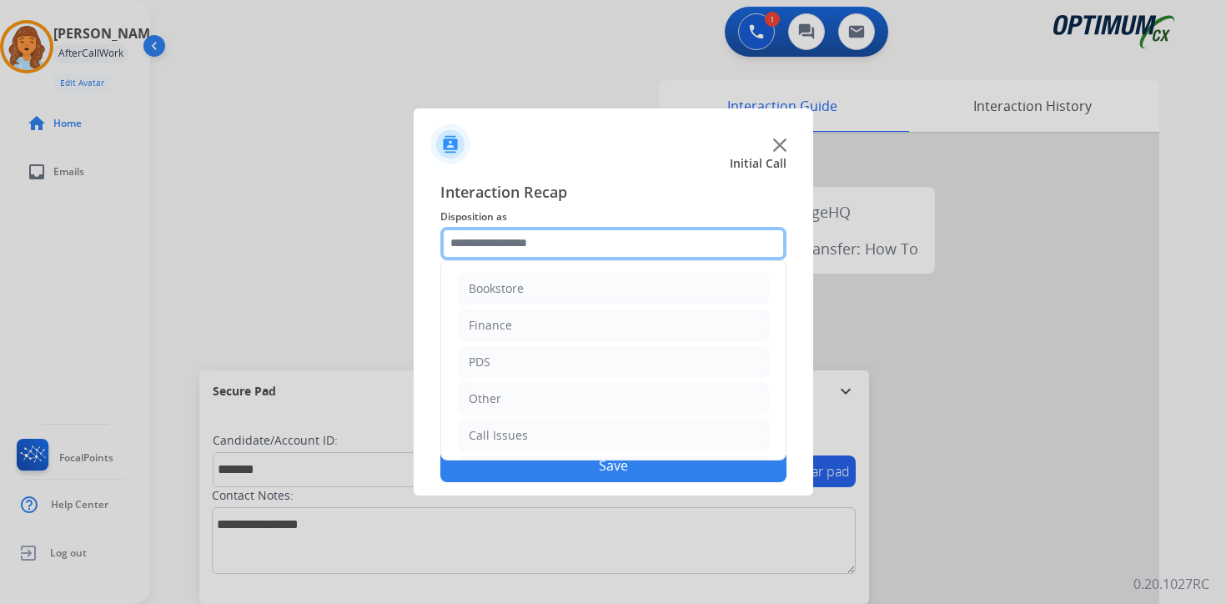
click at [597, 240] on input "text" at bounding box center [613, 243] width 346 height 33
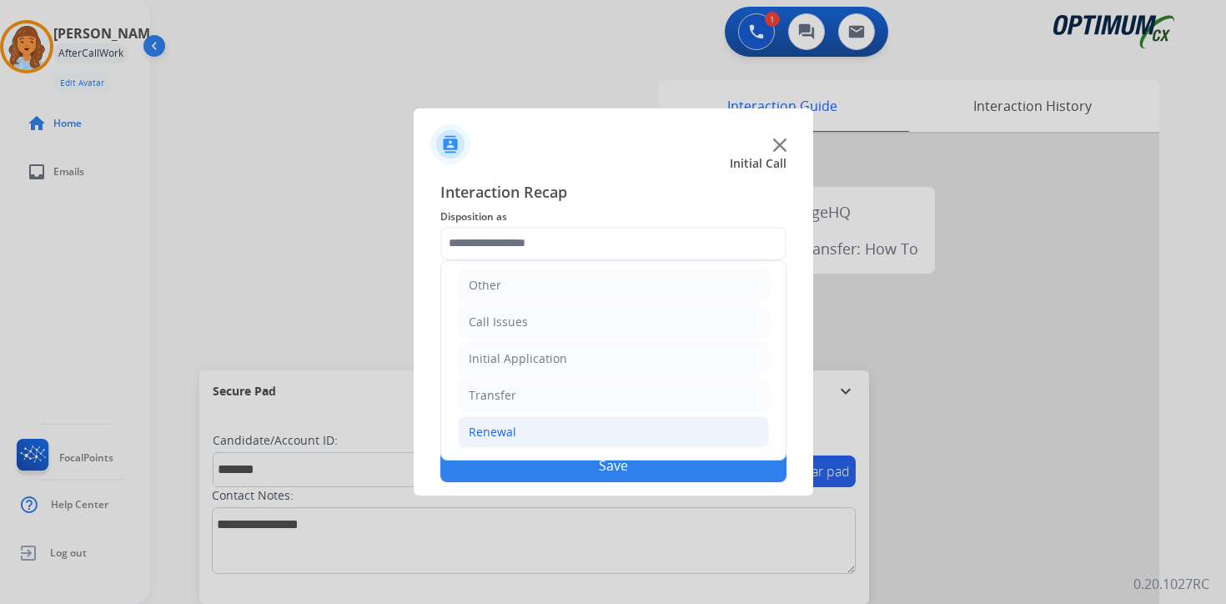
click at [519, 429] on li "Renewal" at bounding box center [613, 432] width 311 height 32
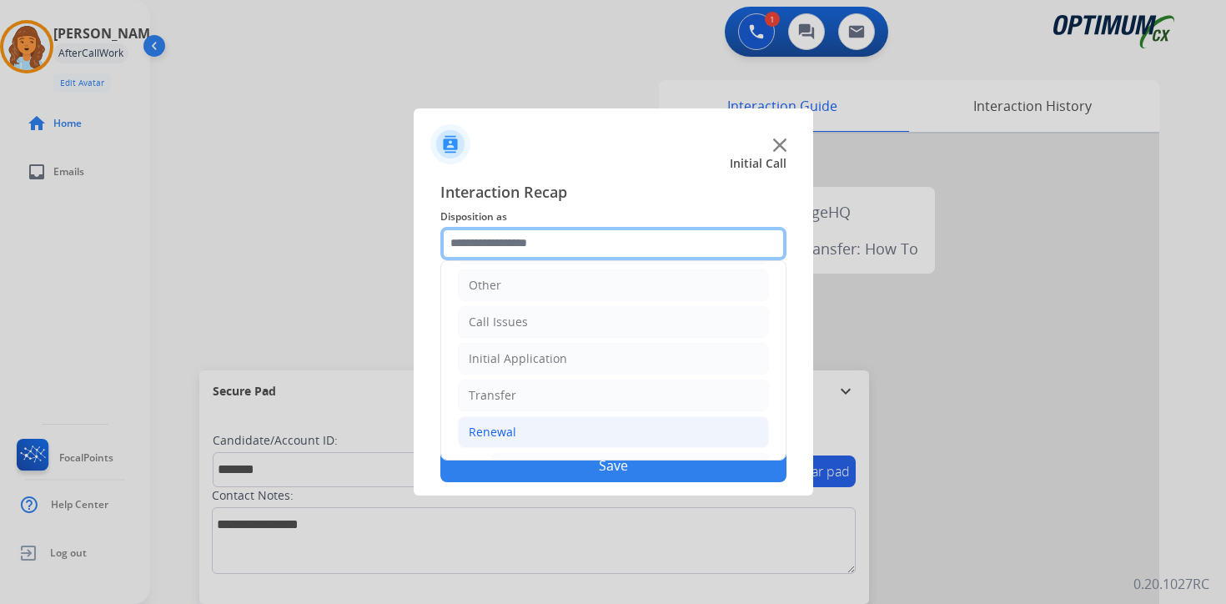
scroll to position [391, 0]
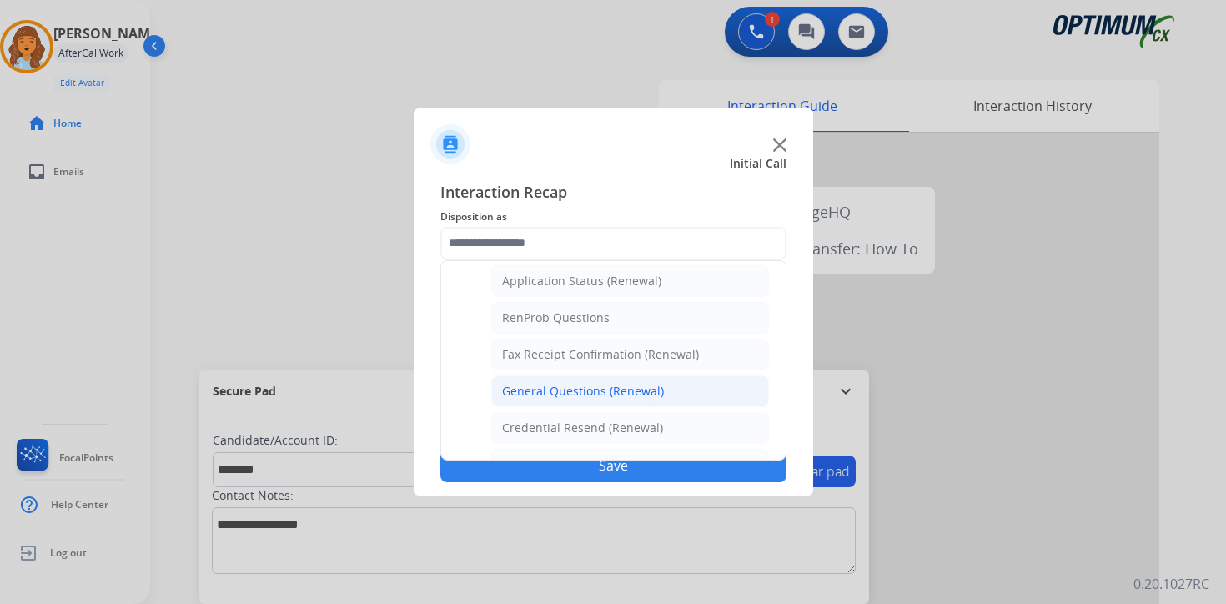
click at [534, 391] on div "General Questions (Renewal)" at bounding box center [583, 391] width 162 height 17
type input "**********"
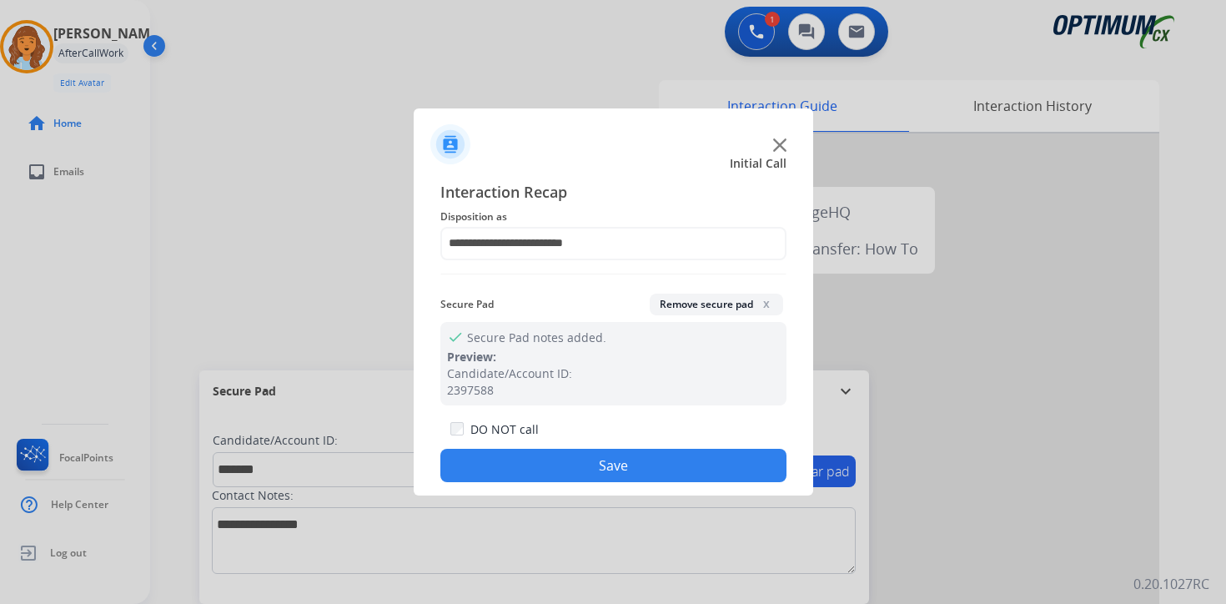
click at [532, 459] on button "Save" at bounding box center [613, 465] width 346 height 33
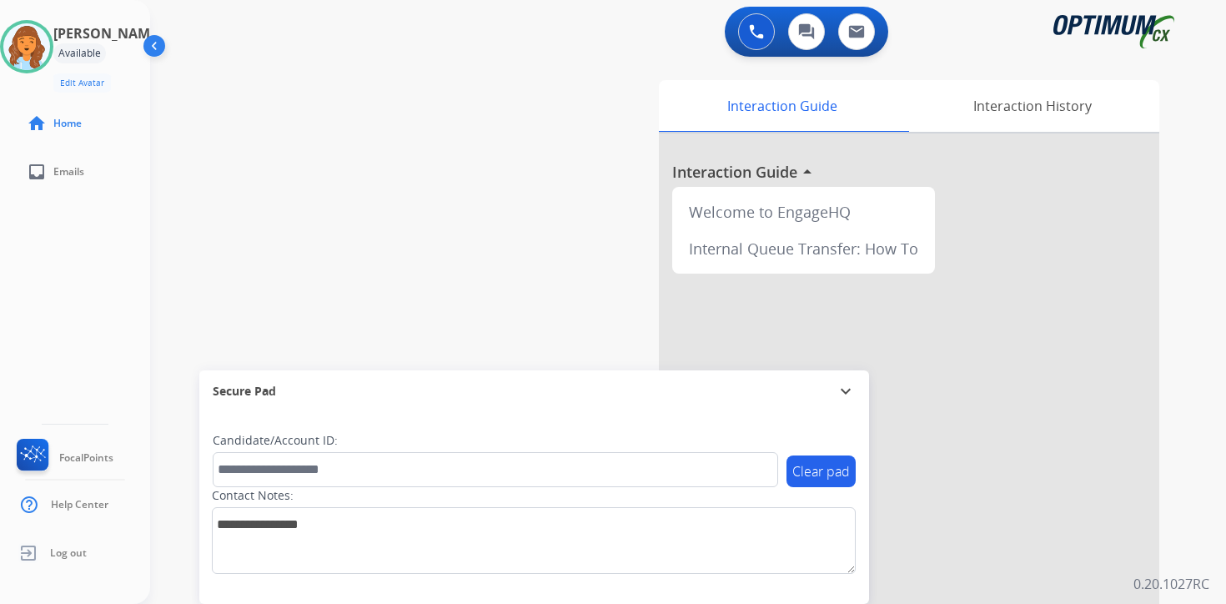
click at [1199, 458] on div "0 Voice Interactions 0 Chat Interactions 0 Email Interactions swap_horiz Break …" at bounding box center [687, 302] width 1075 height 604
click at [42, 42] on img at bounding box center [26, 46] width 47 height 47
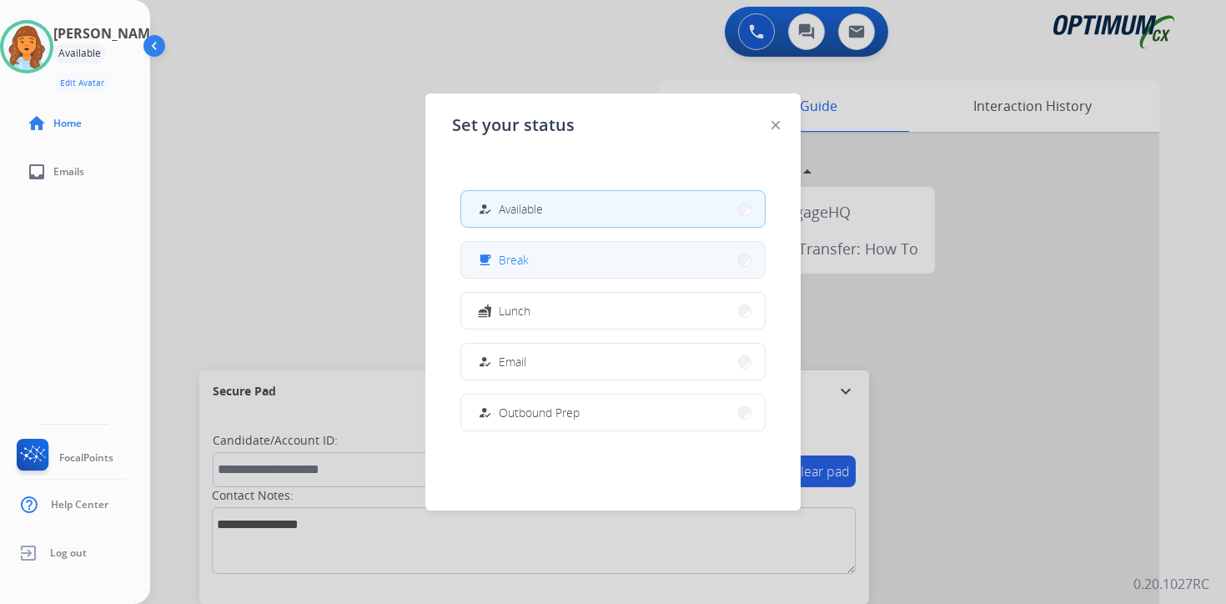
scroll to position [416, 0]
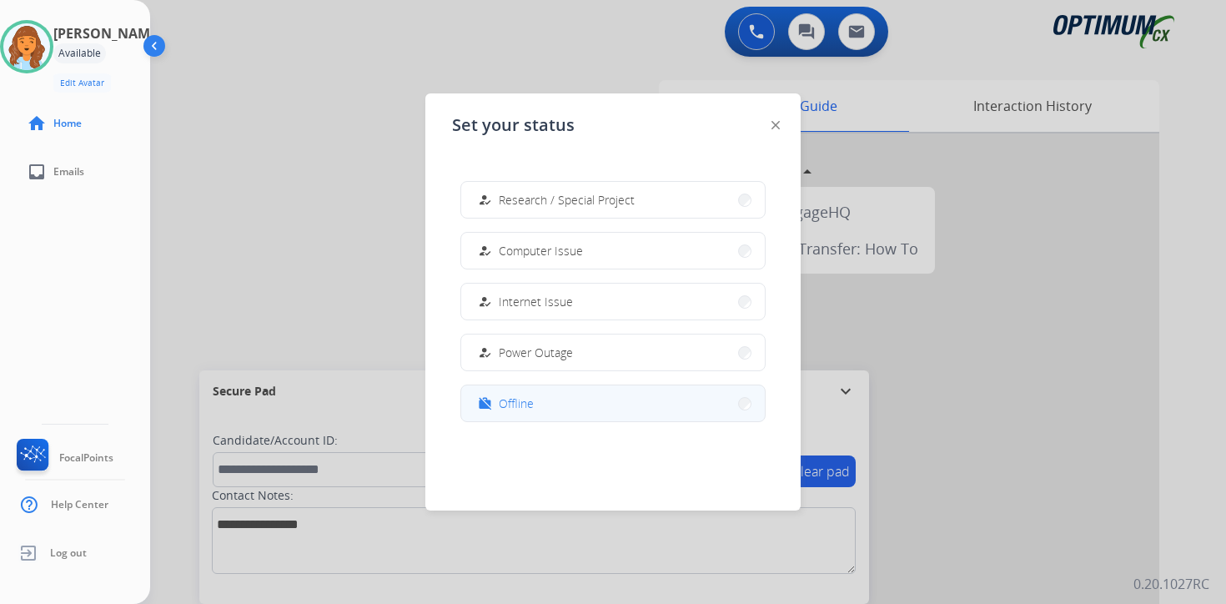
click at [522, 394] on span "Offline" at bounding box center [516, 403] width 35 height 18
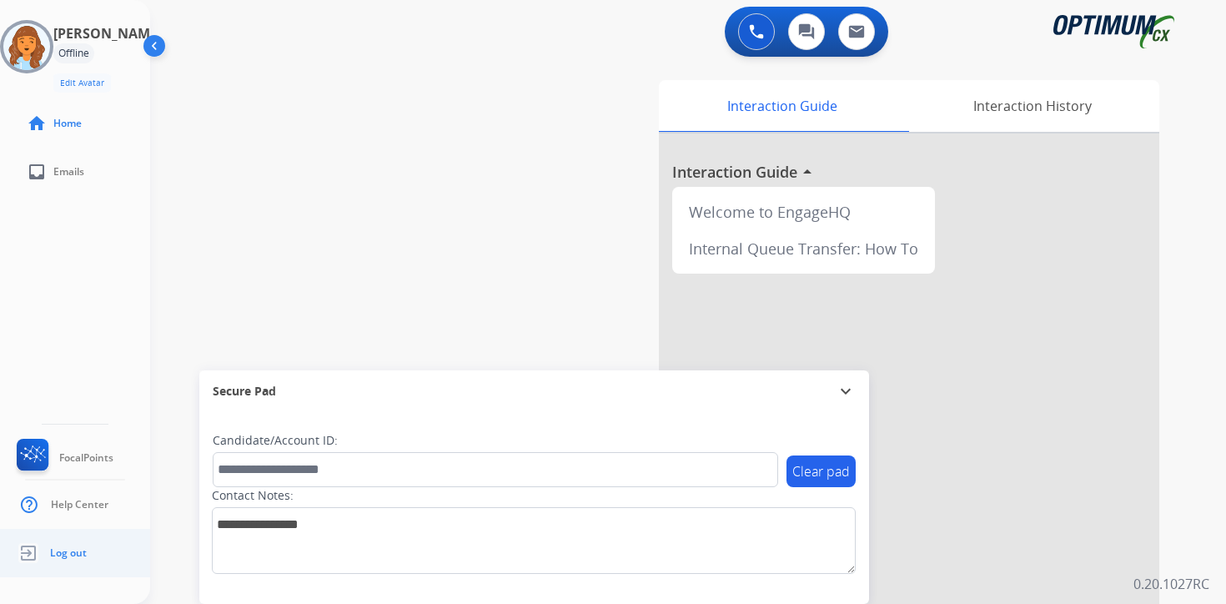
click at [67, 551] on span "Log out" at bounding box center [68, 552] width 37 height 13
